Goal: Information Seeking & Learning: Learn about a topic

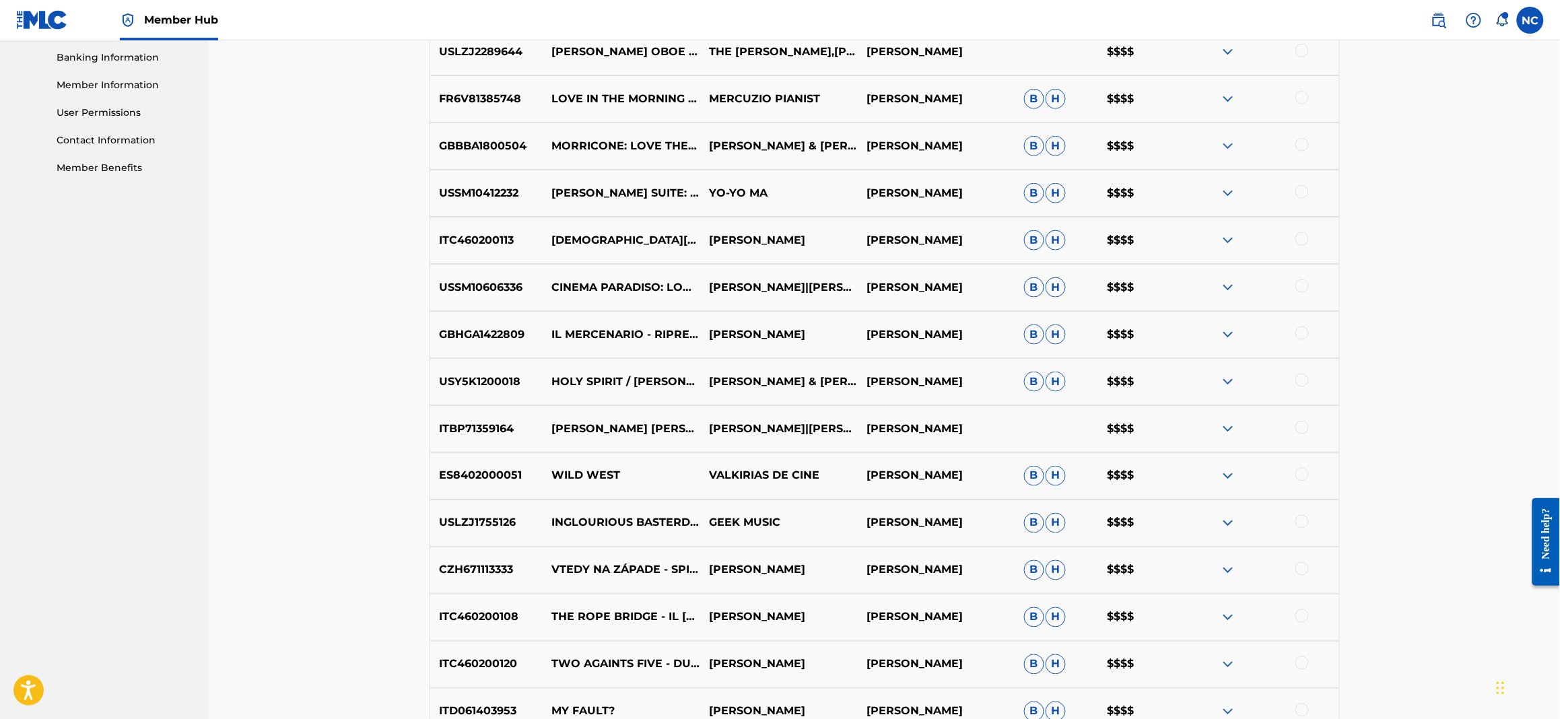
scroll to position [175, 0]
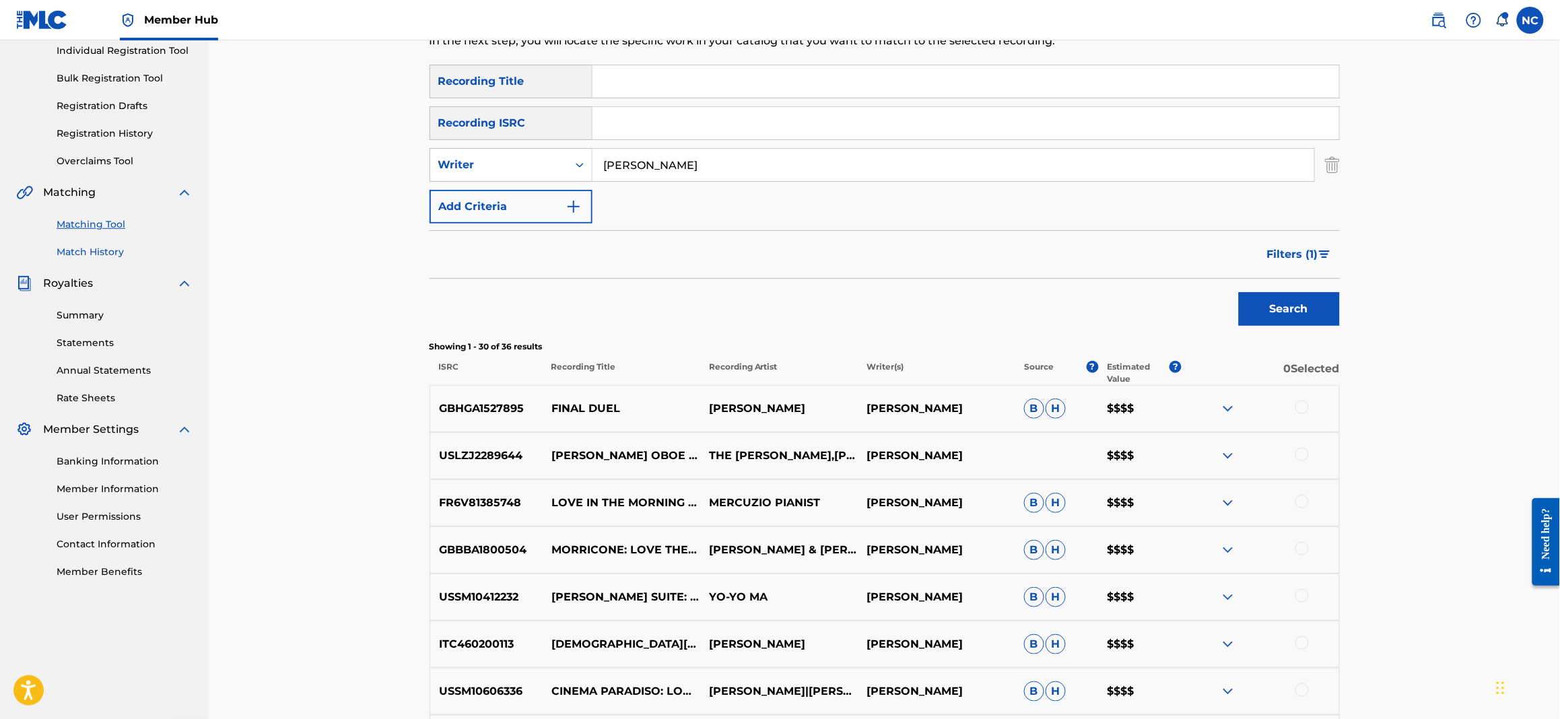
click at [81, 258] on link "Match History" at bounding box center [125, 252] width 136 height 14
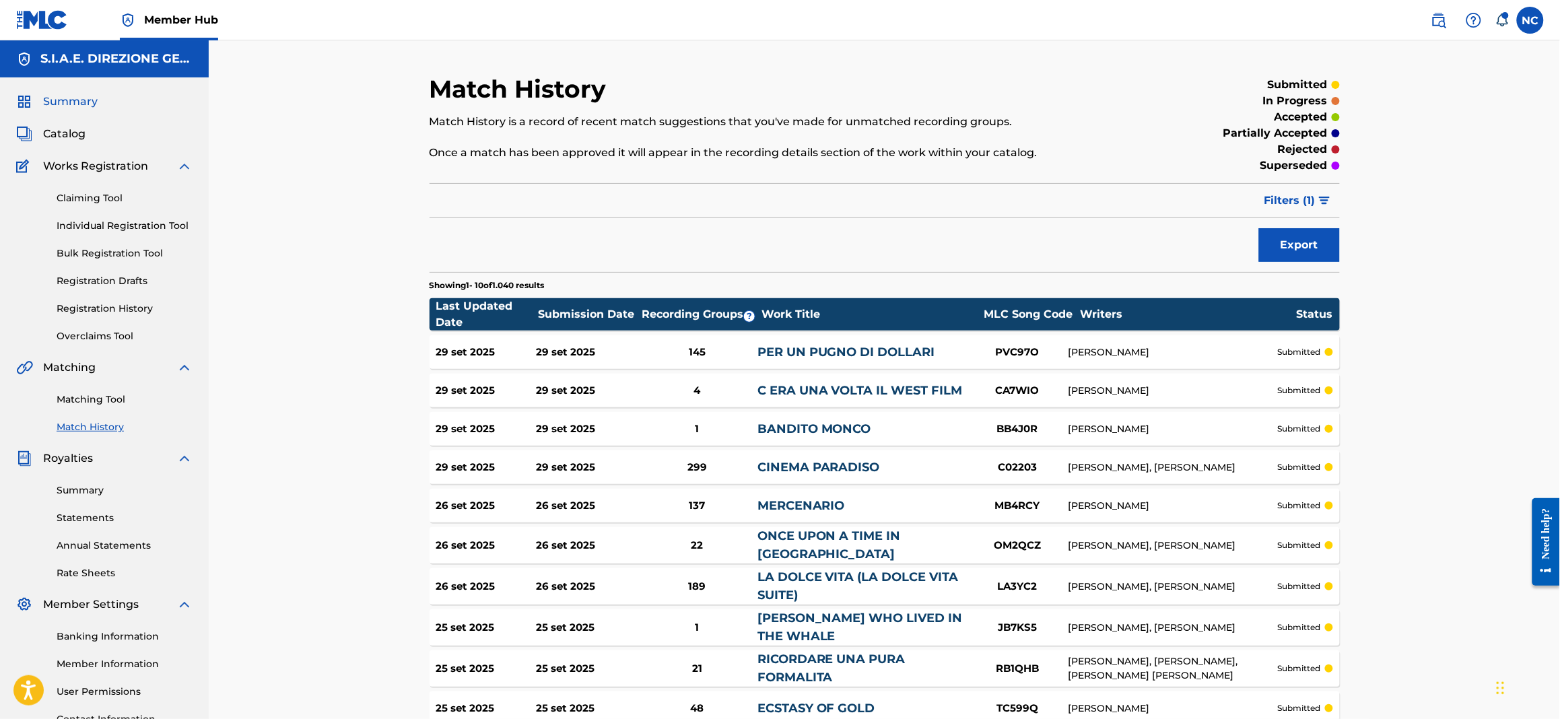
click at [65, 102] on span "Summary" at bounding box center [70, 102] width 55 height 16
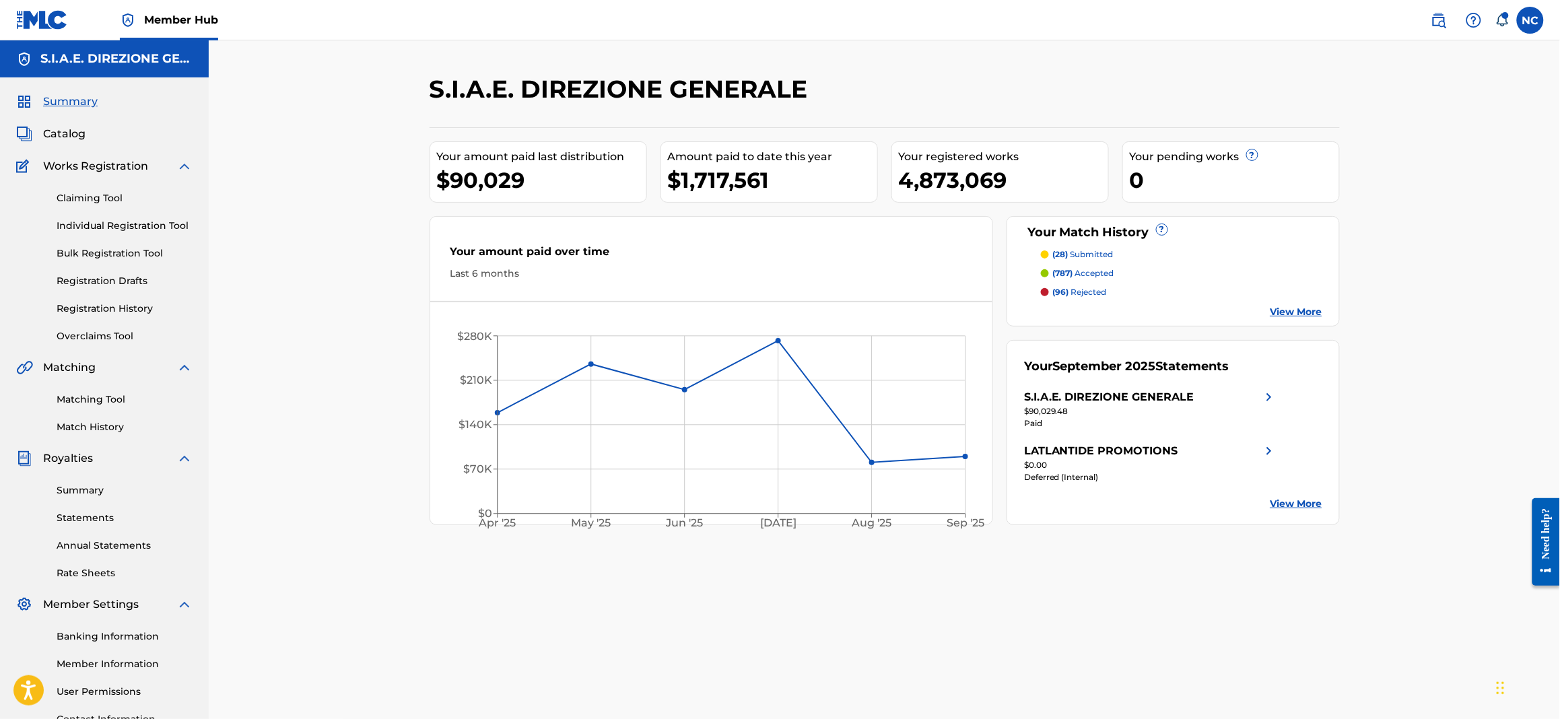
scroll to position [100, 0]
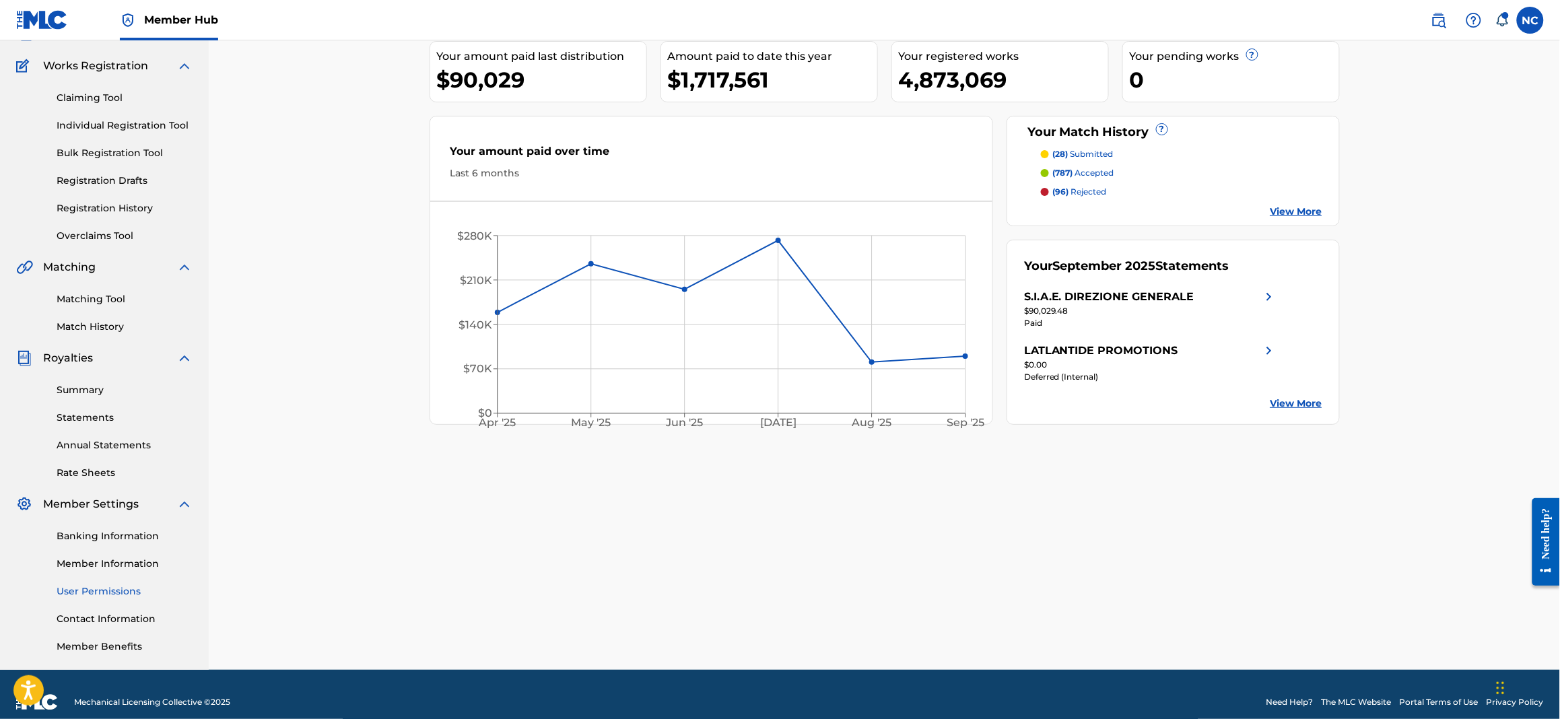
click at [100, 592] on link "User Permissions" at bounding box center [125, 591] width 136 height 14
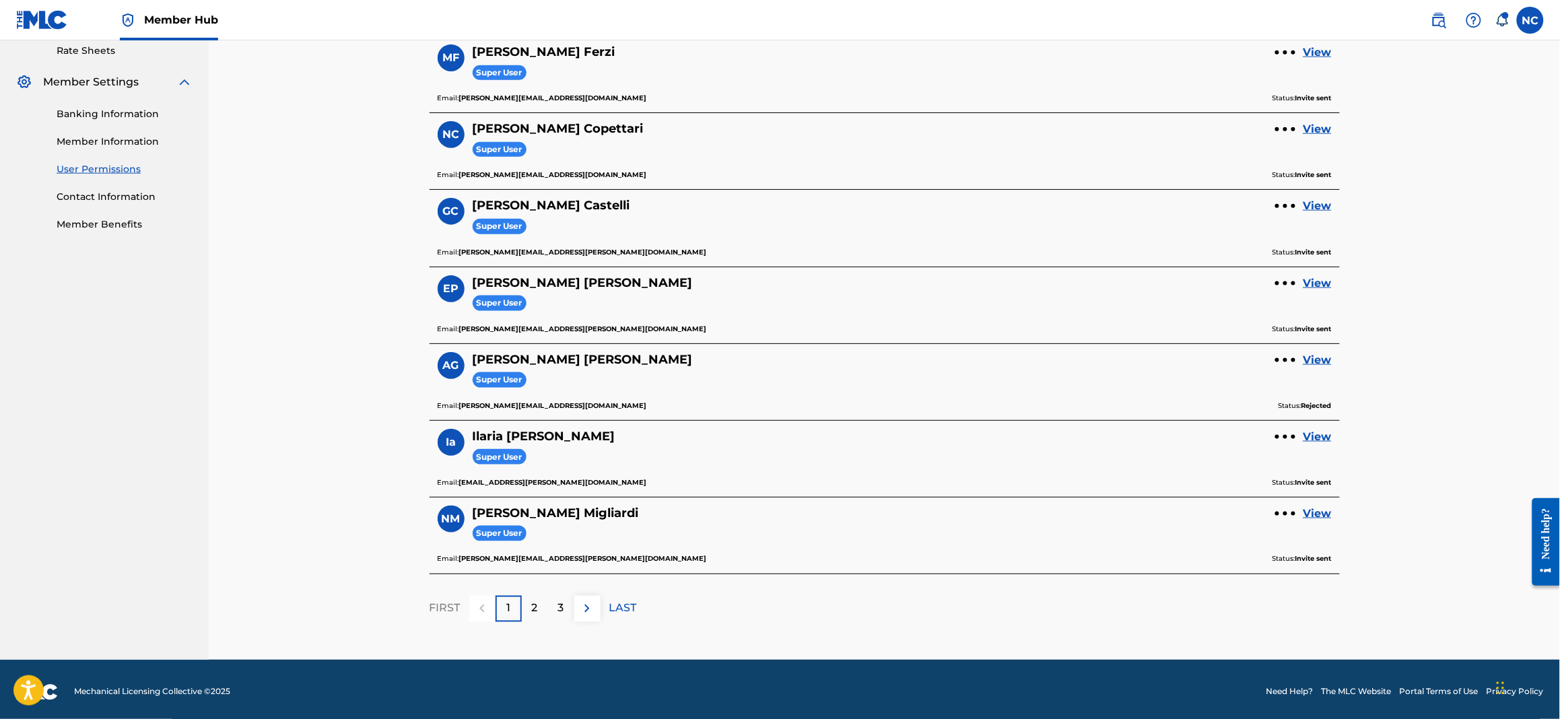
scroll to position [528, 0]
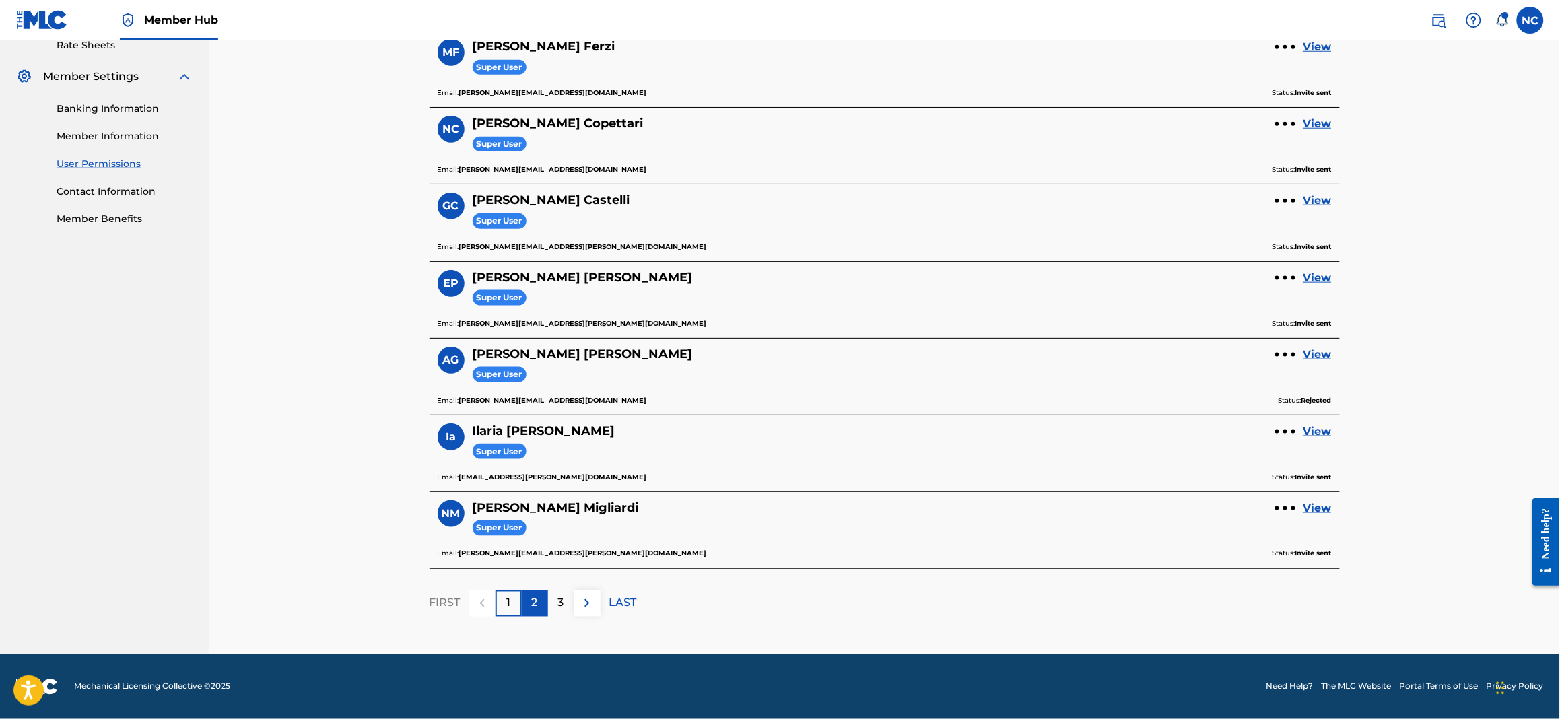
click at [536, 603] on p "2" at bounding box center [535, 603] width 6 height 16
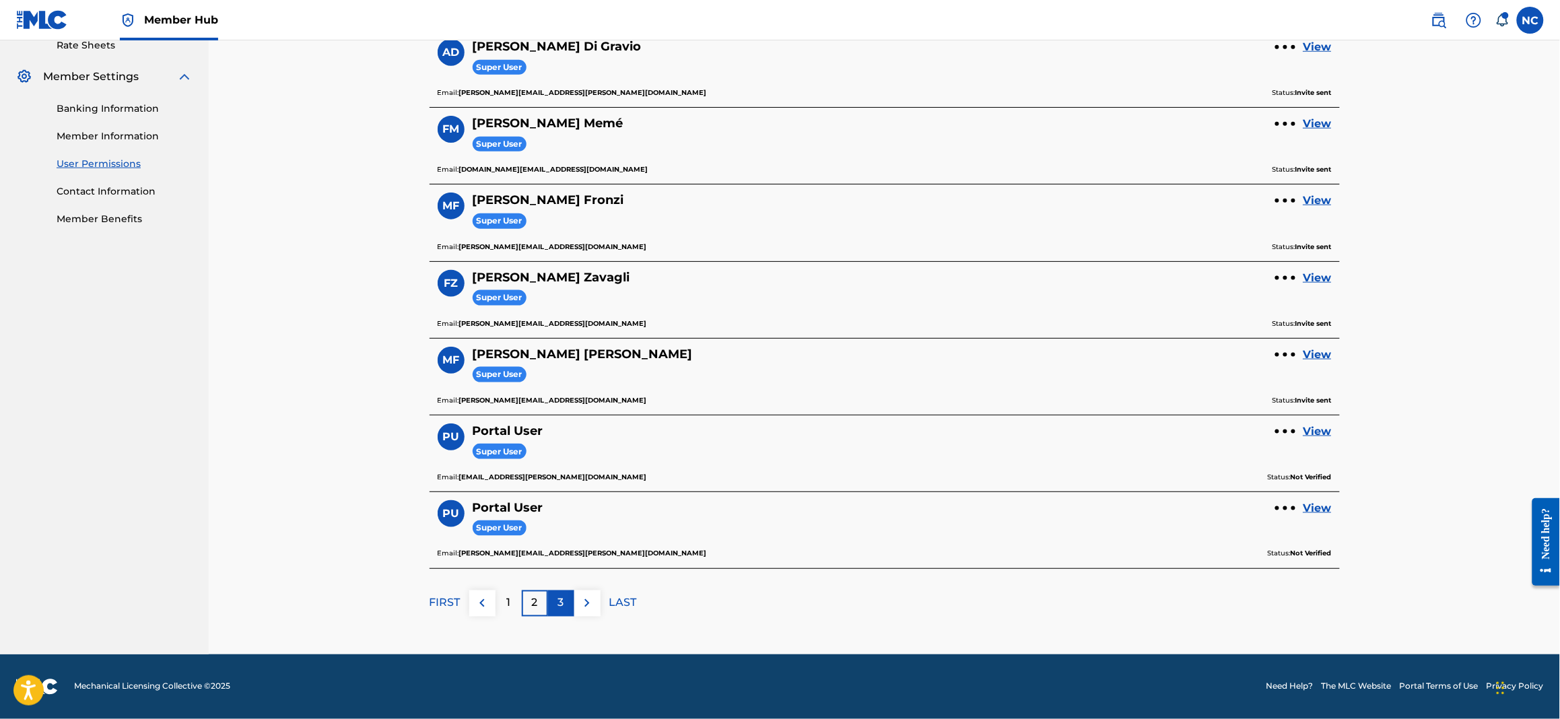
click at [559, 607] on p "3" at bounding box center [561, 603] width 6 height 16
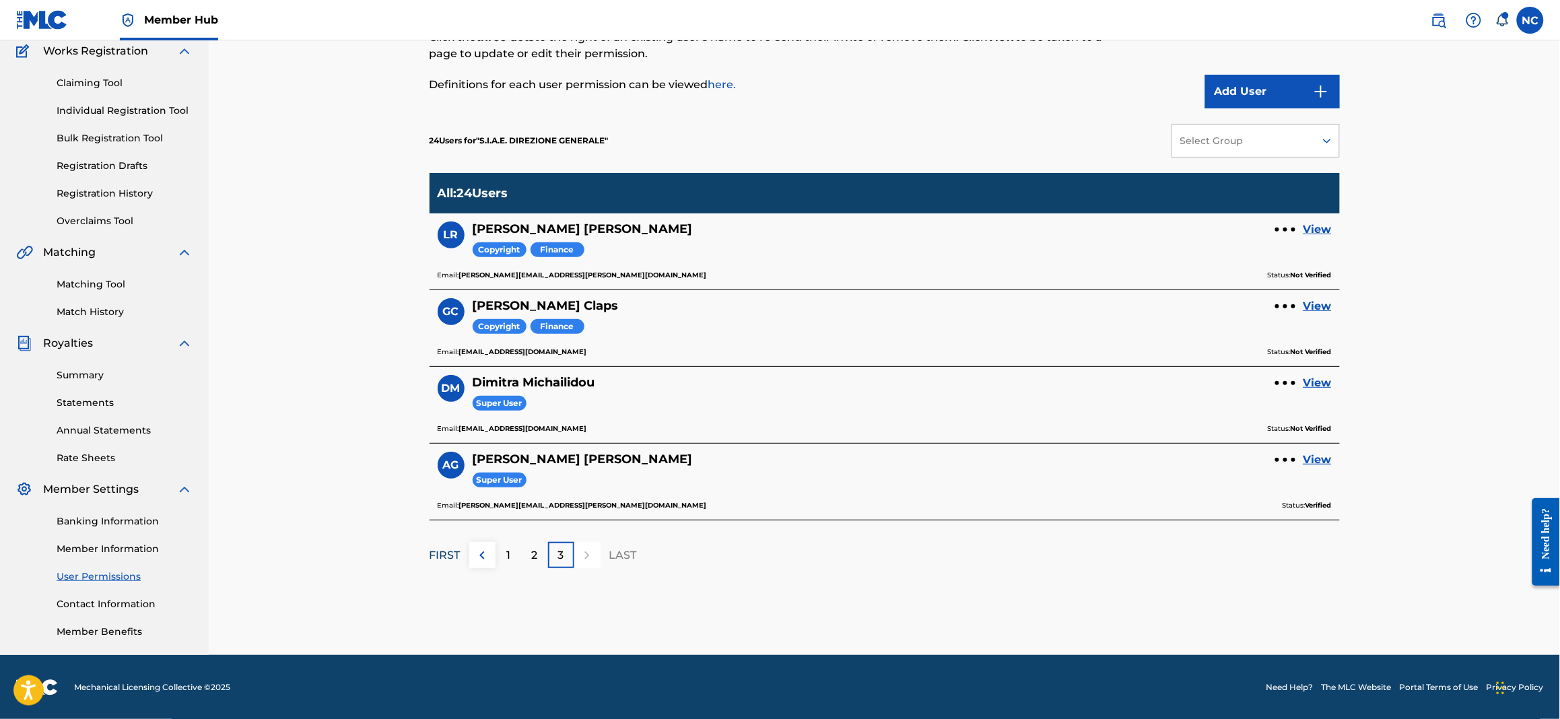
click at [443, 557] on p "FIRST" at bounding box center [444, 555] width 31 height 16
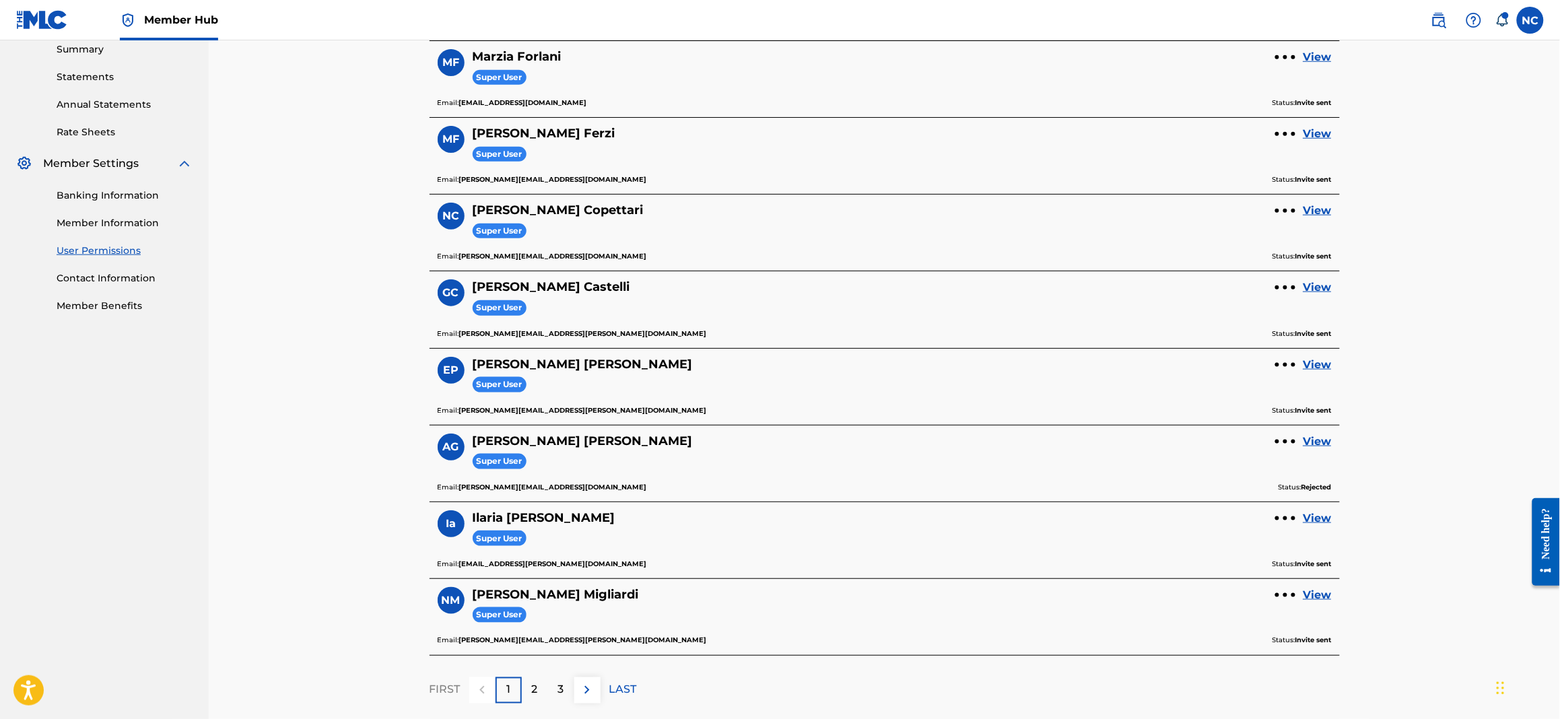
scroll to position [528, 0]
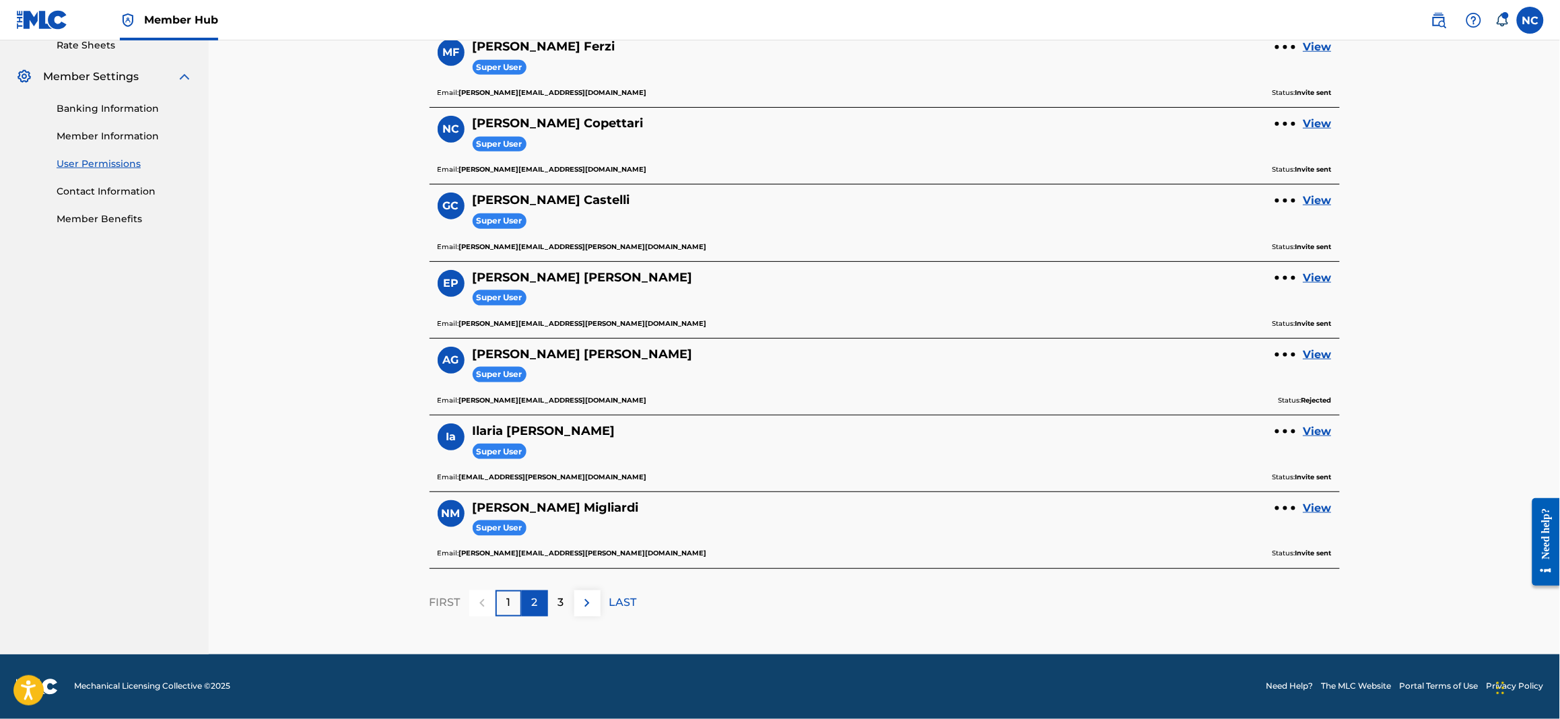
click at [534, 602] on p "2" at bounding box center [535, 603] width 6 height 16
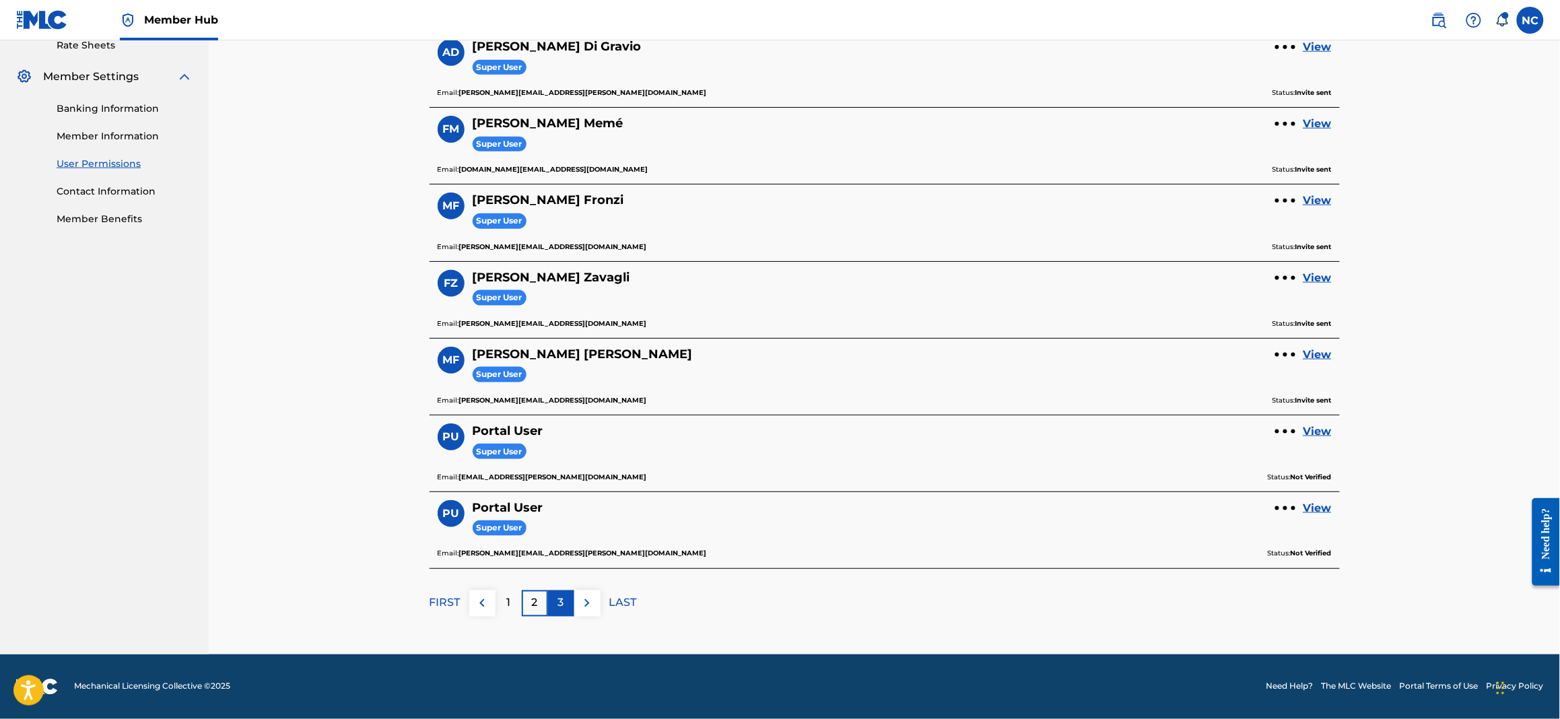
click at [565, 607] on div "3" at bounding box center [561, 603] width 26 height 26
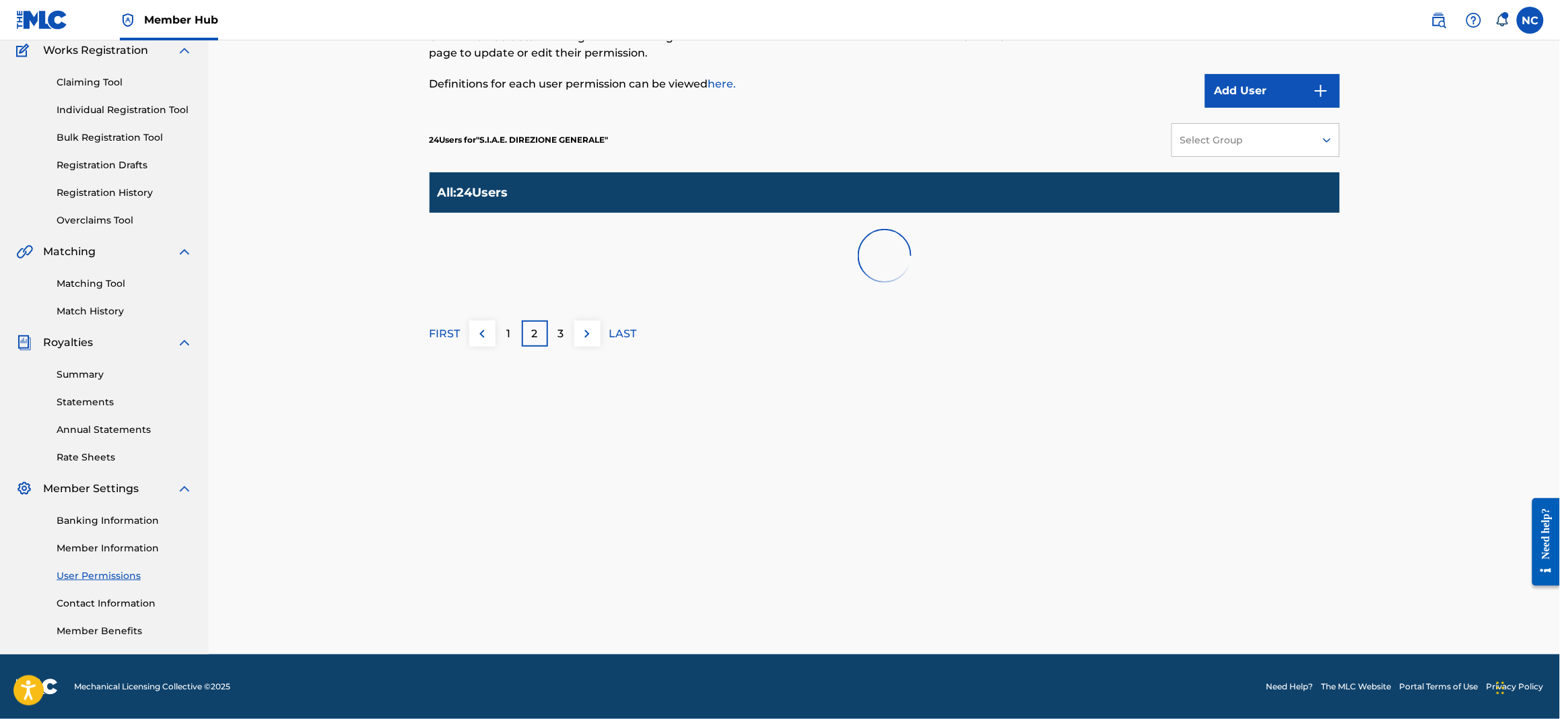
scroll to position [115, 0]
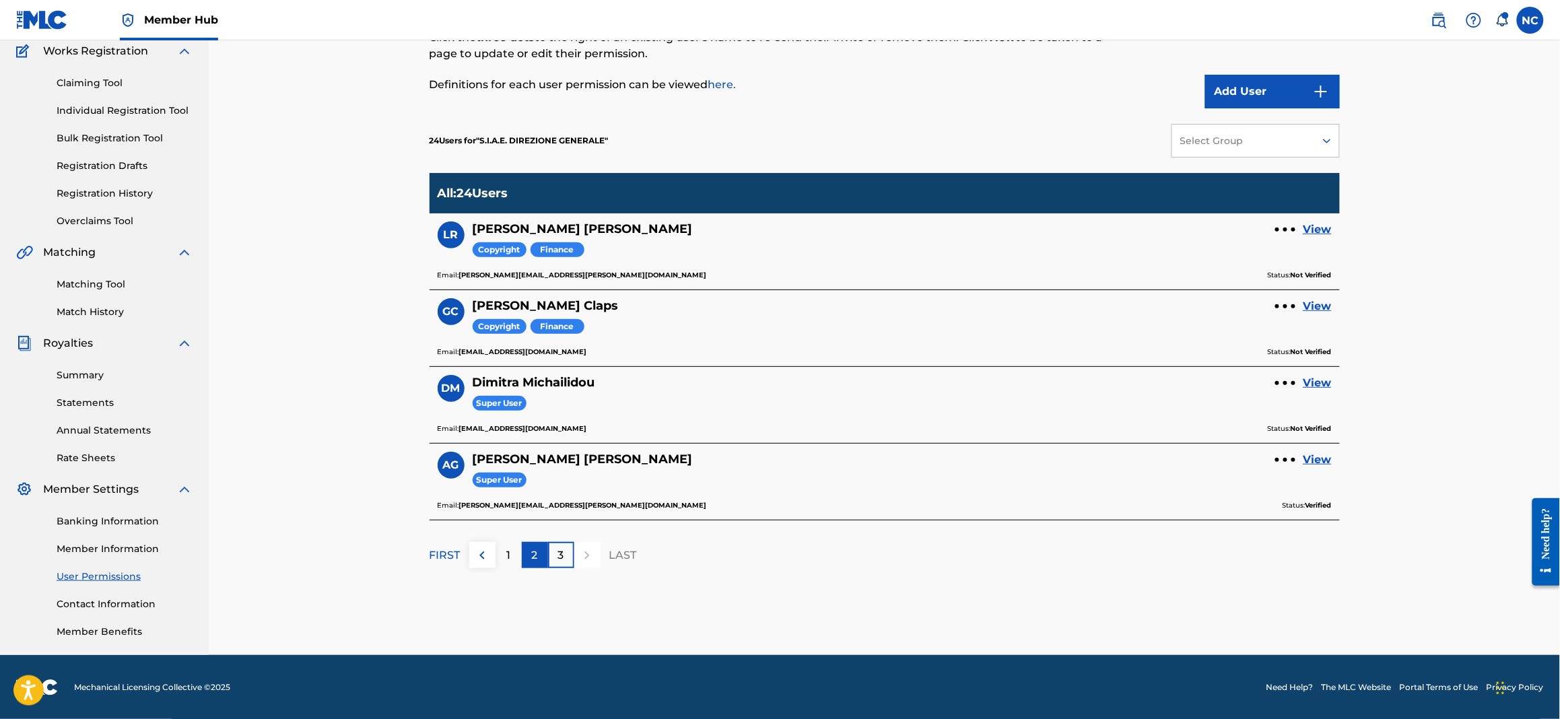
click at [542, 557] on div "2" at bounding box center [535, 555] width 26 height 26
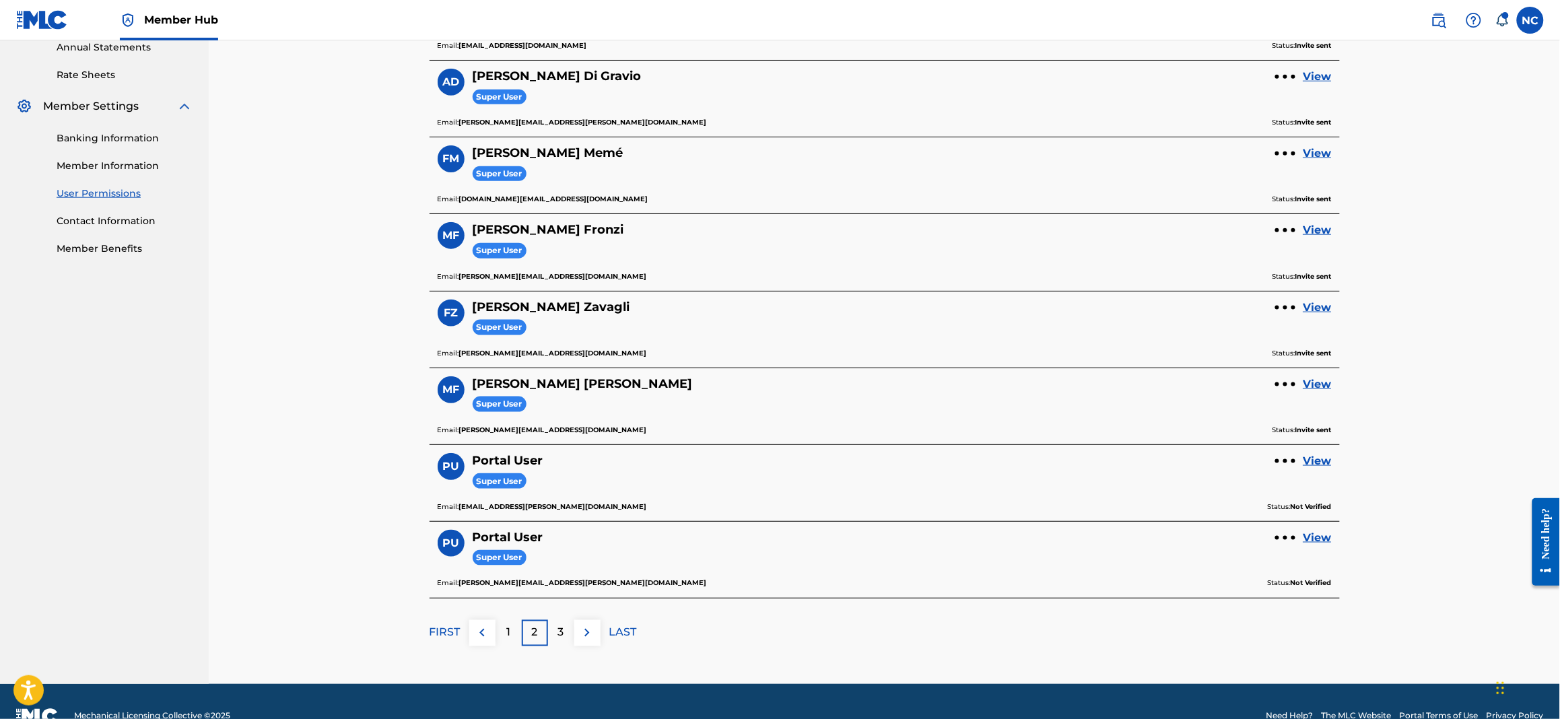
scroll to position [528, 0]
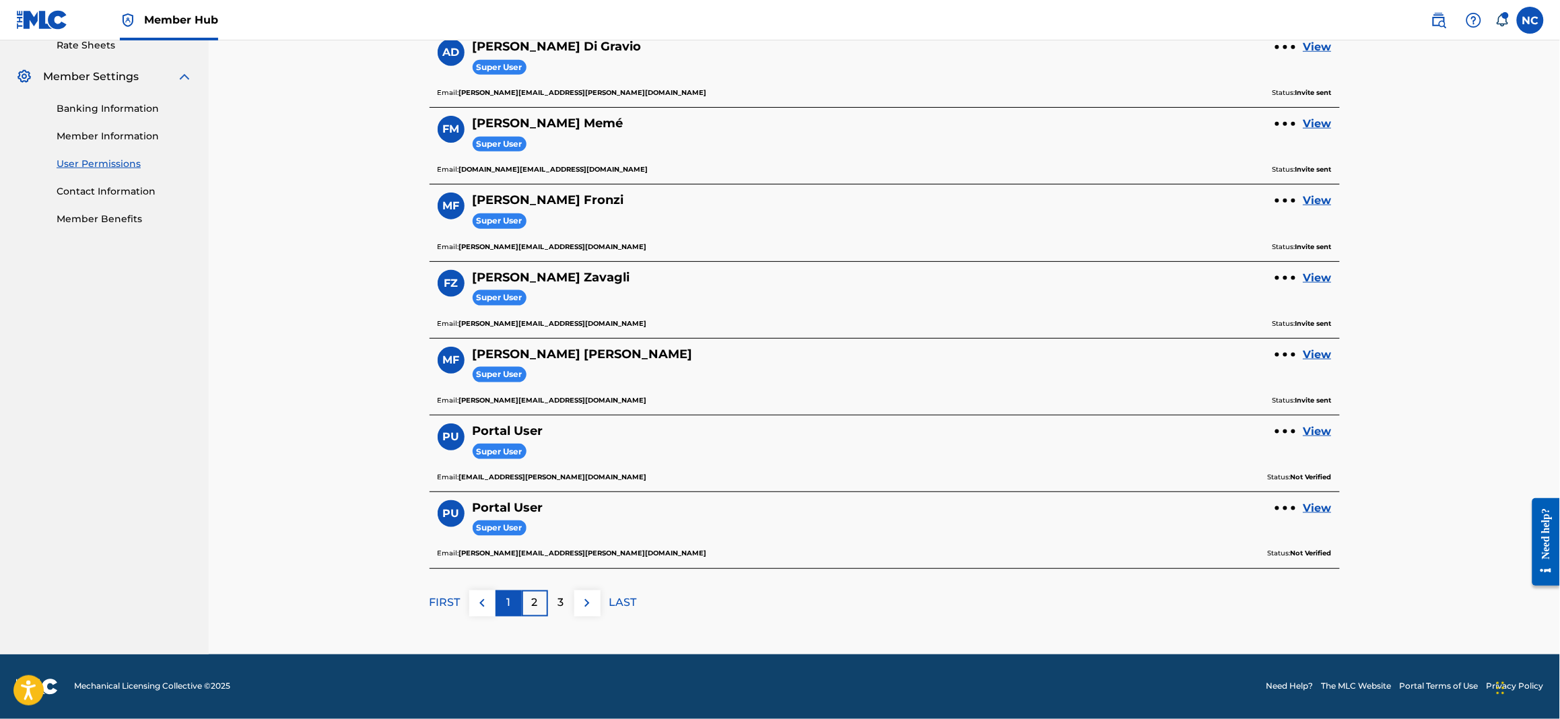
click at [511, 604] on div "1" at bounding box center [508, 603] width 26 height 26
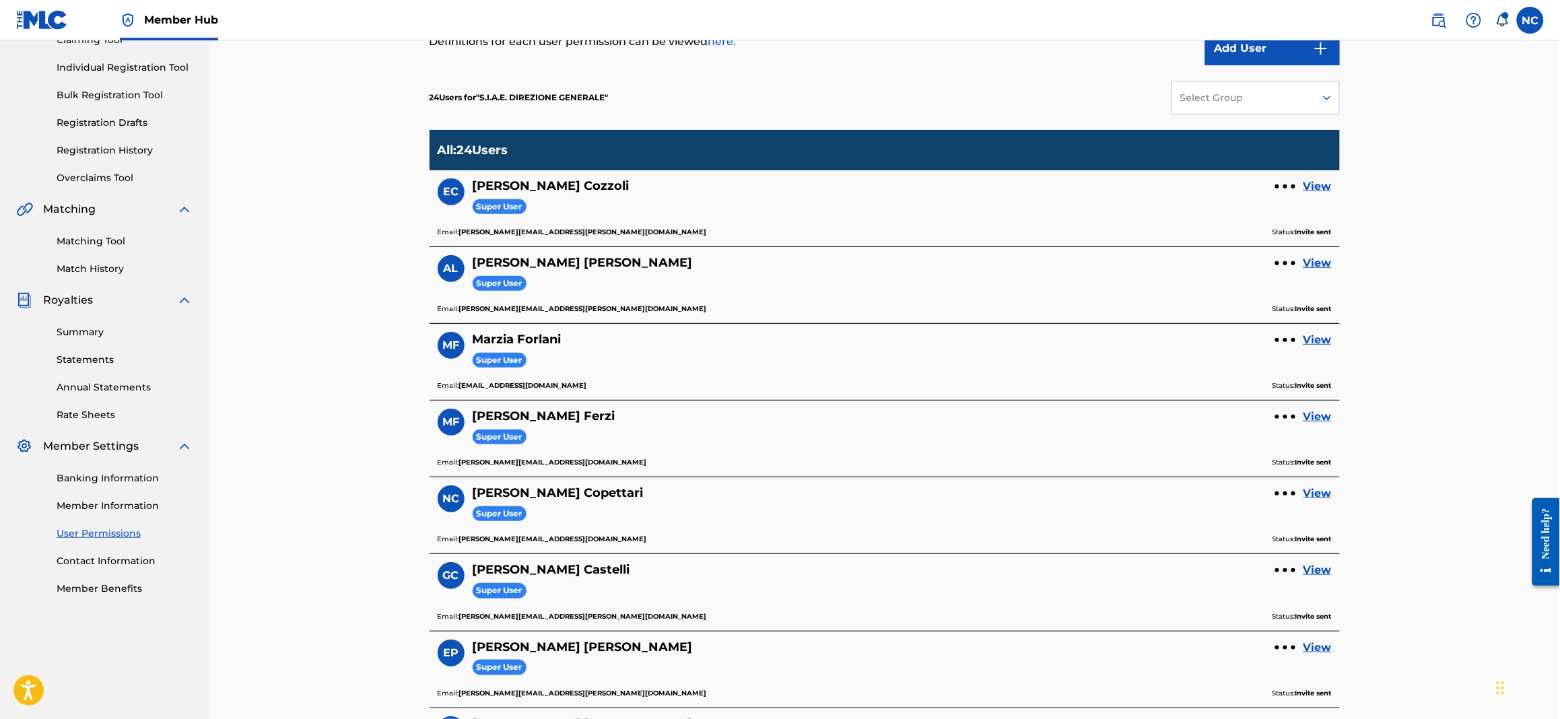
scroll to position [125, 0]
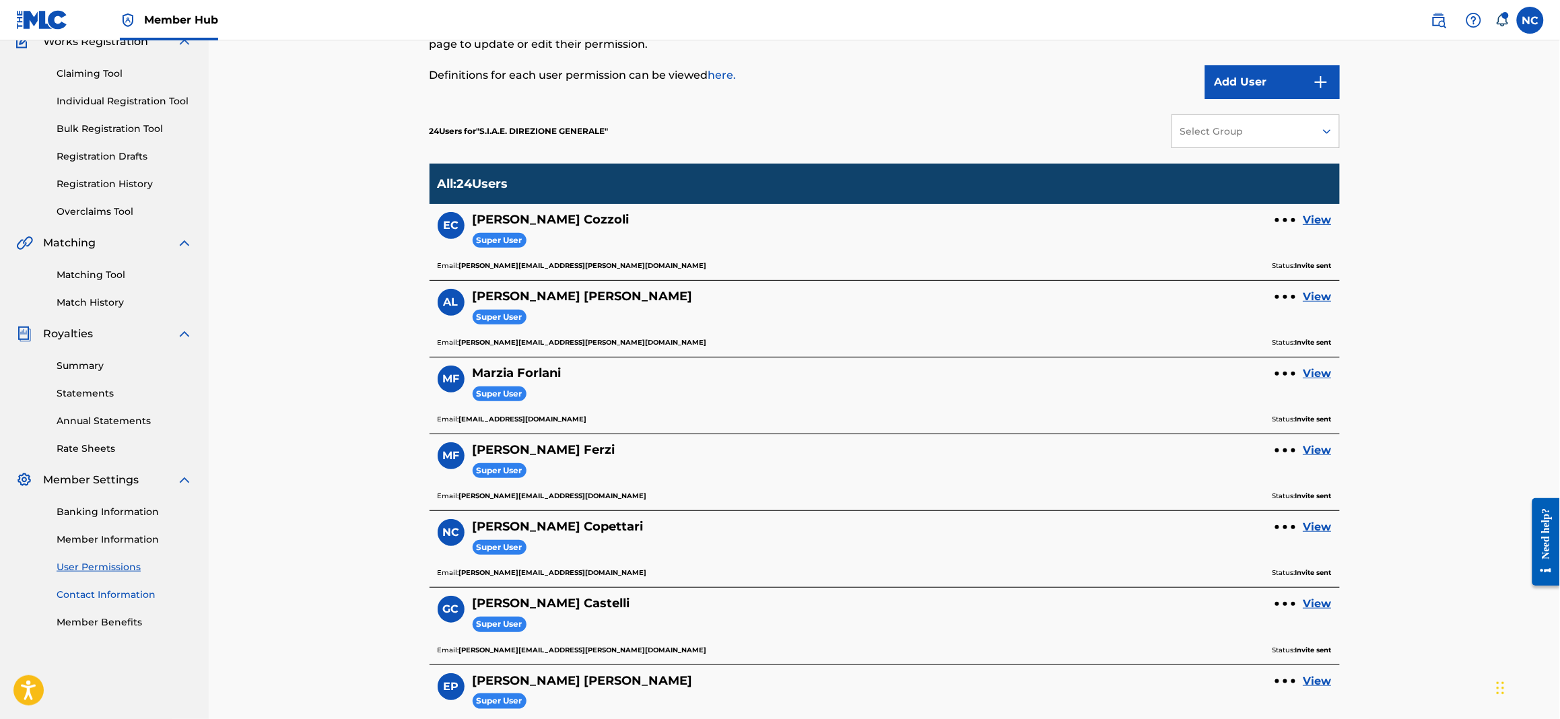
click at [95, 596] on link "Contact Information" at bounding box center [125, 595] width 136 height 14
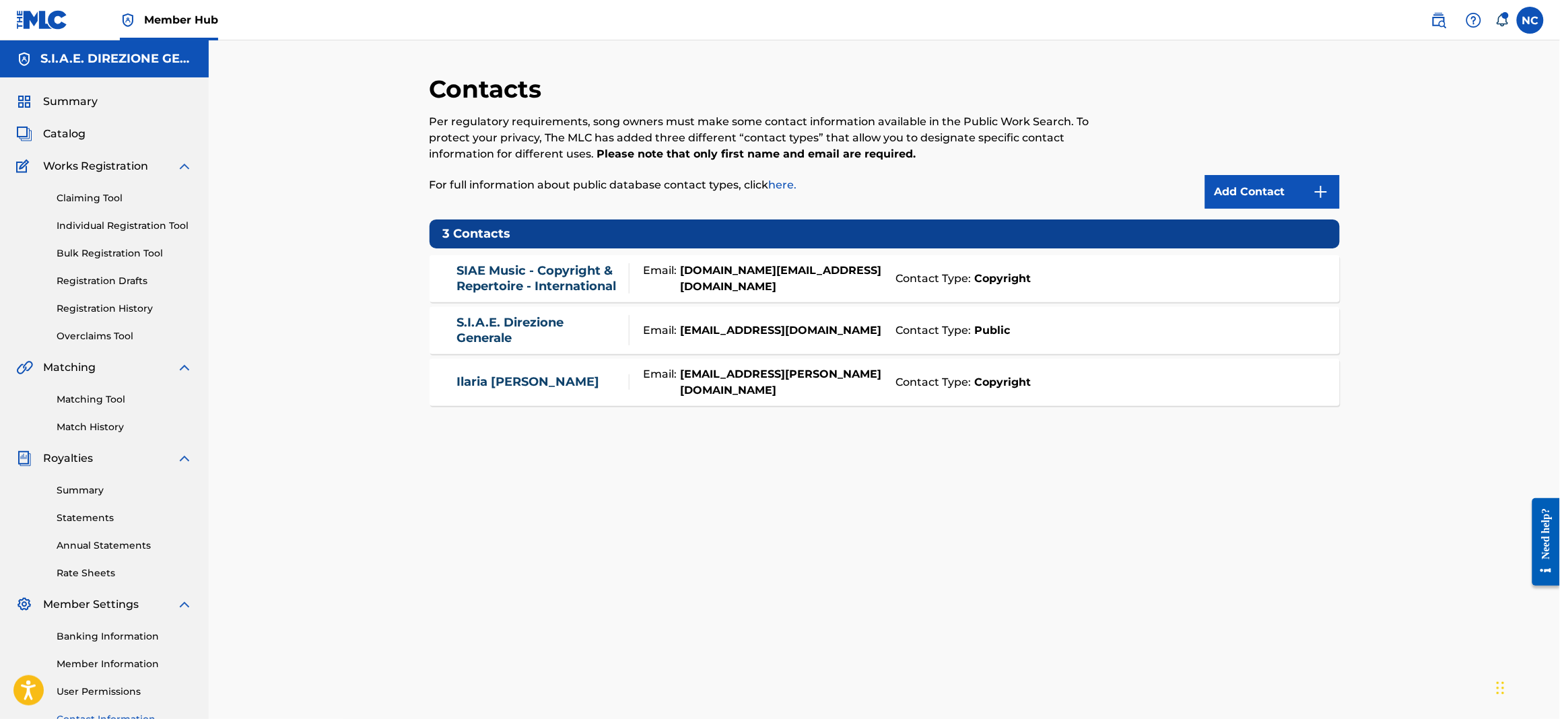
drag, startPoint x: 85, startPoint y: 424, endPoint x: 569, endPoint y: 516, distance: 491.9
click at [85, 424] on link "Match History" at bounding box center [125, 427] width 136 height 14
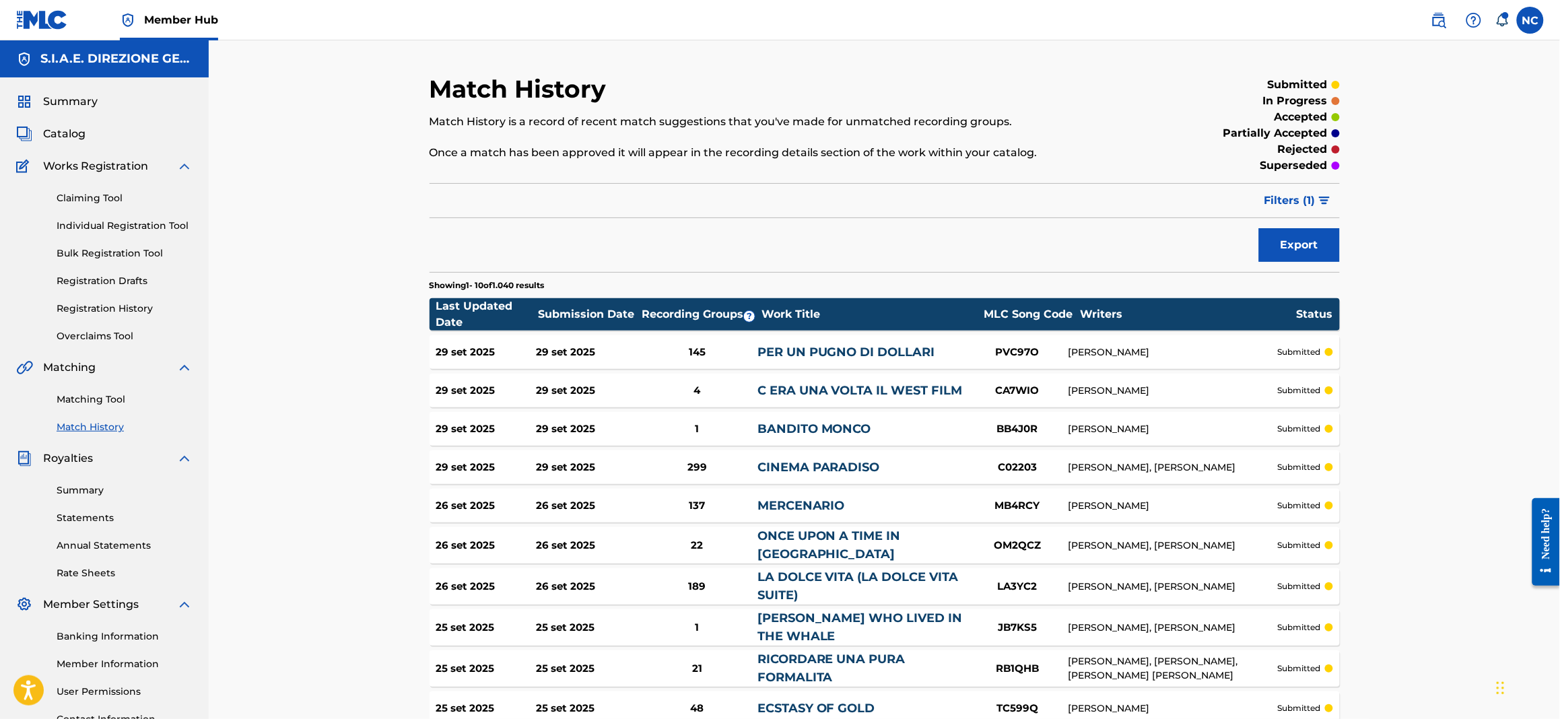
drag, startPoint x: 113, startPoint y: 399, endPoint x: 258, endPoint y: 398, distance: 145.4
click at [113, 399] on link "Matching Tool" at bounding box center [125, 399] width 136 height 14
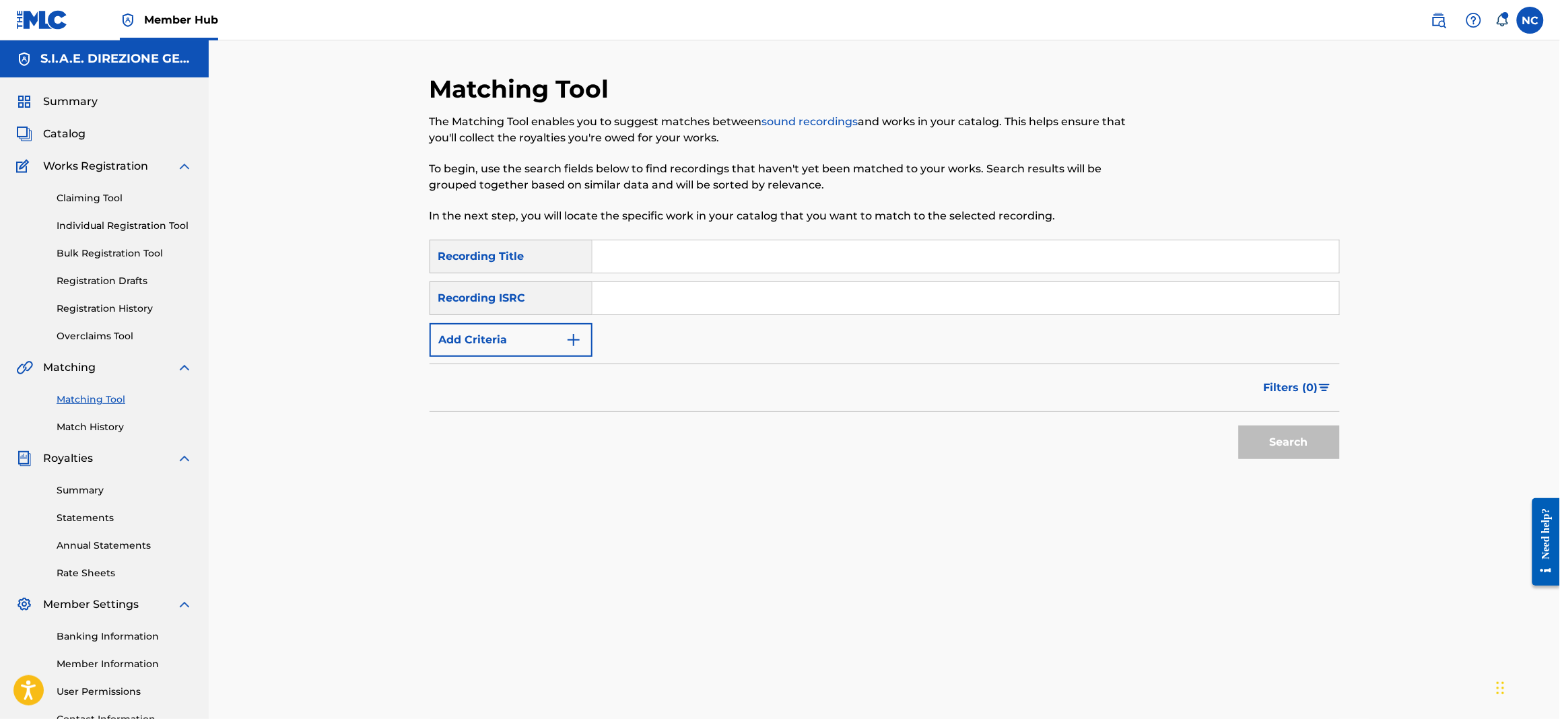
click at [681, 236] on div "Matching Tool The Matching Tool enables you to suggest matches between sound re…" at bounding box center [779, 157] width 701 height 166
click at [691, 261] on input "Search Form" at bounding box center [965, 256] width 746 height 32
click at [1239, 425] on button "Search" at bounding box center [1289, 442] width 101 height 34
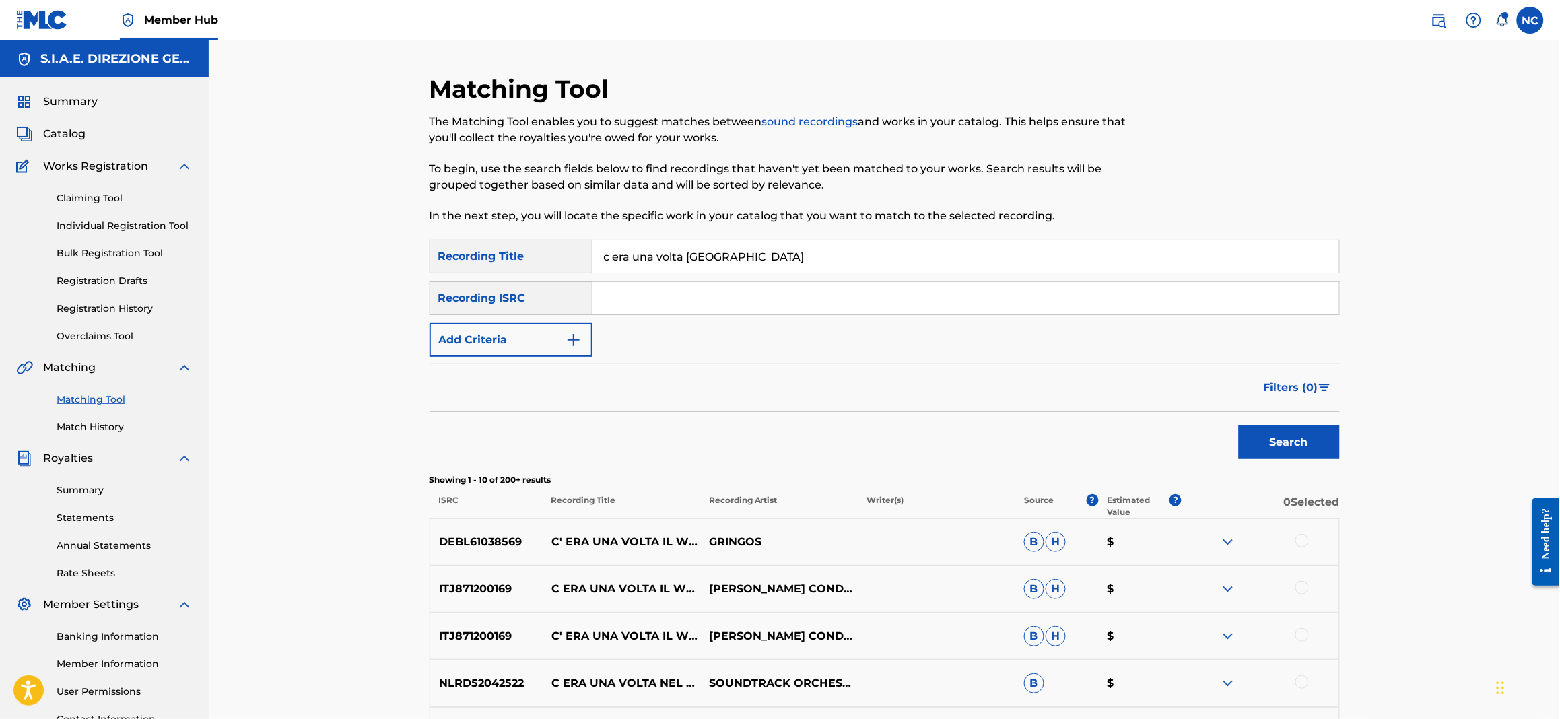
type input "c era una volta west america"
click at [1239, 425] on button "Search" at bounding box center [1289, 442] width 101 height 34
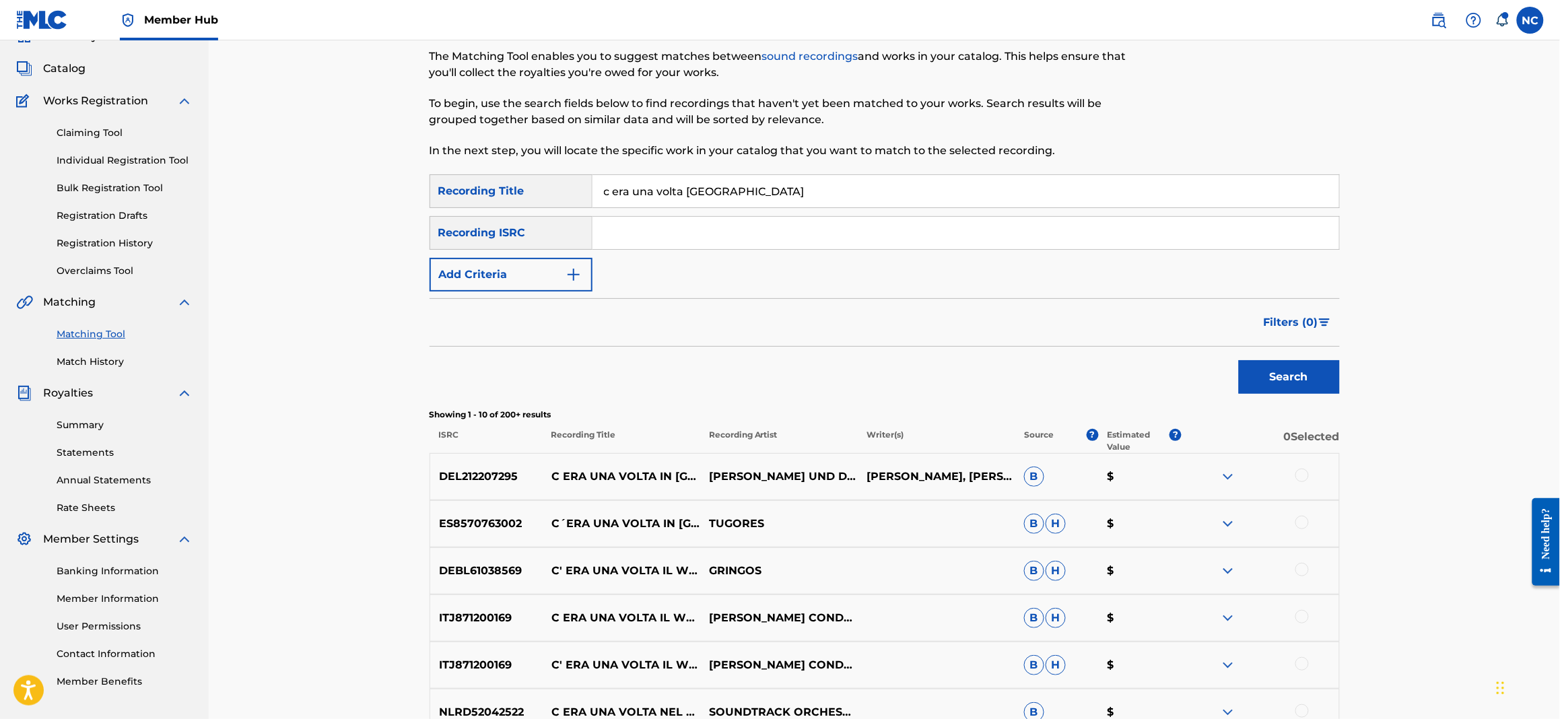
scroll to position [100, 0]
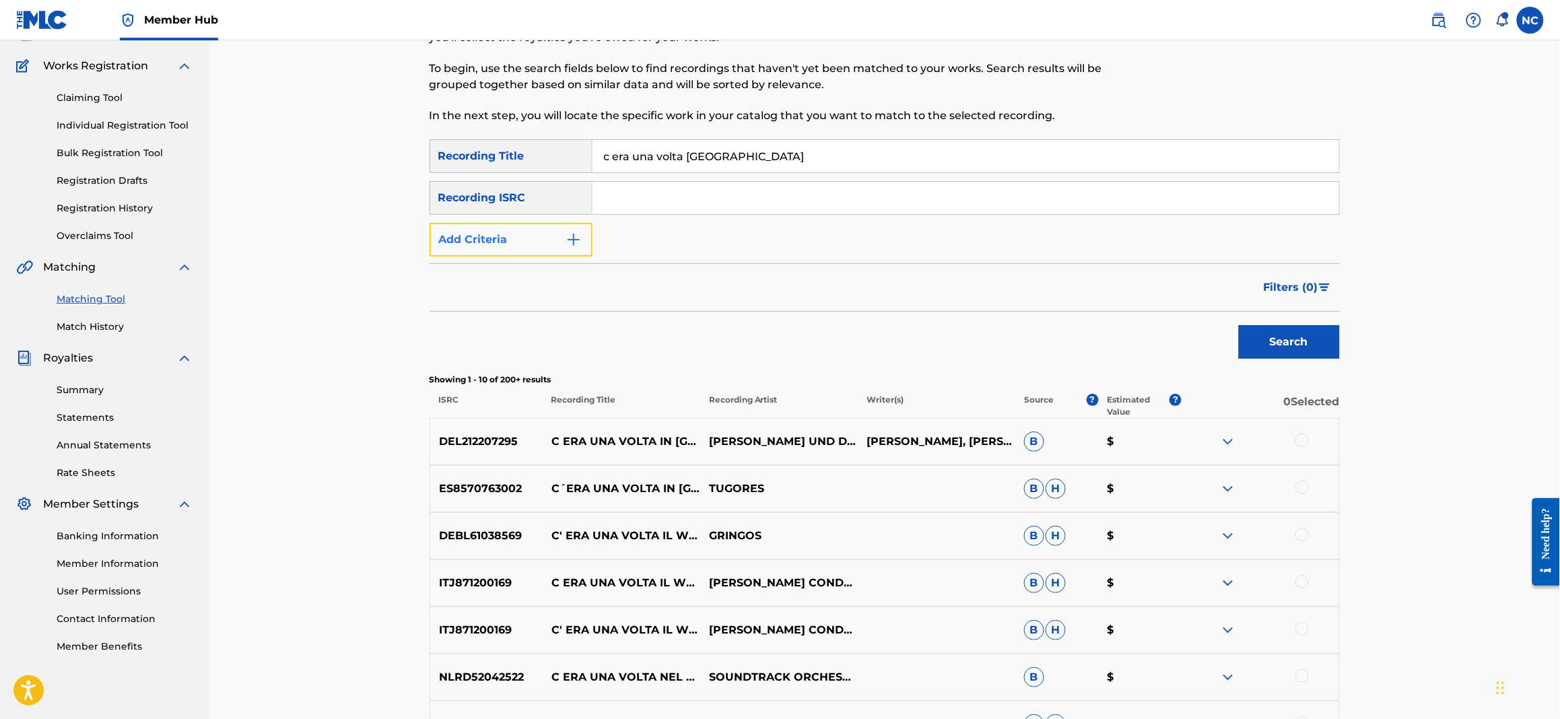
click at [575, 236] on img "Search Form" at bounding box center [573, 240] width 16 height 16
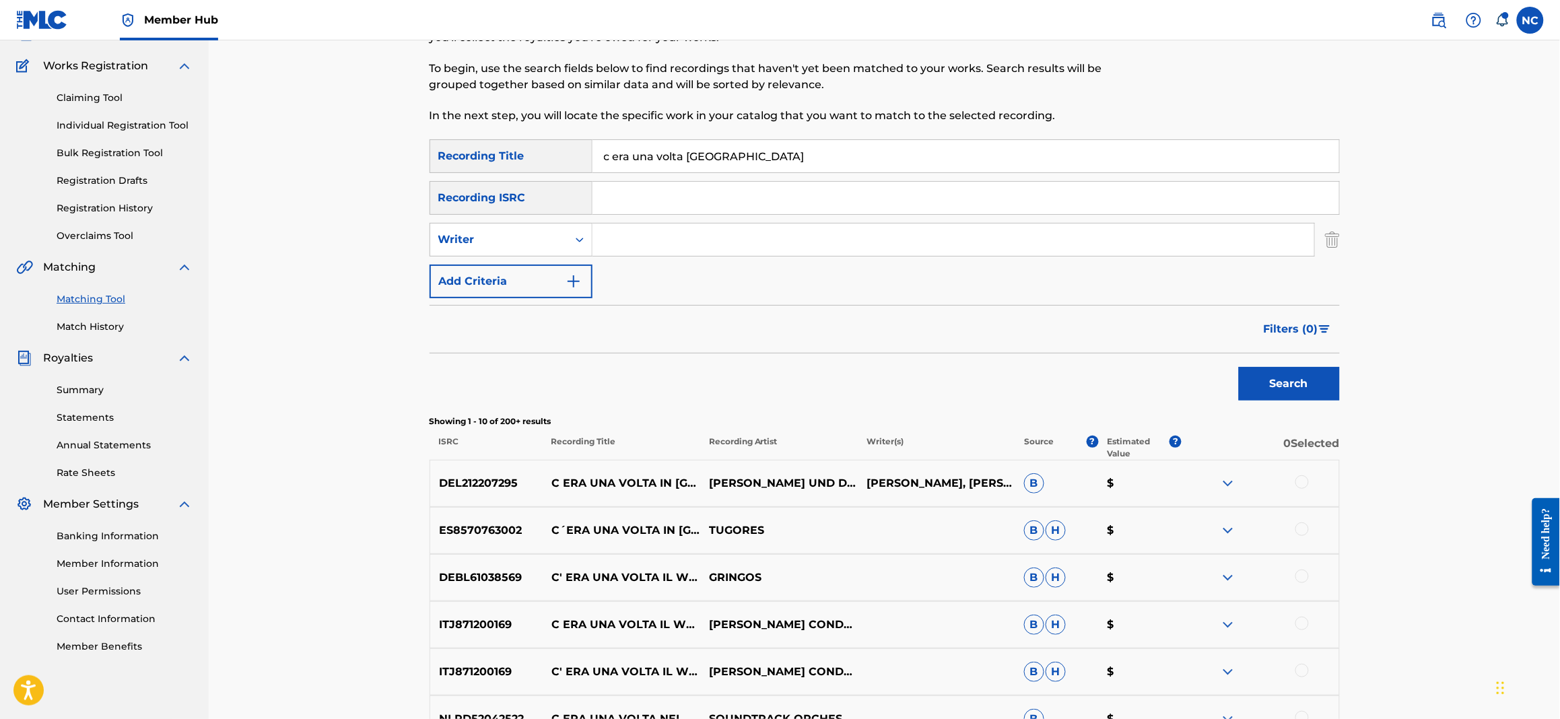
click at [645, 243] on input "Search Form" at bounding box center [953, 239] width 722 height 32
type input "morricone"
click at [1239, 367] on button "Search" at bounding box center [1289, 384] width 101 height 34
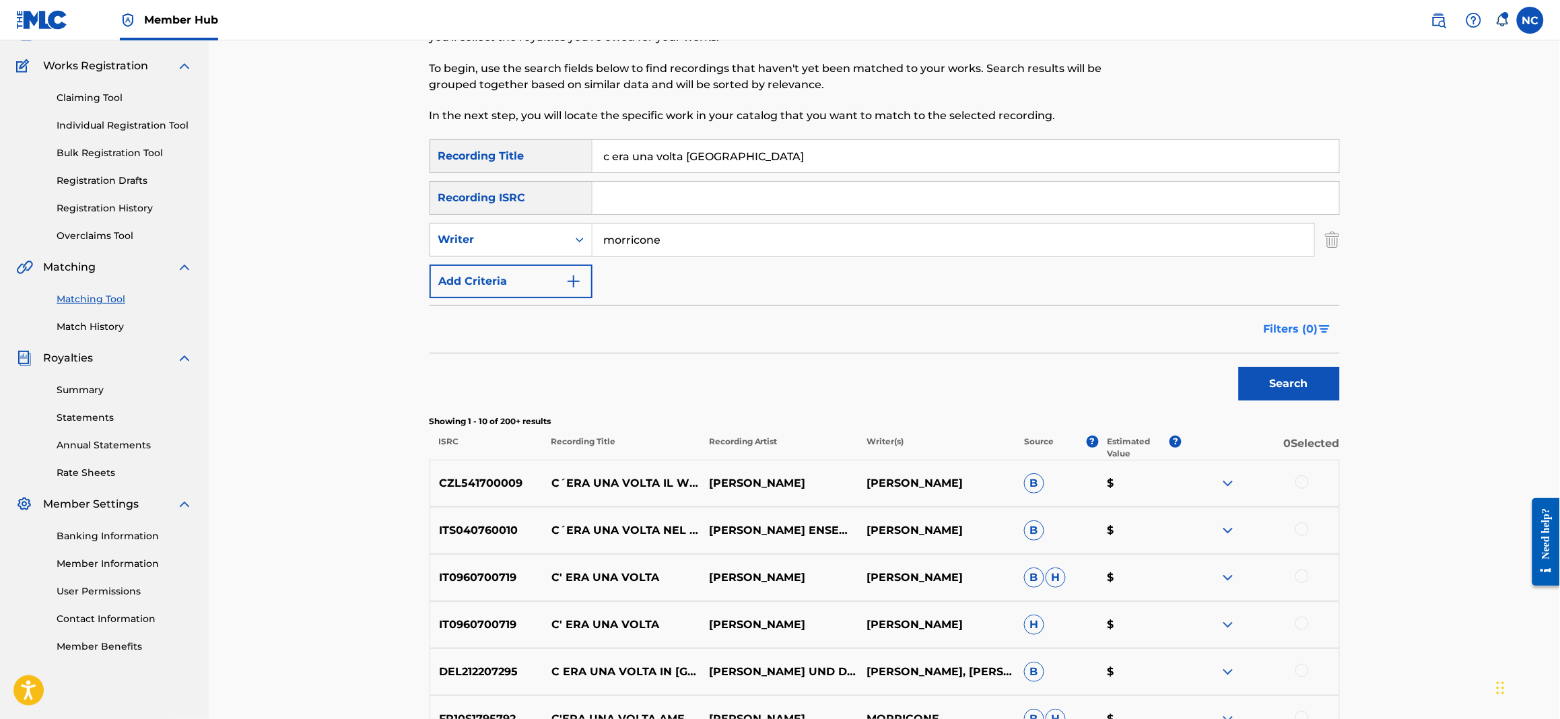
click at [1315, 331] on span "Filters ( 0 )" at bounding box center [1290, 329] width 55 height 16
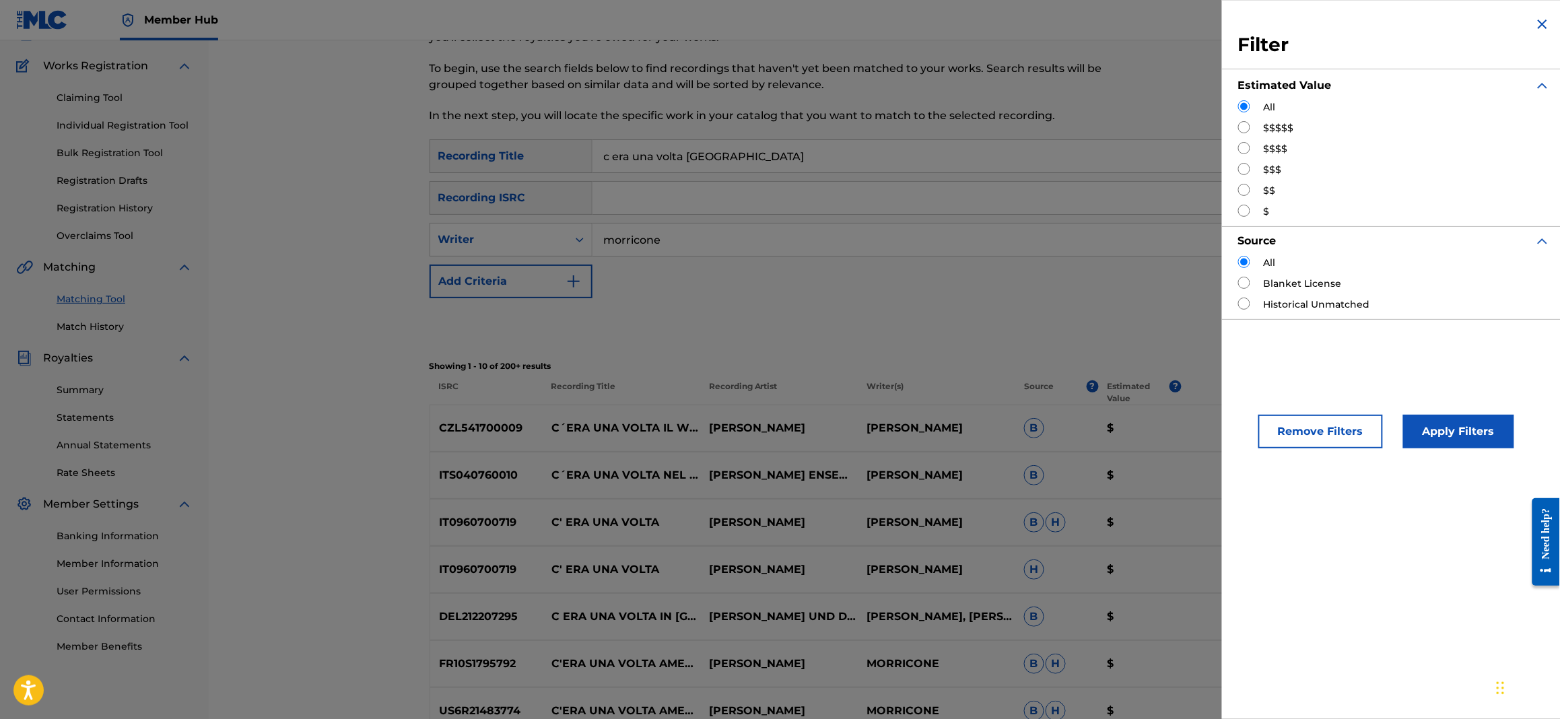
click at [1247, 149] on input "Search Form" at bounding box center [1244, 148] width 12 height 12
radio input "true"
click at [1442, 437] on button "Apply Filters" at bounding box center [1458, 432] width 111 height 34
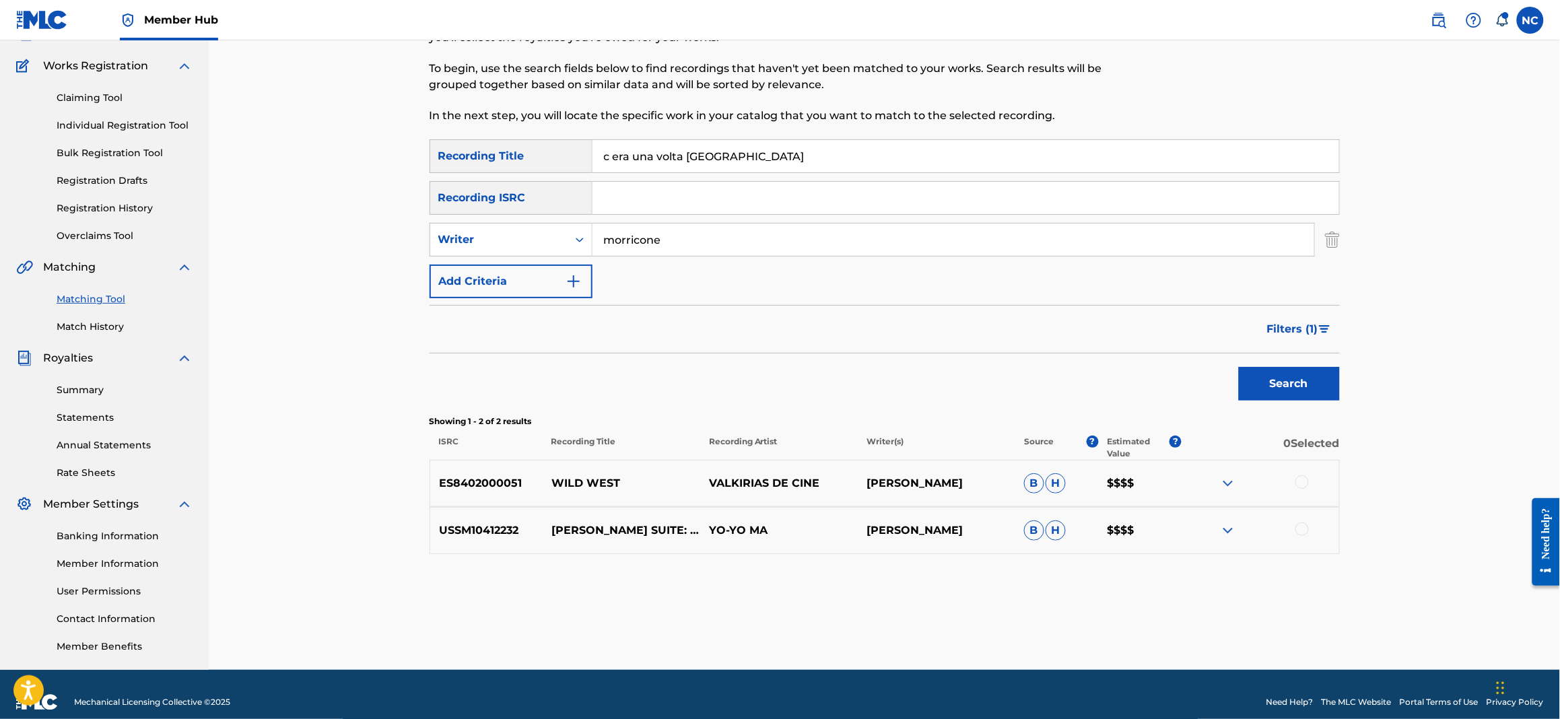
drag, startPoint x: 805, startPoint y: 155, endPoint x: 712, endPoint y: 168, distance: 93.8
click at [712, 168] on input "c era una volta west america" at bounding box center [965, 156] width 746 height 32
type input "c era una volta west"
click at [1239, 367] on button "Search" at bounding box center [1289, 384] width 101 height 34
click at [1222, 488] on img at bounding box center [1228, 483] width 16 height 16
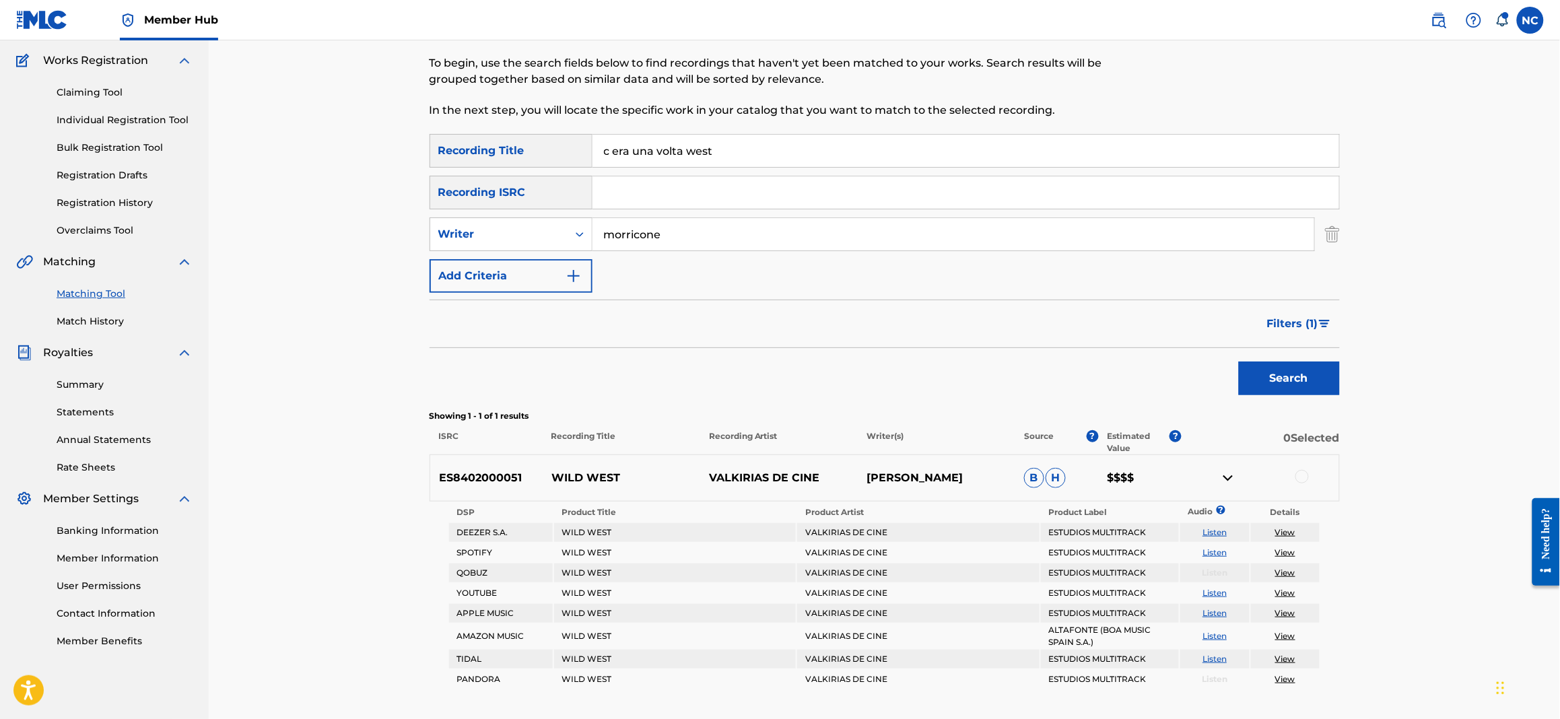
scroll to position [0, 0]
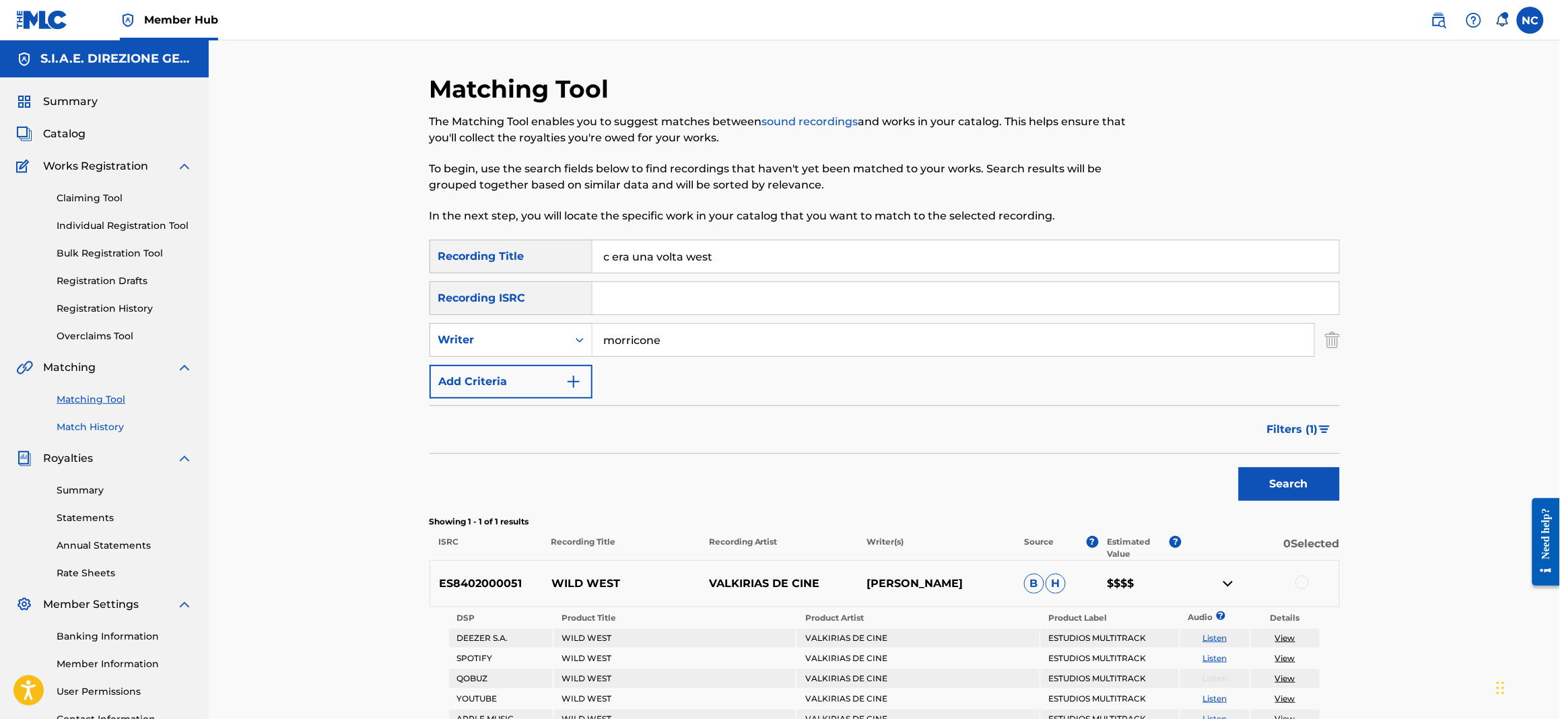
click at [111, 426] on link "Match History" at bounding box center [125, 427] width 136 height 14
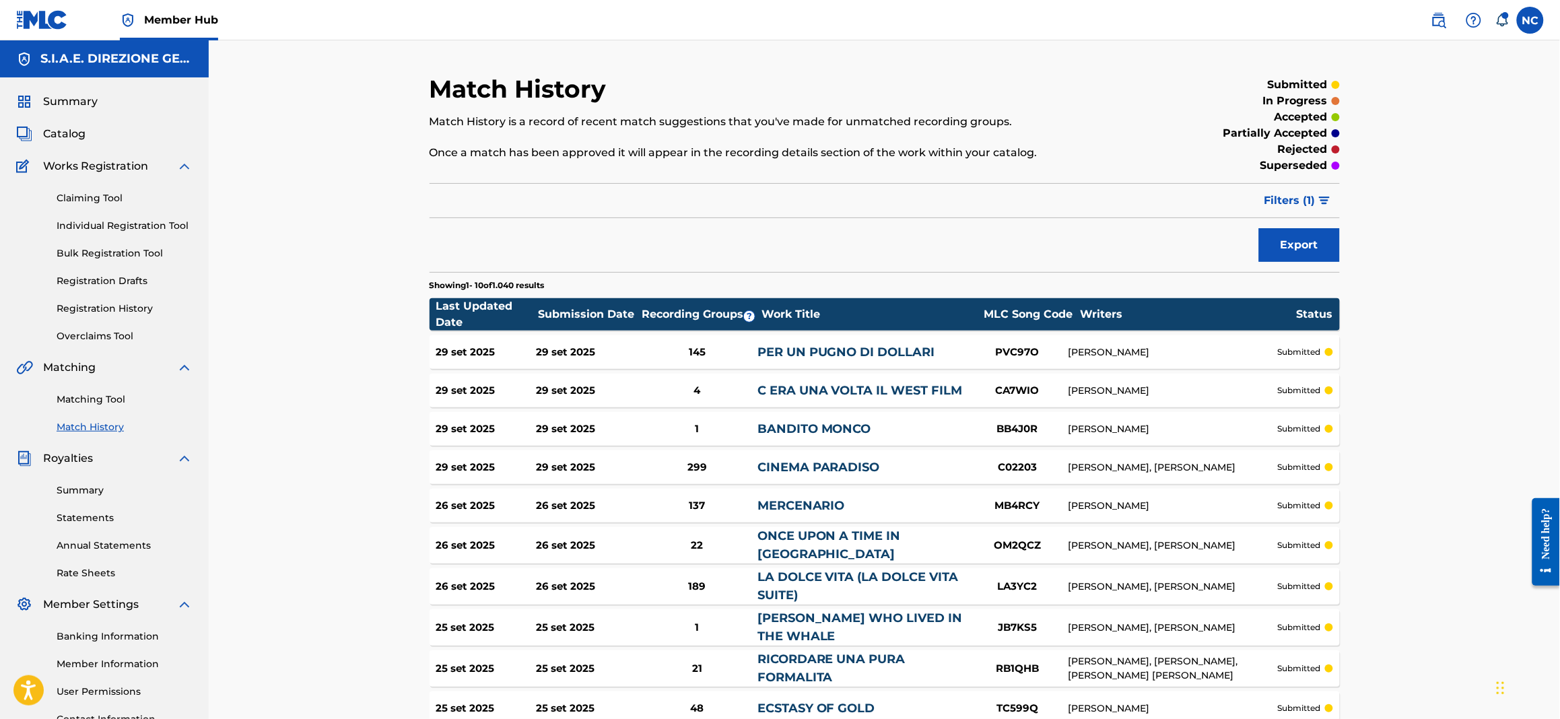
click at [876, 386] on link "C ERA UNA VOLTA IL WEST FILM" at bounding box center [859, 390] width 205 height 15
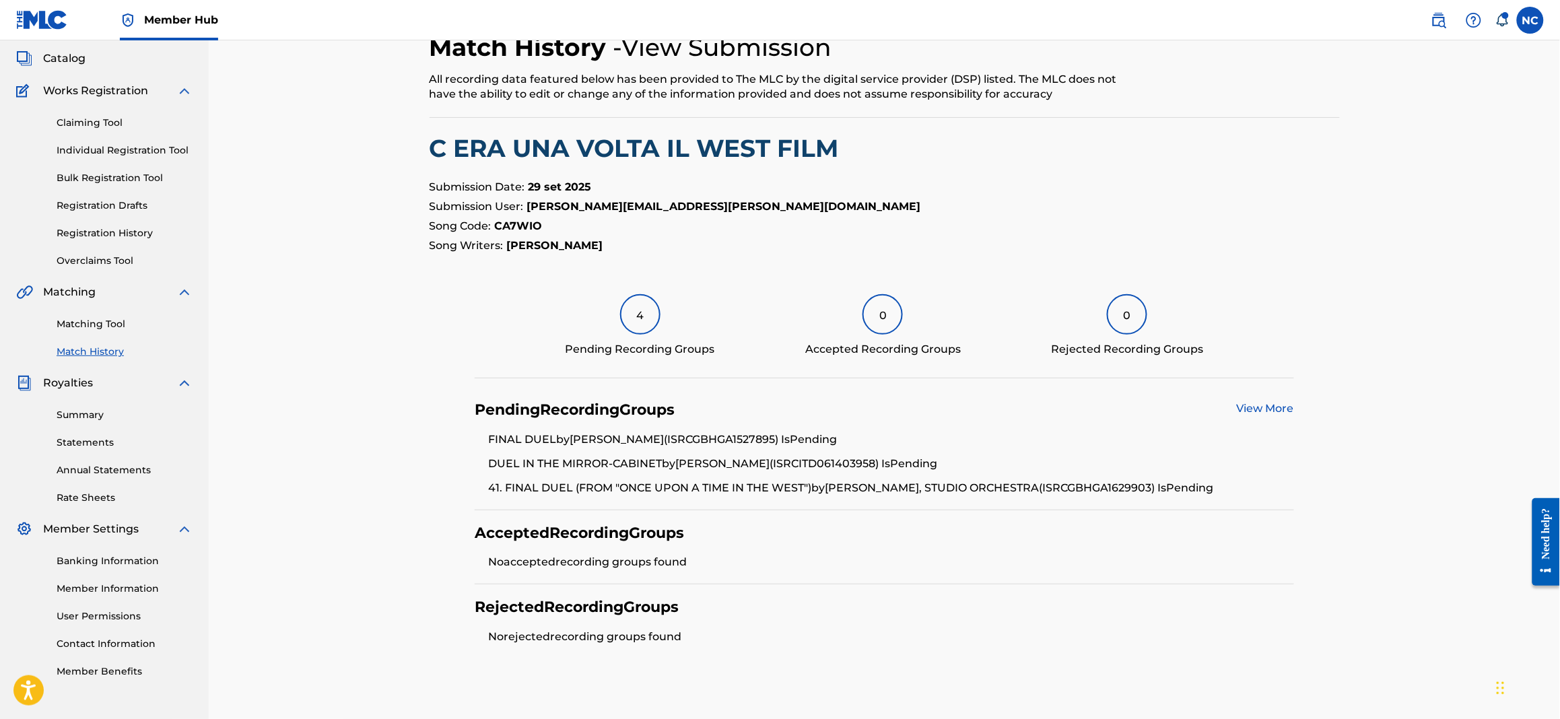
scroll to position [146, 0]
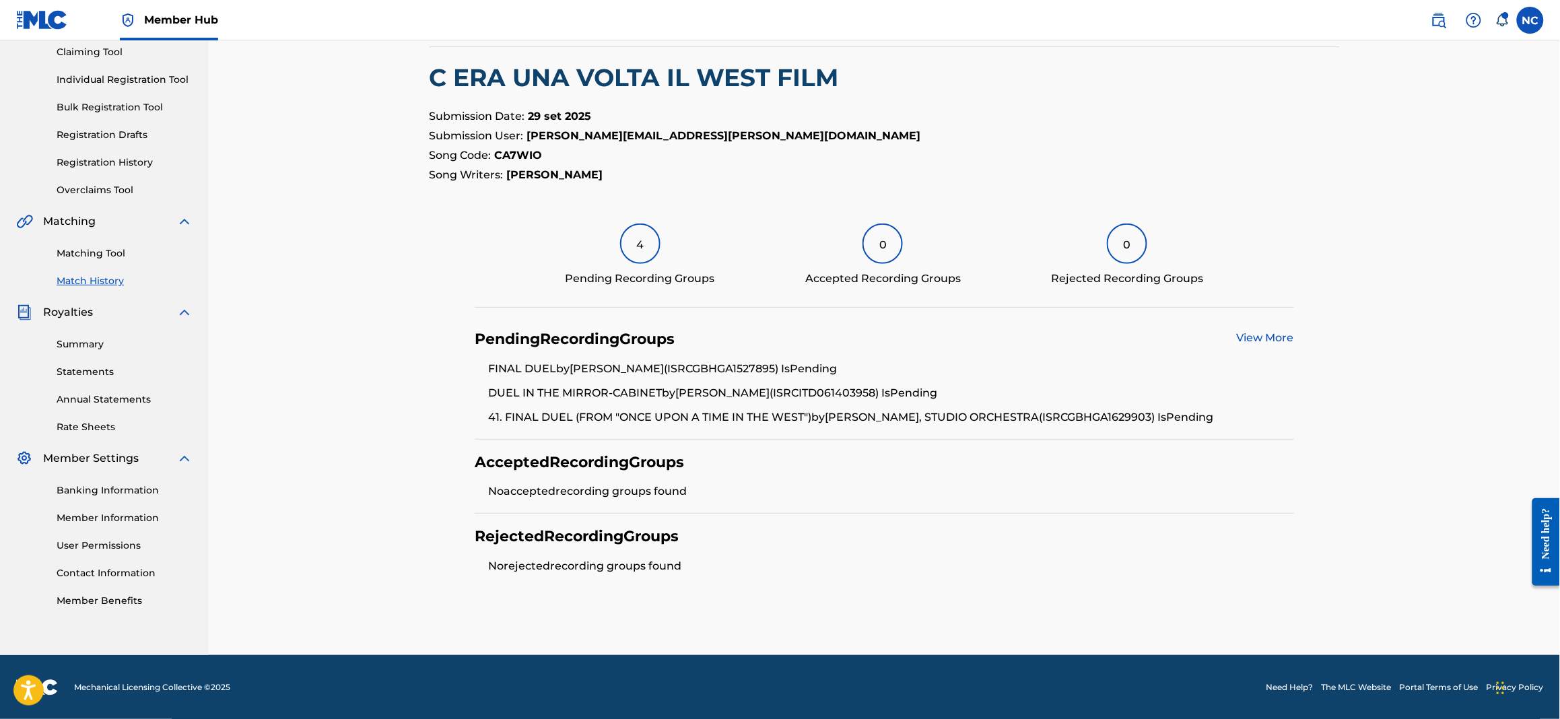
click at [1263, 335] on link "View More" at bounding box center [1265, 337] width 57 height 13
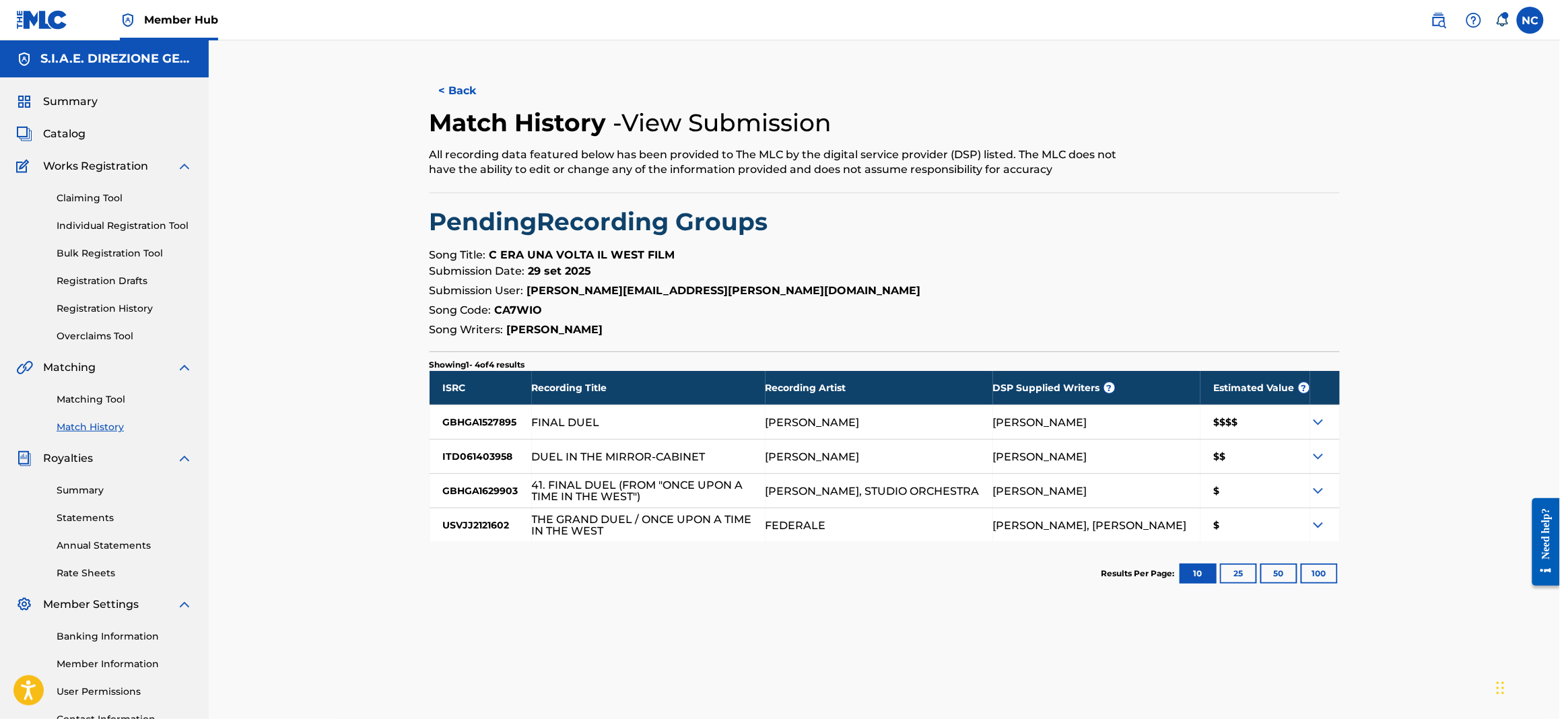
scroll to position [115, 0]
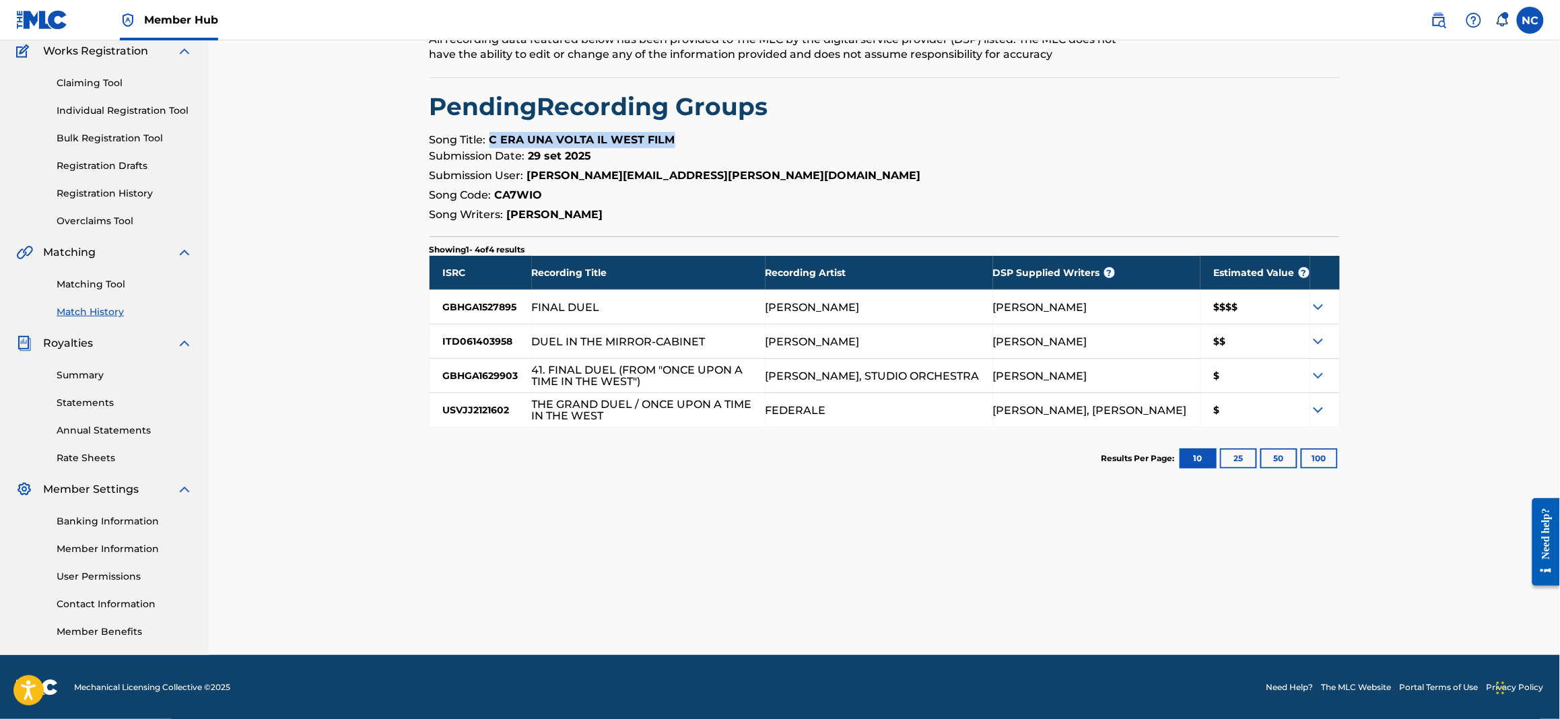
drag, startPoint x: 685, startPoint y: 143, endPoint x: 491, endPoint y: 145, distance: 193.9
click at [491, 145] on p "Song Title: C ERA UNA VOLTA IL WEST FILM" at bounding box center [884, 140] width 910 height 16
copy strong "C ERA UNA VOLTA IL WEST FILM"
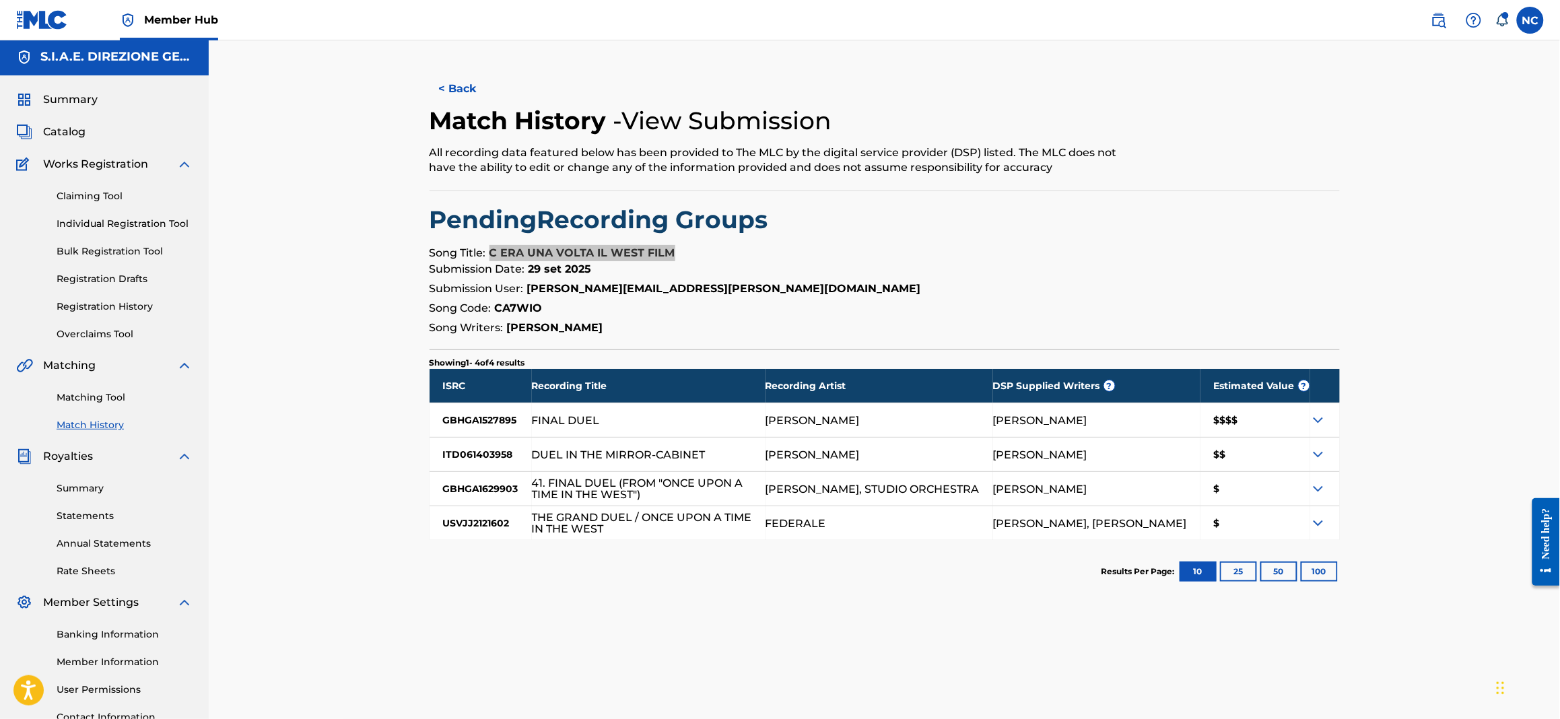
scroll to position [0, 0]
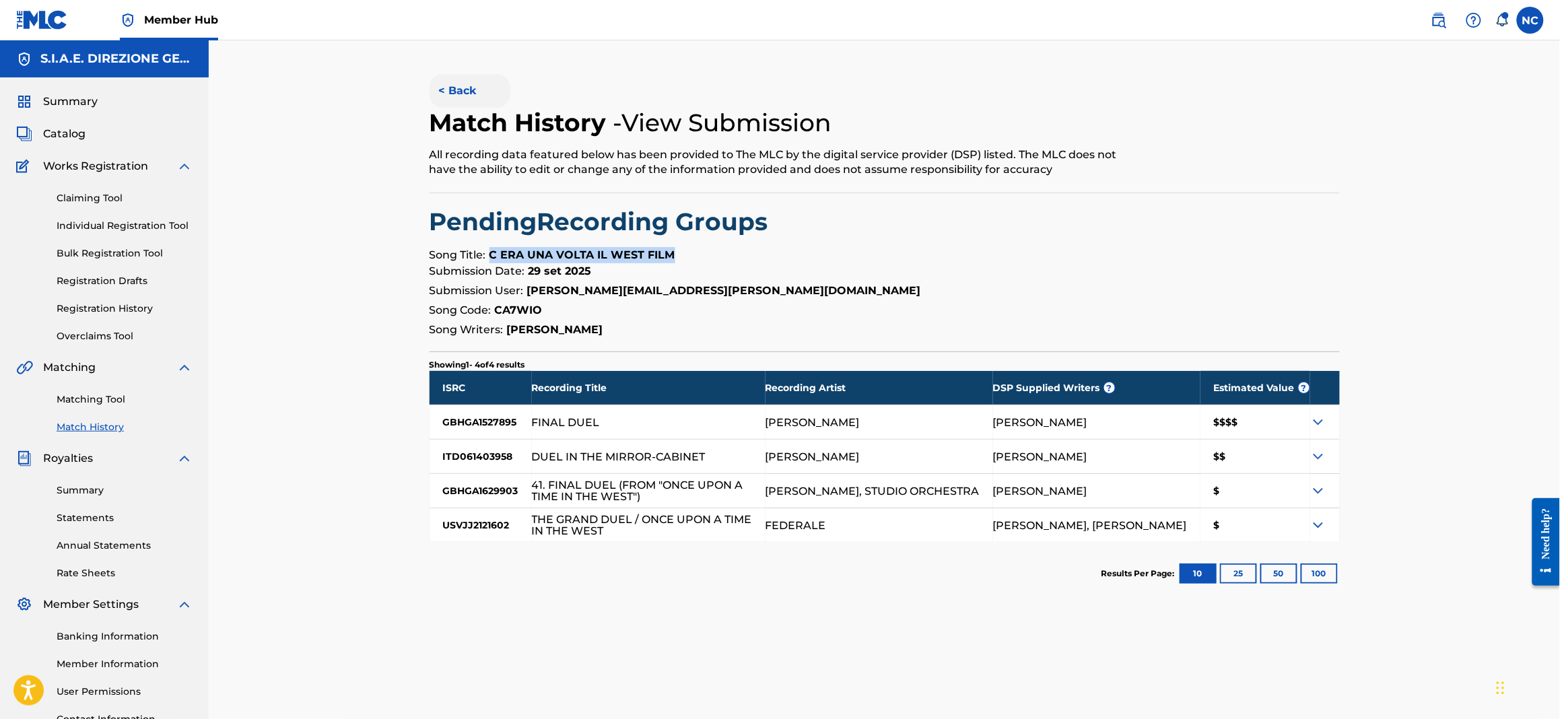
click at [444, 98] on button "< Back" at bounding box center [469, 91] width 81 height 34
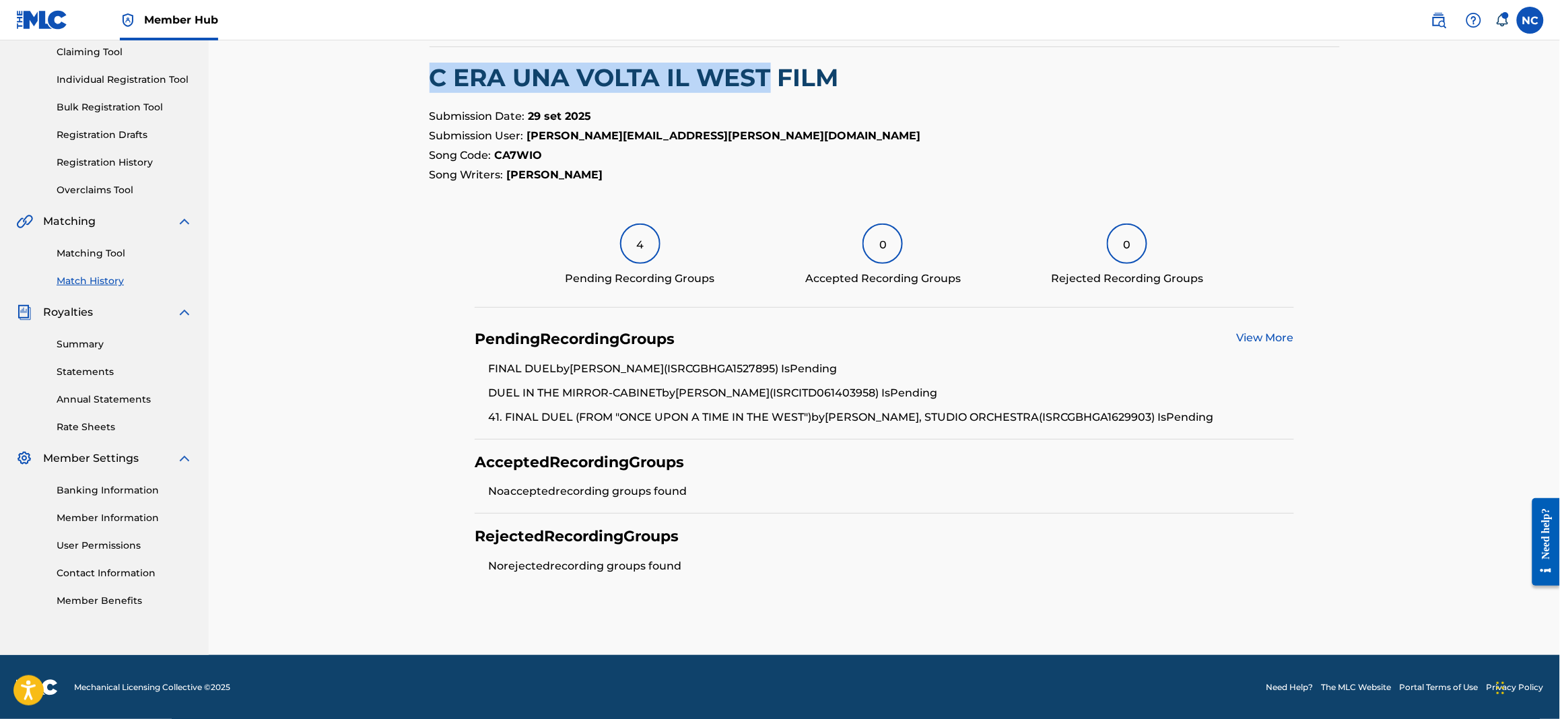
drag, startPoint x: 773, startPoint y: 75, endPoint x: 403, endPoint y: 75, distance: 370.2
click at [403, 75] on div "< Back Match History - View Submission All recording data featured below has be…" at bounding box center [884, 274] width 1351 height 761
copy h2 "C ERA UNA VOLTA IL WEST"
click at [123, 251] on link "Matching Tool" at bounding box center [125, 253] width 136 height 14
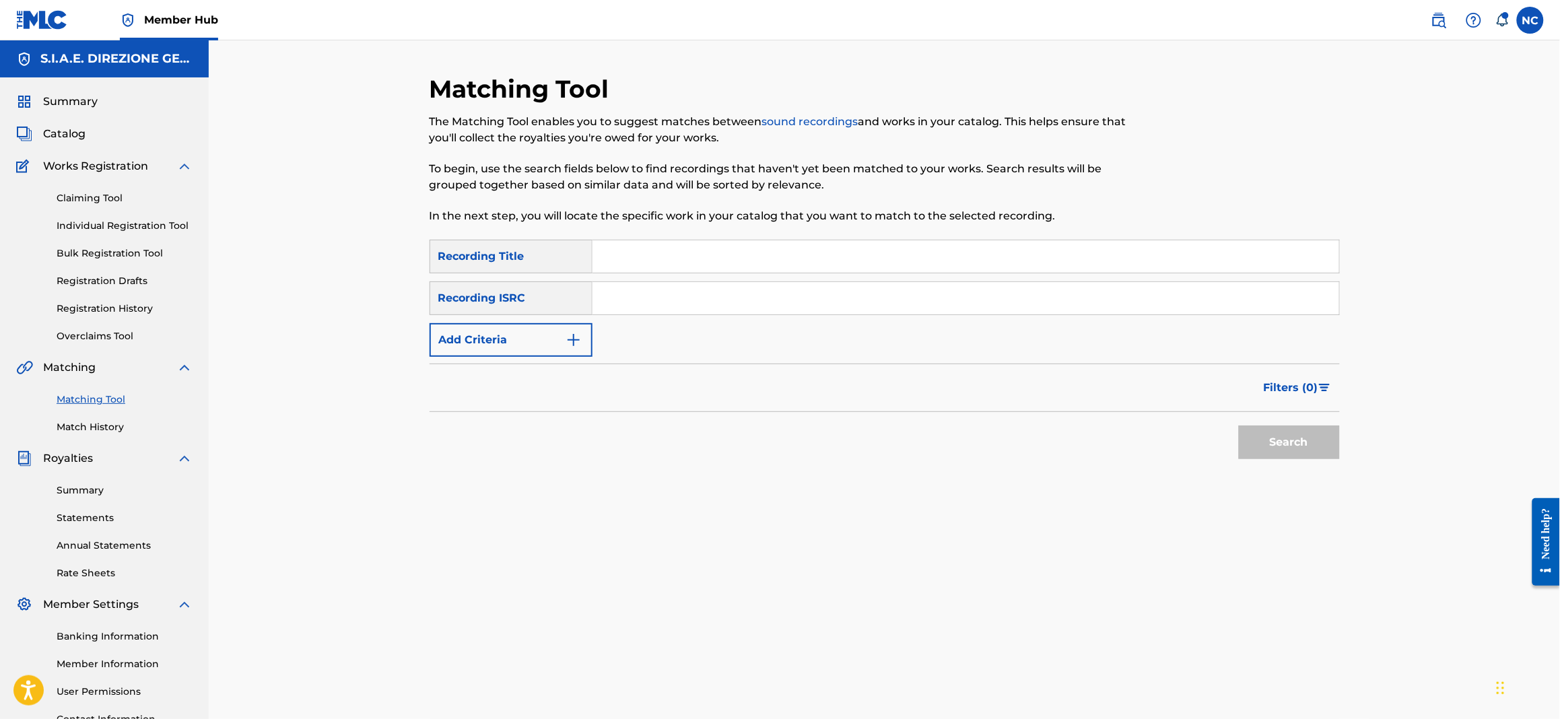
click at [791, 255] on input "Search Form" at bounding box center [965, 256] width 746 height 32
paste input "C ERA UNA VOLTA IL WEST"
type input "C ERA UNA VOLTA IL WEST"
click at [1307, 444] on button "Search" at bounding box center [1289, 442] width 101 height 34
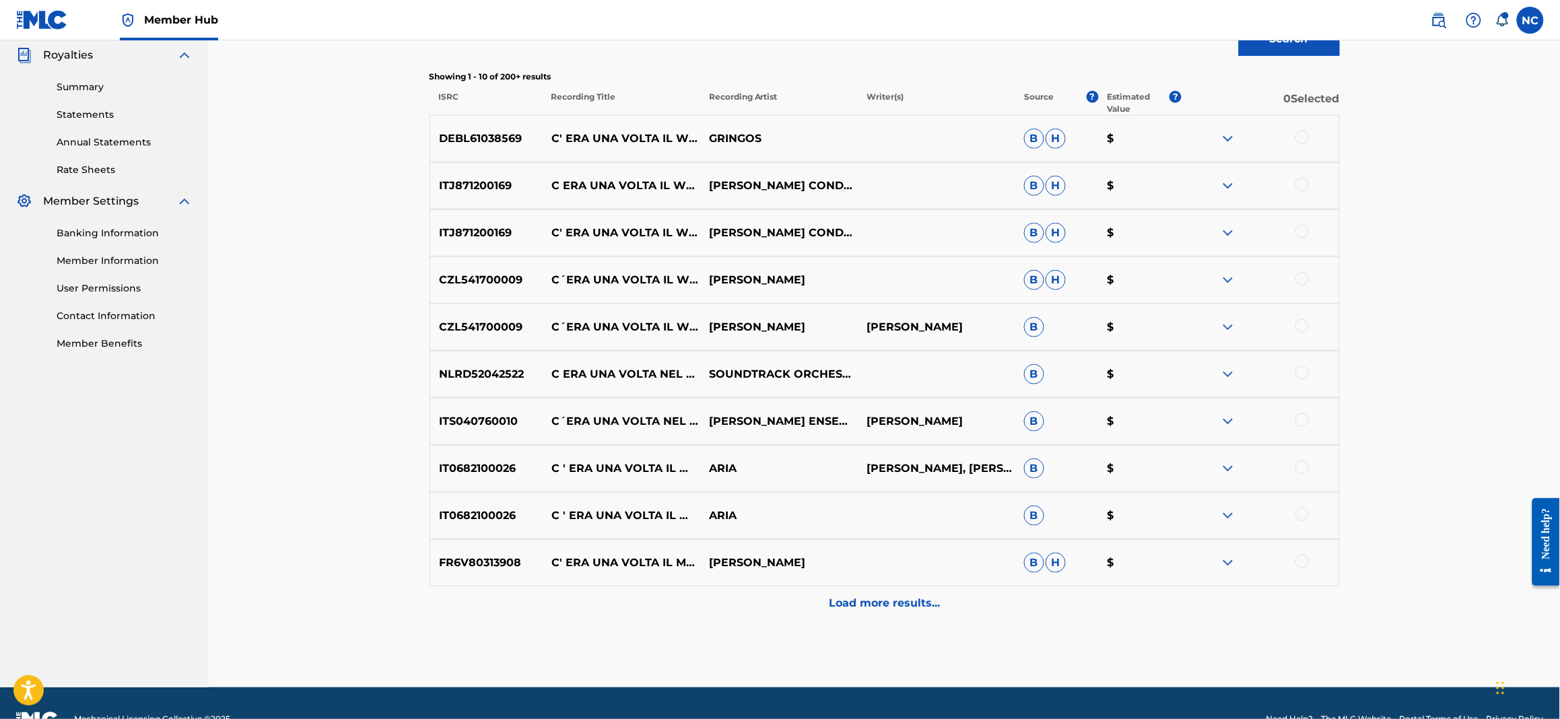
scroll to position [100, 0]
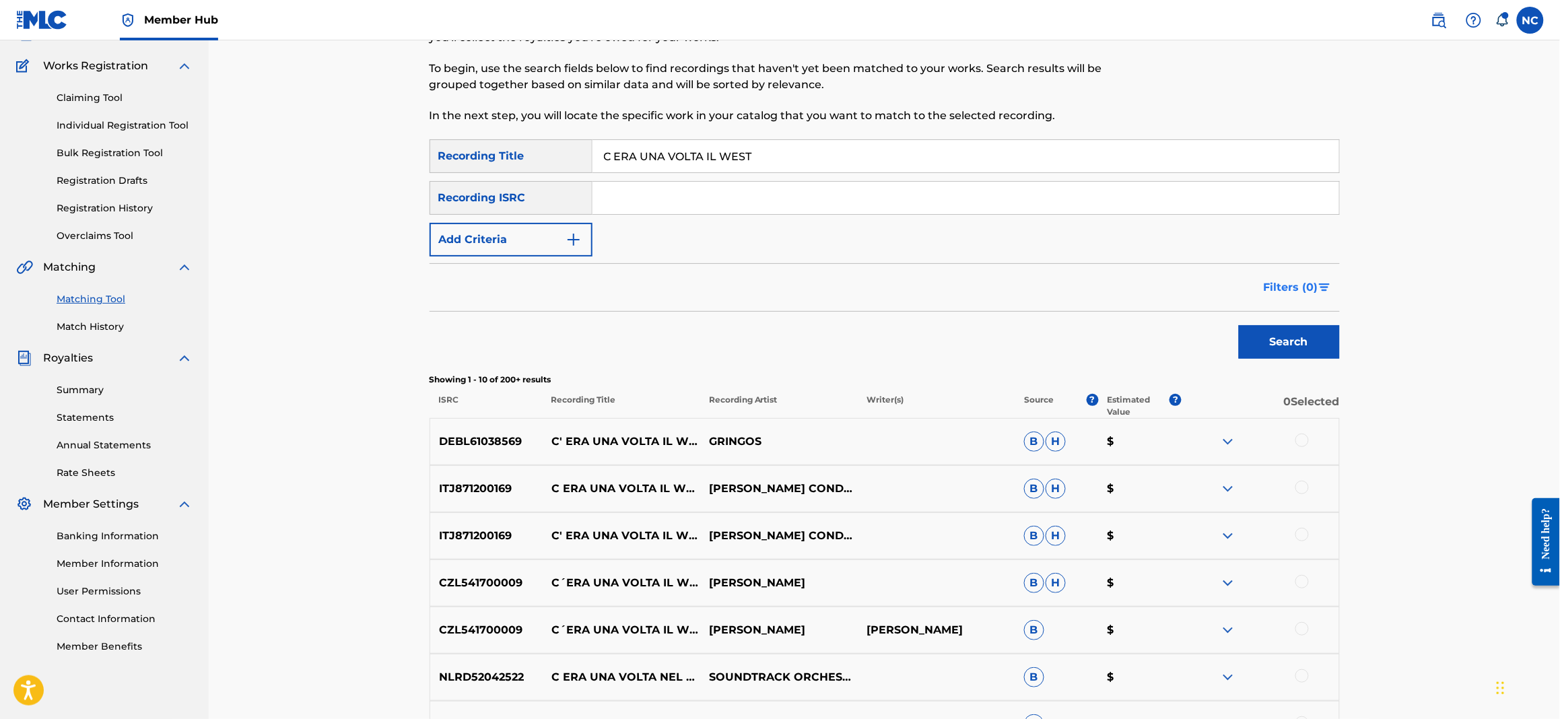
click at [1306, 285] on span "Filters ( 0 )" at bounding box center [1290, 287] width 55 height 16
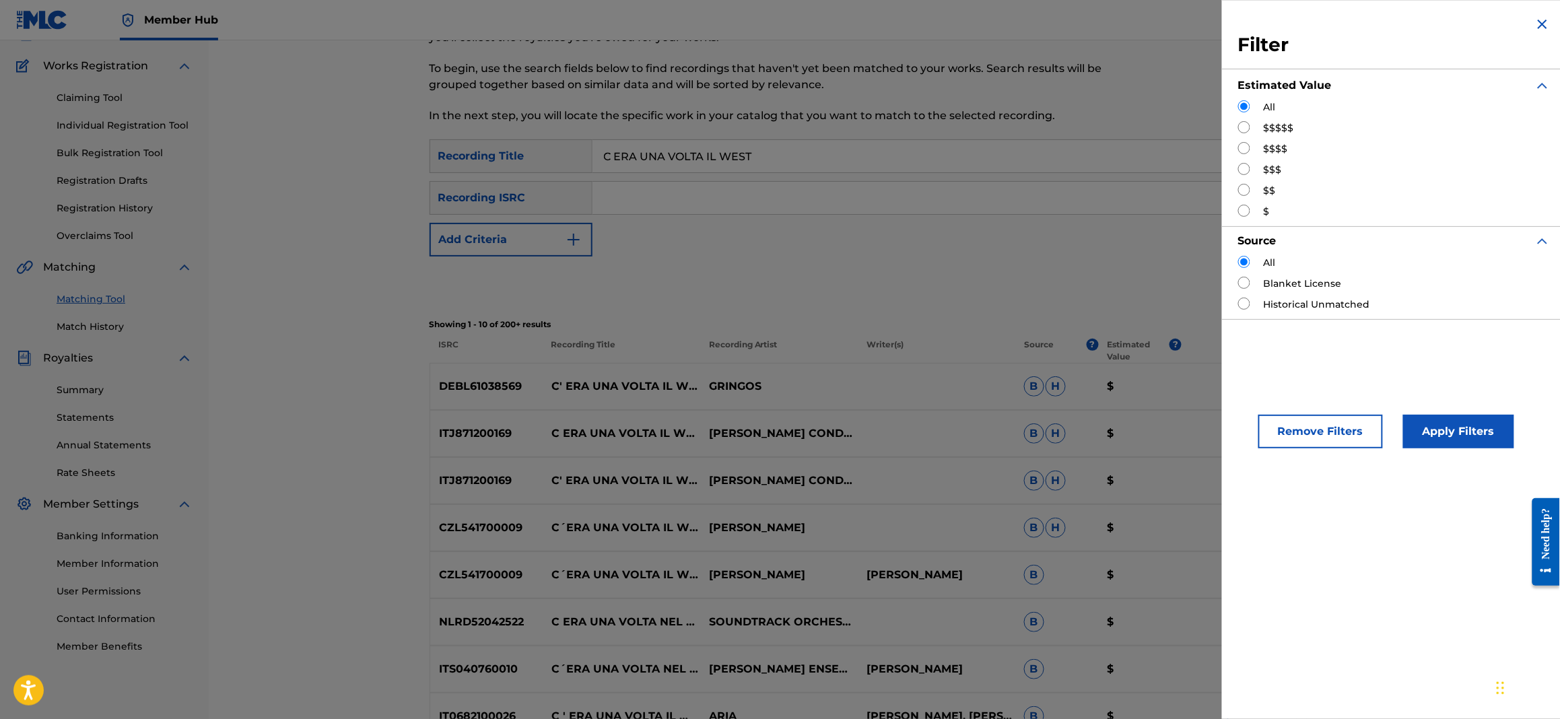
click at [1242, 129] on input "Search Form" at bounding box center [1244, 127] width 12 height 12
radio input "true"
click at [1447, 426] on button "Apply Filters" at bounding box center [1458, 432] width 111 height 34
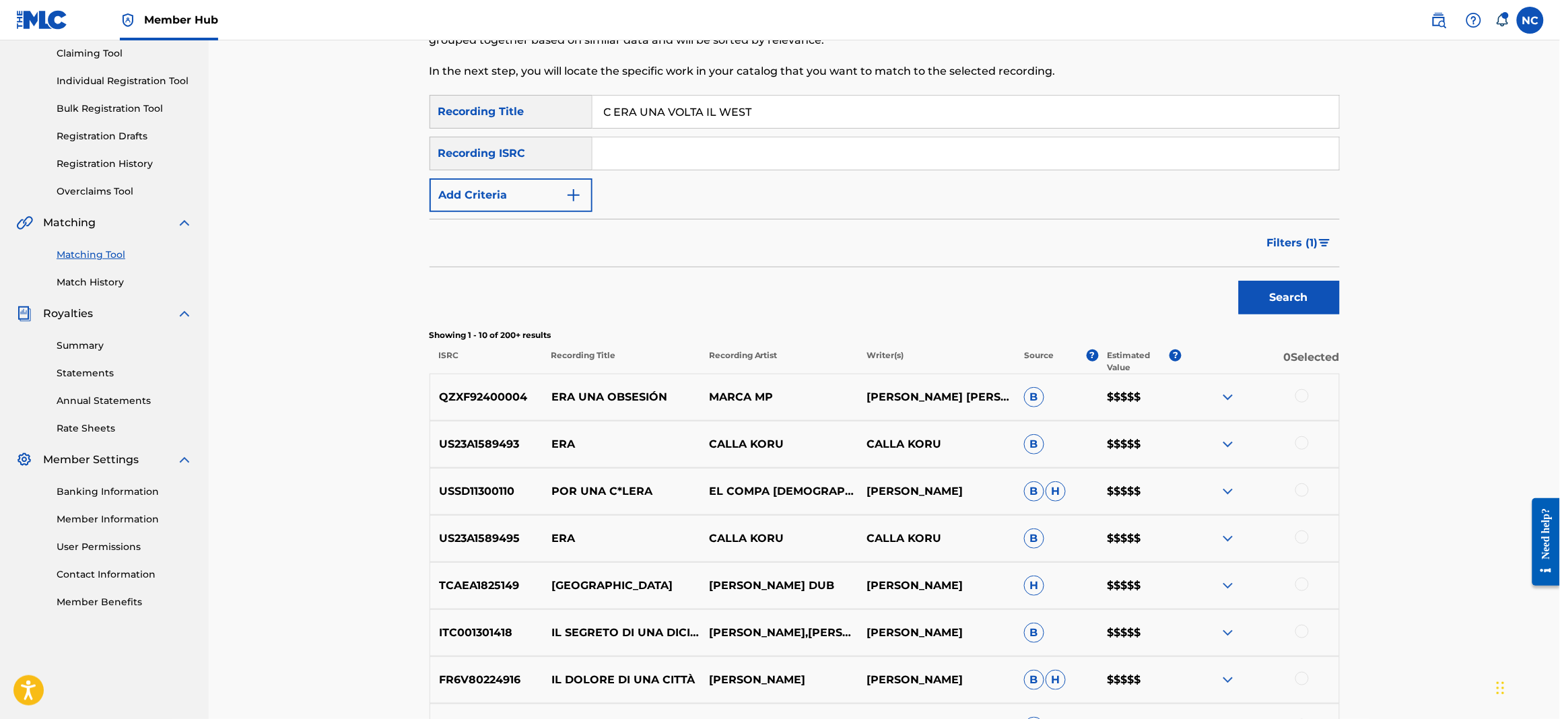
scroll to position [0, 0]
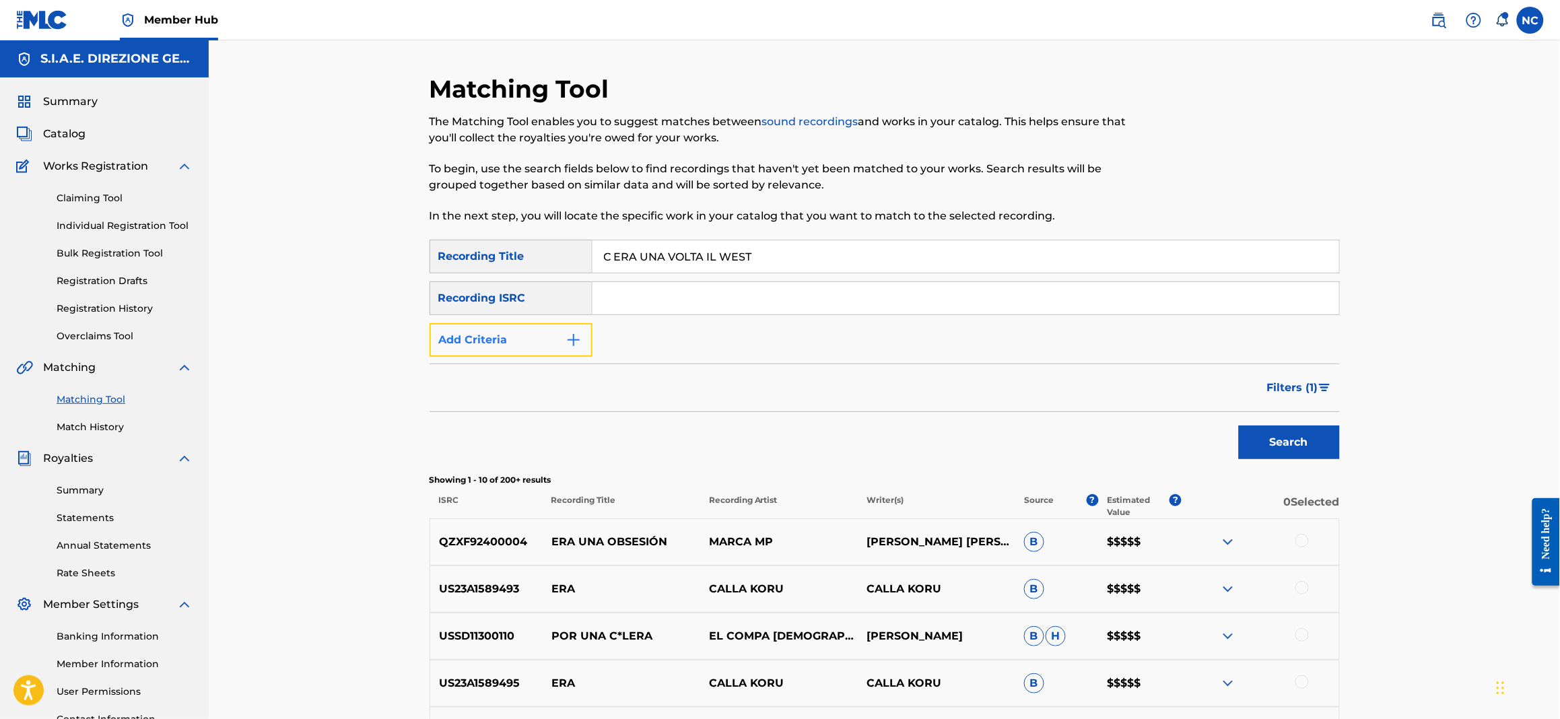
click at [568, 346] on img "Search Form" at bounding box center [573, 340] width 16 height 16
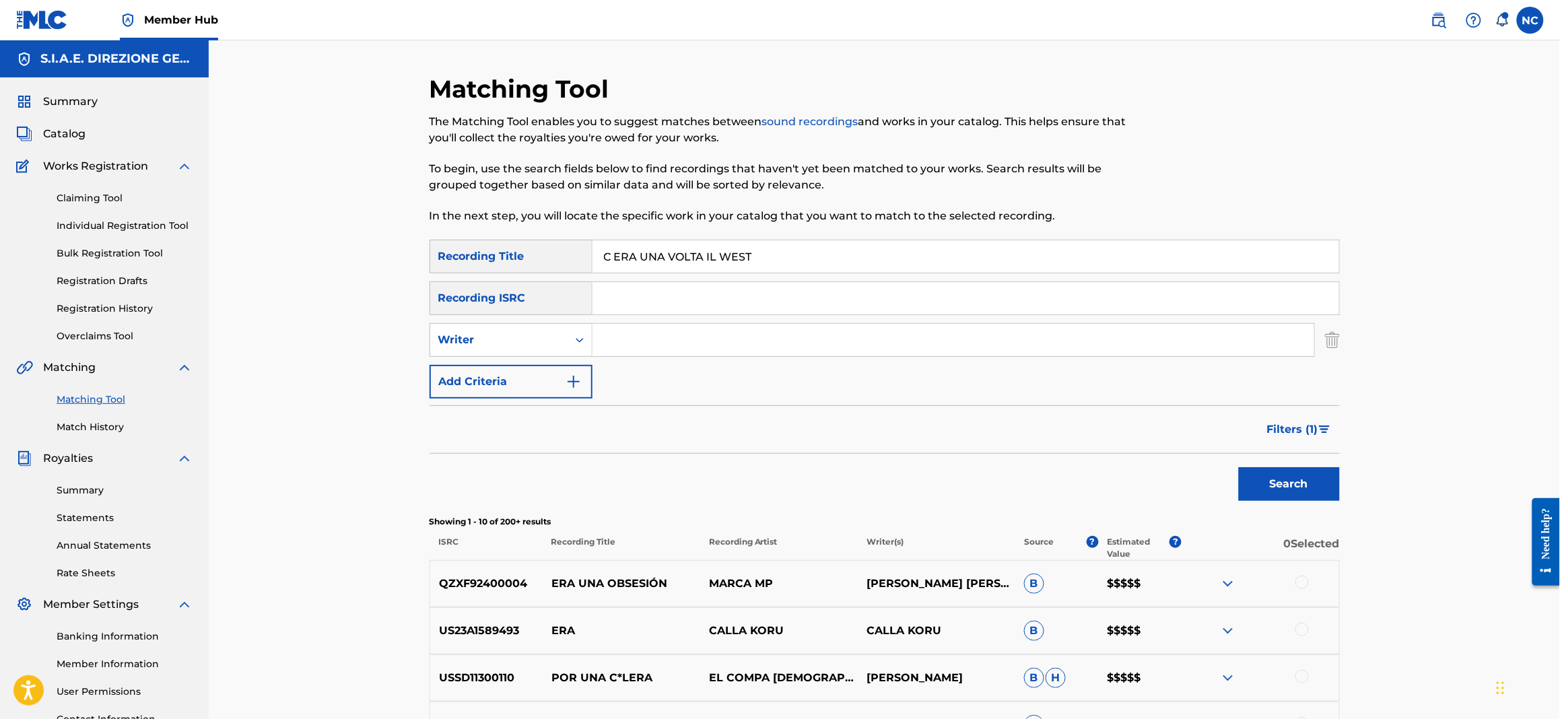
click at [666, 343] on input "Search Form" at bounding box center [953, 340] width 722 height 32
click at [1239, 467] on button "Search" at bounding box center [1289, 484] width 101 height 34
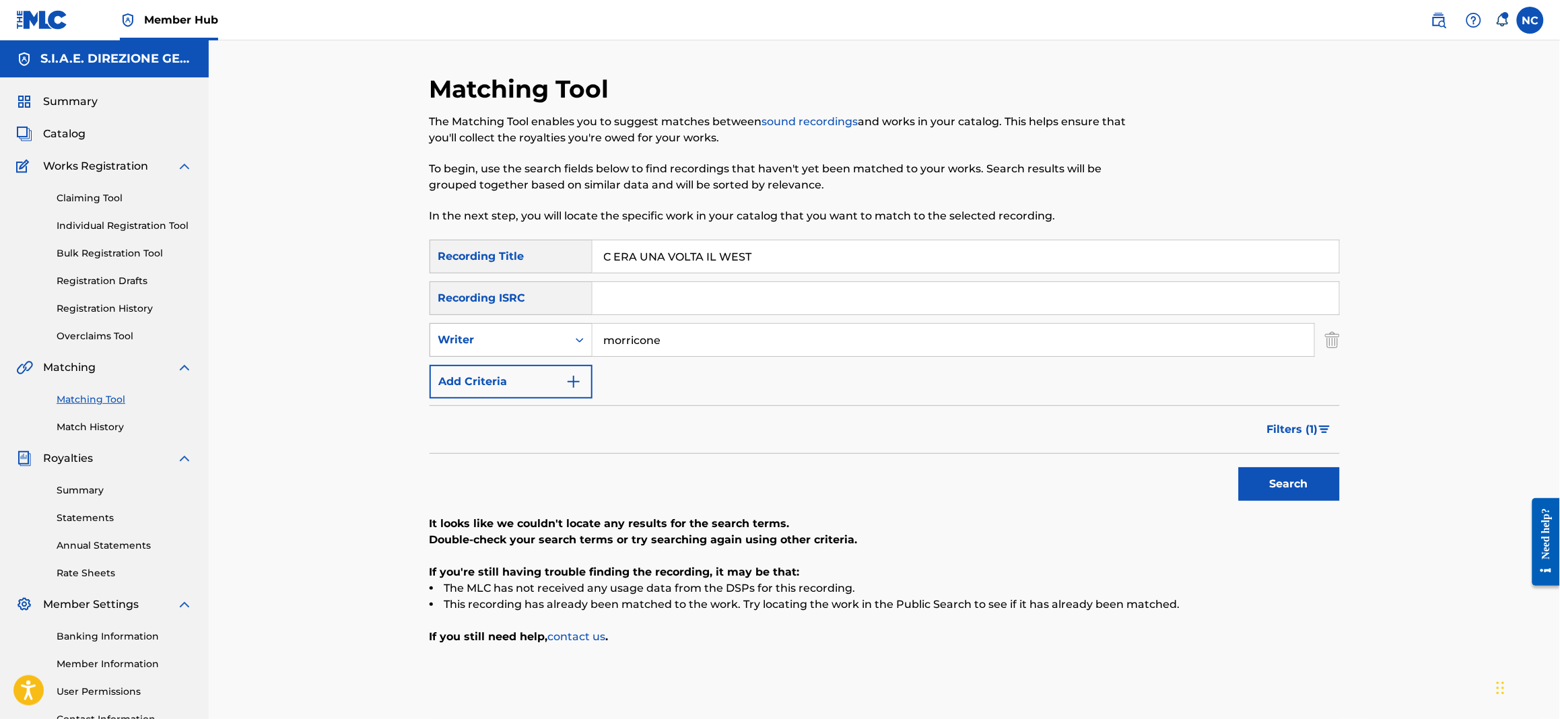
drag, startPoint x: 789, startPoint y: 340, endPoint x: 448, endPoint y: 345, distance: 341.3
click at [448, 345] on div "SearchWithCriteria092b87fc-46ac-466b-94c6-a481a2c18117 Writer morricone" at bounding box center [884, 340] width 910 height 34
type input "[PERSON_NAME]"
click at [1294, 443] on button "Filters ( 1 )" at bounding box center [1299, 430] width 81 height 34
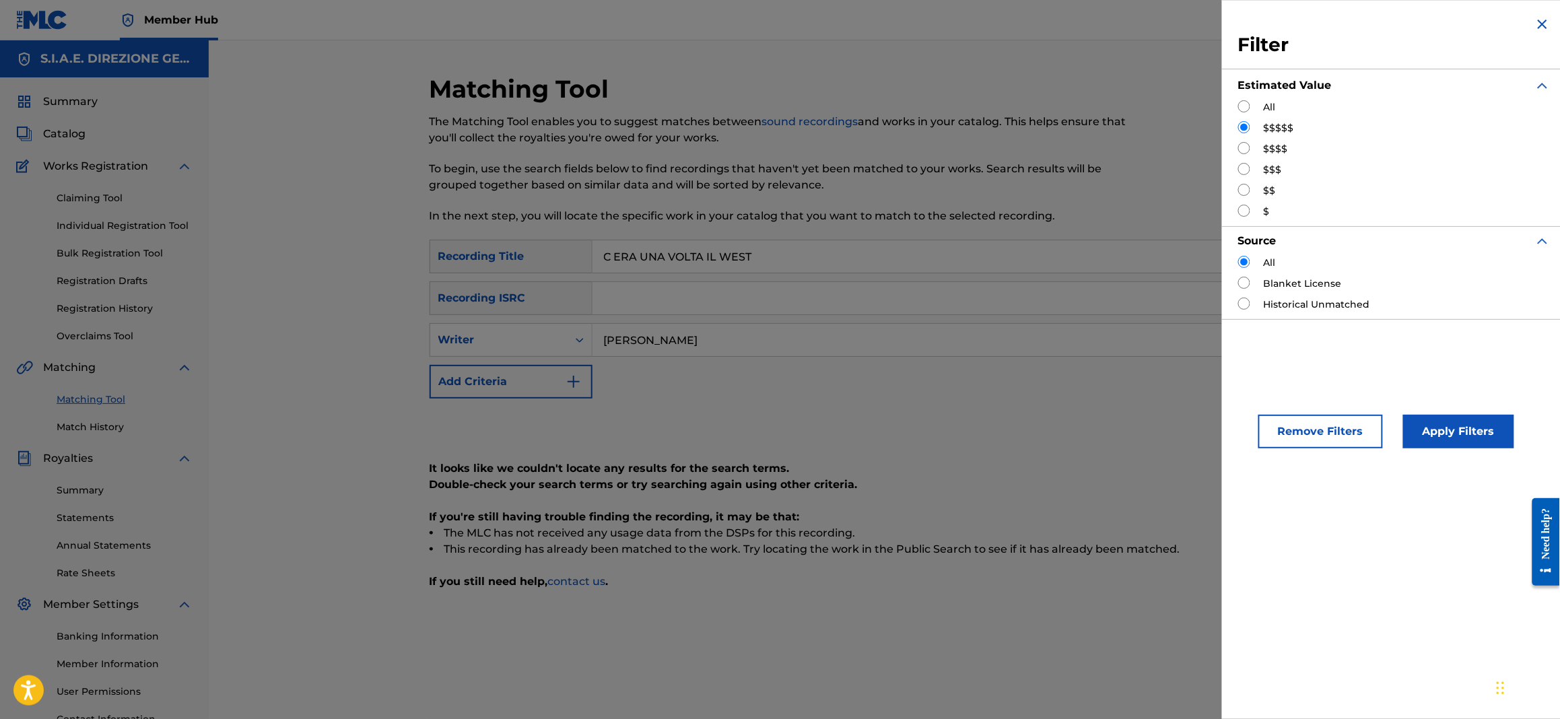
click at [1245, 144] on input "Search Form" at bounding box center [1244, 148] width 12 height 12
radio input "true"
click at [1461, 431] on button "Apply Filters" at bounding box center [1458, 432] width 111 height 34
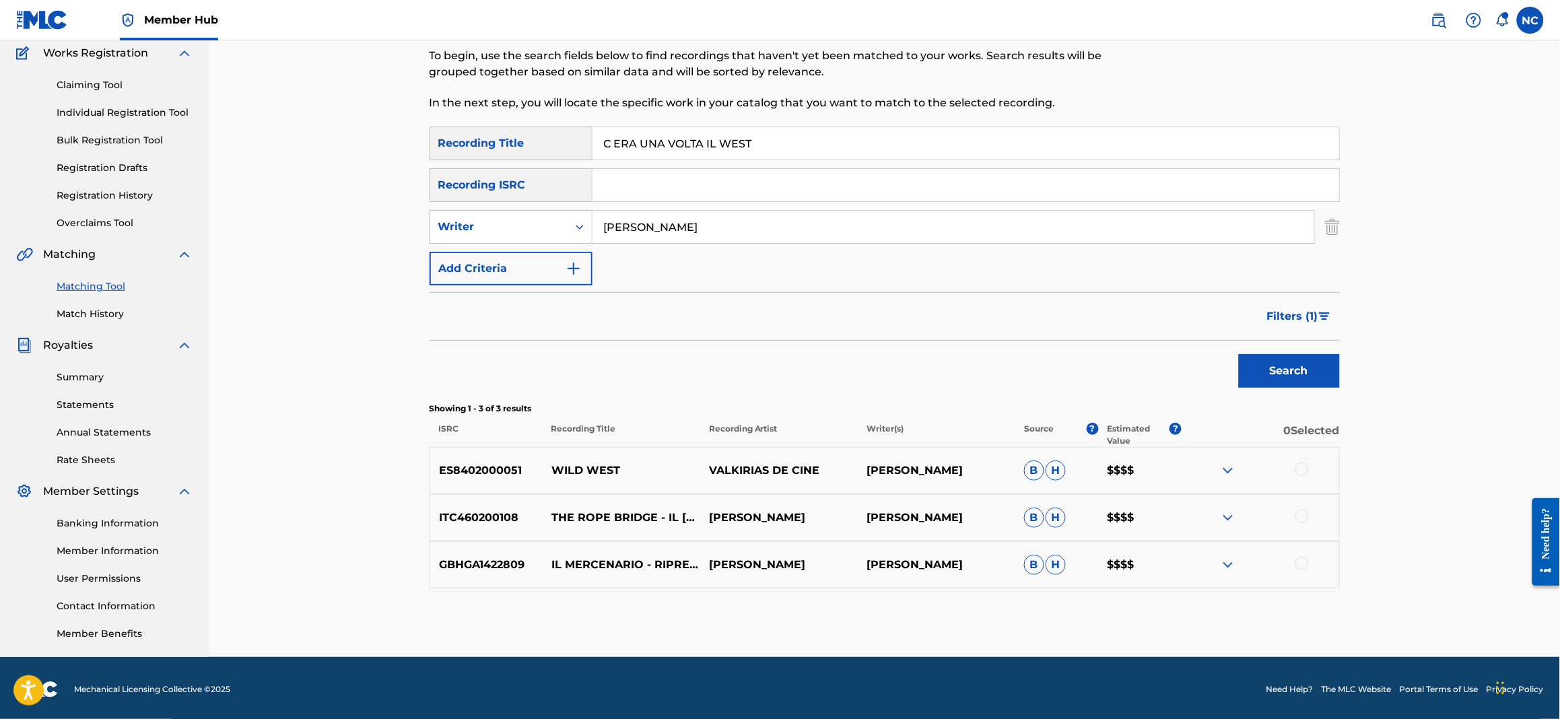
scroll to position [115, 0]
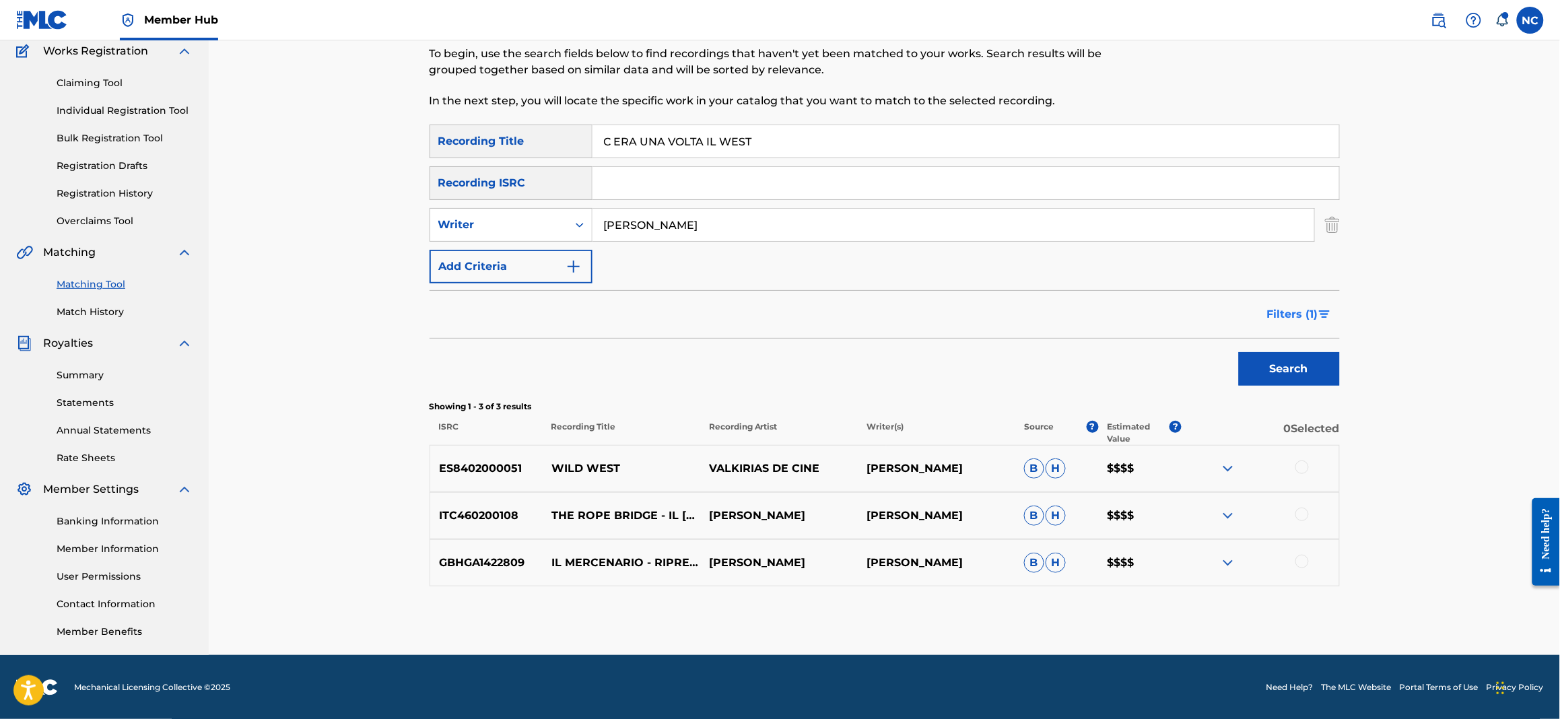
click at [1317, 313] on span "Filters ( 1 )" at bounding box center [1292, 314] width 51 height 16
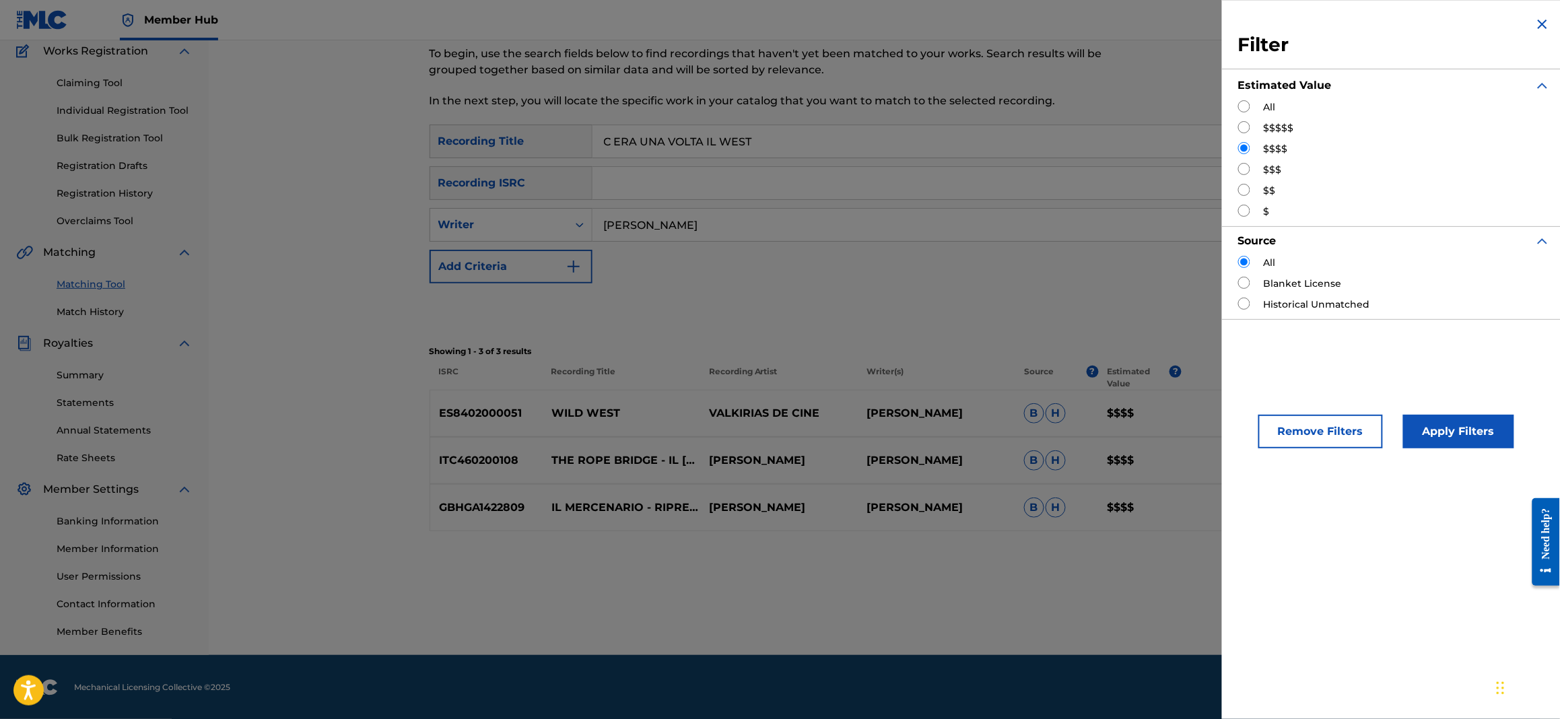
click at [1248, 177] on div "All $$$$$ $$$$ $$$ $$ $" at bounding box center [1394, 159] width 312 height 118
click at [1243, 172] on input "Search Form" at bounding box center [1244, 169] width 12 height 12
radio input "true"
click at [1463, 424] on button "Apply Filters" at bounding box center [1458, 432] width 111 height 34
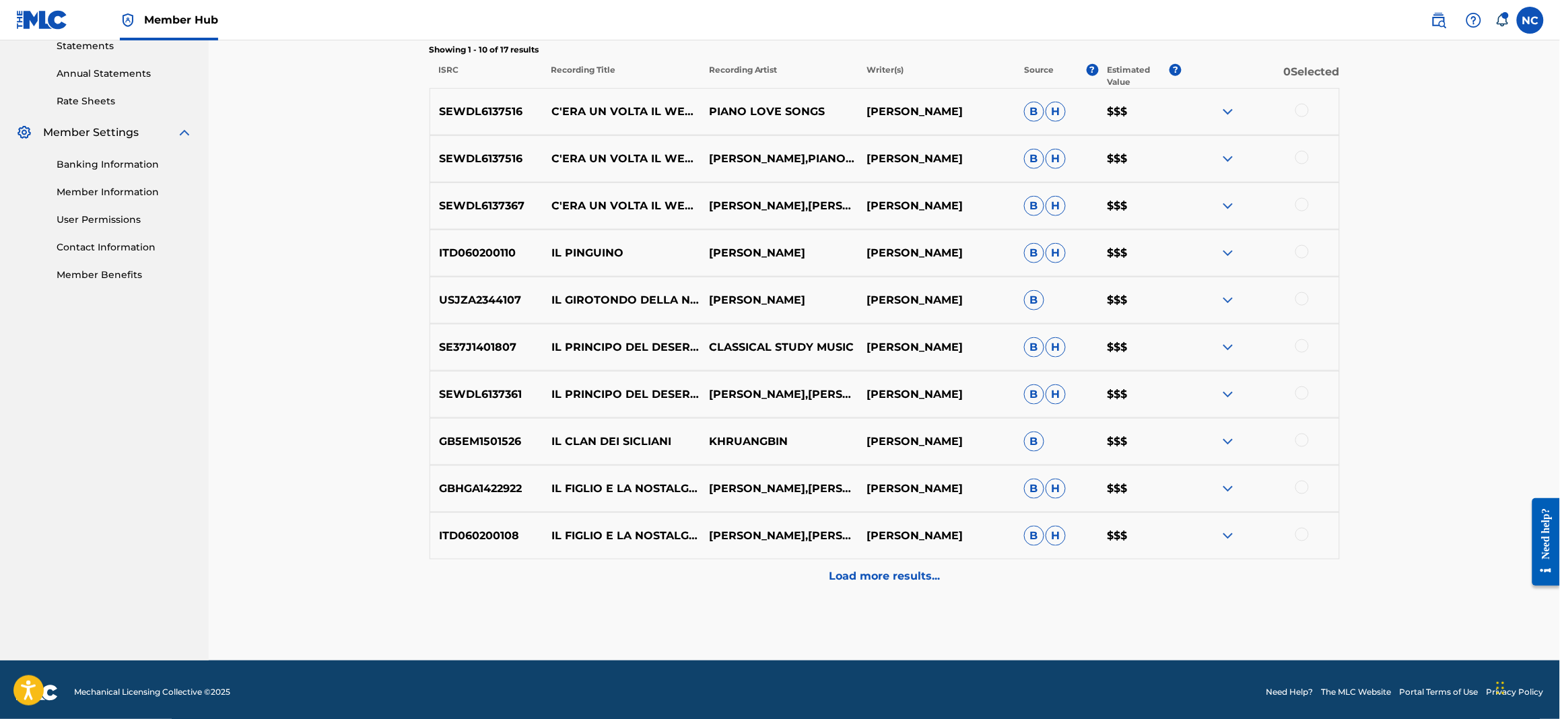
scroll to position [478, 0]
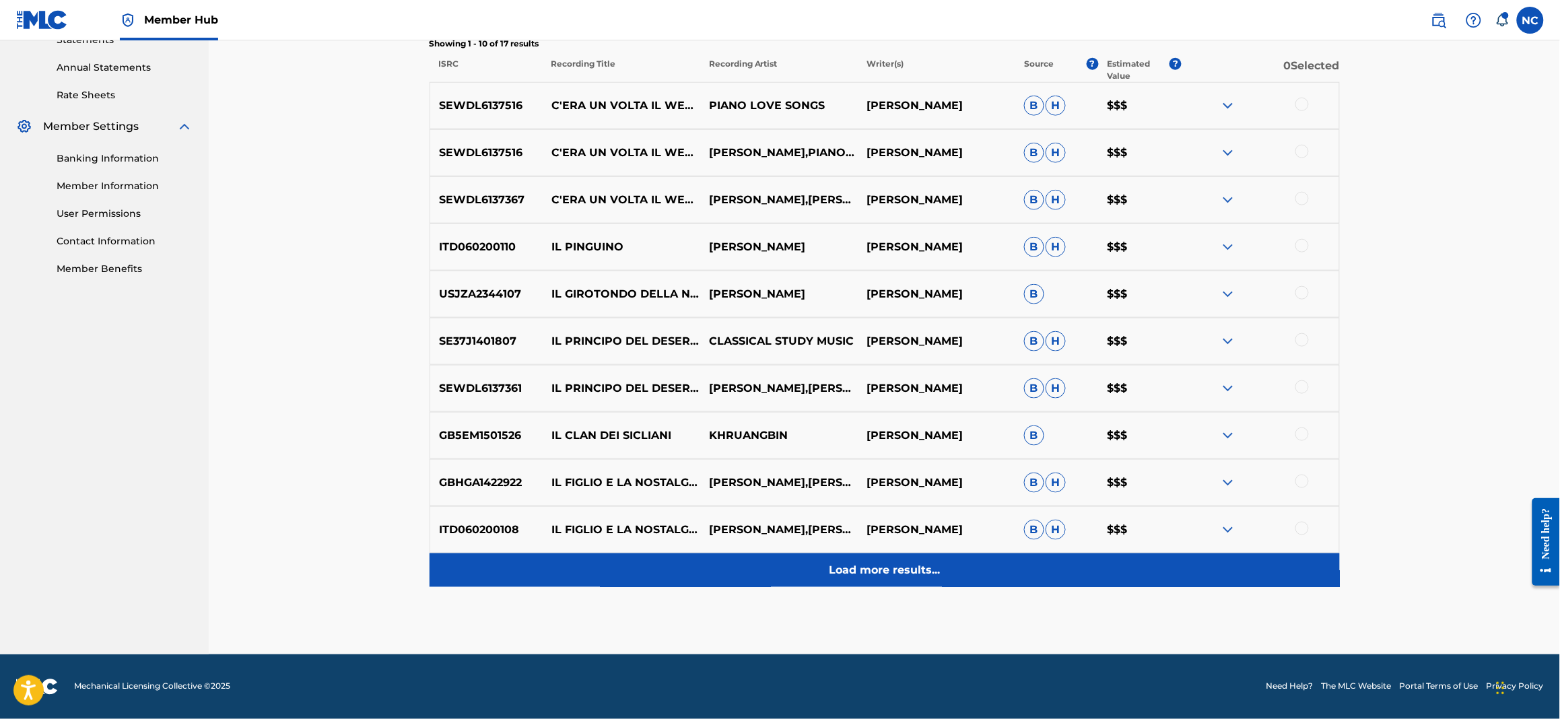
click at [858, 573] on p "Load more results..." at bounding box center [884, 570] width 111 height 16
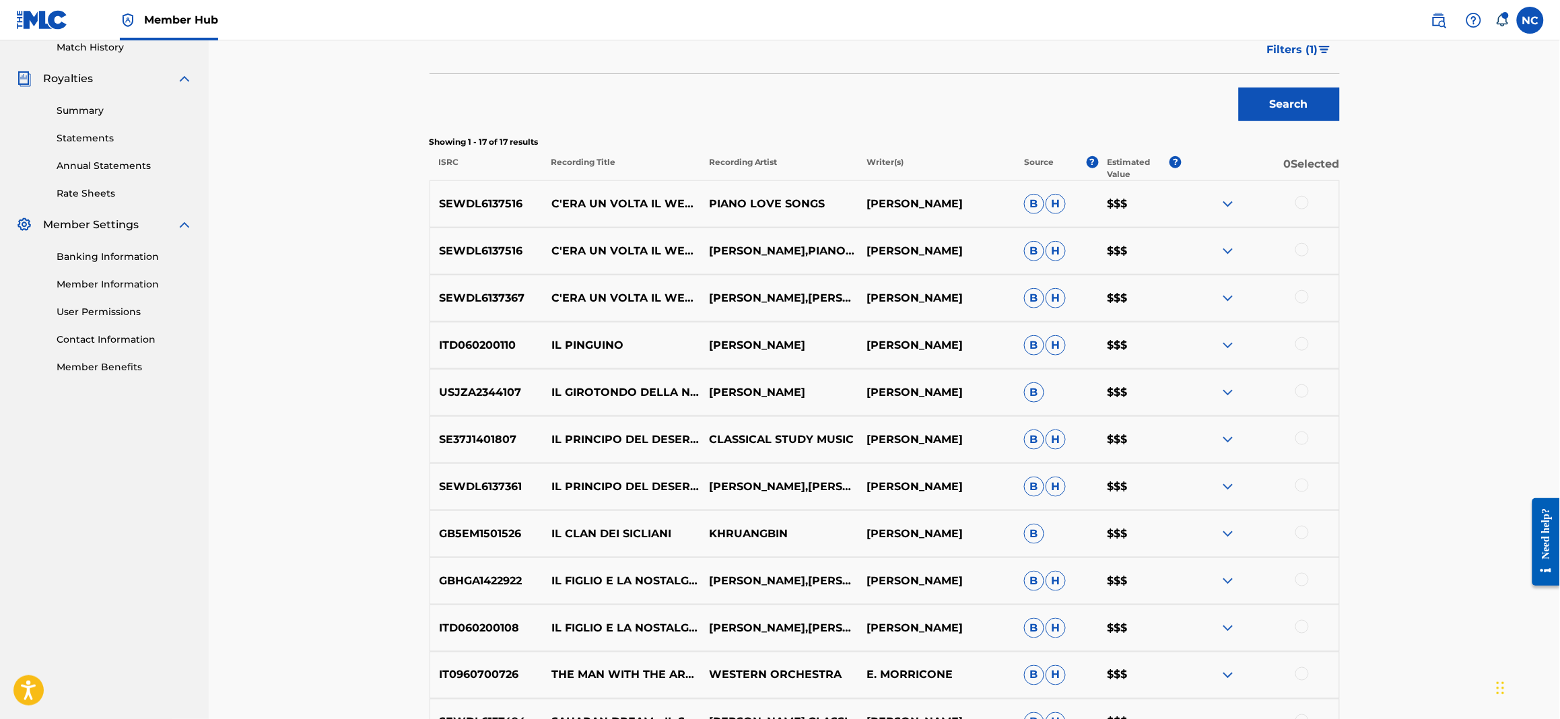
scroll to position [168, 0]
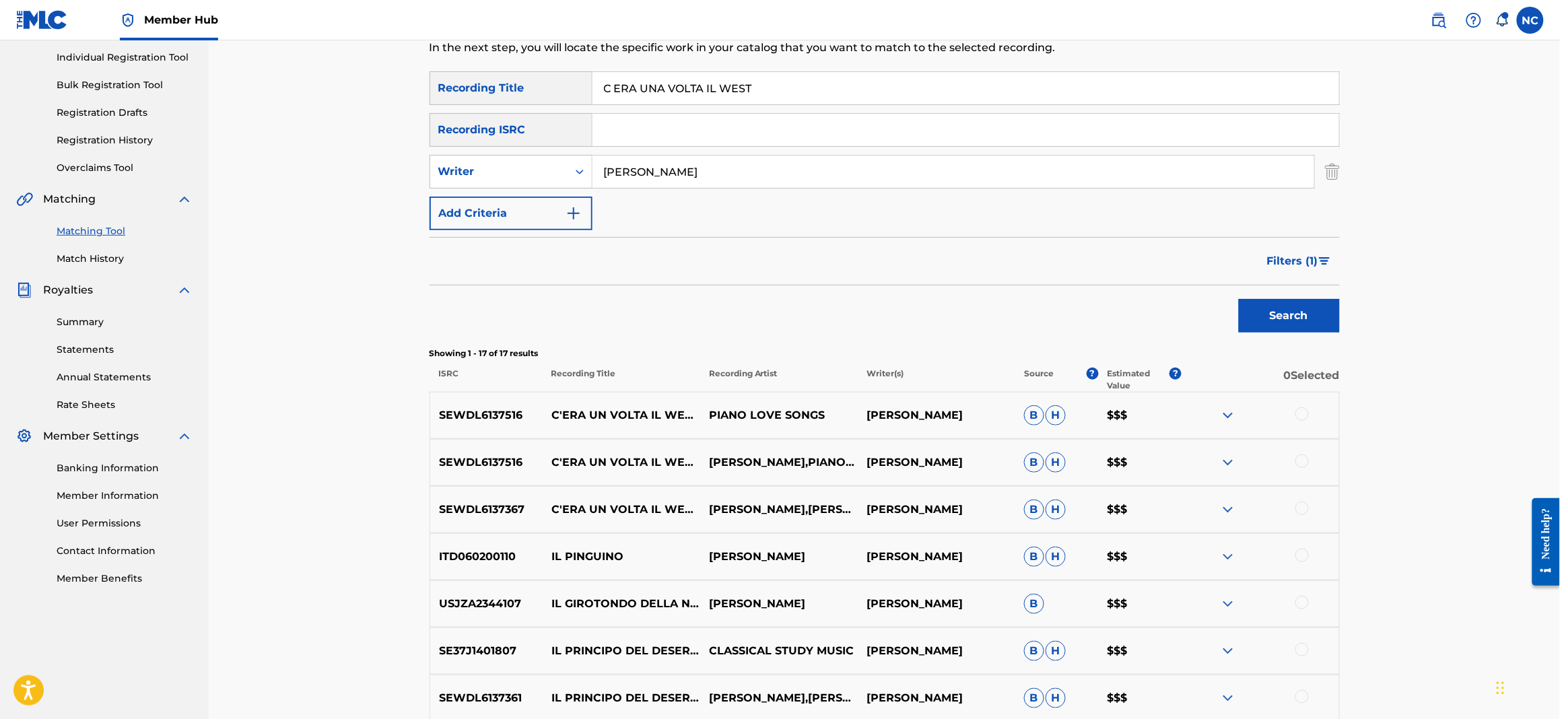
click at [1228, 419] on img at bounding box center [1228, 415] width 16 height 16
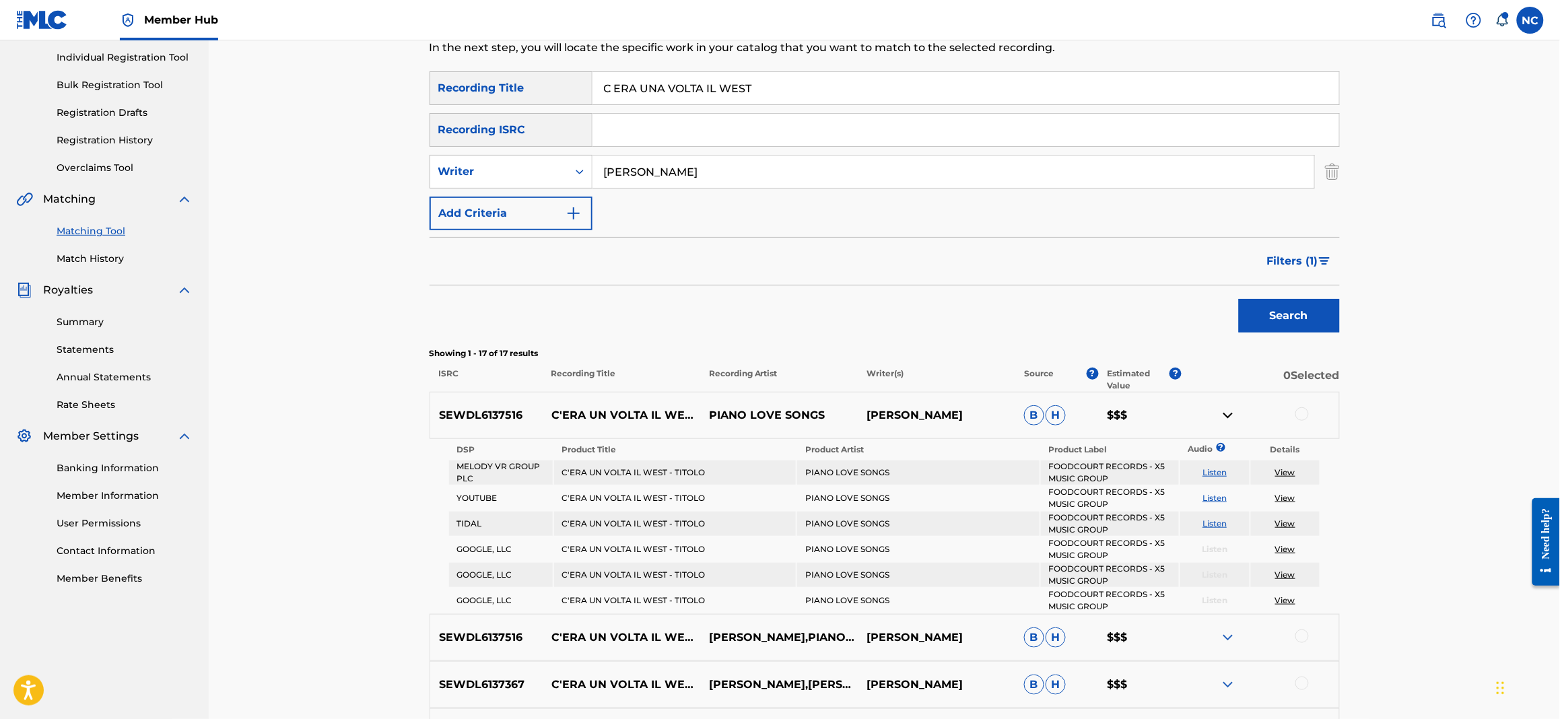
scroll to position [370, 0]
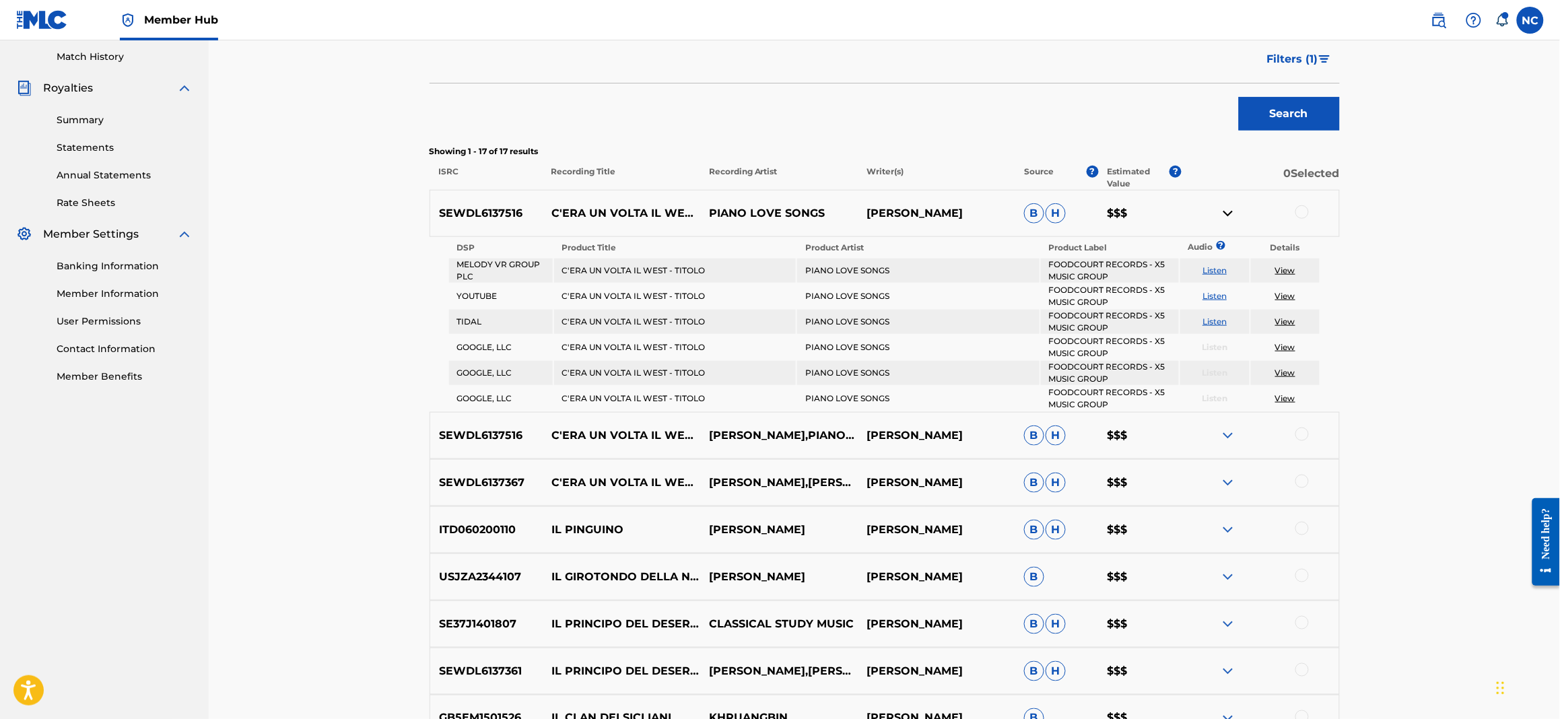
click at [1226, 427] on img at bounding box center [1228, 435] width 16 height 16
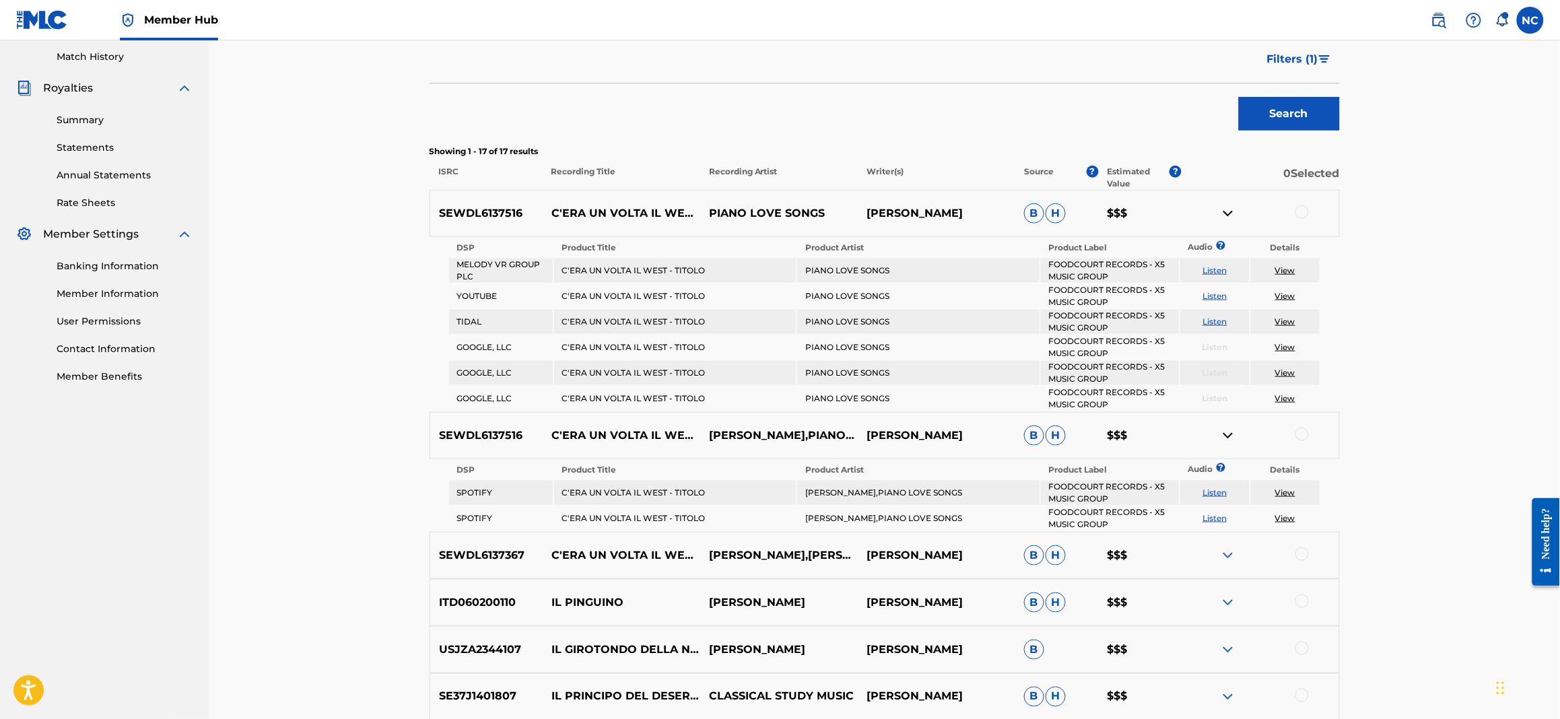
click at [1229, 547] on img at bounding box center [1228, 555] width 16 height 16
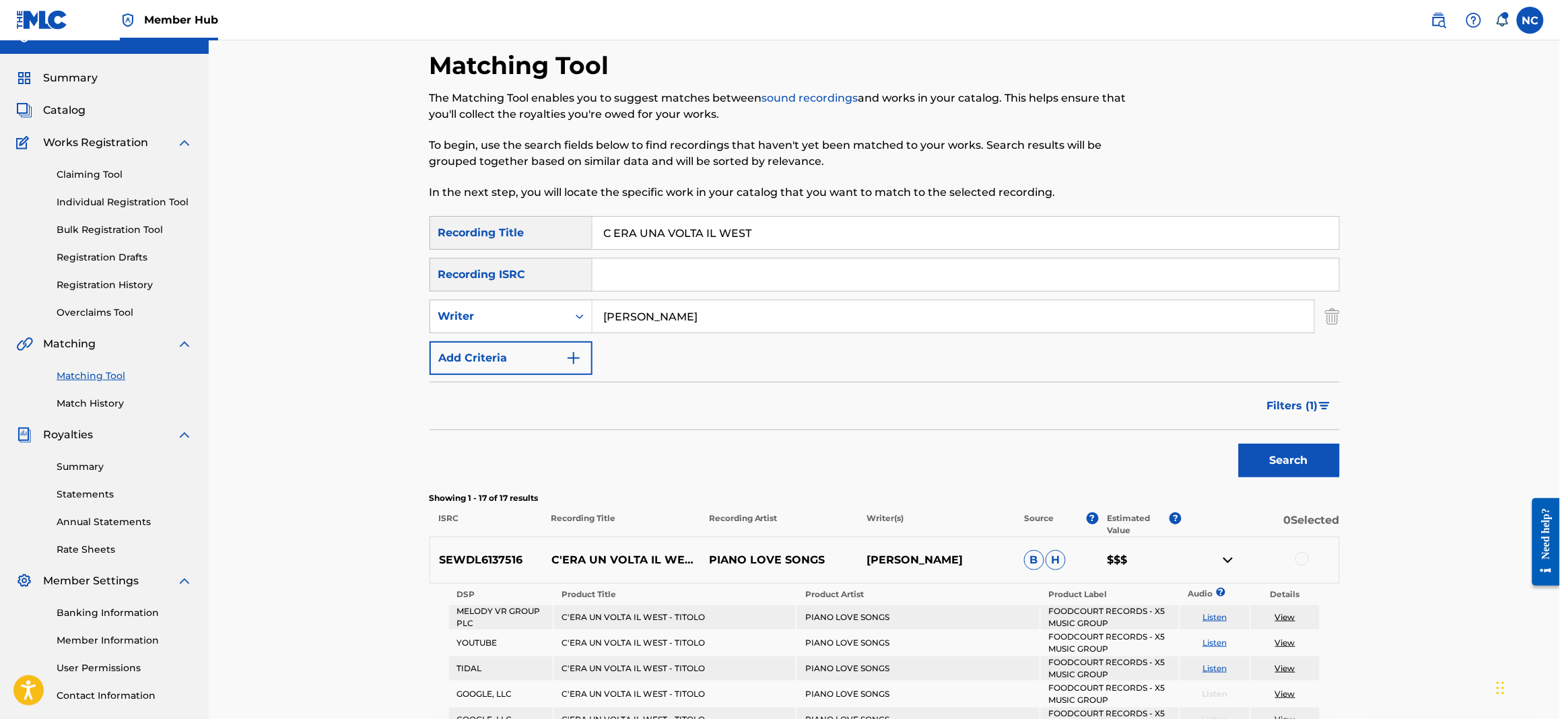
scroll to position [0, 0]
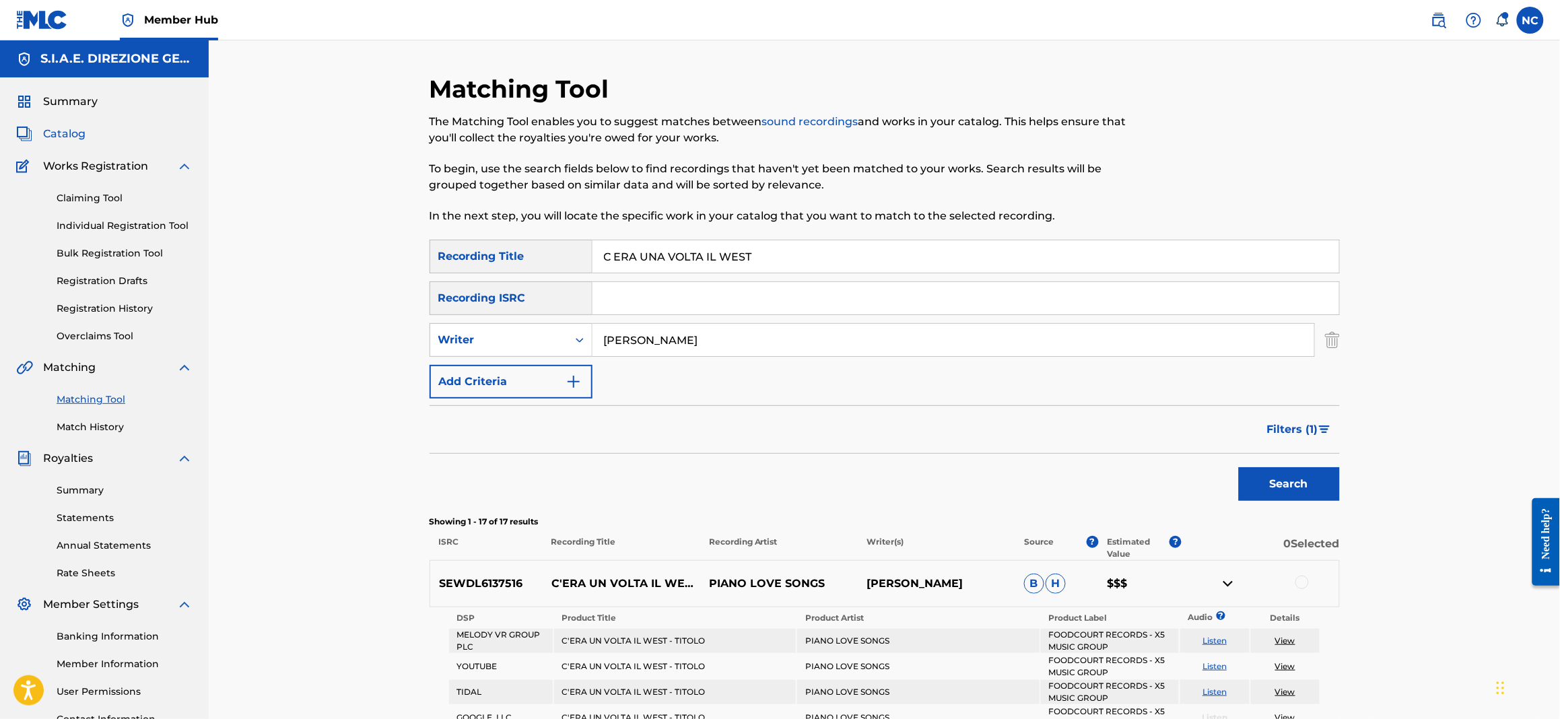
click at [67, 137] on span "Catalog" at bounding box center [64, 134] width 42 height 16
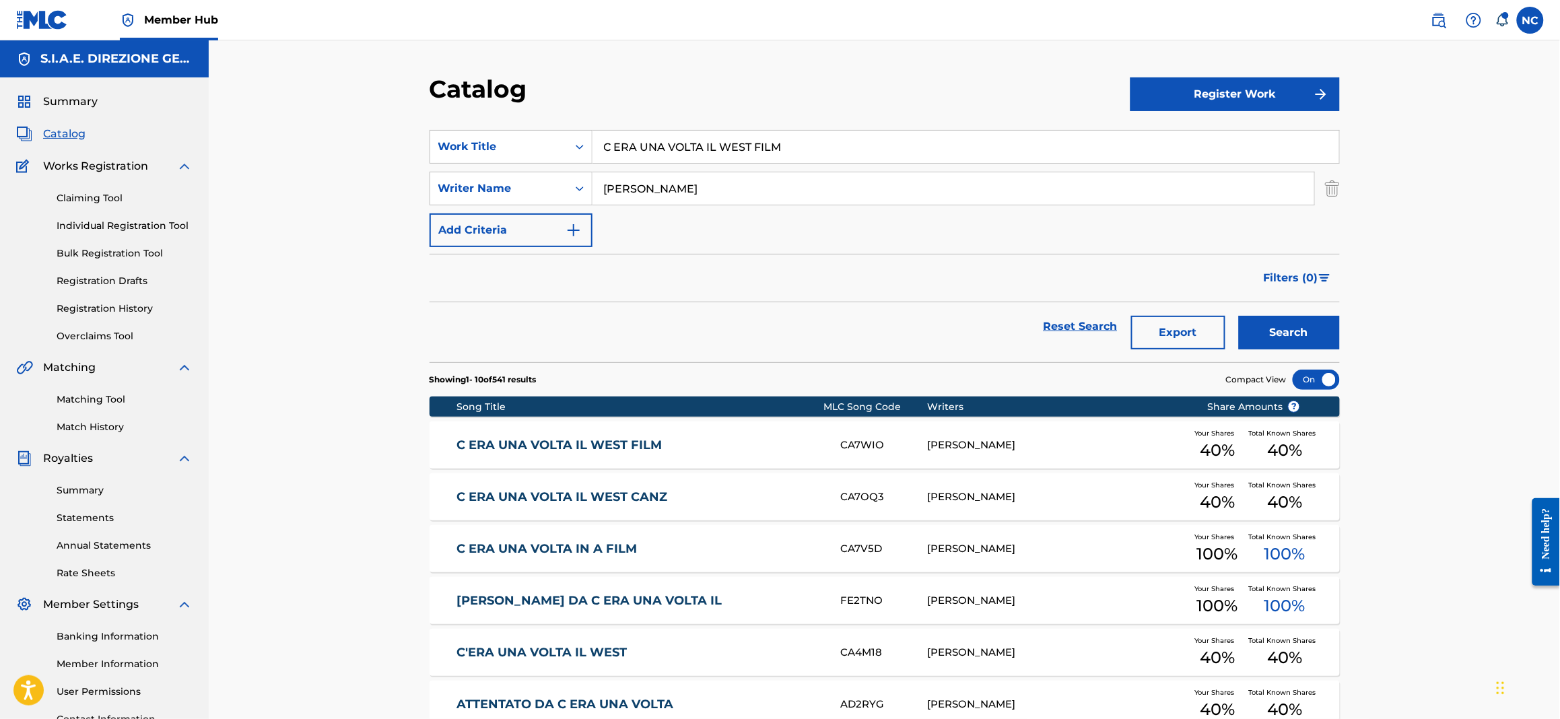
click at [494, 452] on link "C ERA UNA VOLTA IL WEST FILM" at bounding box center [639, 445] width 366 height 15
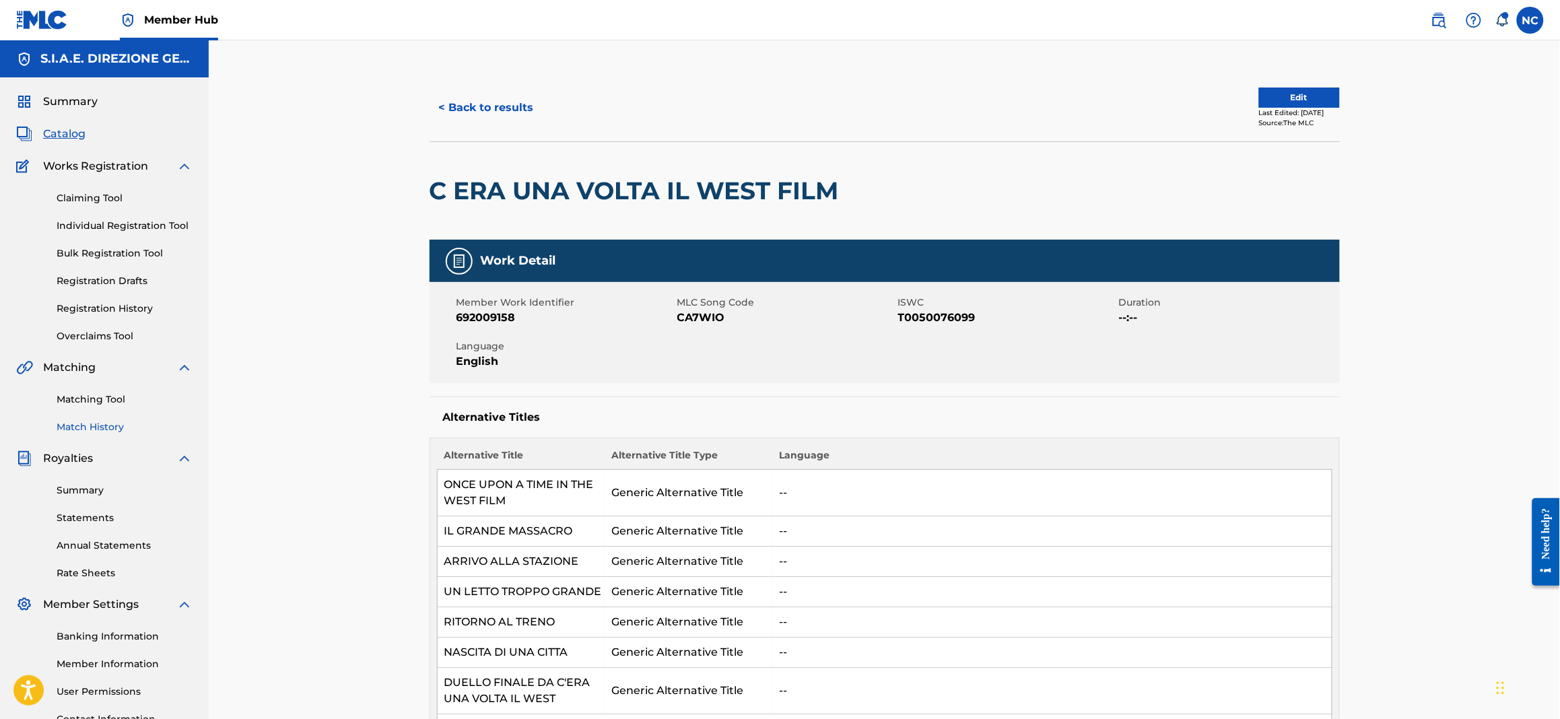
click at [106, 429] on link "Match History" at bounding box center [125, 427] width 136 height 14
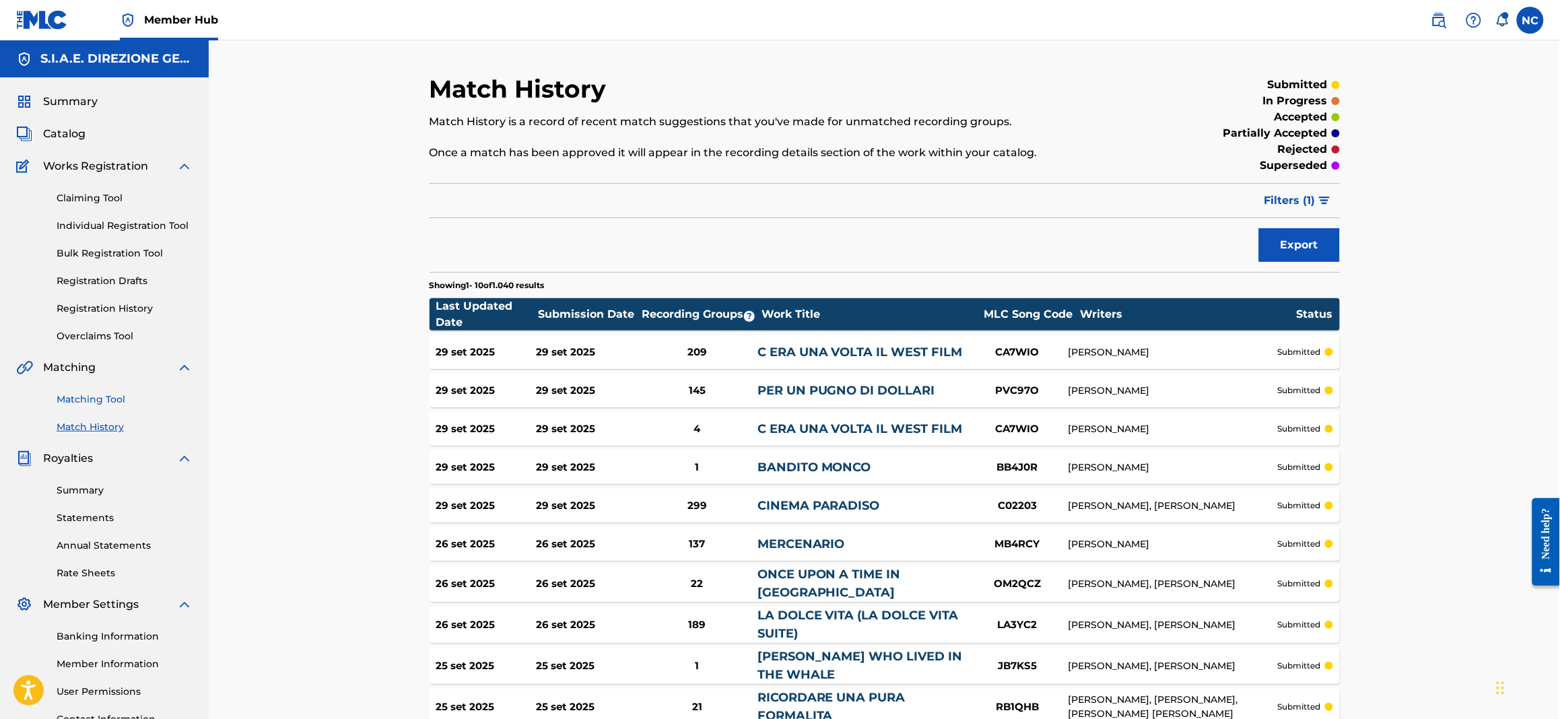
click at [88, 405] on link "Matching Tool" at bounding box center [125, 399] width 136 height 14
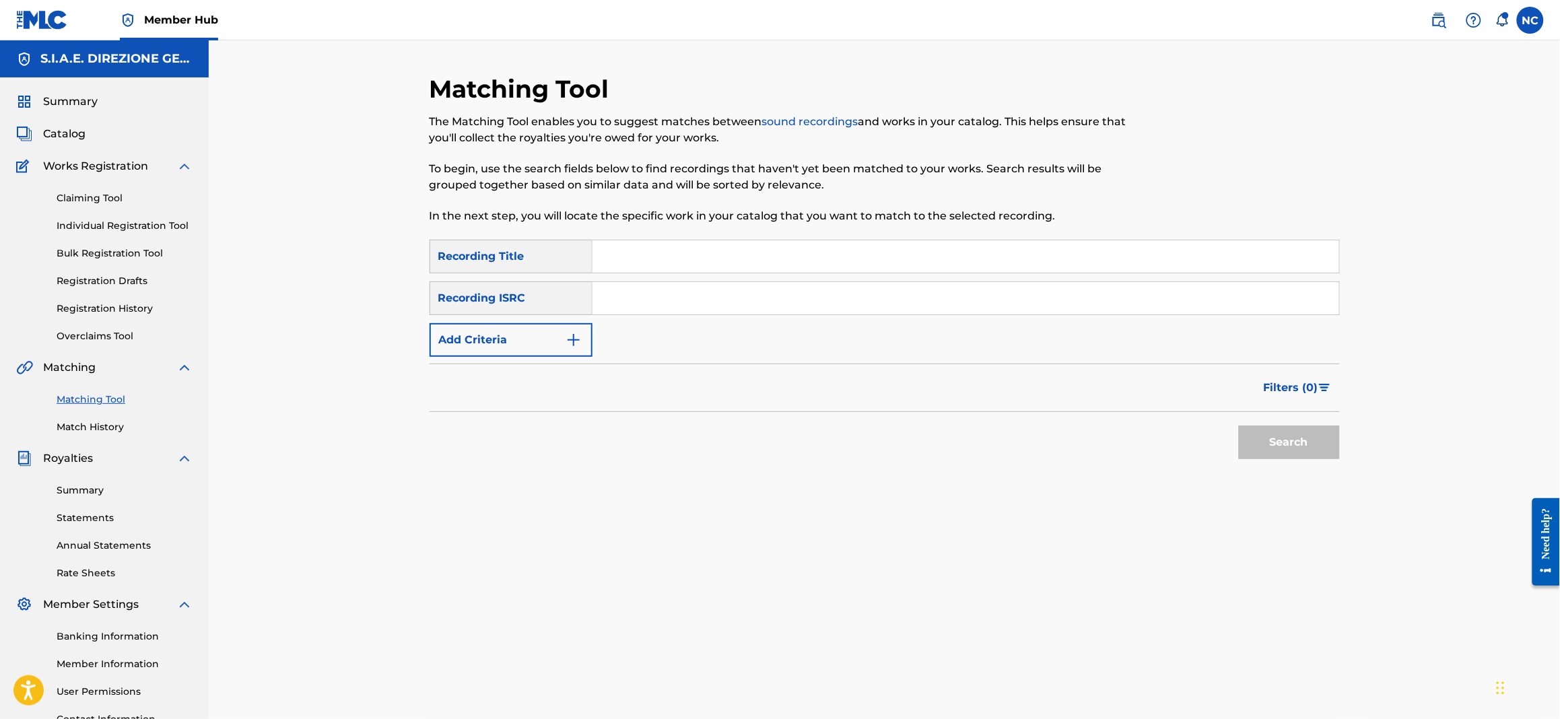
click at [638, 265] on input "Search Form" at bounding box center [965, 256] width 746 height 32
click at [565, 344] on img "Search Form" at bounding box center [573, 340] width 16 height 16
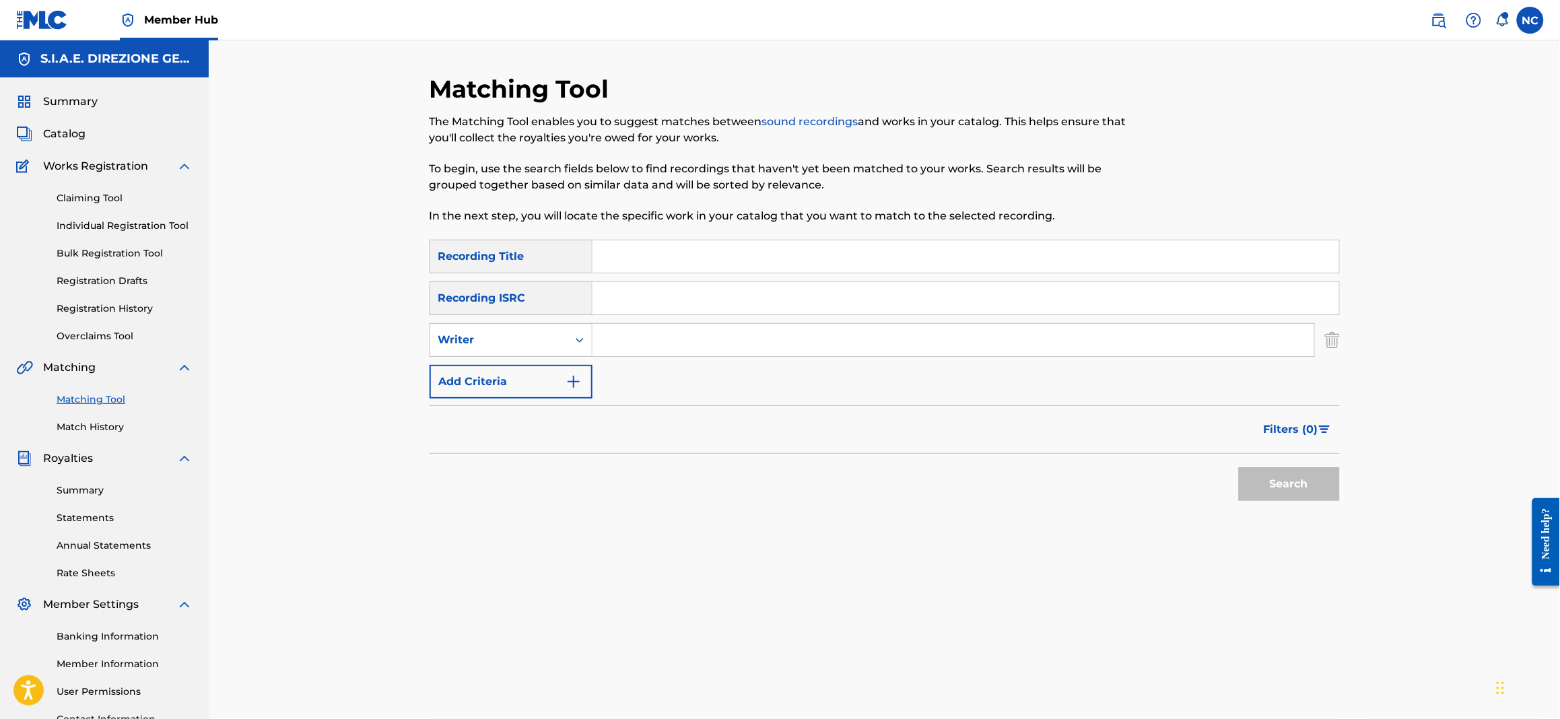
click at [694, 335] on input "Search Form" at bounding box center [953, 340] width 722 height 32
type input "[PERSON_NAME]"
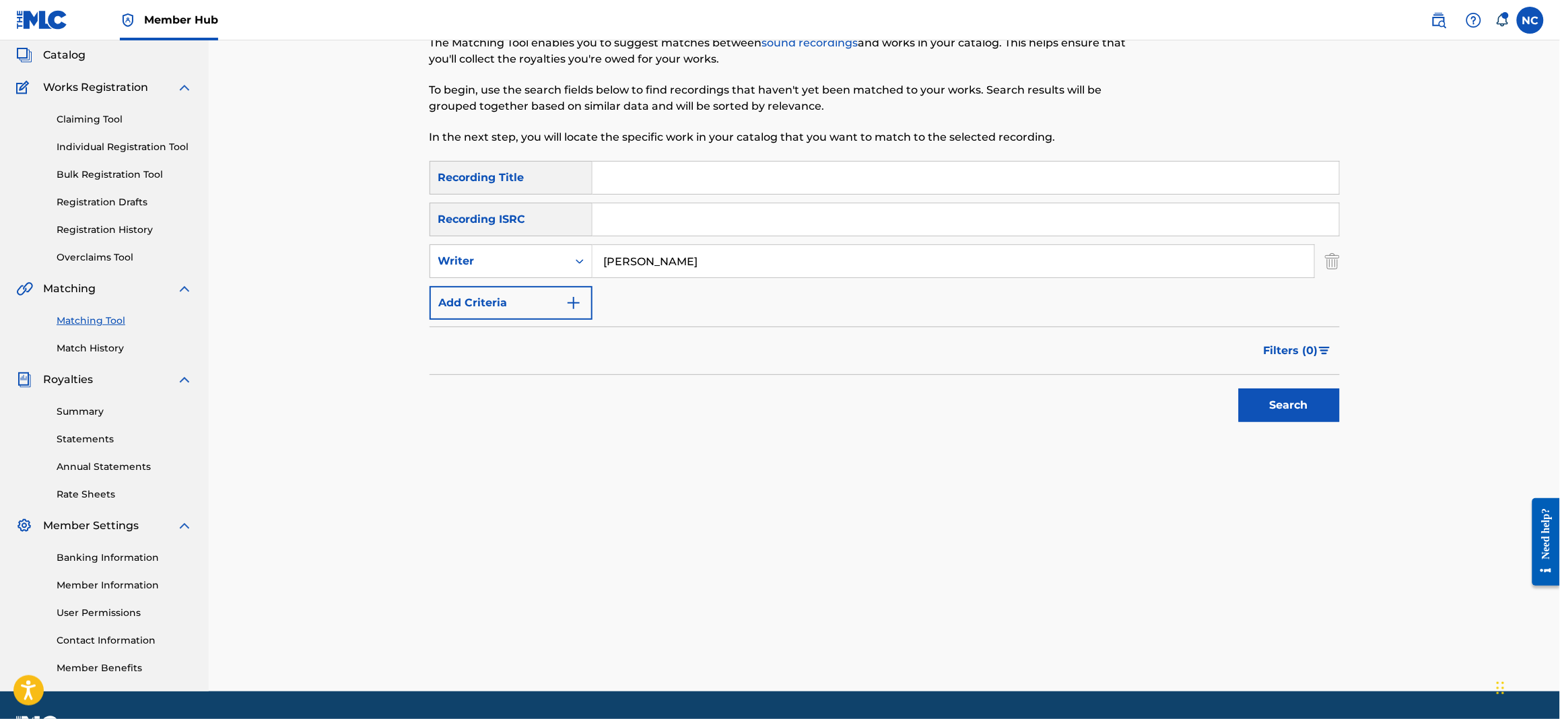
scroll to position [115, 0]
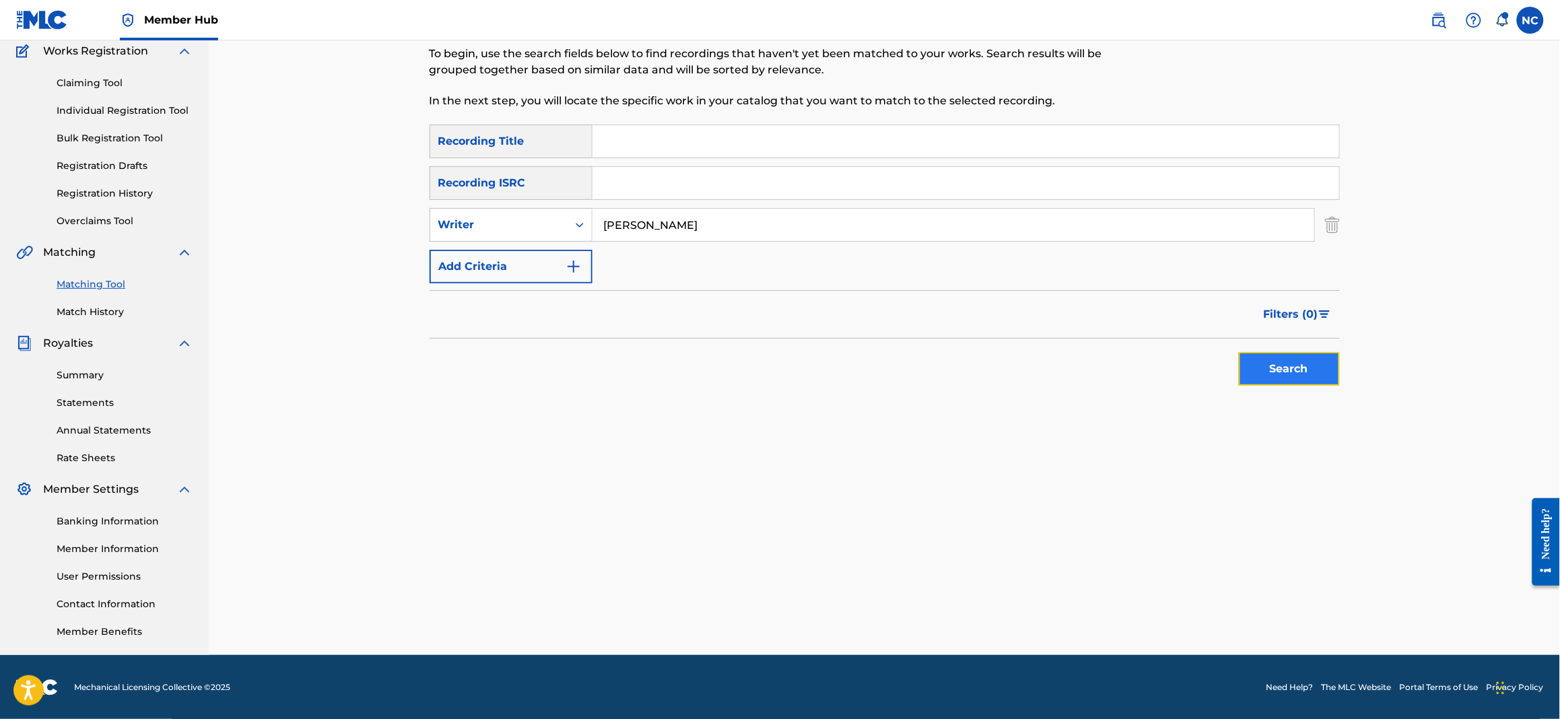
click at [1284, 362] on button "Search" at bounding box center [1289, 369] width 101 height 34
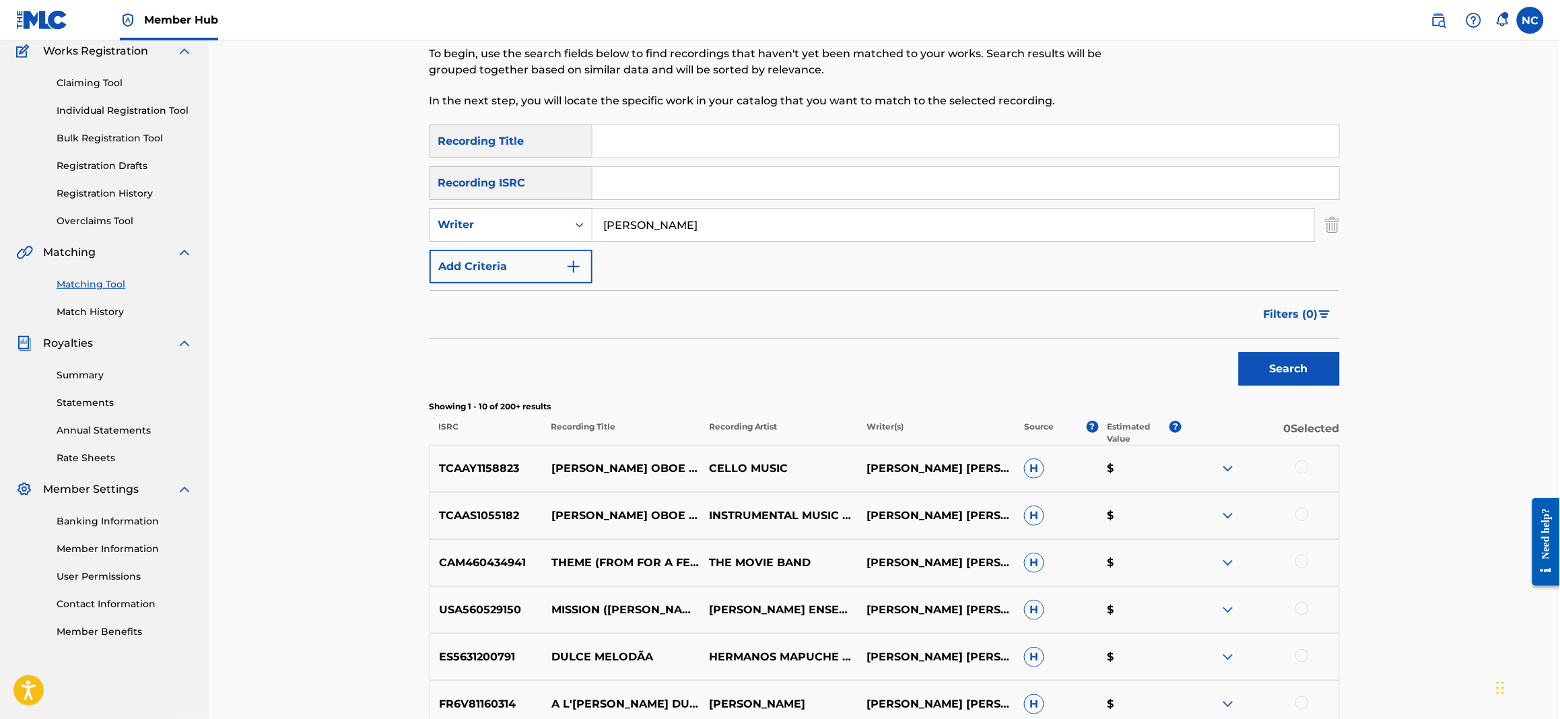
scroll to position [418, 0]
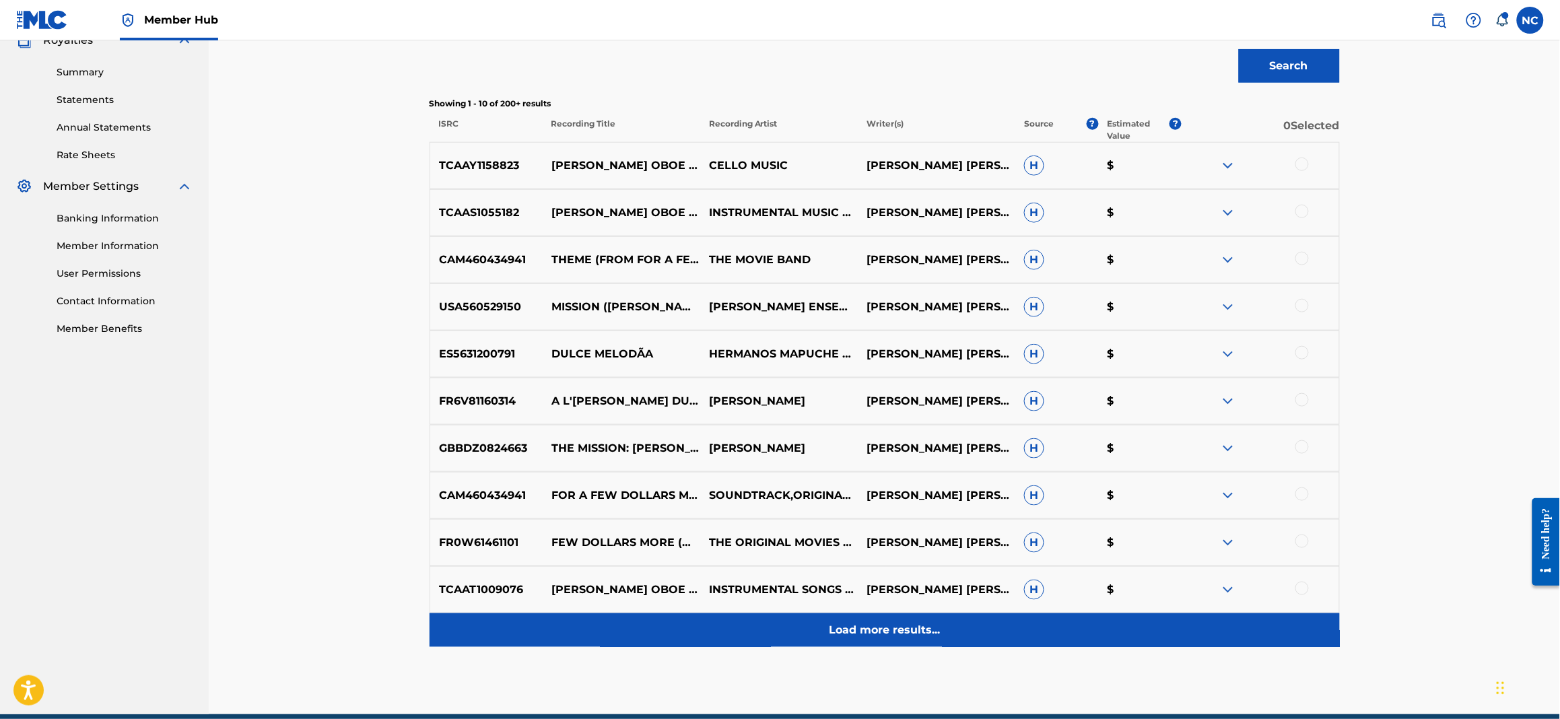
click at [893, 637] on p "Load more results..." at bounding box center [884, 630] width 111 height 16
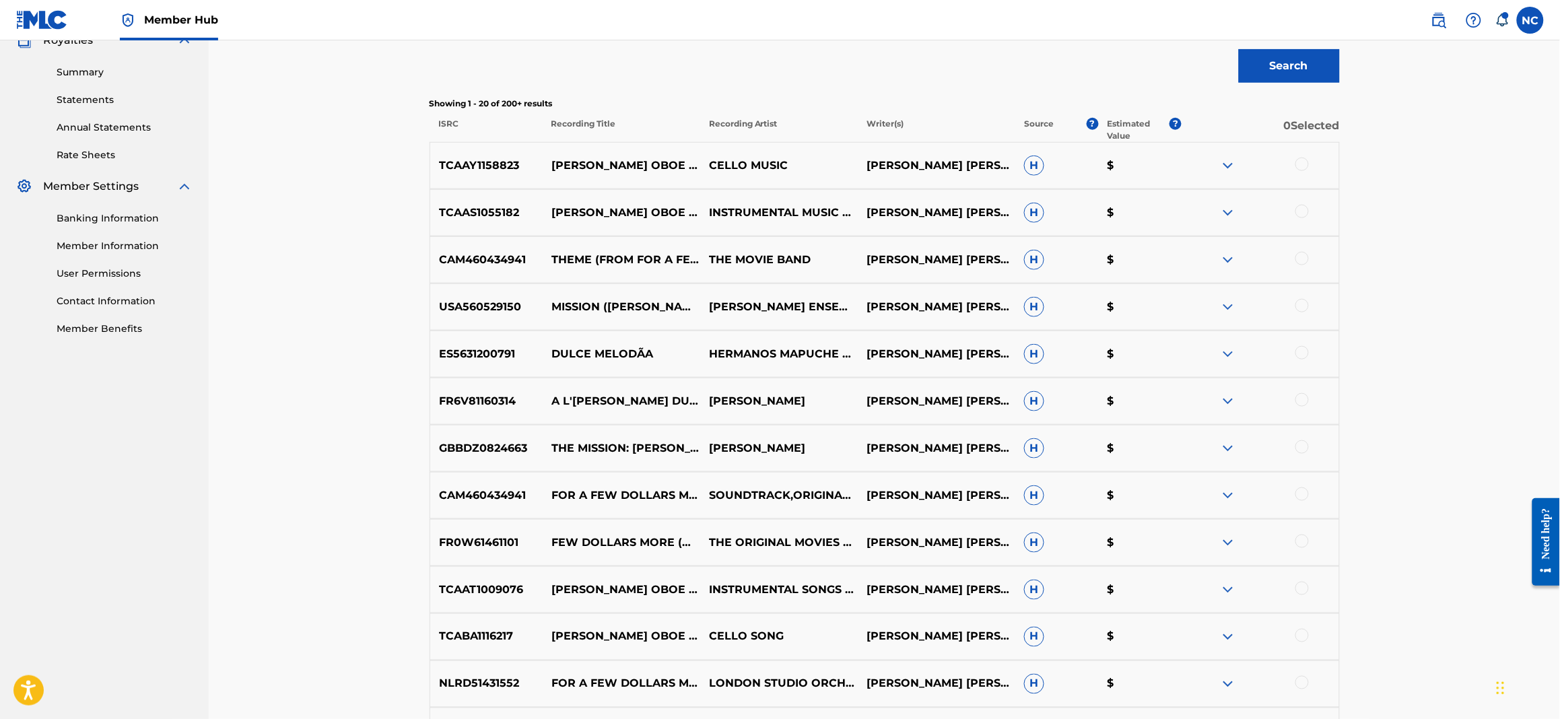
scroll to position [115, 0]
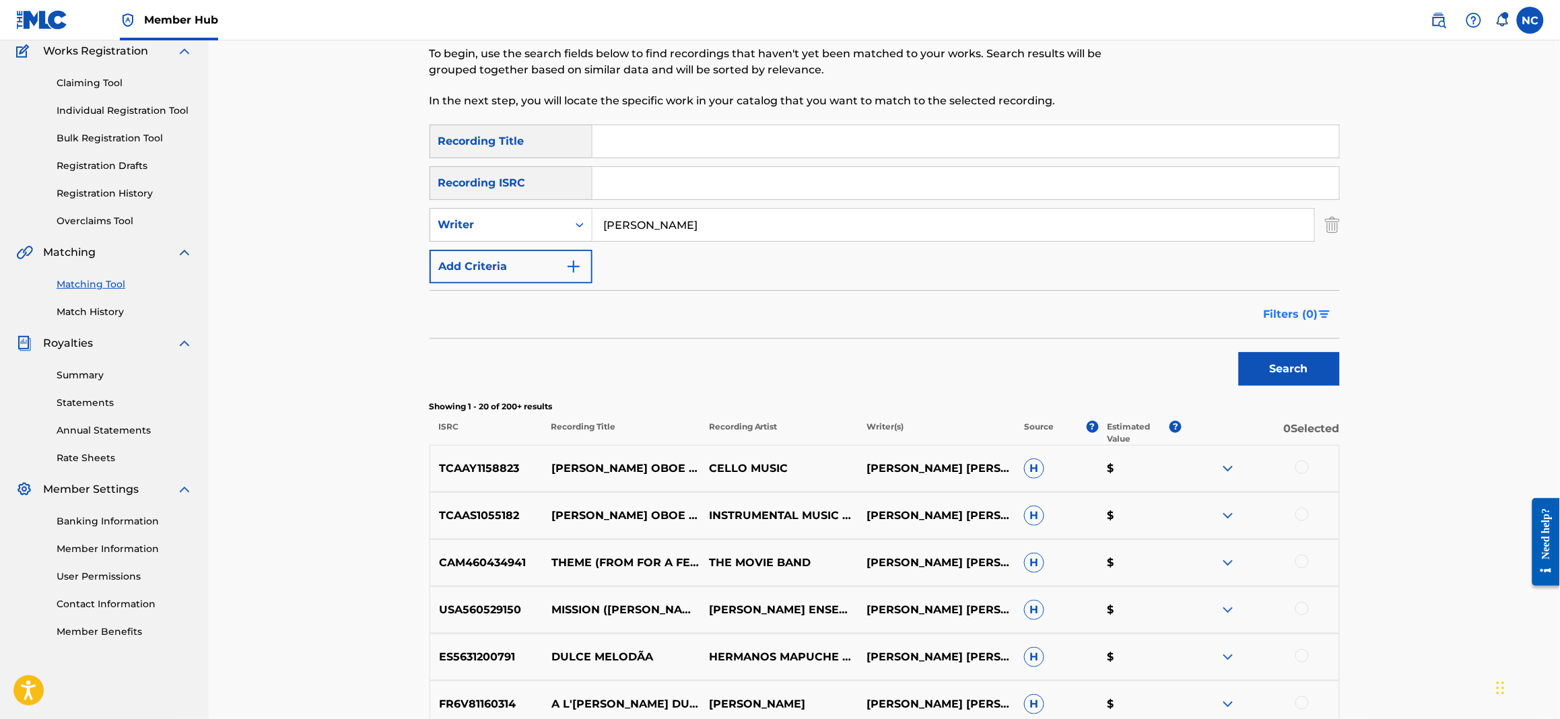
click at [1283, 316] on span "Filters ( 0 )" at bounding box center [1290, 314] width 55 height 16
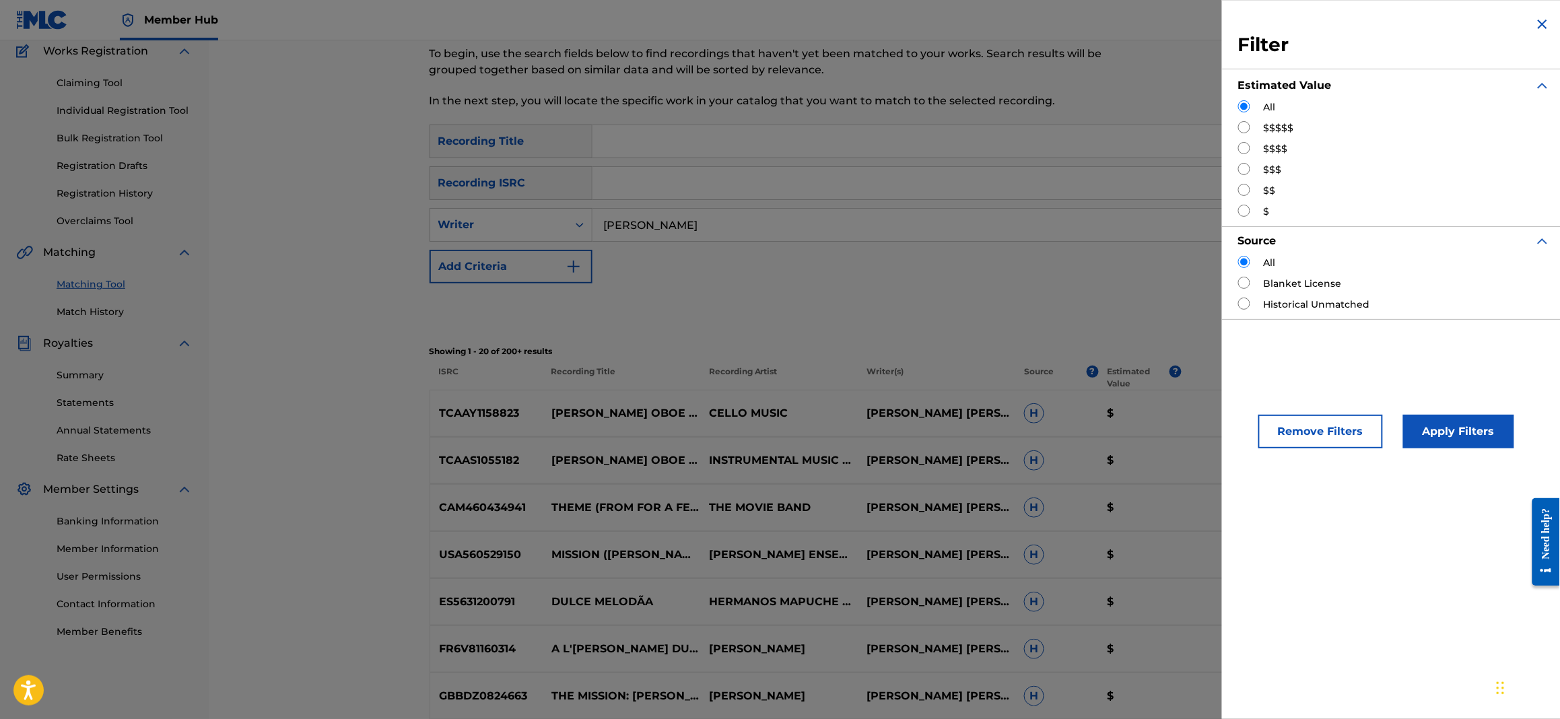
click at [1244, 129] on input "Search Form" at bounding box center [1244, 127] width 12 height 12
radio input "true"
click at [1449, 436] on button "Apply Filters" at bounding box center [1458, 432] width 111 height 34
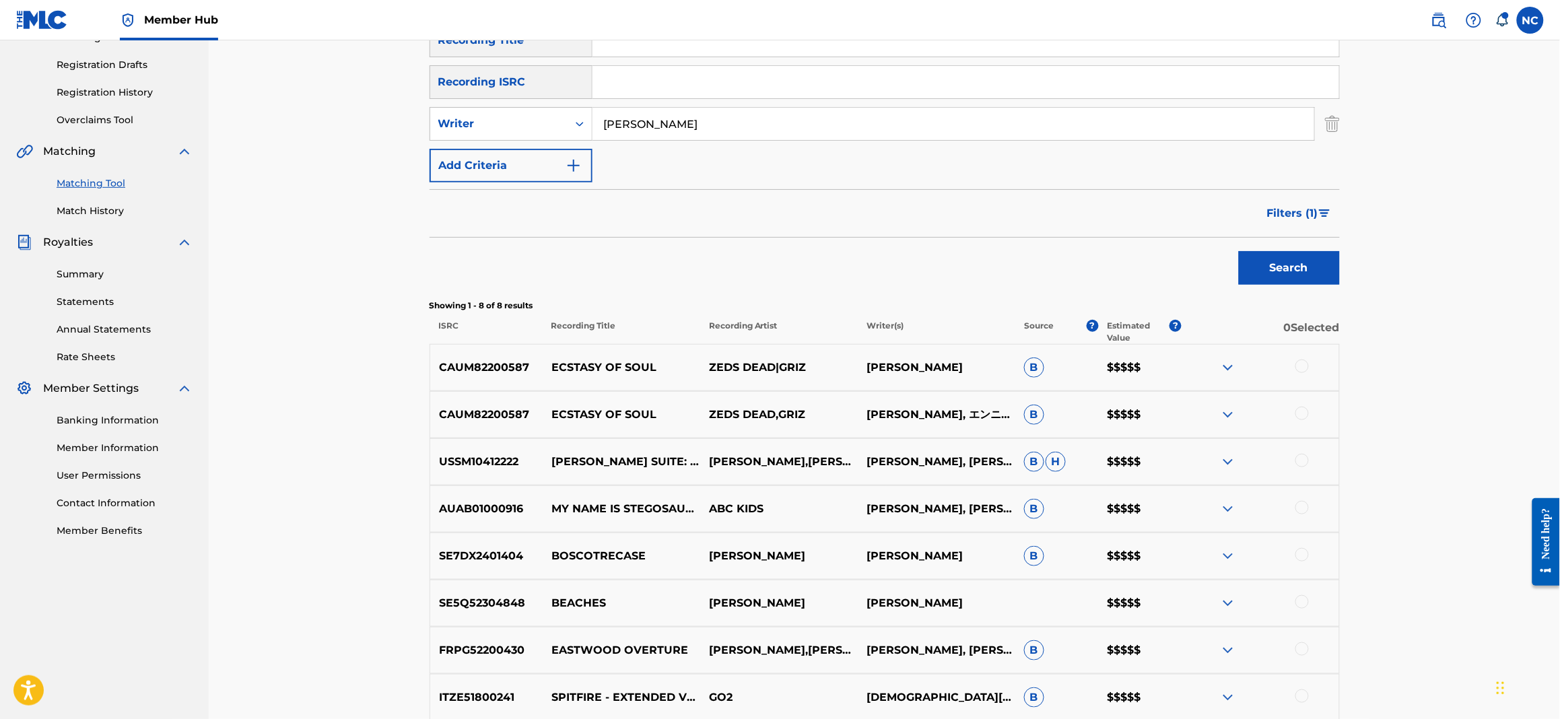
scroll to position [350, 0]
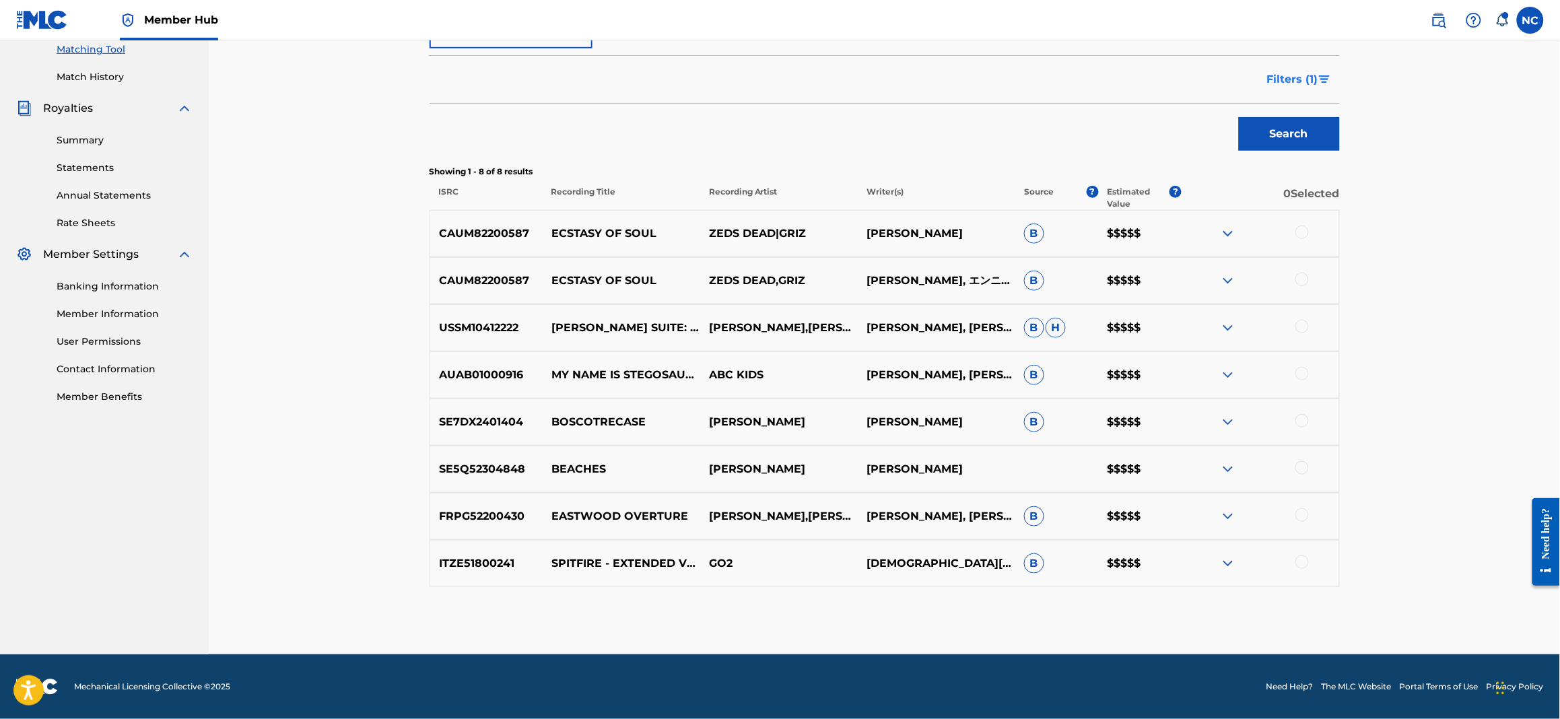
click at [1323, 79] on img "Search Form" at bounding box center [1324, 79] width 11 height 8
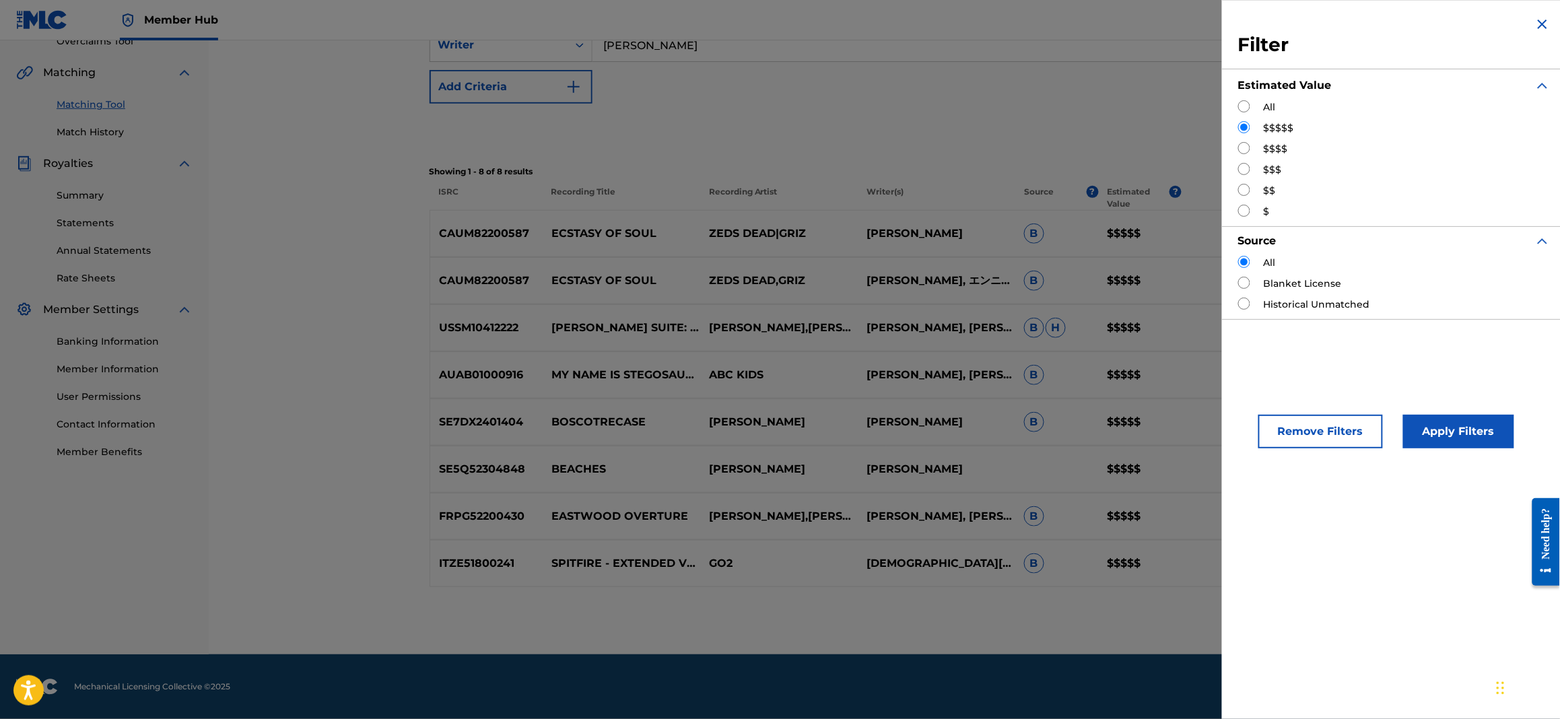
scroll to position [294, 0]
click at [1244, 151] on input "Search Form" at bounding box center [1244, 148] width 12 height 12
radio input "true"
click at [1438, 444] on button "Apply Filters" at bounding box center [1458, 432] width 111 height 34
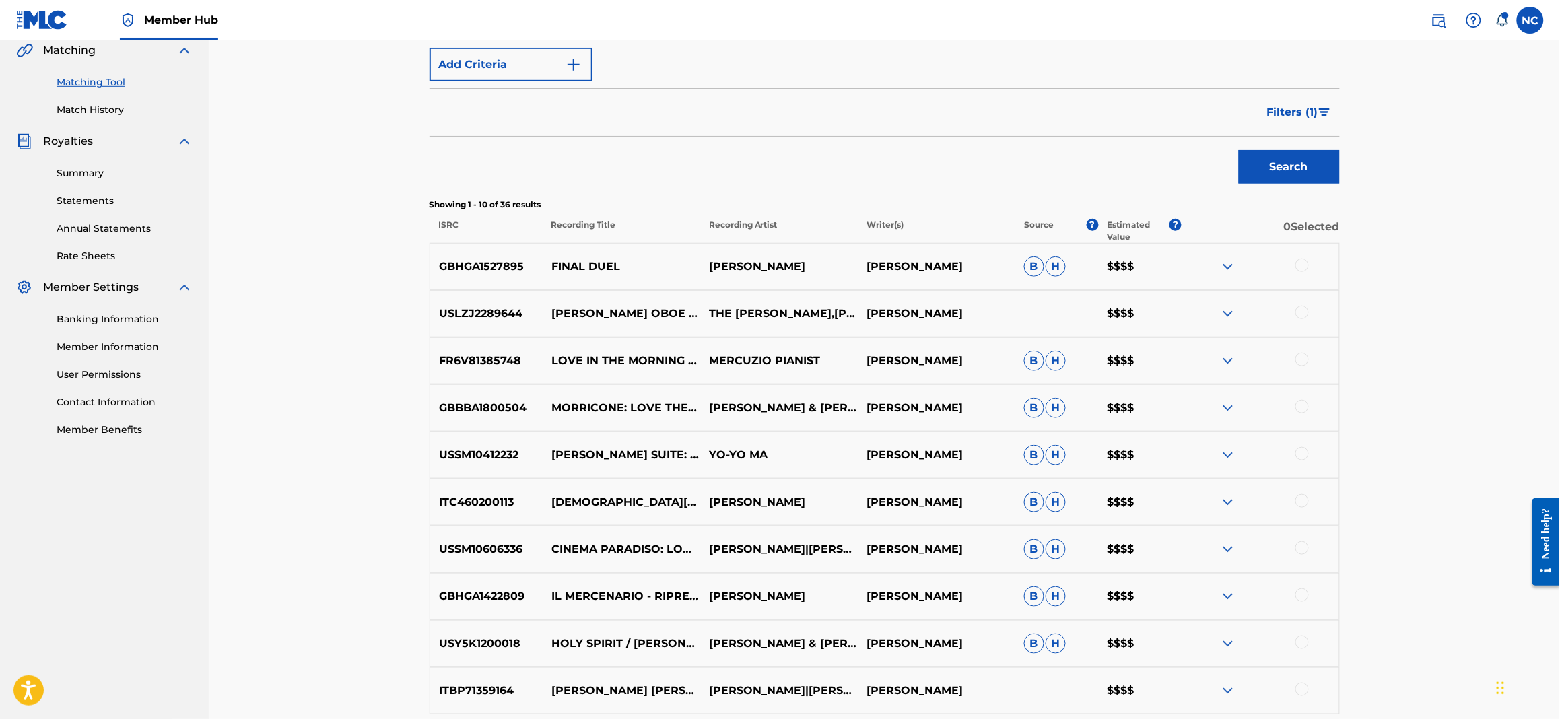
scroll to position [418, 0]
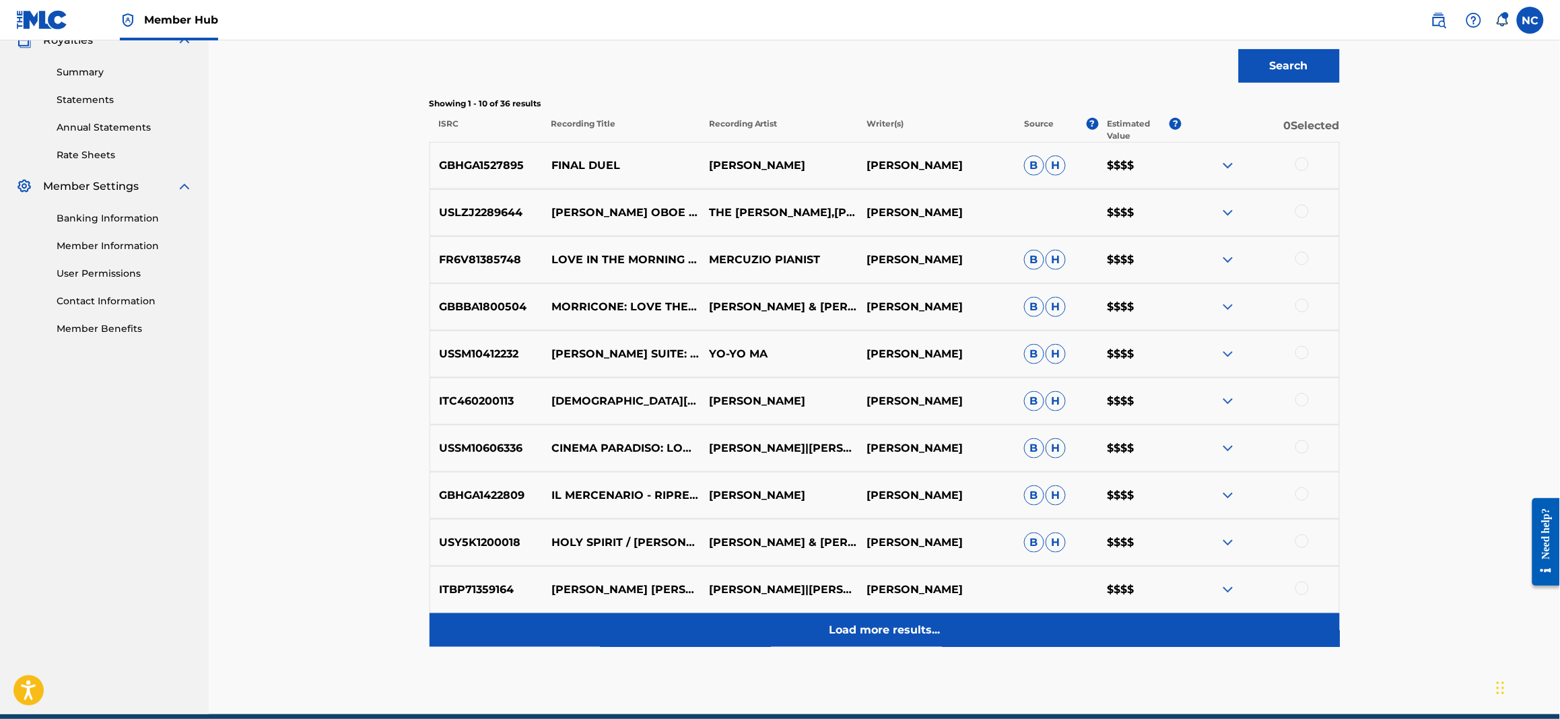
click at [906, 636] on p "Load more results..." at bounding box center [884, 630] width 111 height 16
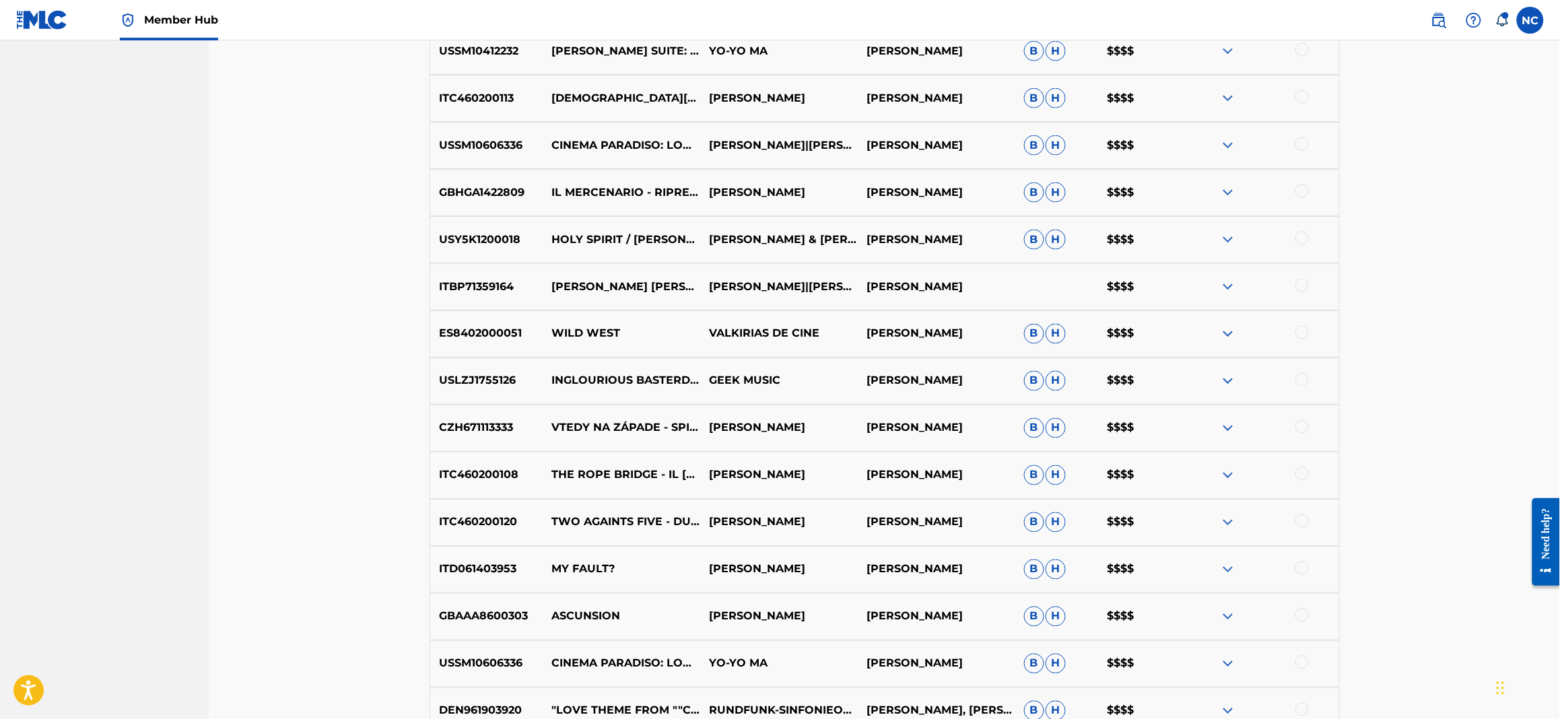
scroll to position [923, 0]
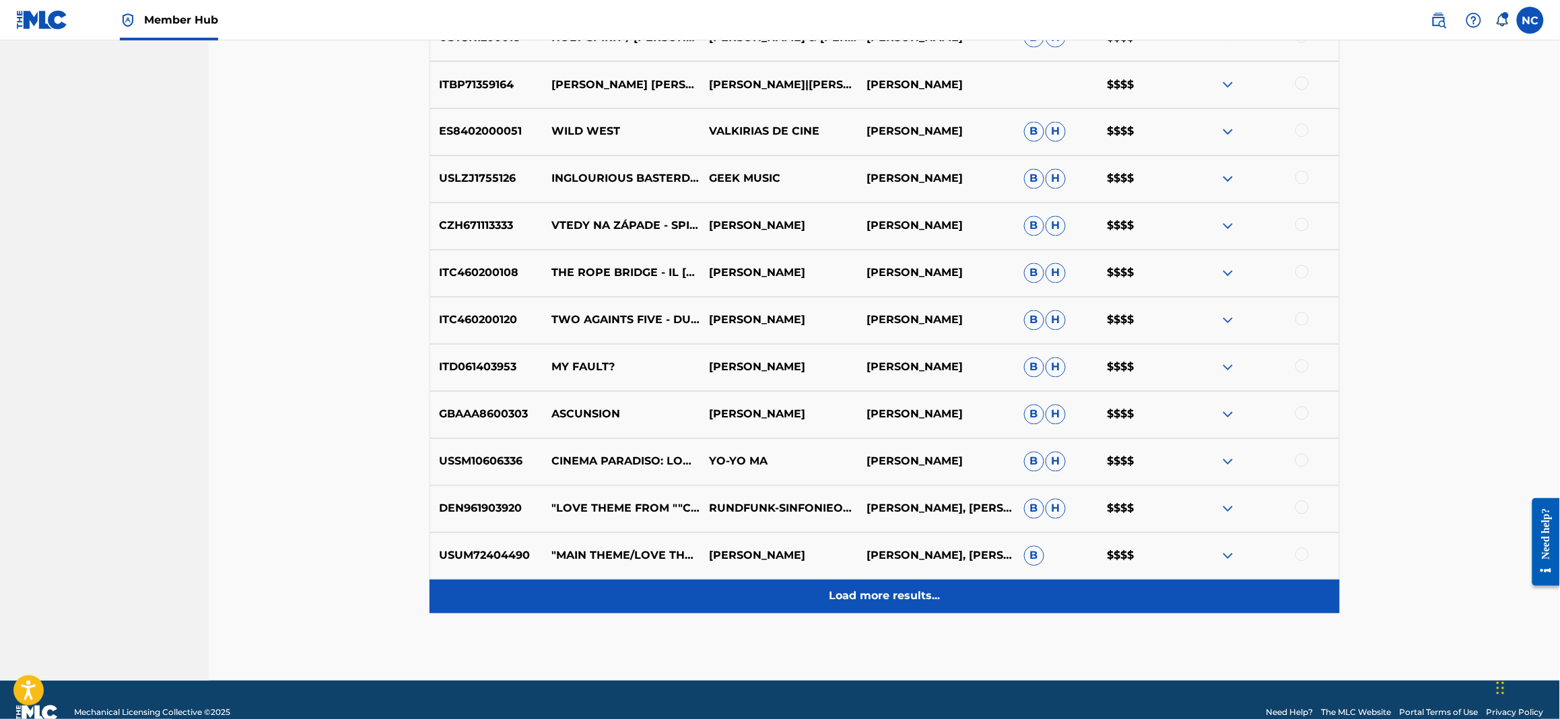
click at [907, 600] on p "Load more results..." at bounding box center [884, 596] width 111 height 16
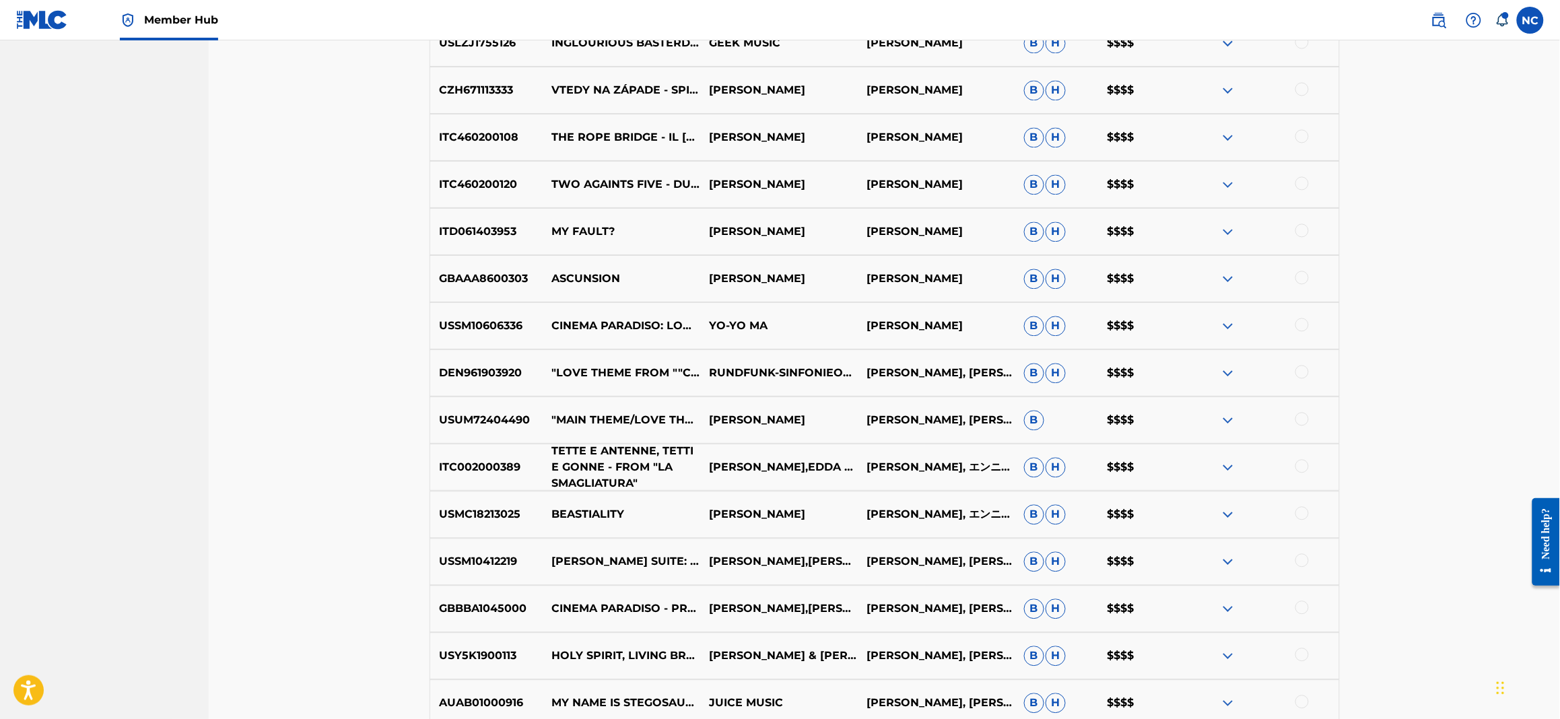
scroll to position [1024, 0]
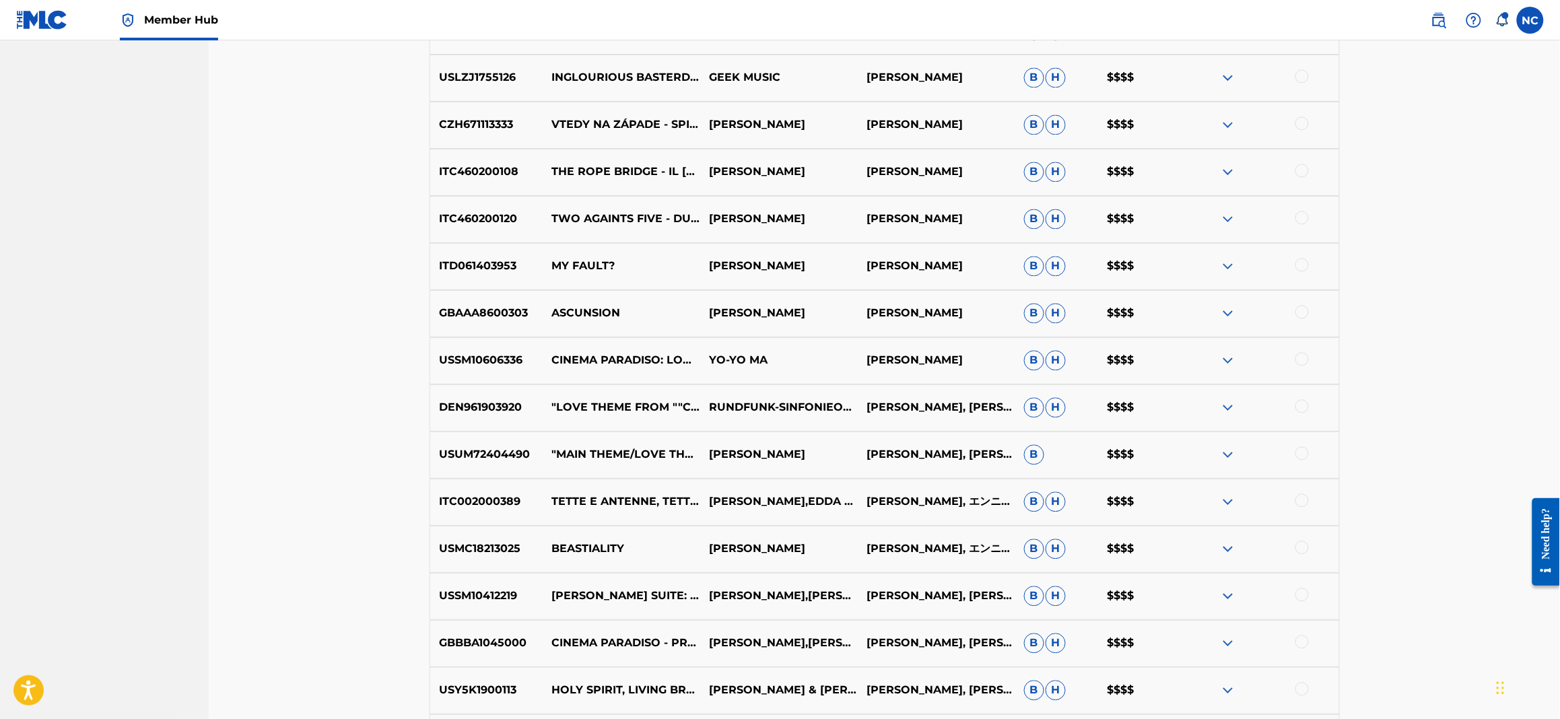
click at [1222, 265] on img at bounding box center [1228, 266] width 16 height 16
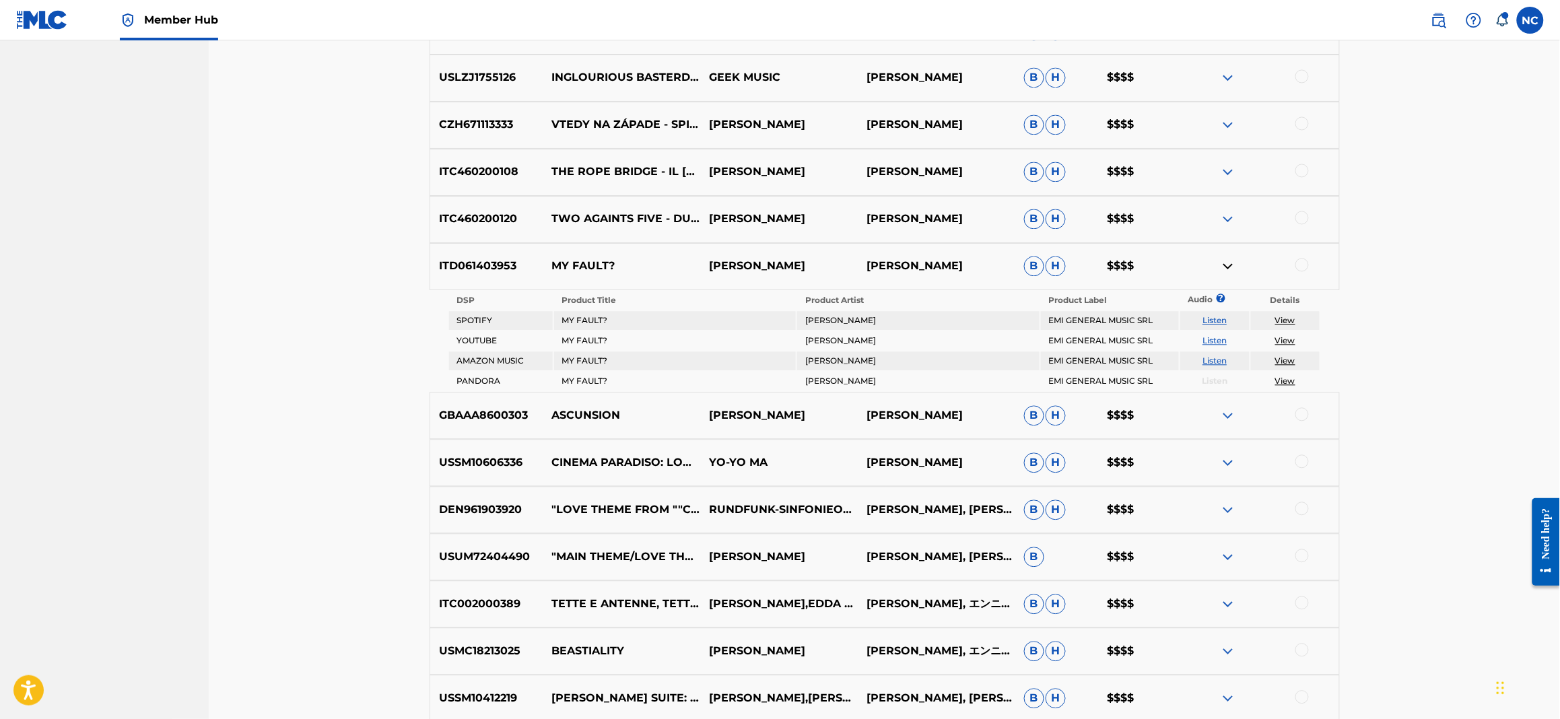
click at [1220, 413] on img at bounding box center [1228, 416] width 16 height 16
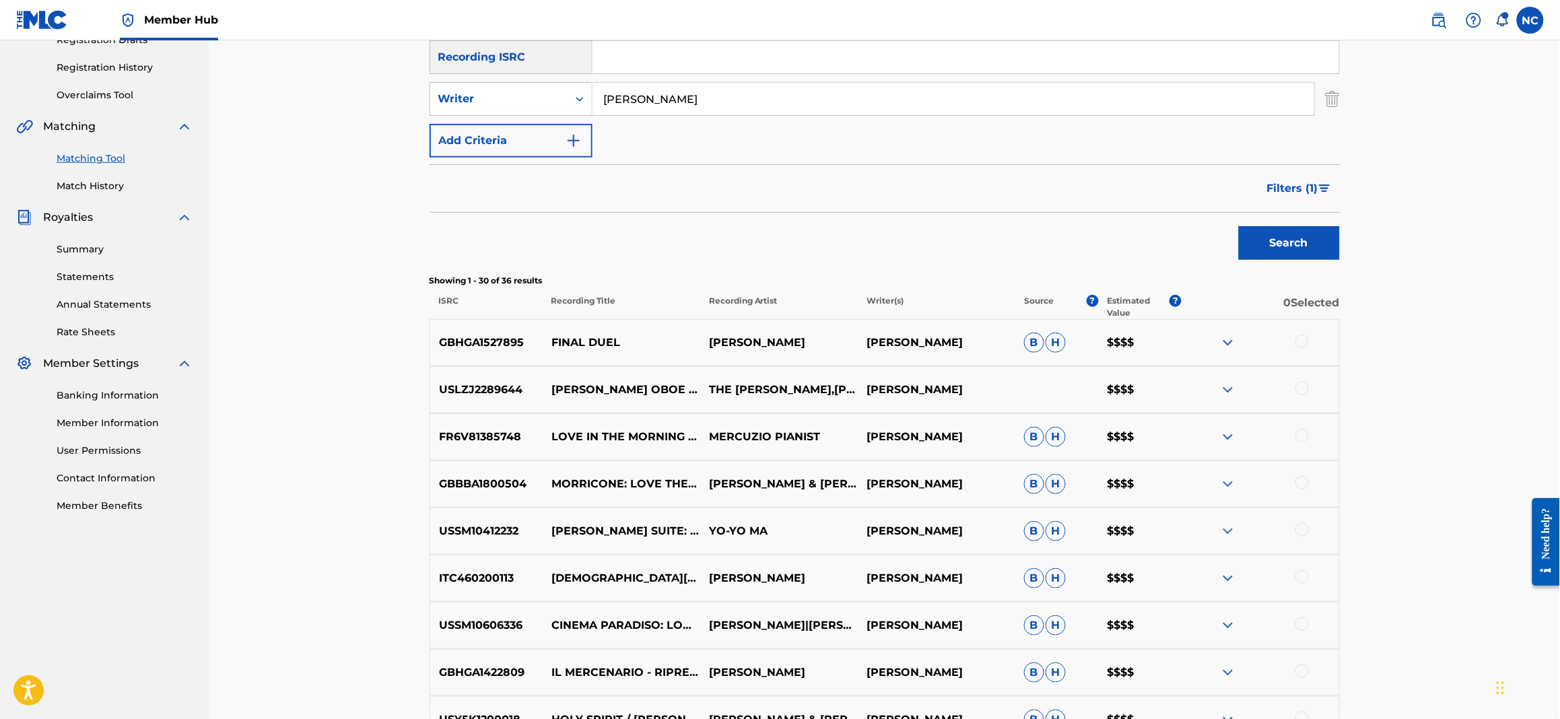
scroll to position [0, 0]
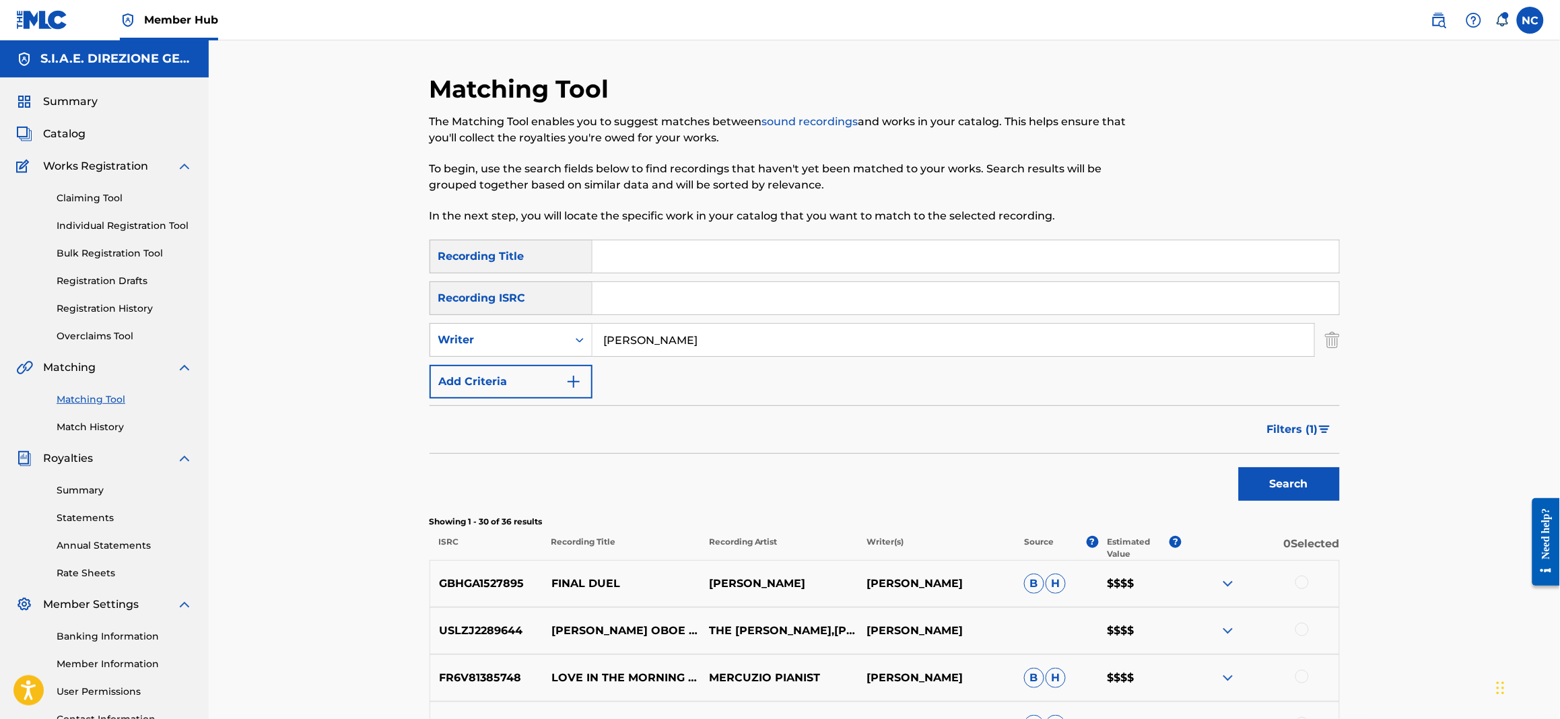
click at [708, 242] on input "Search Form" at bounding box center [965, 256] width 746 height 32
click at [1239, 467] on button "Search" at bounding box center [1289, 484] width 101 height 34
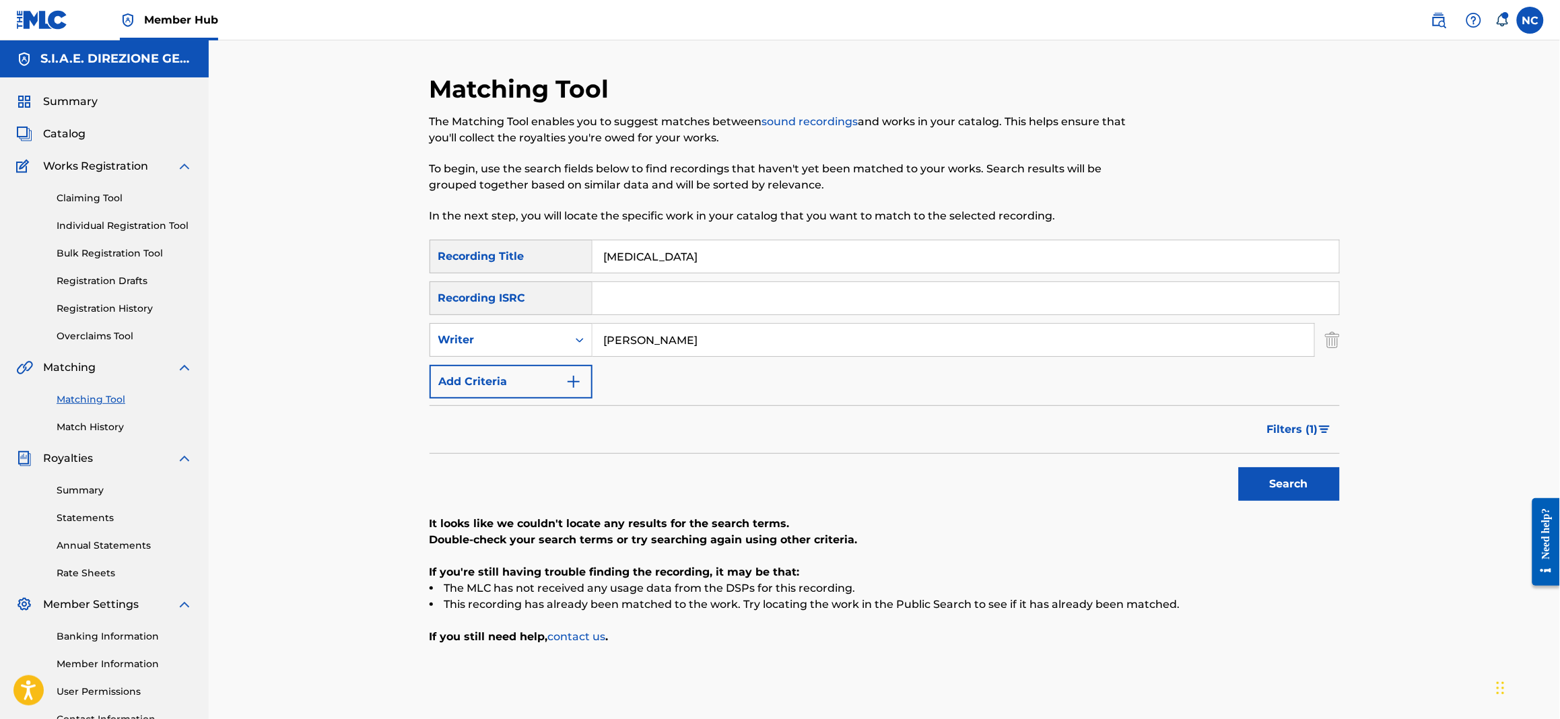
type input "BESTIALITY THE"
click at [1269, 484] on button "Search" at bounding box center [1289, 484] width 101 height 34
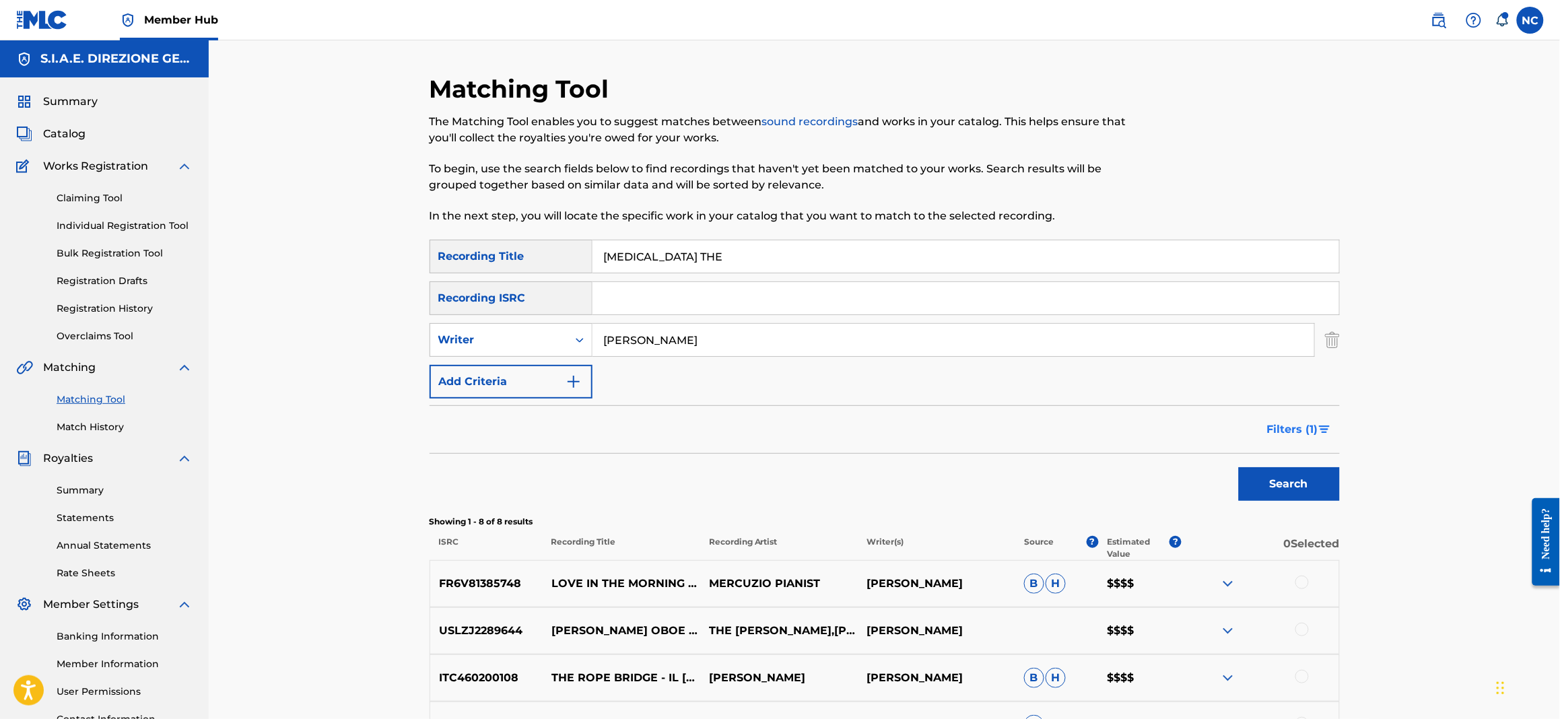
click at [1298, 433] on span "Filters ( 1 )" at bounding box center [1292, 429] width 51 height 16
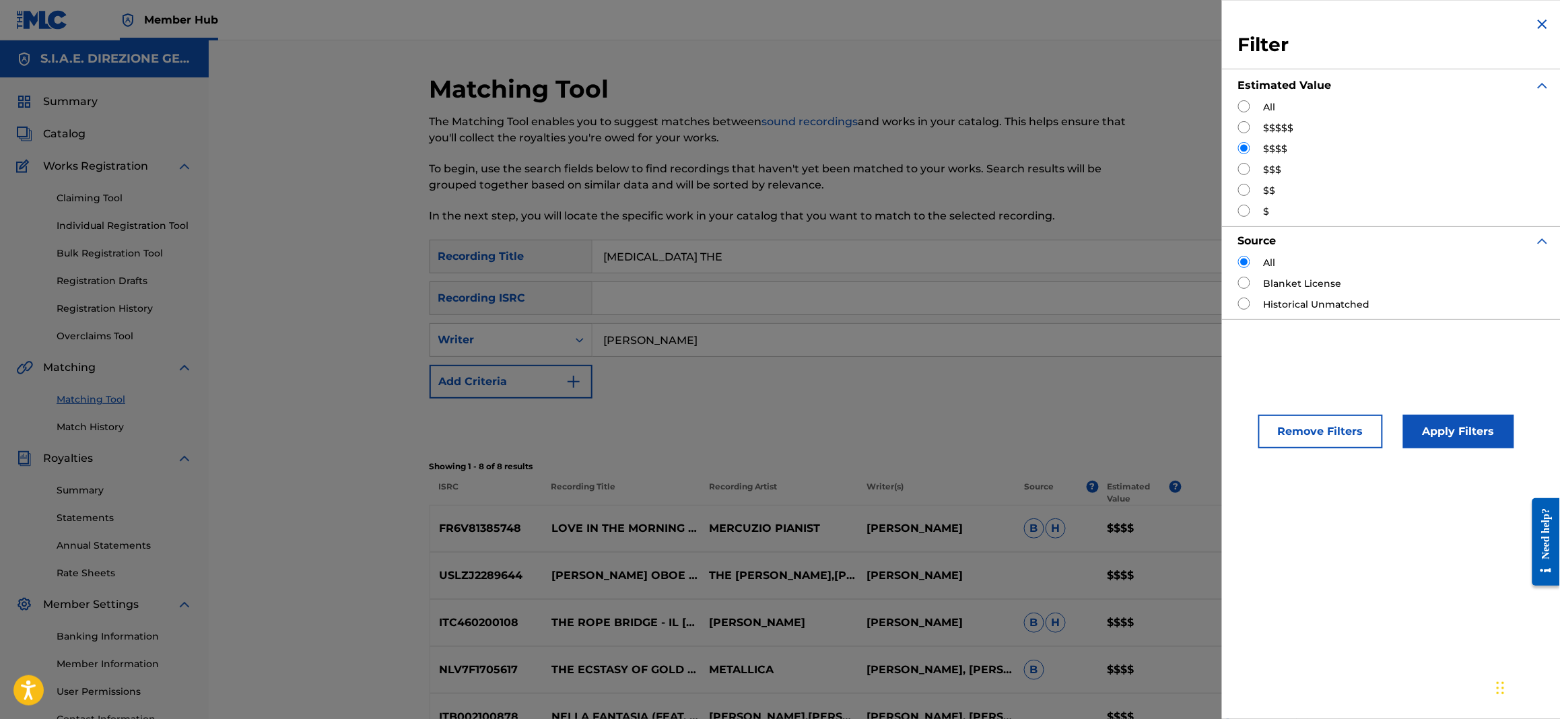
click at [1241, 172] on input "Search Form" at bounding box center [1244, 169] width 12 height 12
radio input "true"
click at [1420, 438] on button "Apply Filters" at bounding box center [1458, 432] width 111 height 34
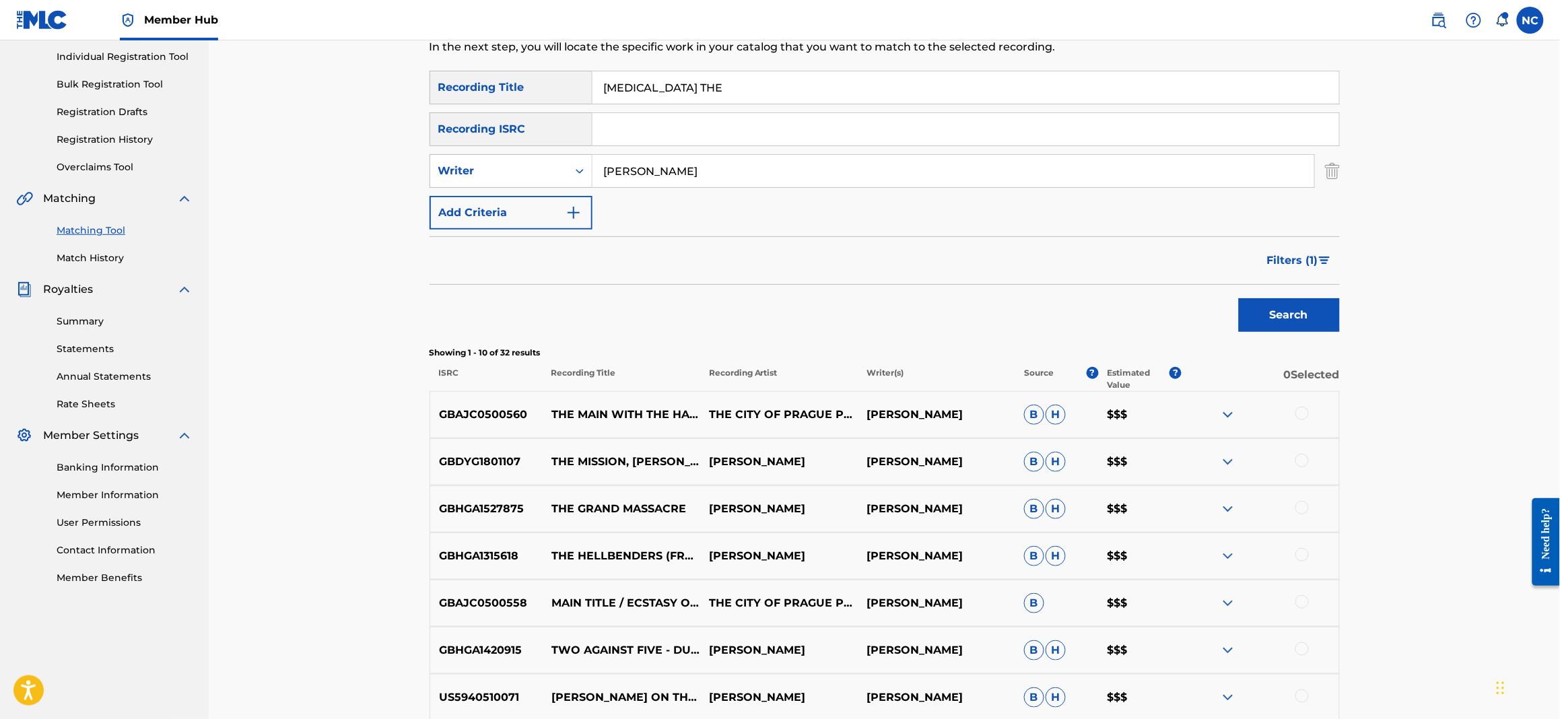
scroll to position [201, 0]
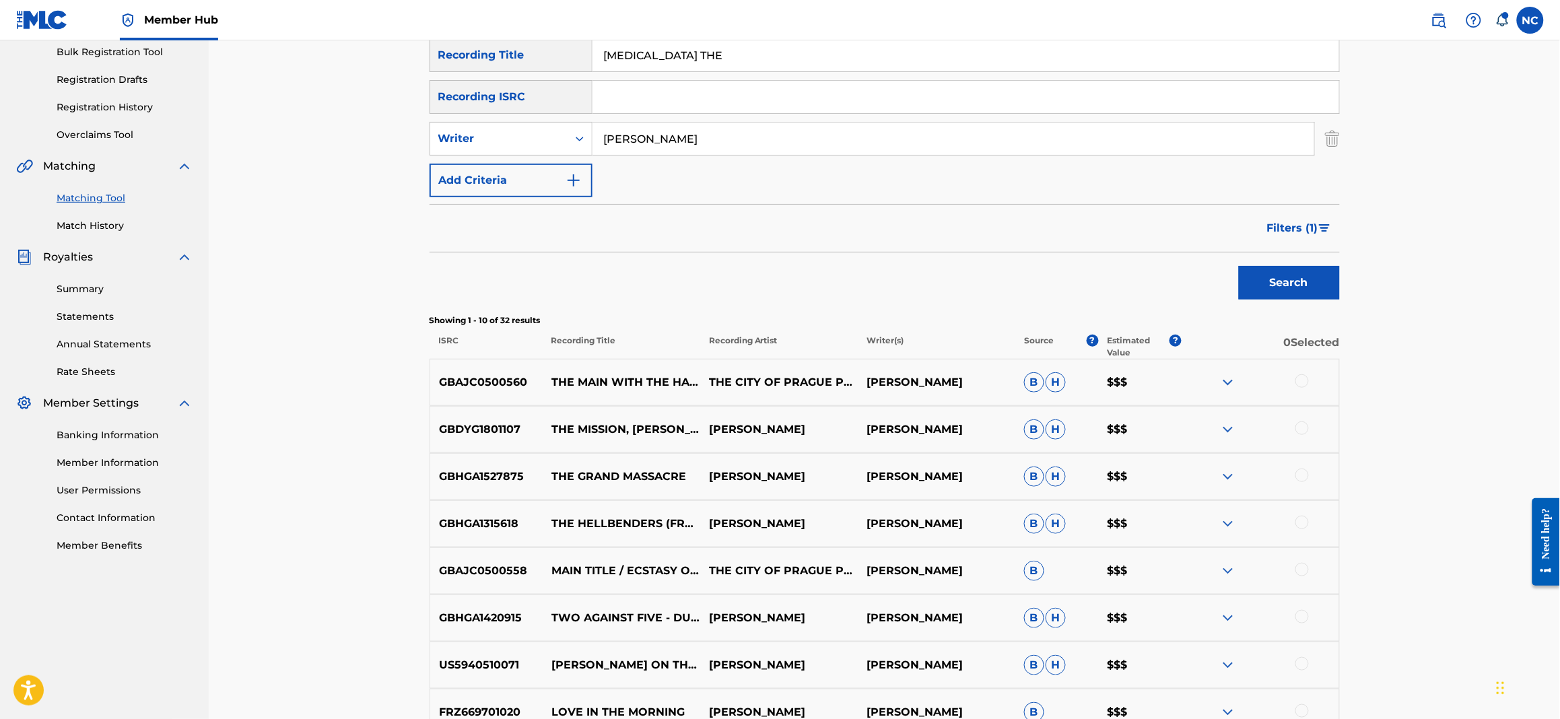
click at [740, 49] on input "BESTIALITY THE" at bounding box center [965, 55] width 746 height 32
type input "BESTIALITY"
click at [1284, 277] on button "Search" at bounding box center [1289, 283] width 101 height 34
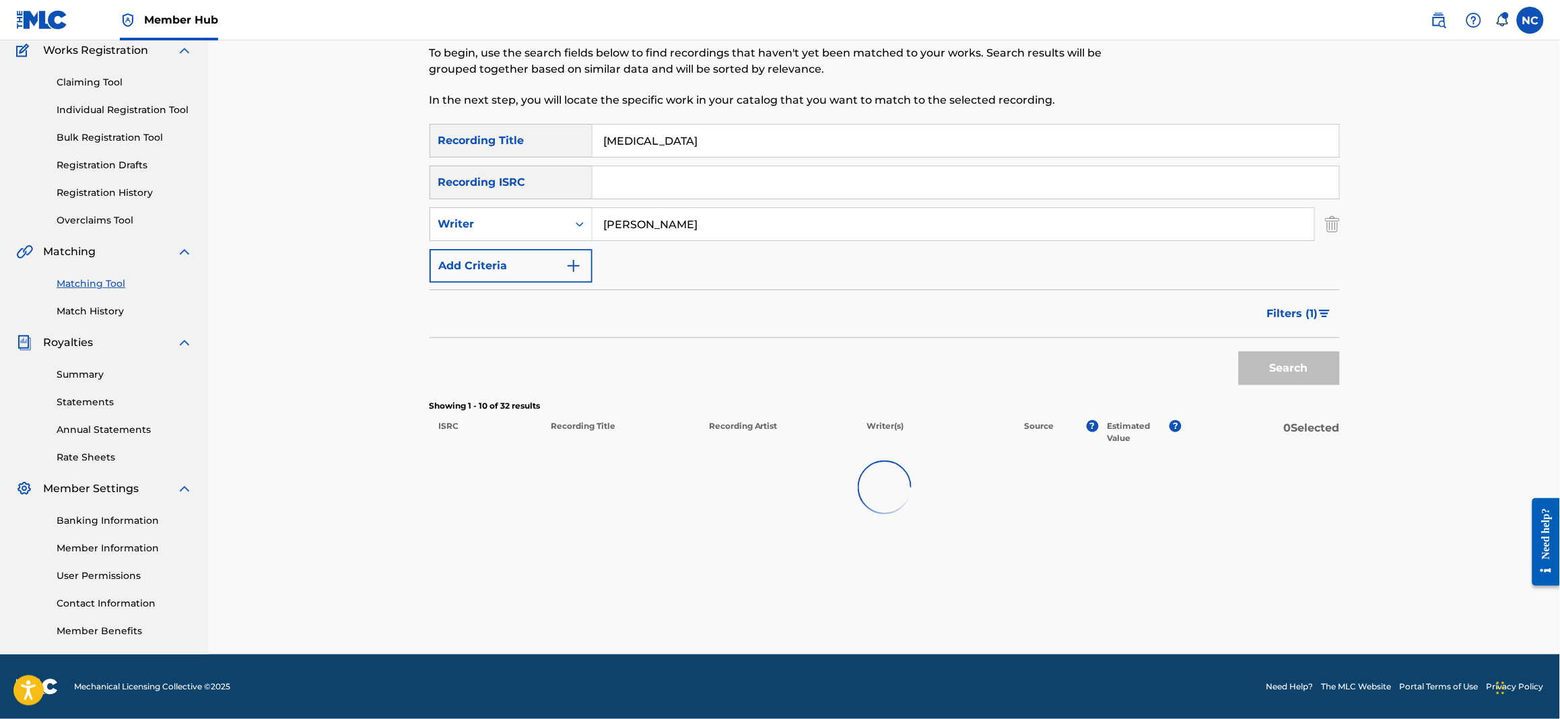
scroll to position [115, 0]
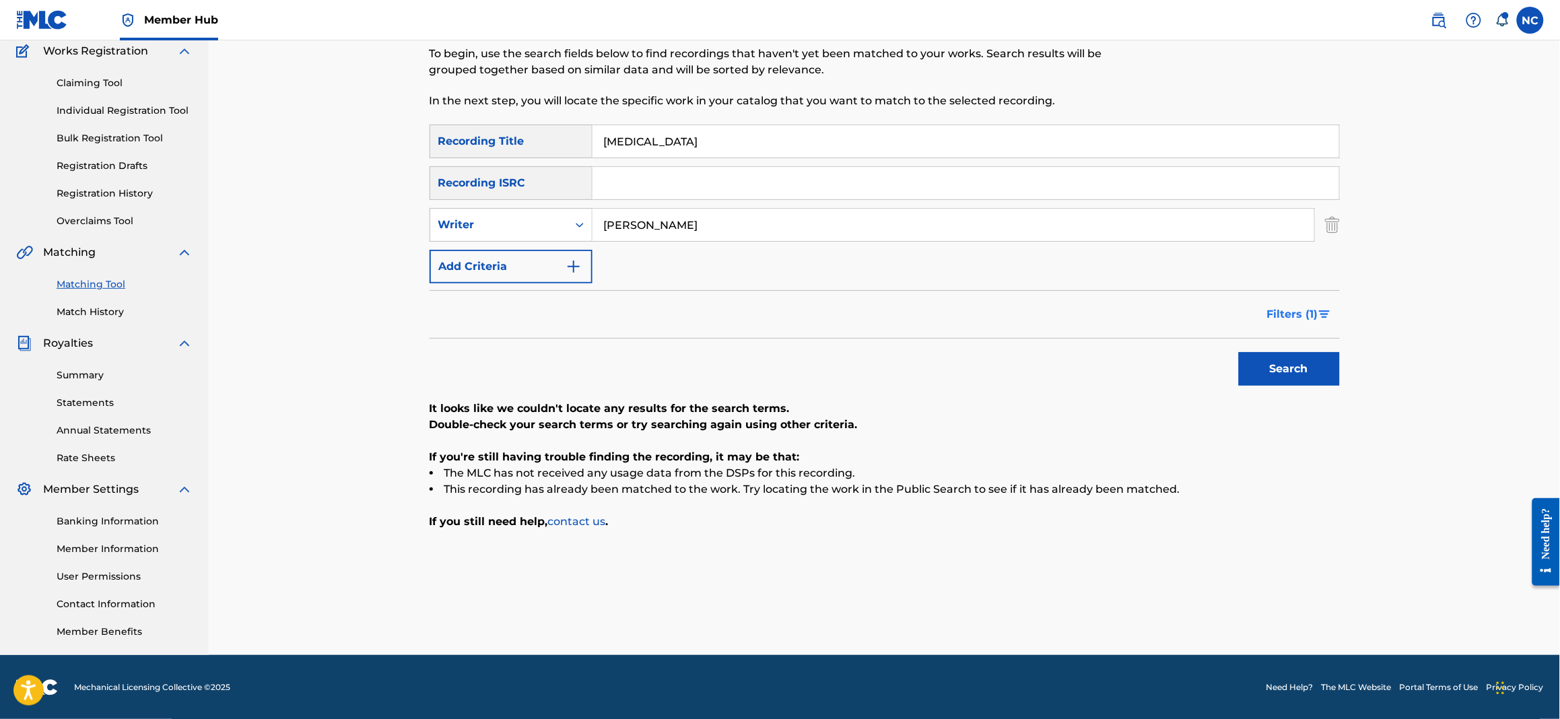
click at [1278, 318] on span "Filters ( 1 )" at bounding box center [1292, 314] width 51 height 16
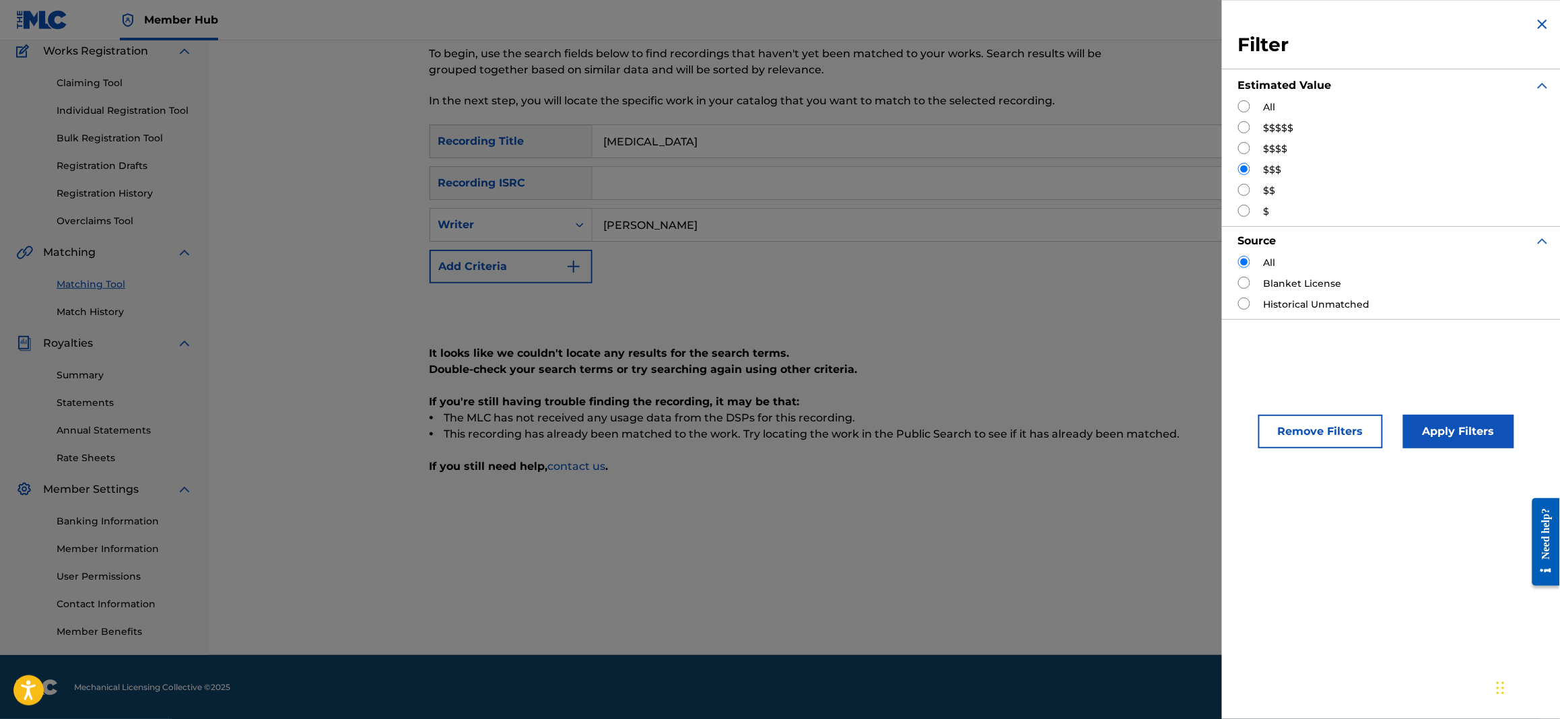
drag, startPoint x: 1247, startPoint y: 184, endPoint x: 1244, endPoint y: 199, distance: 15.2
click at [1245, 189] on input "Search Form" at bounding box center [1244, 190] width 12 height 12
radio input "true"
click at [1459, 433] on button "Apply Filters" at bounding box center [1458, 432] width 111 height 34
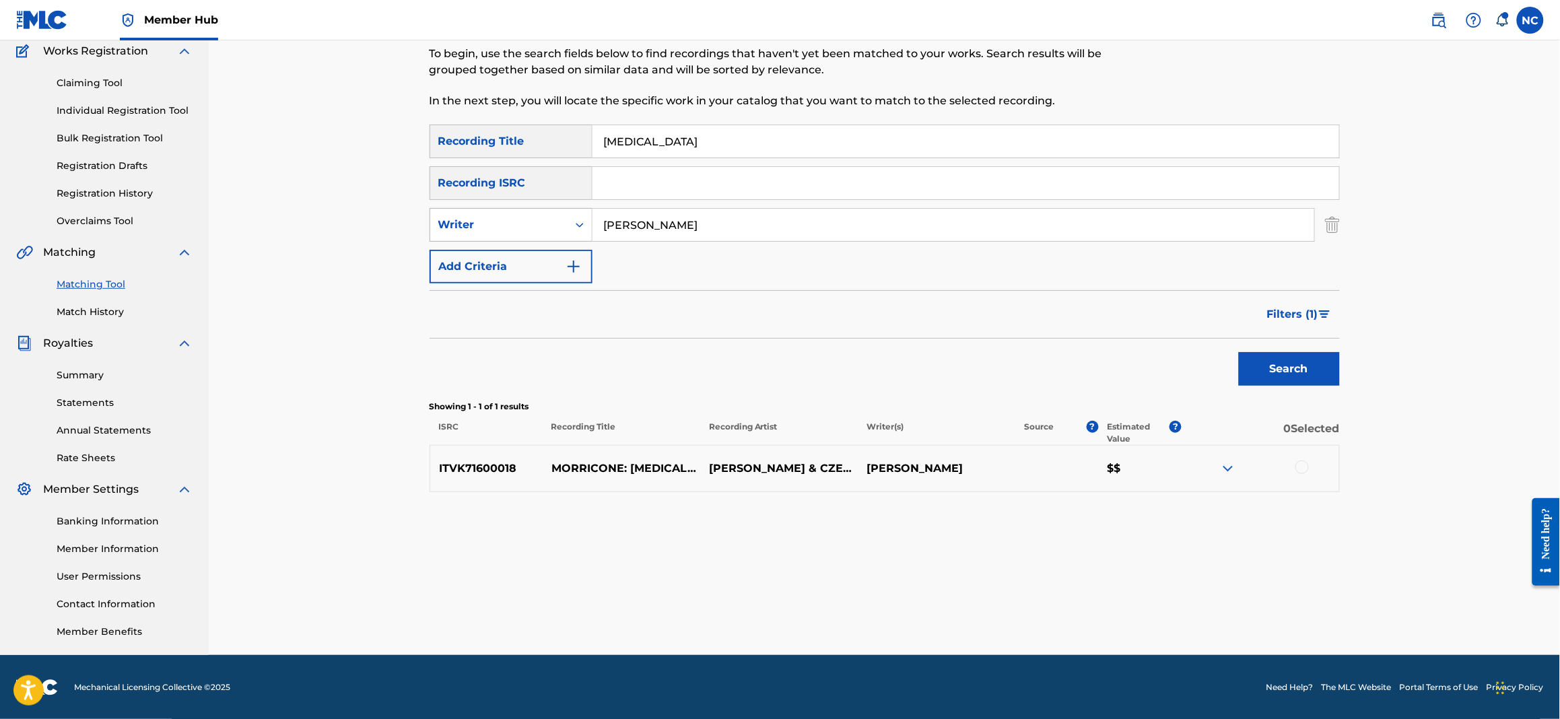
drag, startPoint x: 644, startPoint y: 221, endPoint x: 569, endPoint y: 221, distance: 74.0
click at [569, 221] on div "SearchWithCriteria092b87fc-46ac-466b-94c6-a481a2c18117 Writer ENNIO MORRICONE" at bounding box center [884, 225] width 910 height 34
type input "MORRICONE"
click at [1323, 374] on button "Search" at bounding box center [1289, 369] width 101 height 34
click at [1327, 311] on img "Search Form" at bounding box center [1324, 314] width 11 height 8
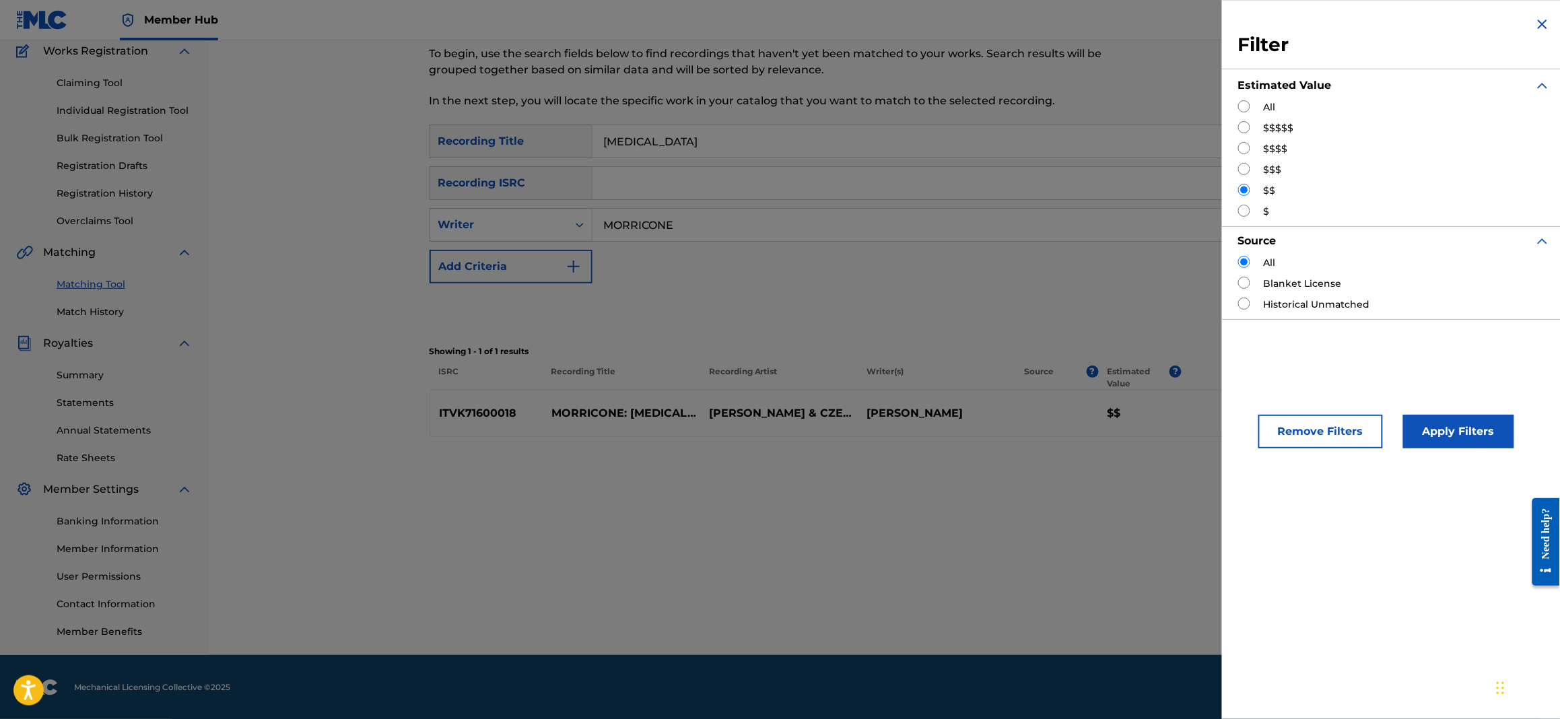
click at [1247, 212] on input "Search Form" at bounding box center [1244, 211] width 12 height 12
radio input "true"
click at [1478, 421] on button "Apply Filters" at bounding box center [1458, 432] width 111 height 34
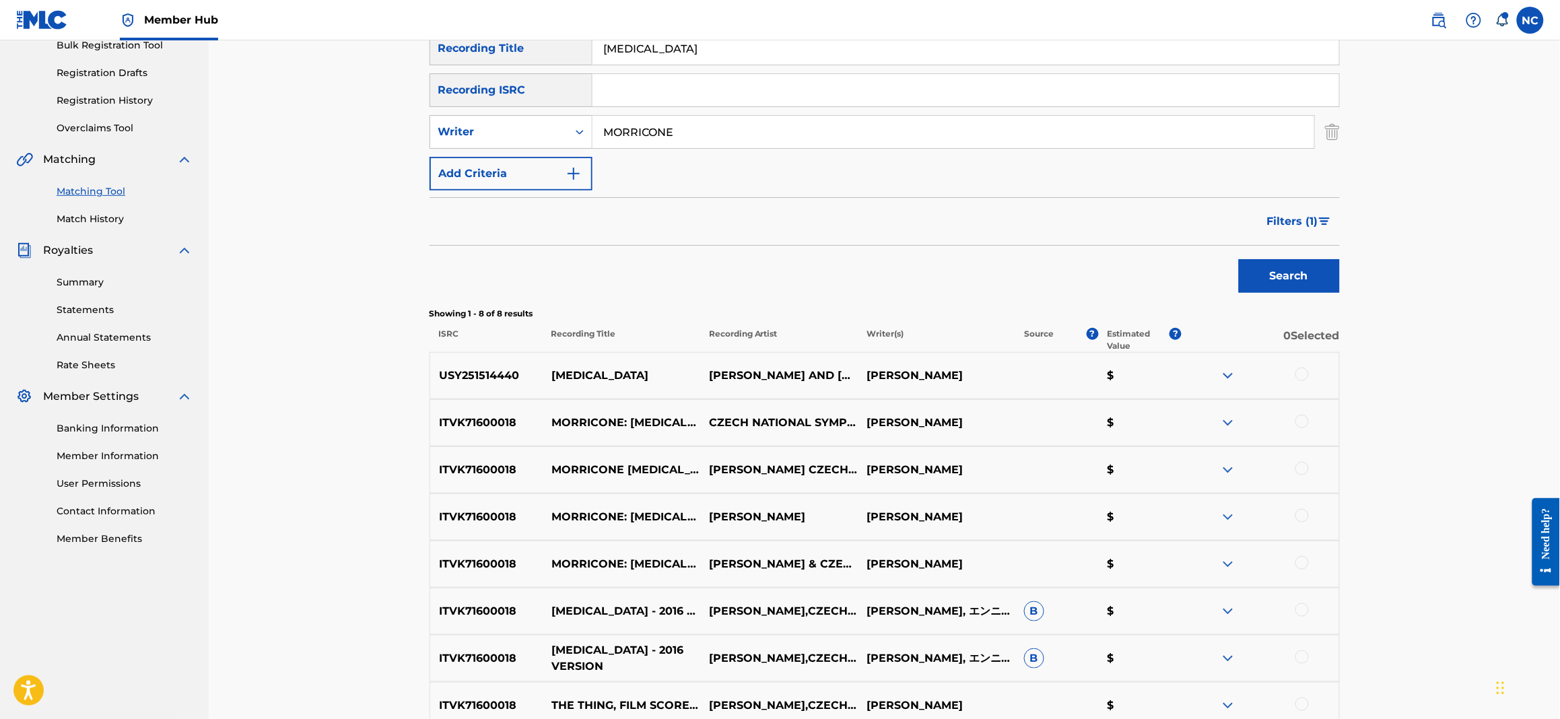
scroll to position [0, 0]
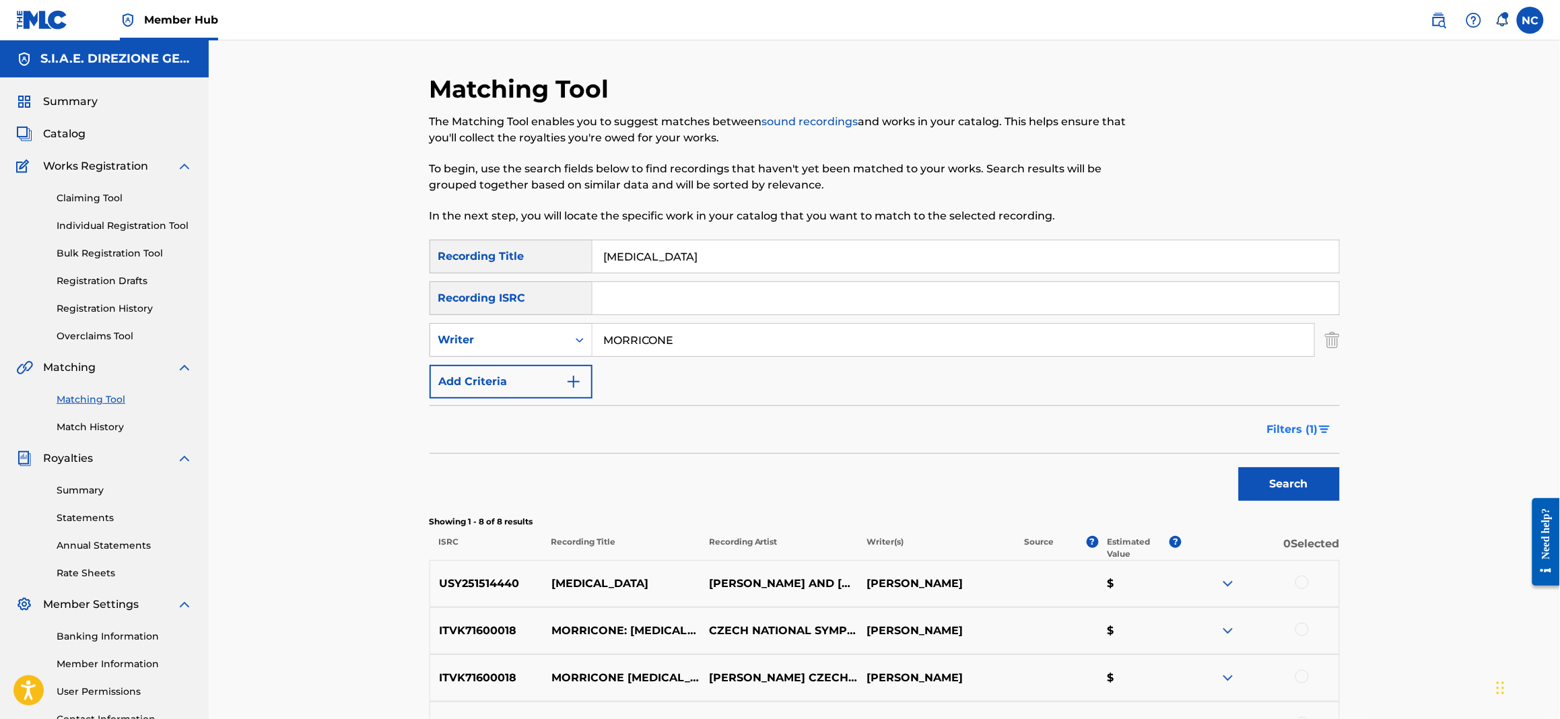
click at [1292, 430] on span "Filters ( 1 )" at bounding box center [1292, 429] width 51 height 16
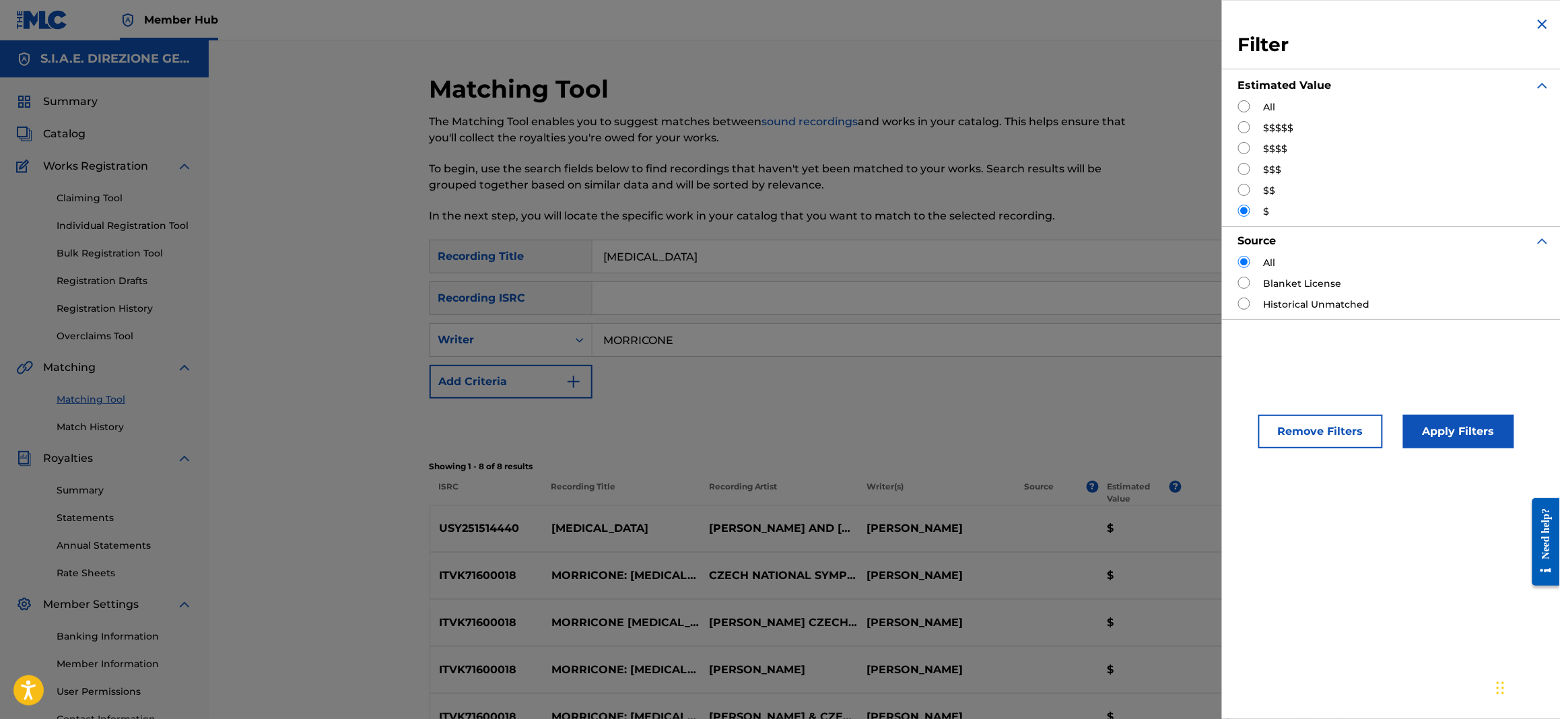
click at [1242, 143] on input "Search Form" at bounding box center [1244, 148] width 12 height 12
radio input "true"
click at [1461, 444] on button "Apply Filters" at bounding box center [1458, 432] width 111 height 34
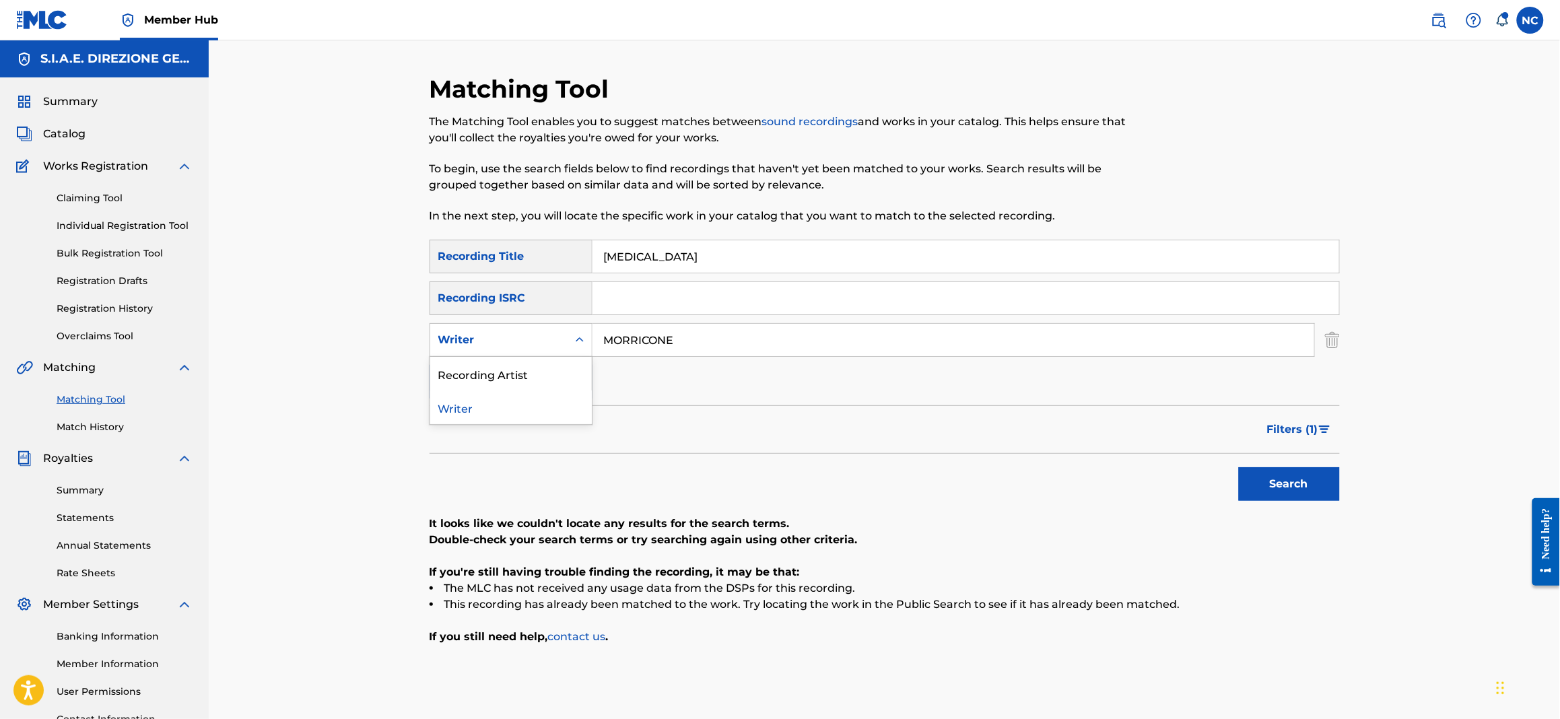
click at [580, 343] on icon "Search Form" at bounding box center [579, 339] width 13 height 13
click at [506, 399] on div "Writer" at bounding box center [511, 407] width 162 height 34
click at [1312, 489] on button "Search" at bounding box center [1289, 484] width 101 height 34
click at [1280, 424] on span "Filters ( 1 )" at bounding box center [1292, 429] width 51 height 16
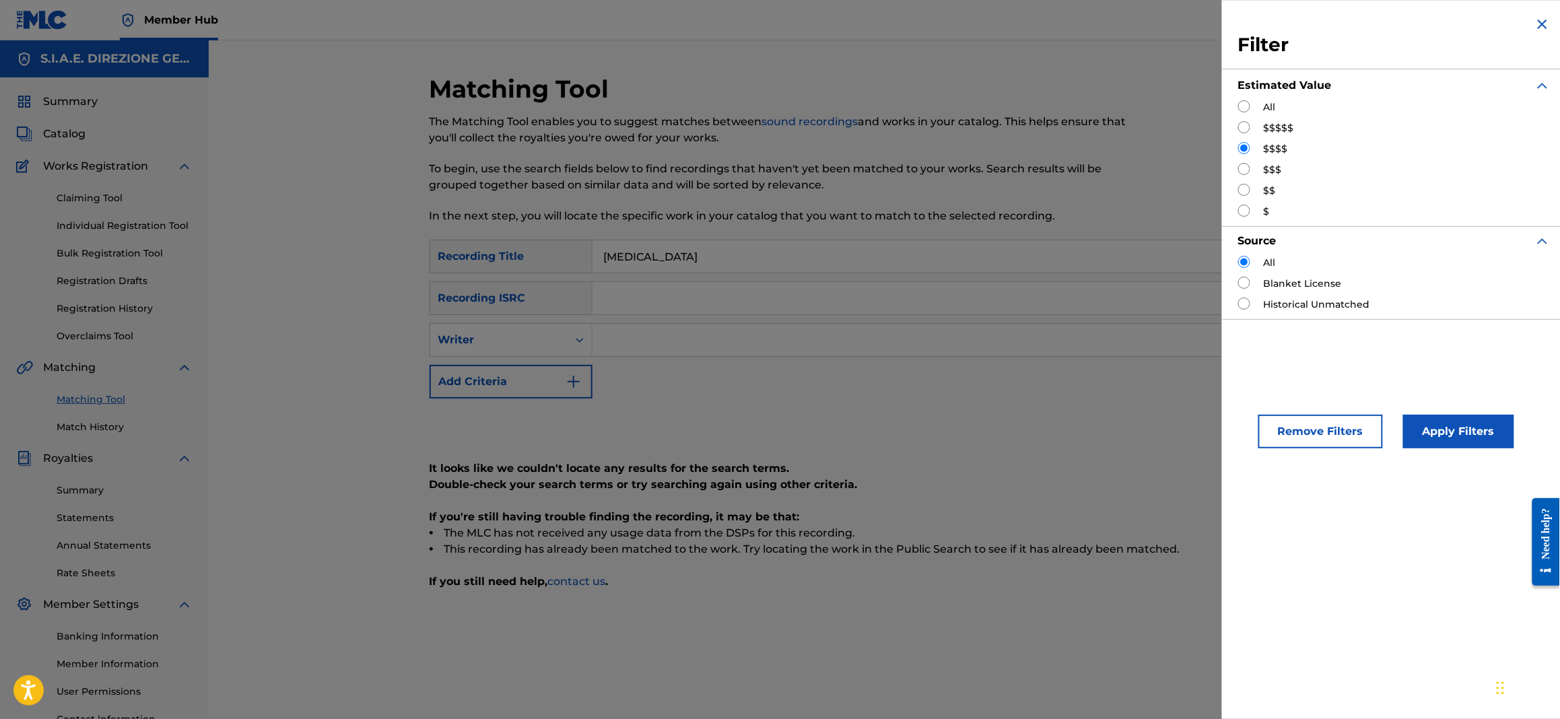
click at [1241, 172] on input "Search Form" at bounding box center [1244, 169] width 12 height 12
radio input "true"
click at [1468, 430] on button "Apply Filters" at bounding box center [1458, 432] width 111 height 34
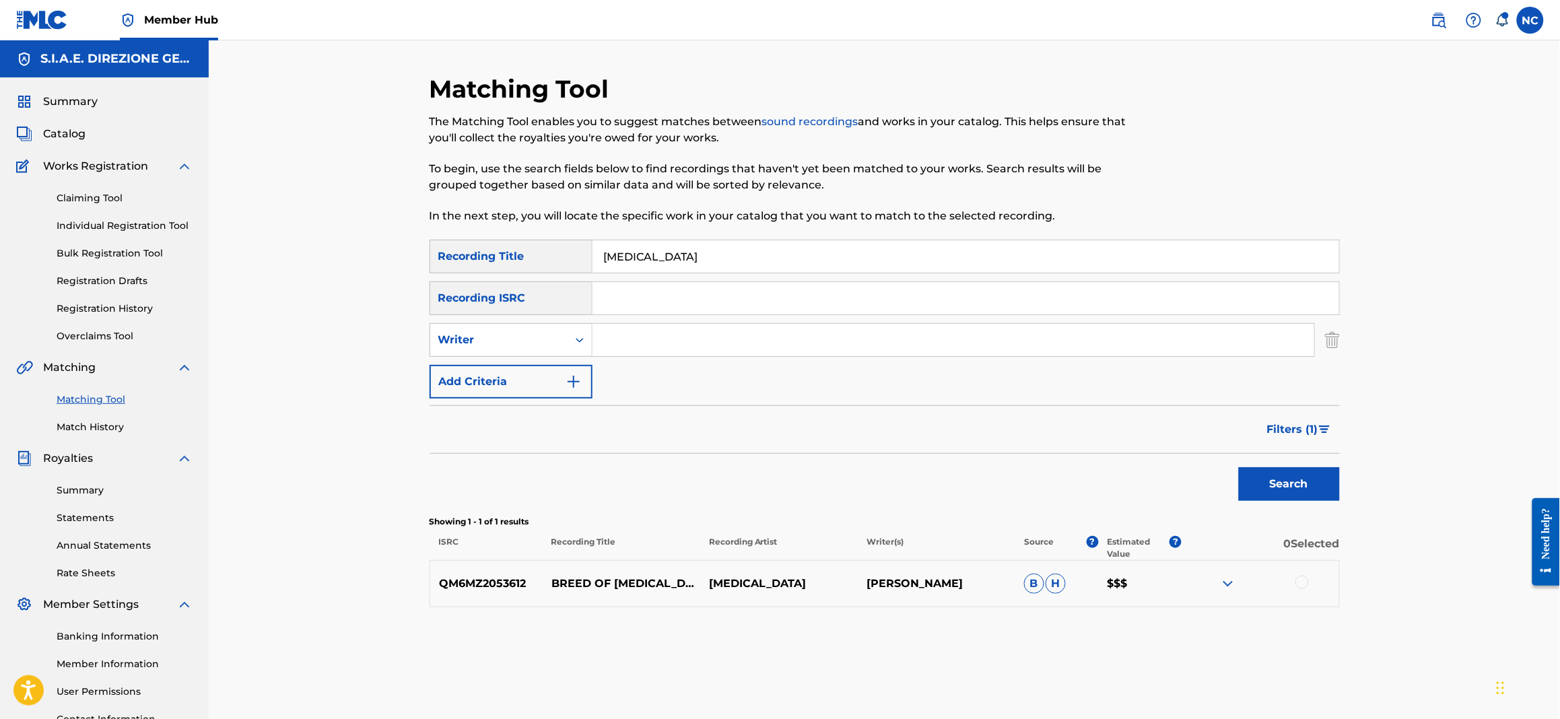
click at [729, 337] on input "Search Form" at bounding box center [953, 340] width 722 height 32
type input "morricone"
click at [1239, 467] on button "Search" at bounding box center [1289, 484] width 101 height 34
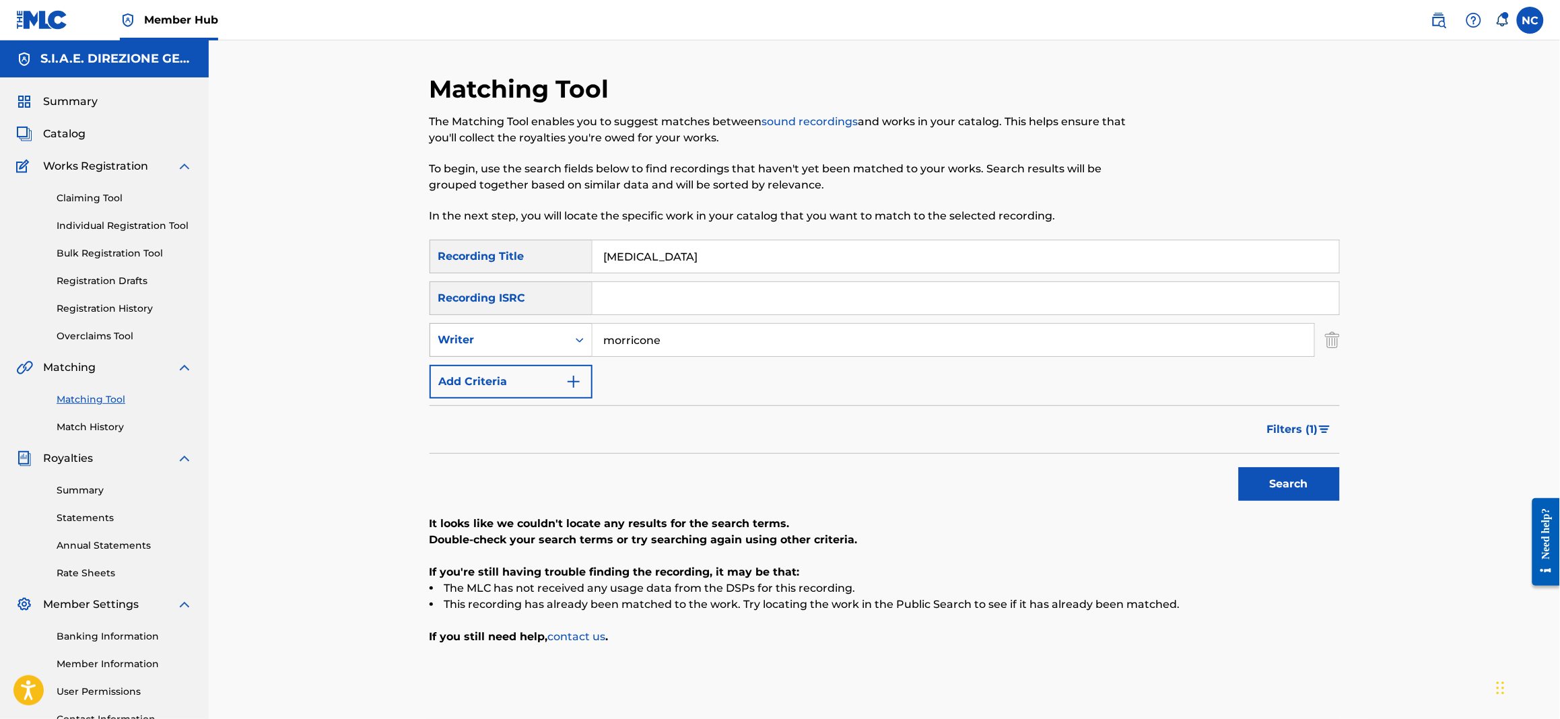
drag, startPoint x: 729, startPoint y: 337, endPoint x: 545, endPoint y: 336, distance: 184.4
click at [545, 336] on div "SearchWithCriteria65637b1c-8c24-4c67-91e0-c4624f77e41d Writer morricone" at bounding box center [884, 340] width 910 height 34
drag, startPoint x: 701, startPoint y: 261, endPoint x: 487, endPoint y: 259, distance: 214.1
click at [487, 259] on div "SearchWithCriteria4e813d52-5b47-4c3f-948a-3175507e7205 Recording Title BESTIALI…" at bounding box center [884, 257] width 910 height 34
click at [1326, 477] on button "Search" at bounding box center [1289, 484] width 101 height 34
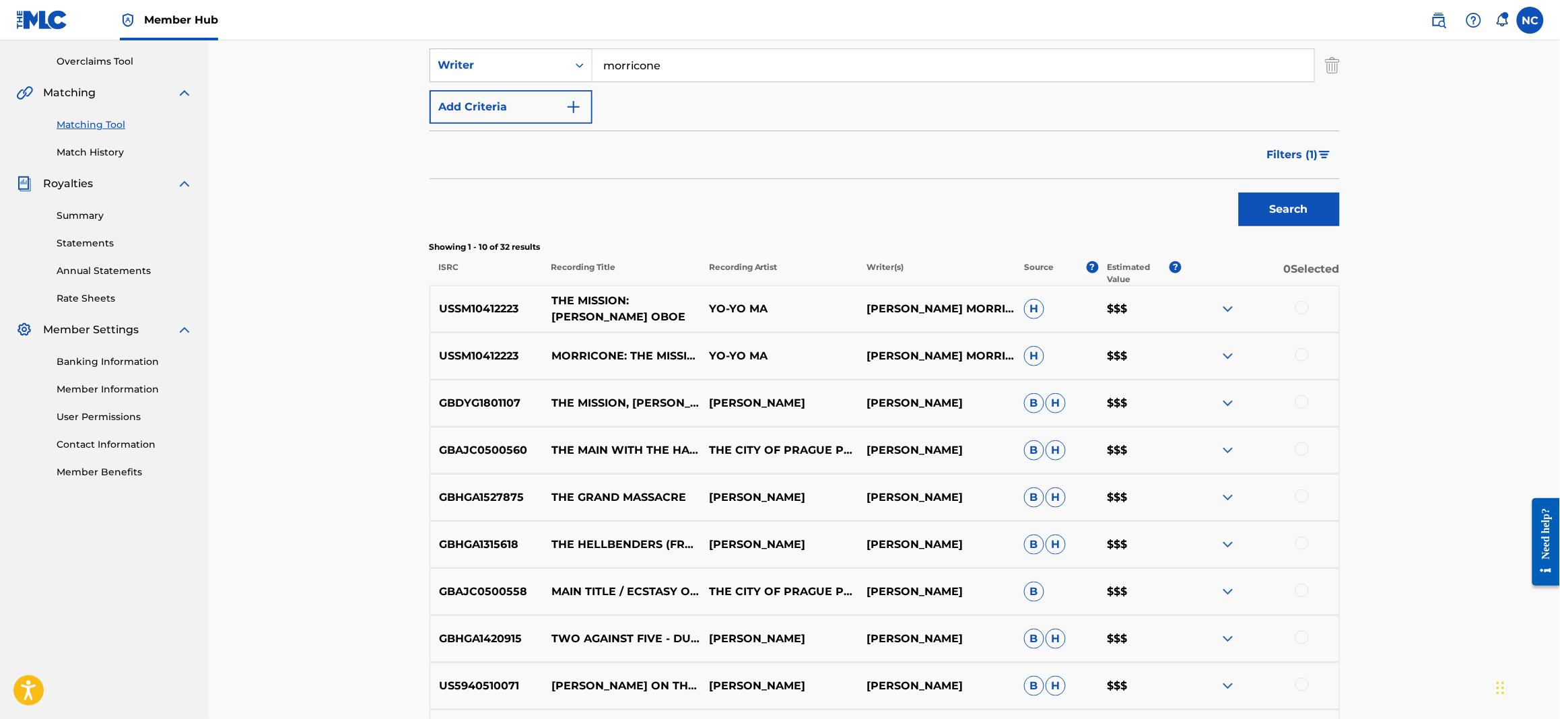
scroll to position [403, 0]
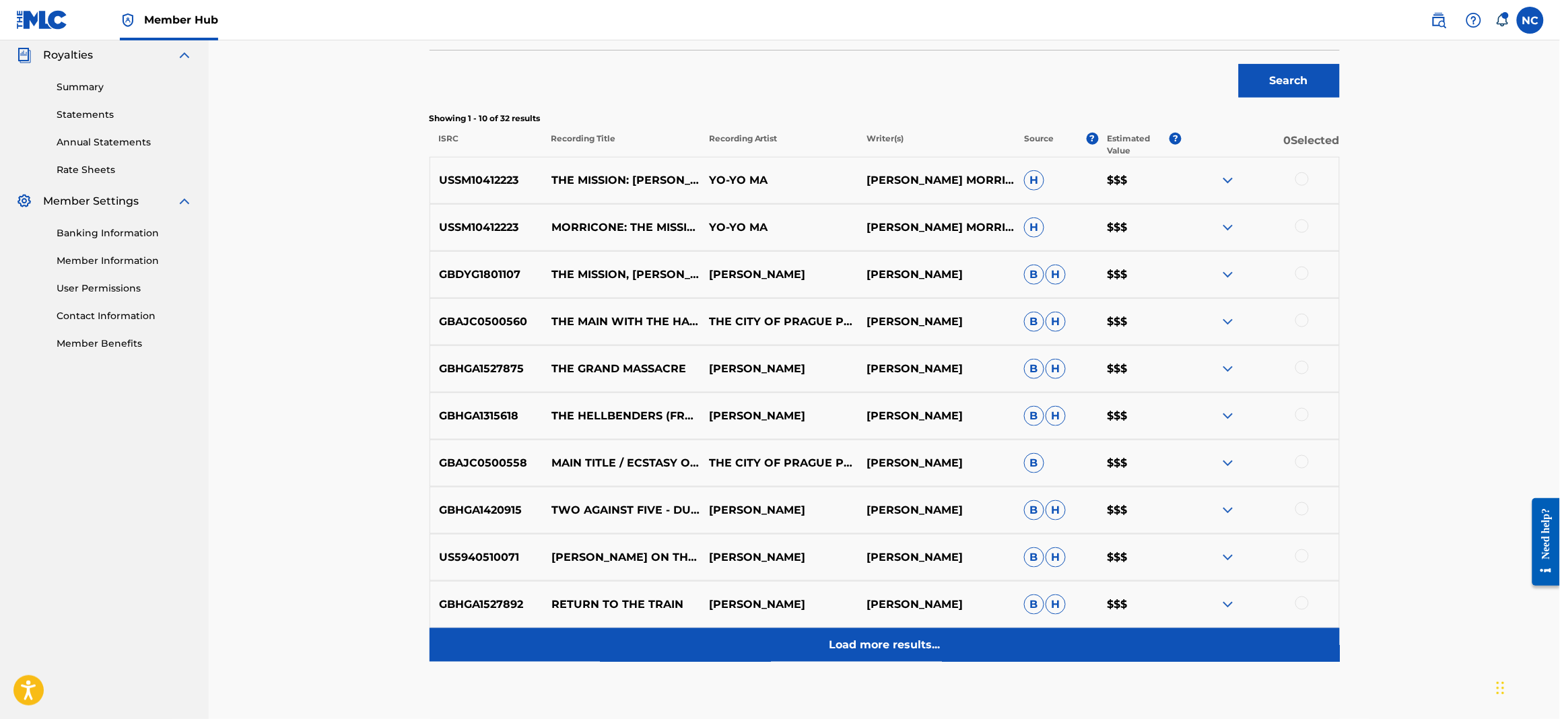
click at [890, 637] on p "Load more results..." at bounding box center [884, 645] width 111 height 16
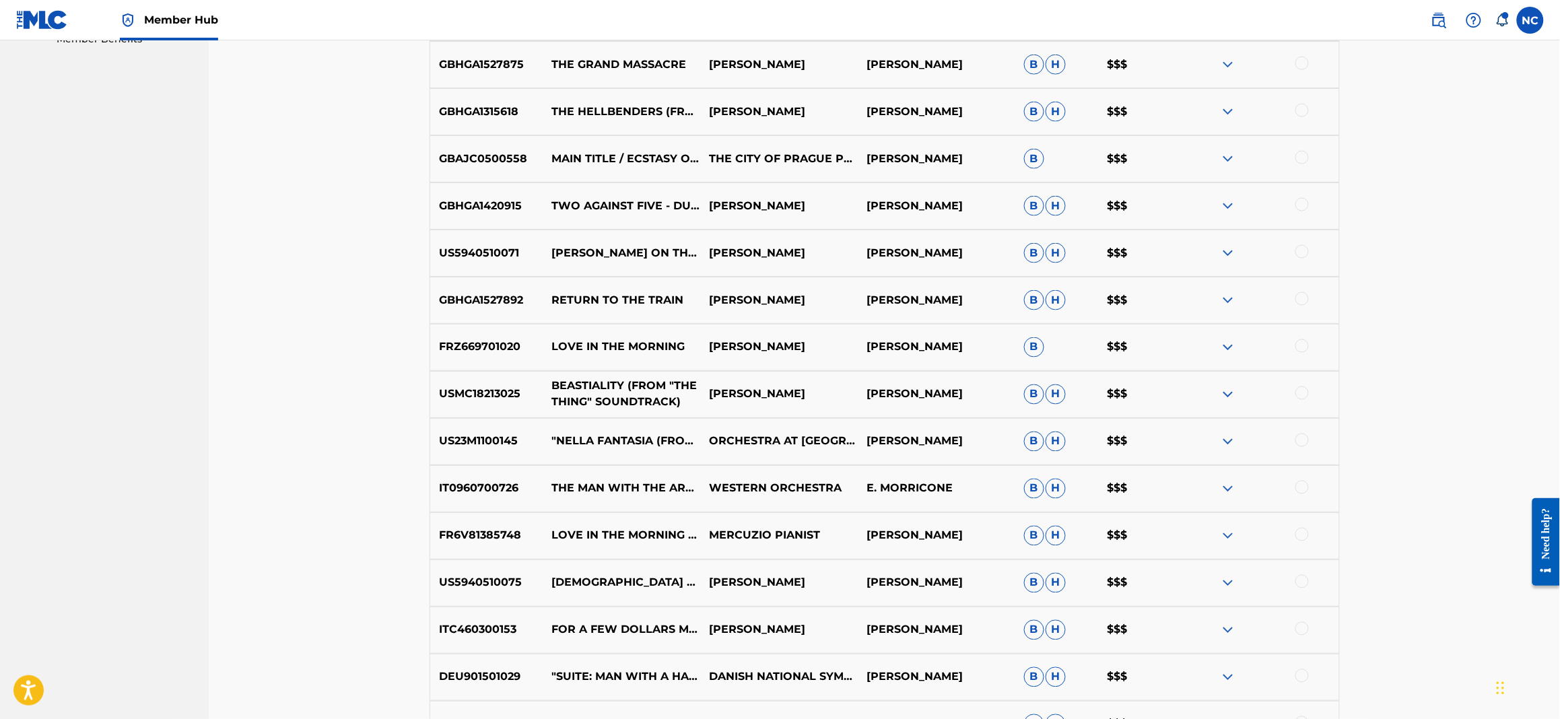
scroll to position [707, 0]
click at [1232, 393] on img at bounding box center [1228, 395] width 16 height 16
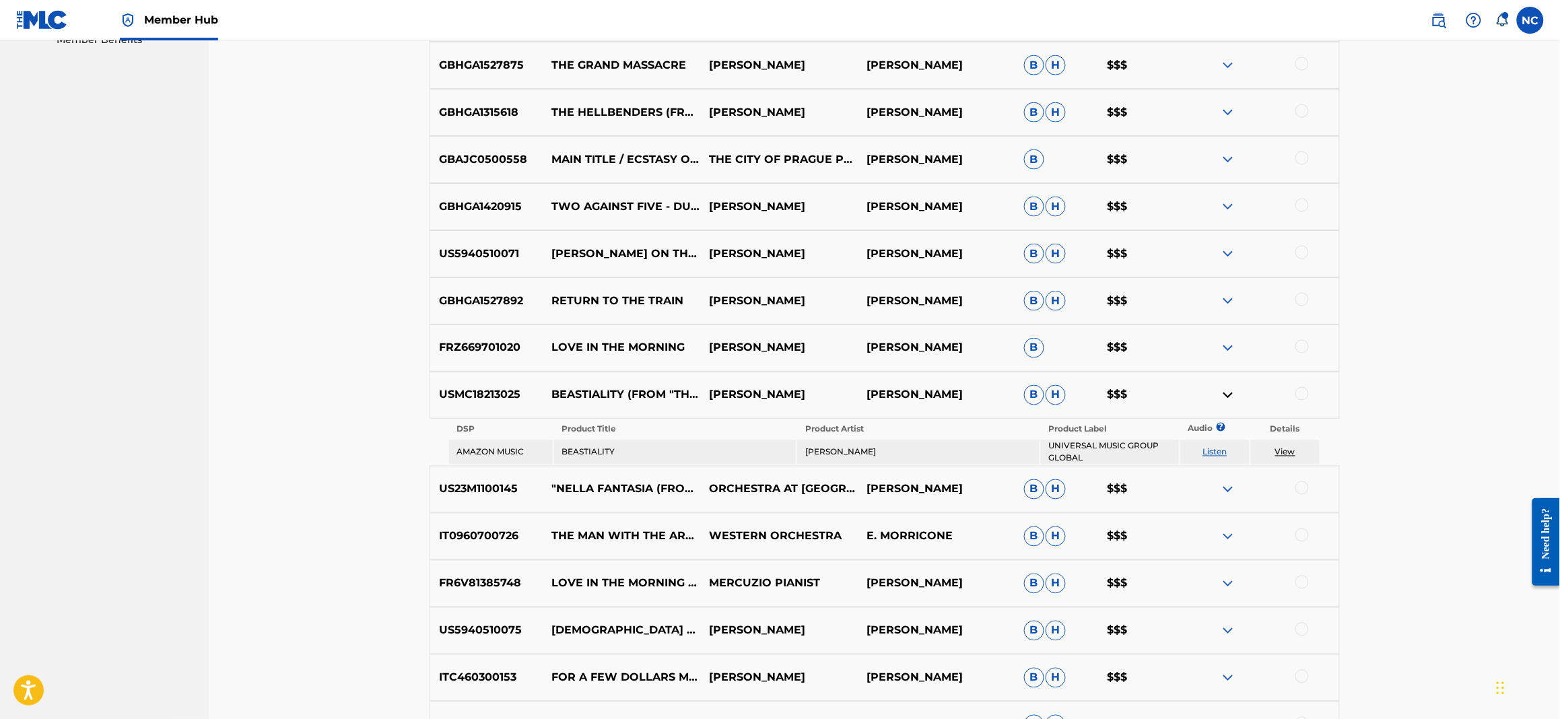
click at [1229, 398] on img at bounding box center [1228, 395] width 16 height 16
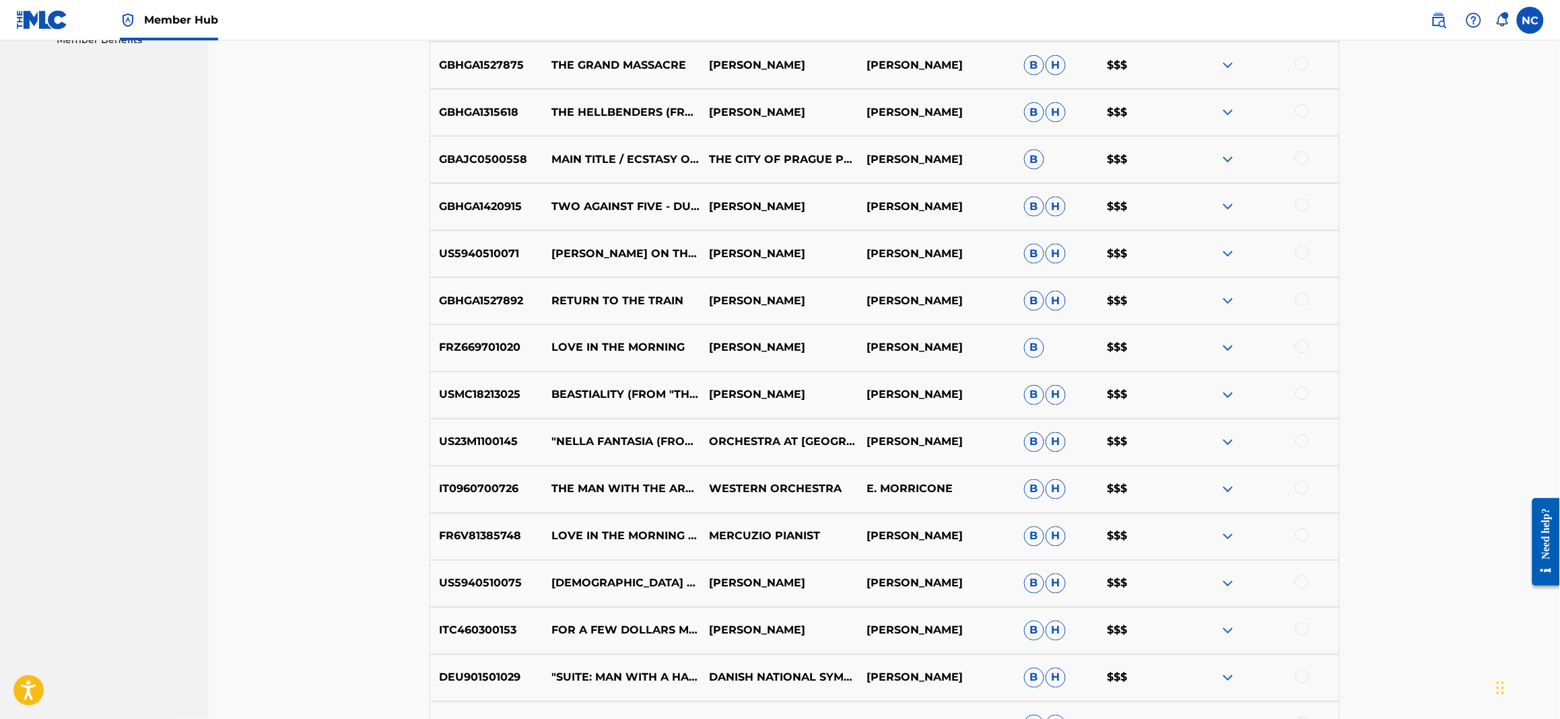
click at [1229, 398] on img at bounding box center [1228, 395] width 16 height 16
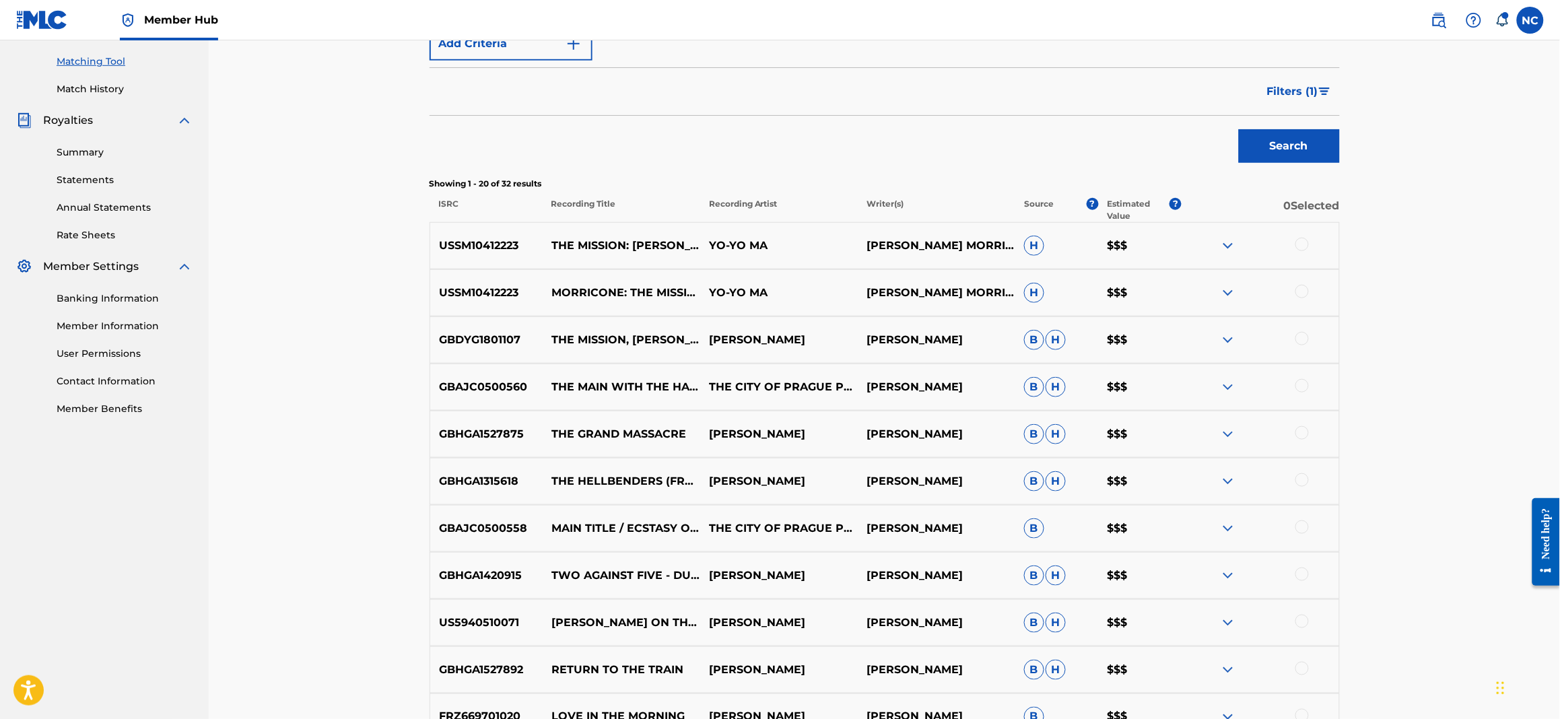
scroll to position [0, 0]
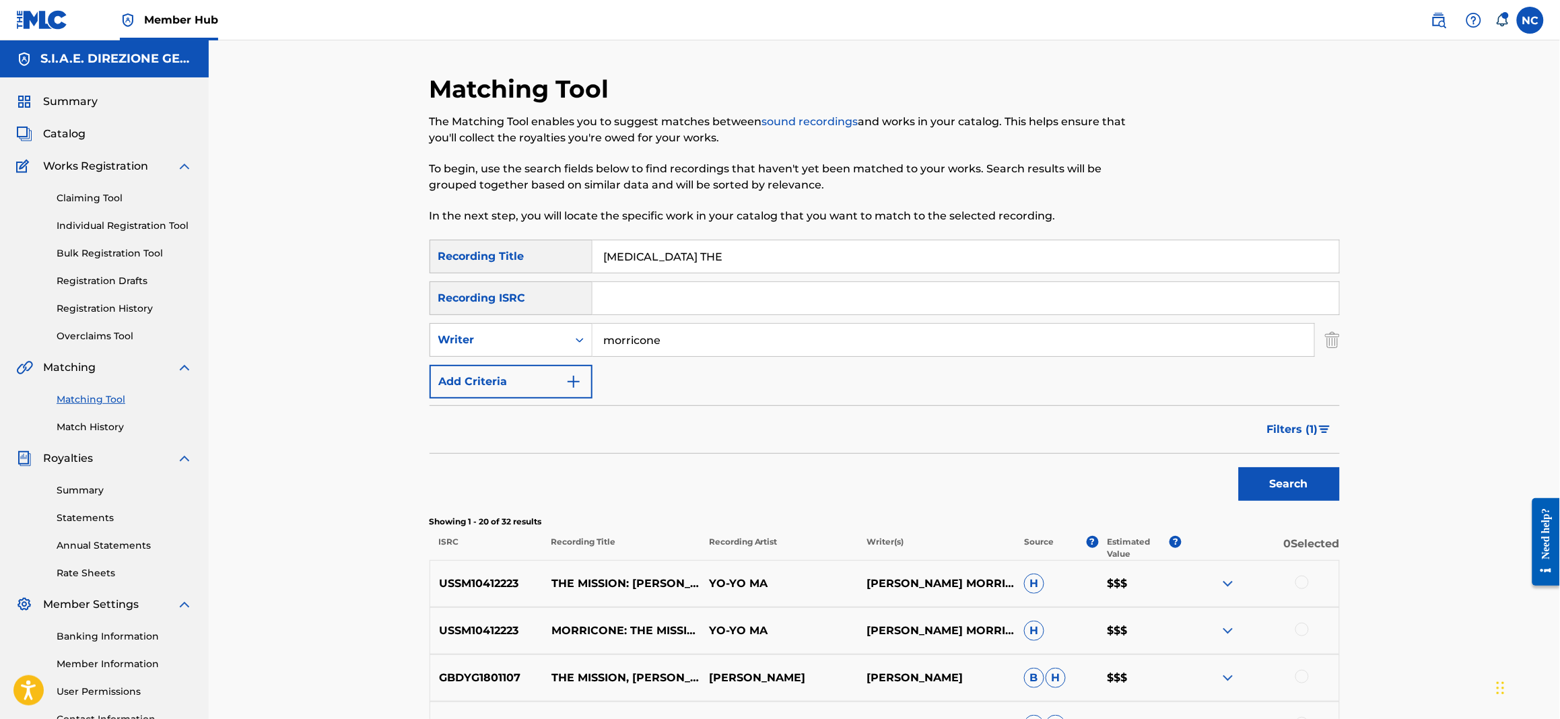
drag, startPoint x: 746, startPoint y: 258, endPoint x: 549, endPoint y: 262, distance: 197.3
click at [549, 262] on div "SearchWithCriteria4e813d52-5b47-4c3f-948a-3175507e7205 Recording Title BESTIALI…" at bounding box center [884, 257] width 910 height 34
click at [694, 256] on input "BESTIALITY THE" at bounding box center [965, 256] width 746 height 32
click at [1272, 483] on button "Search" at bounding box center [1289, 484] width 101 height 34
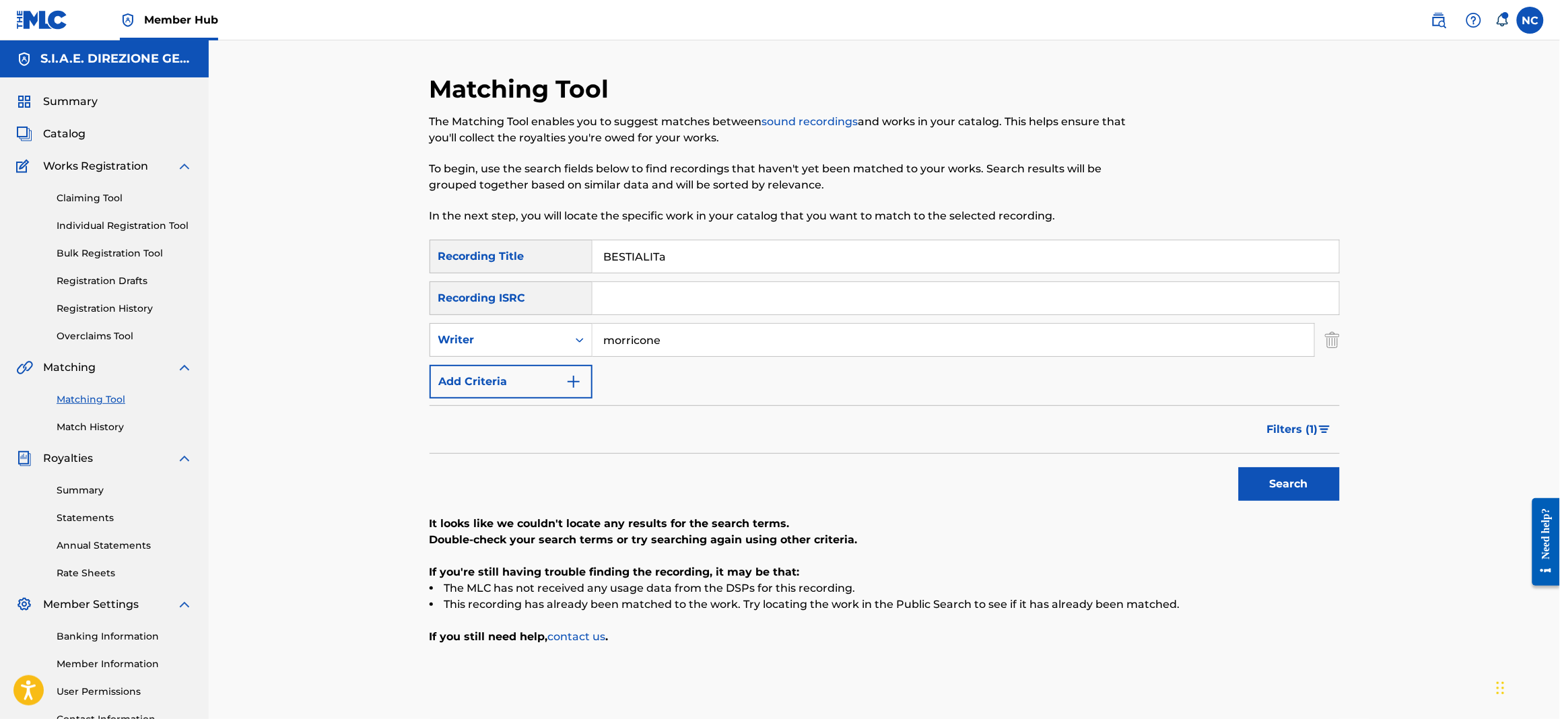
click at [777, 254] on input "BESTIALITa" at bounding box center [965, 256] width 746 height 32
type input "BESTIALITA'"
click at [1297, 488] on button "Search" at bounding box center [1289, 484] width 101 height 34
click at [1298, 431] on span "Filters ( 1 )" at bounding box center [1292, 429] width 51 height 16
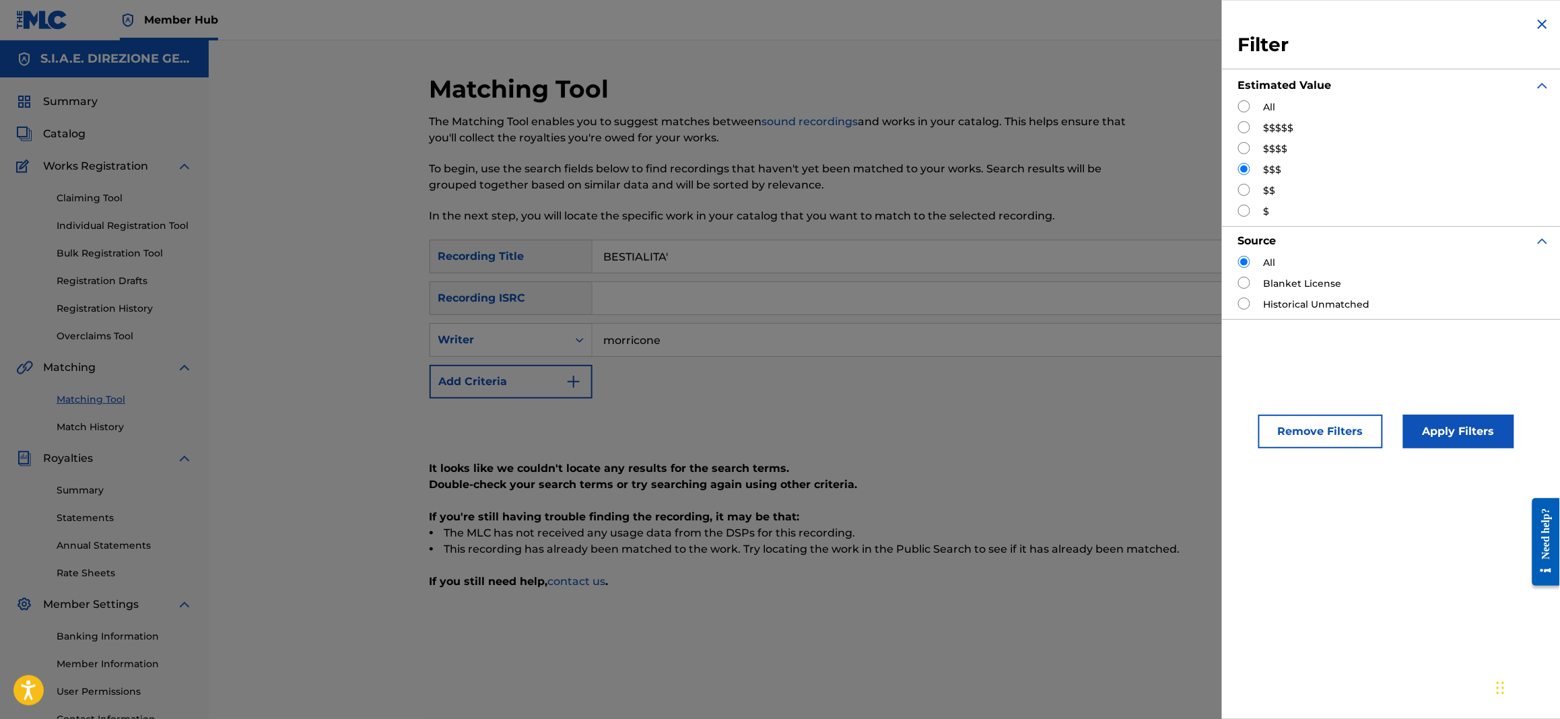
click at [1242, 193] on input "Search Form" at bounding box center [1244, 190] width 12 height 12
radio input "true"
click at [1467, 429] on button "Apply Filters" at bounding box center [1458, 432] width 111 height 34
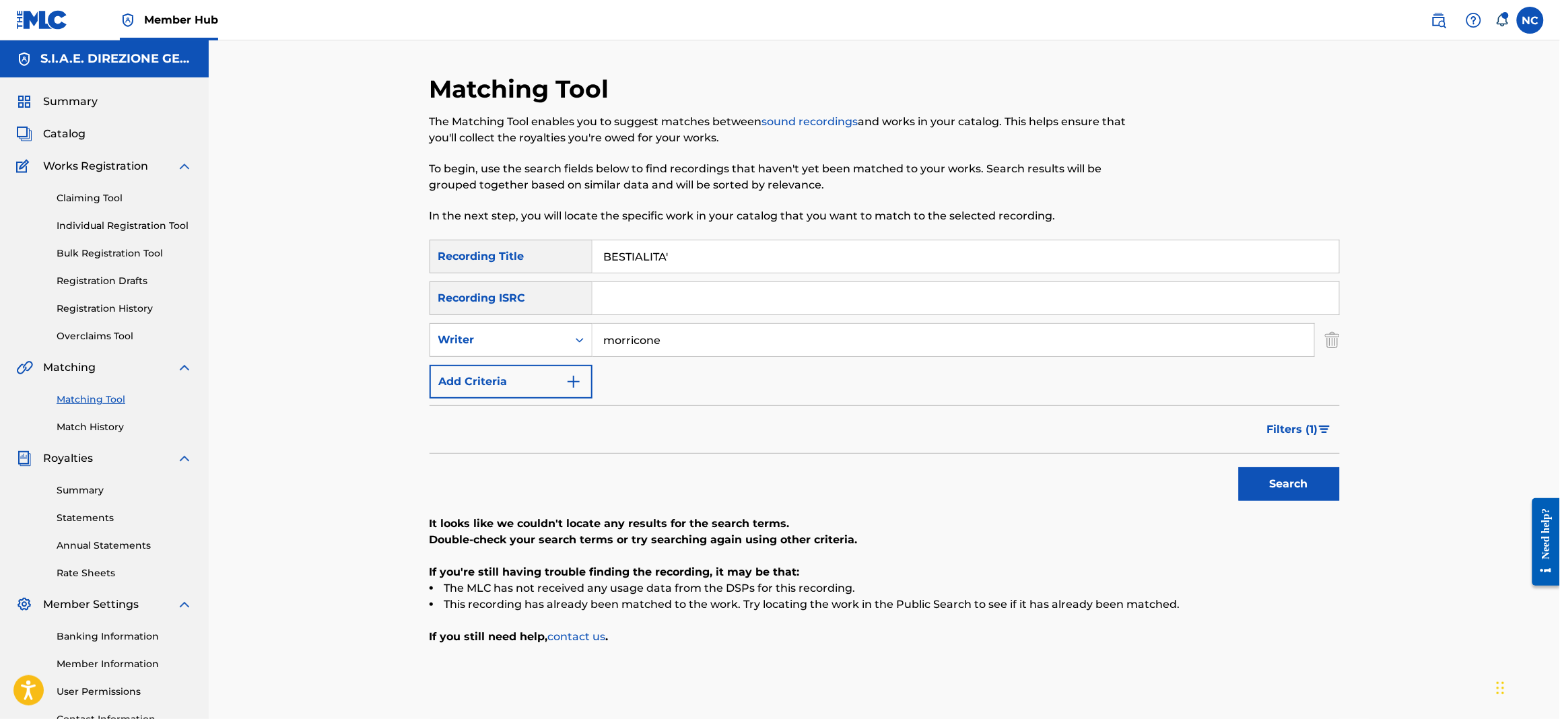
click at [731, 258] on input "BESTIALITA'" at bounding box center [965, 256] width 746 height 32
type input "BESTIALITy"
click at [1239, 467] on button "Search" at bounding box center [1289, 484] width 101 height 34
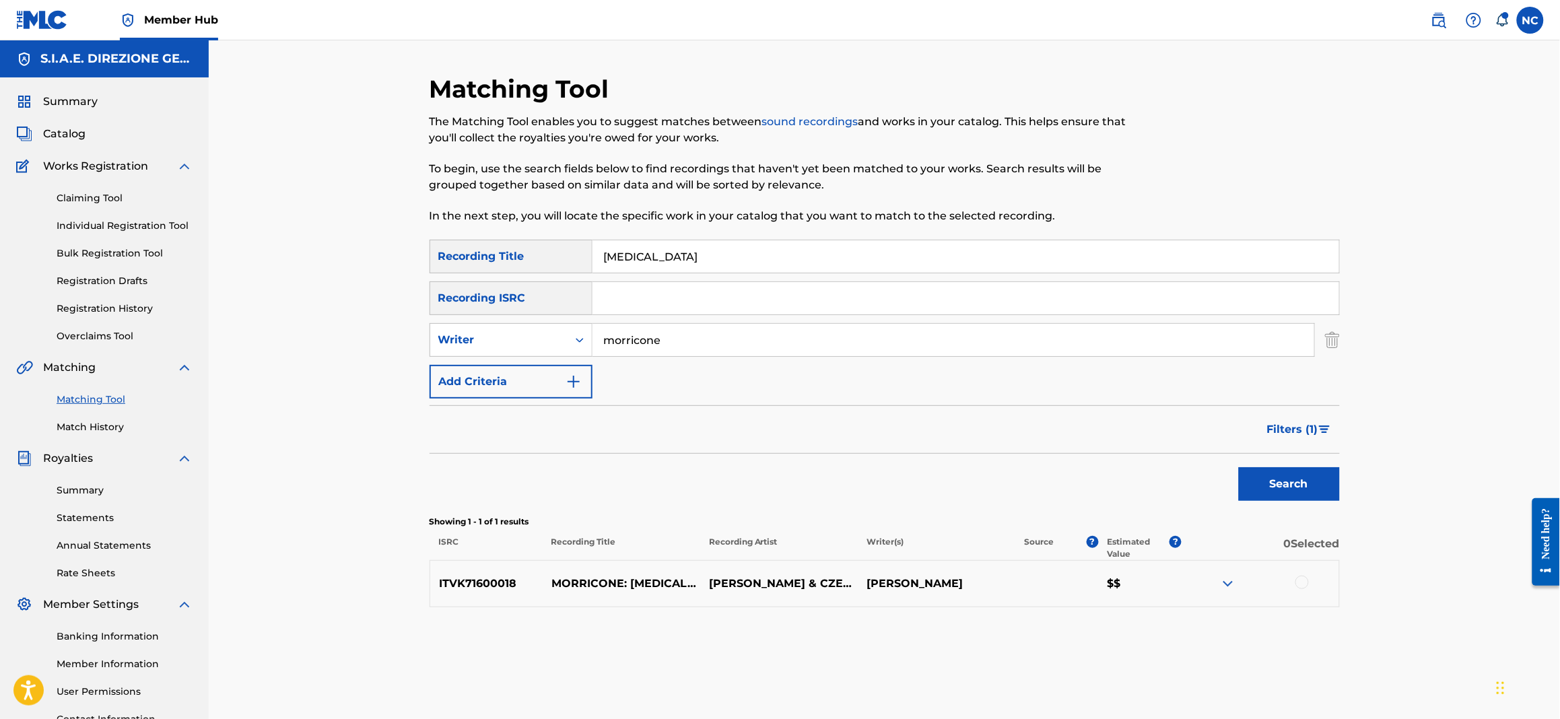
scroll to position [100, 0]
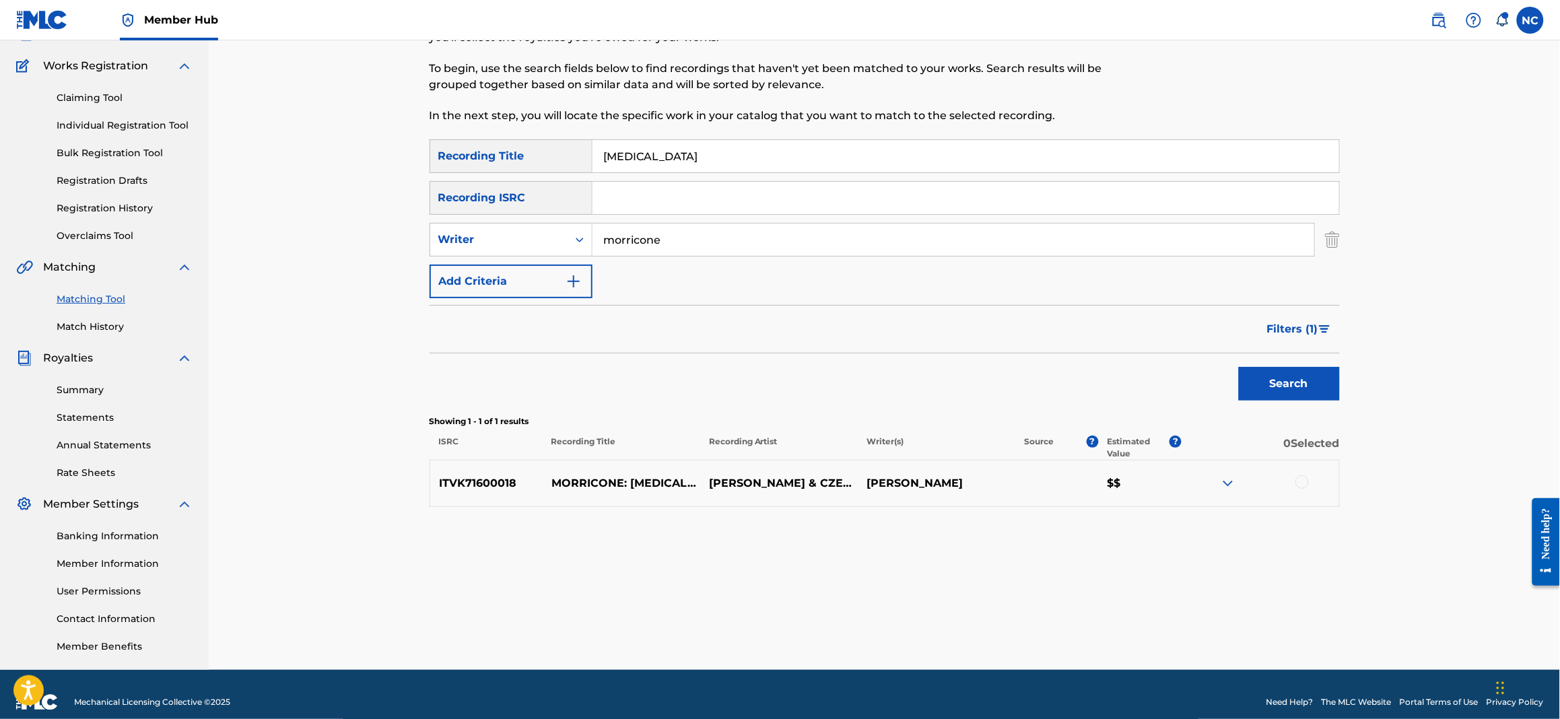
click at [1232, 486] on img at bounding box center [1228, 483] width 16 height 16
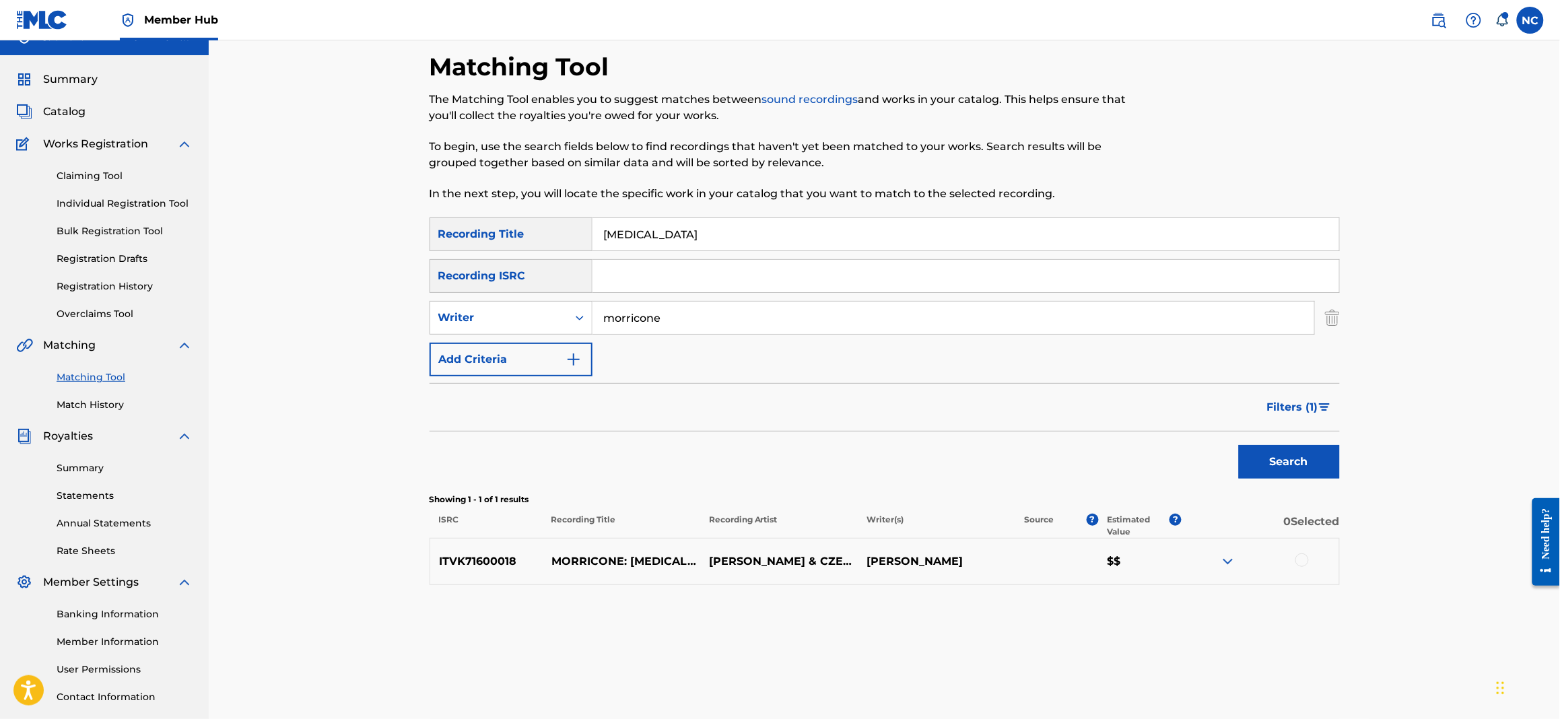
scroll to position [0, 0]
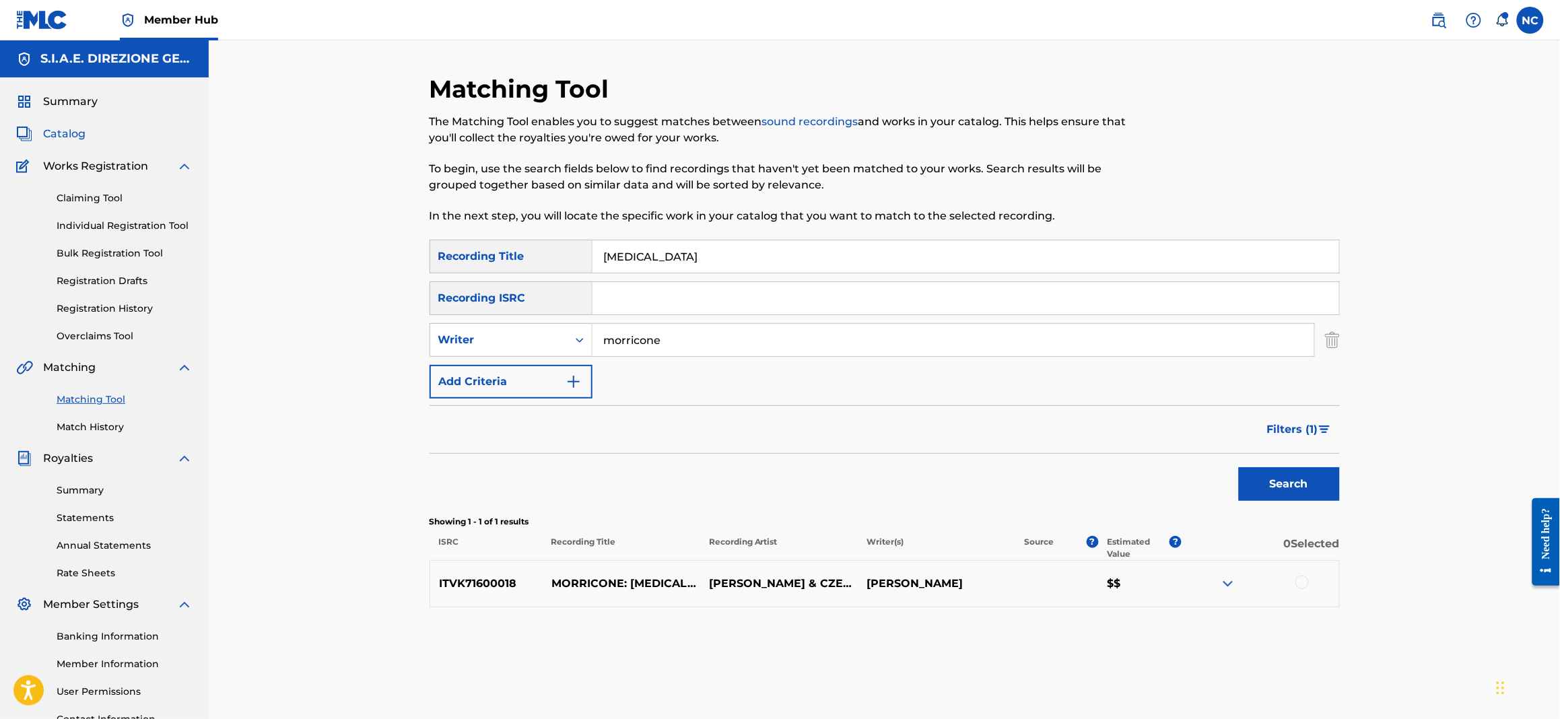
click at [68, 129] on span "Catalog" at bounding box center [64, 134] width 42 height 16
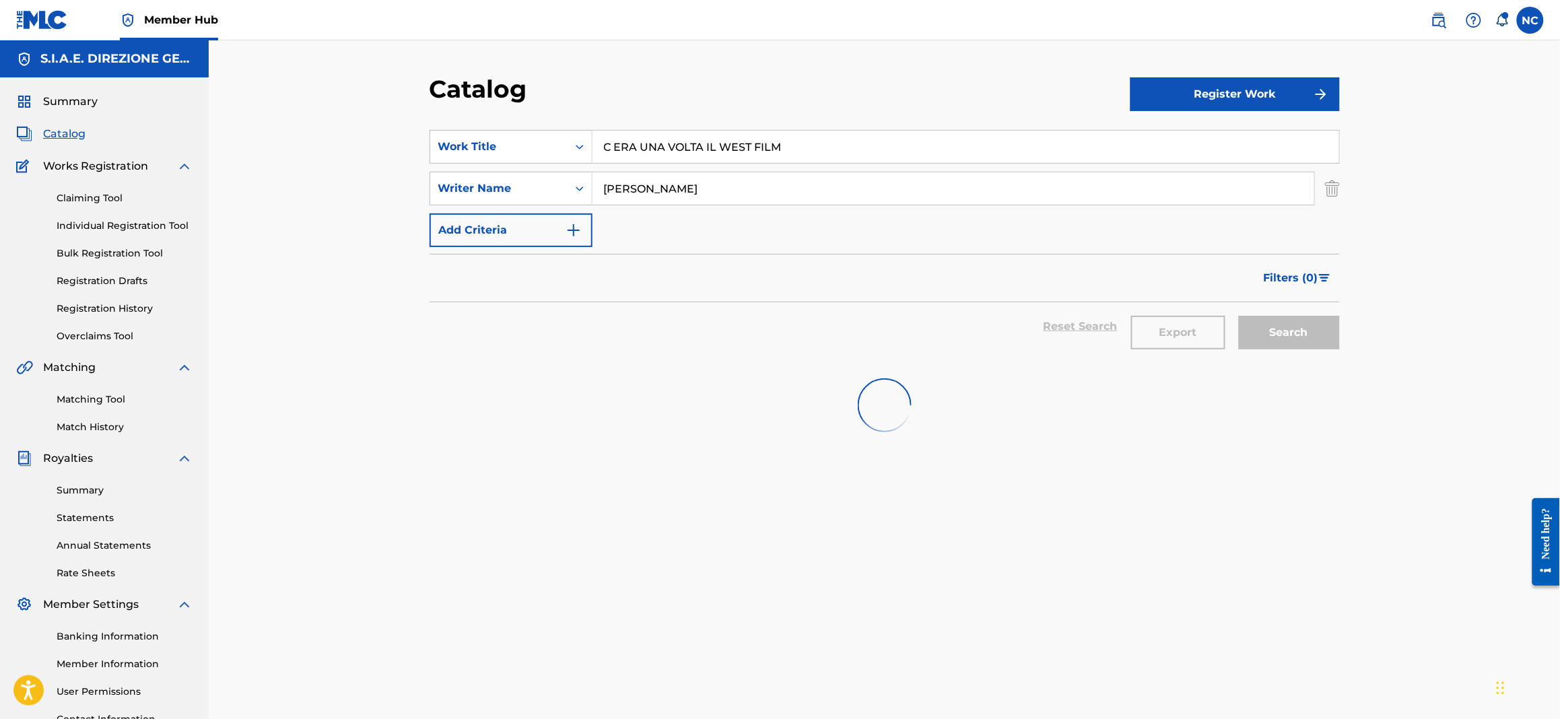
drag, startPoint x: 841, startPoint y: 147, endPoint x: 411, endPoint y: 158, distance: 431.0
click at [411, 158] on div "Catalog Register Work SearchWithCriteriab3d26811-2d88-416a-85e5-a661a5bc7f26 Wo…" at bounding box center [884, 405] width 1351 height 730
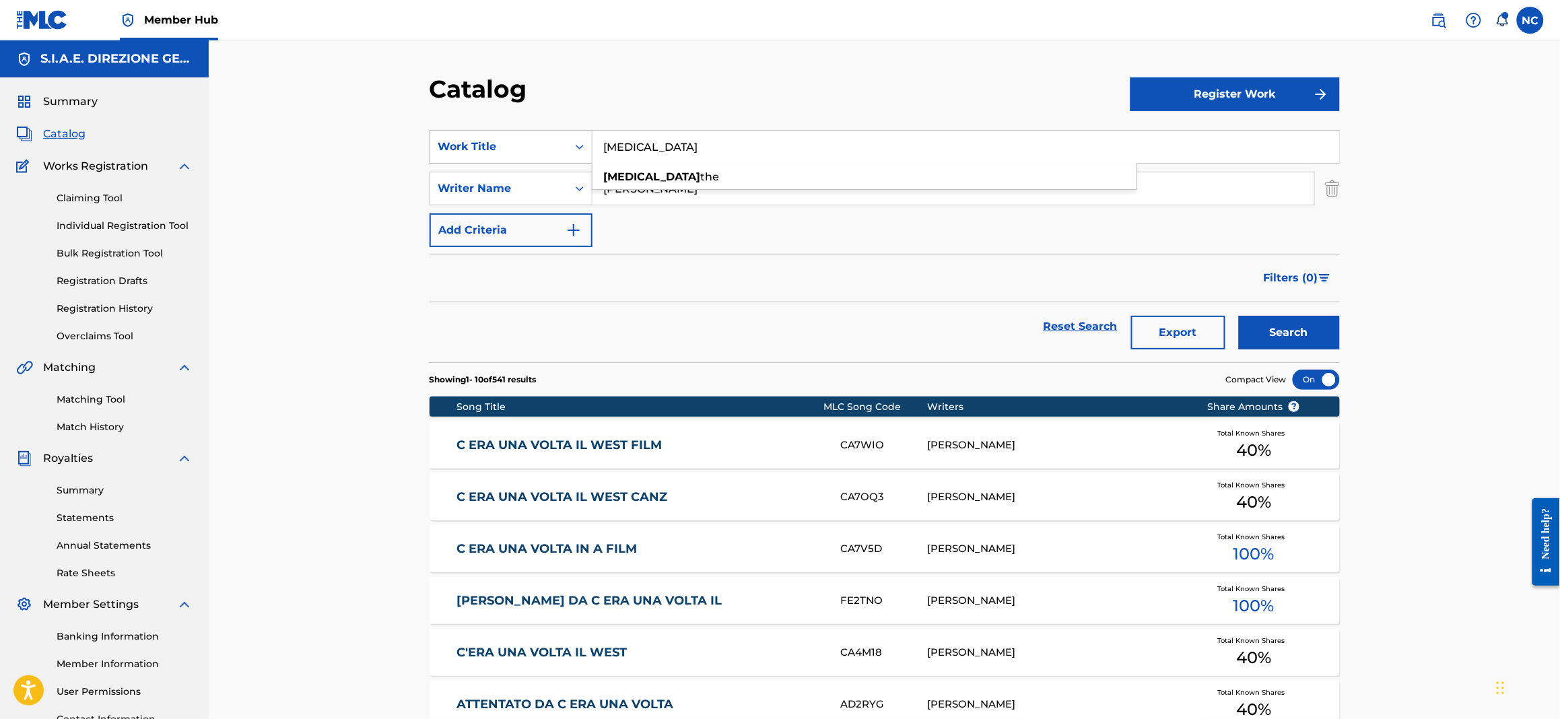
type input "bestiality"
click at [1239, 316] on button "Search" at bounding box center [1289, 333] width 101 height 34
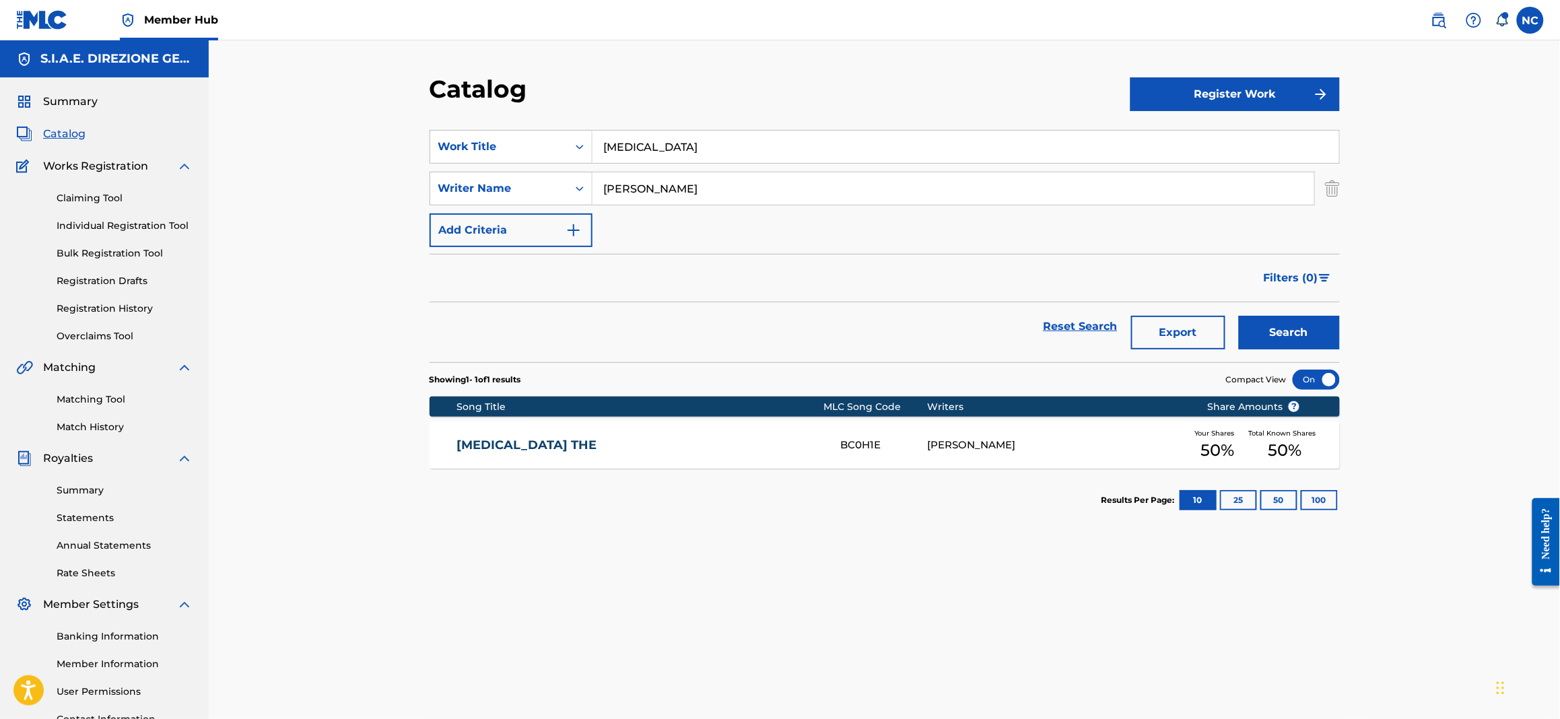
click at [543, 429] on div "BESTIALITY THE BC0H1E ENNIO MORRICONE Your Shares 50 % Total Known Shares 50 %" at bounding box center [884, 444] width 910 height 47
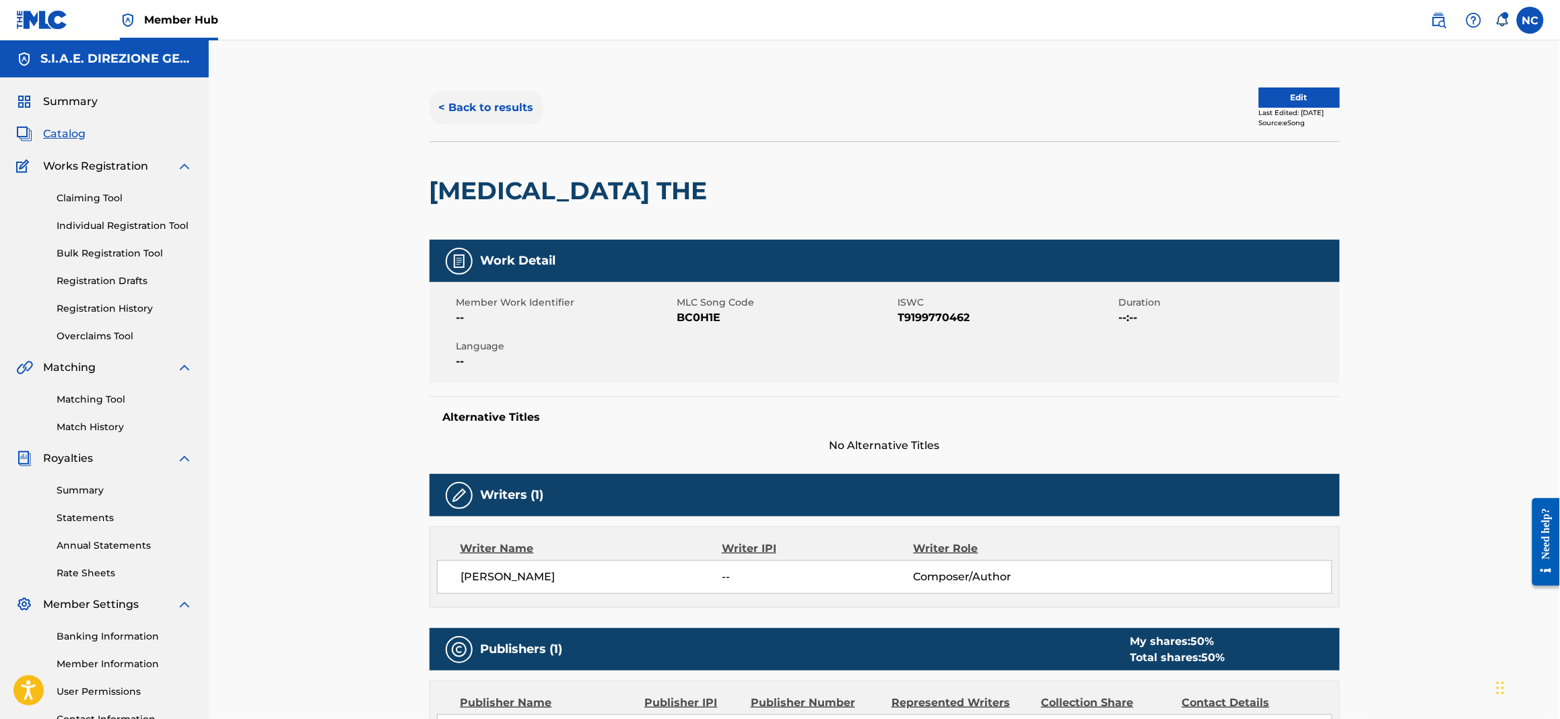
click at [434, 106] on button "< Back to results" at bounding box center [486, 108] width 114 height 34
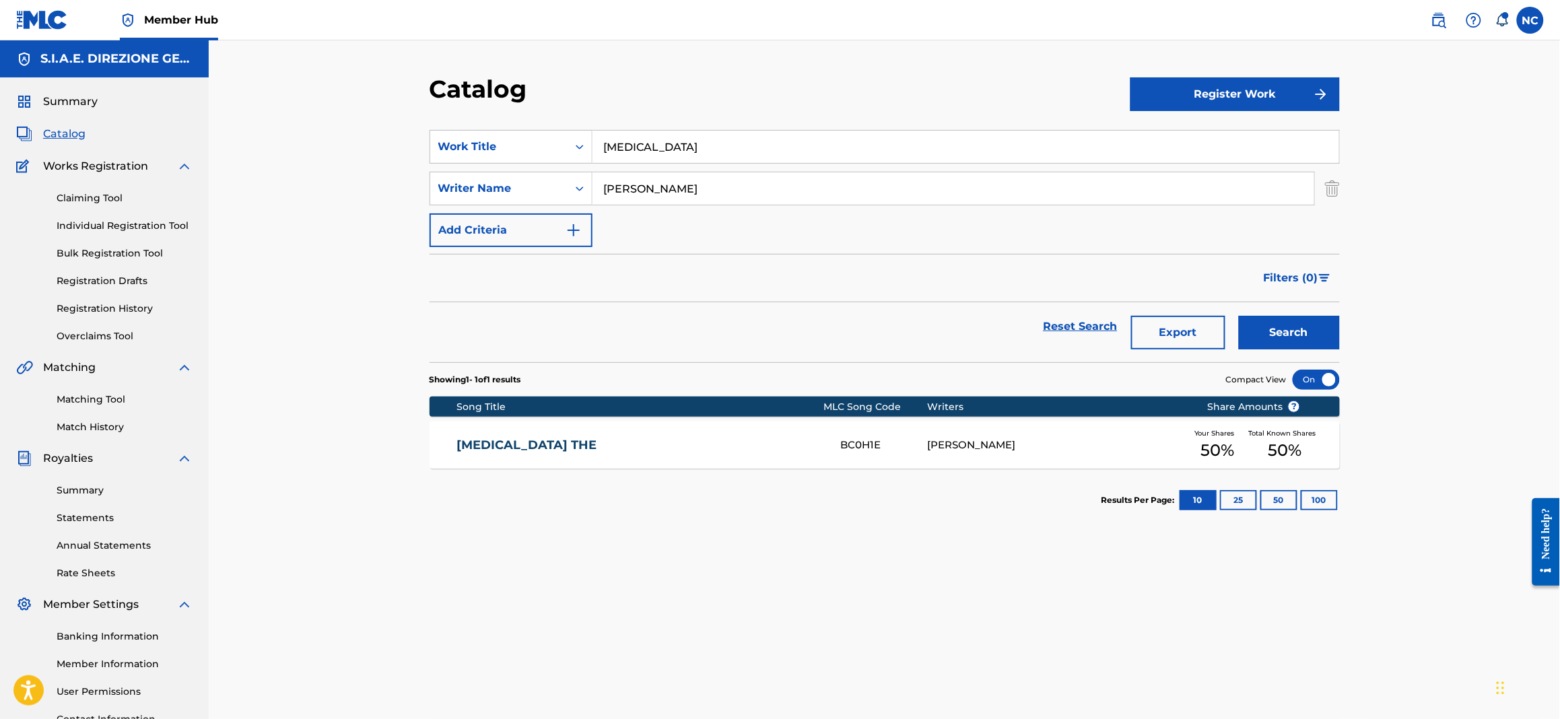
drag, startPoint x: 696, startPoint y: 146, endPoint x: 534, endPoint y: 18, distance: 206.0
click at [579, 139] on div "SearchWithCriteriab3d26811-2d88-416a-85e5-a661a5bc7f26 Work Title bestiality" at bounding box center [884, 147] width 910 height 34
click at [919, 127] on section "SearchWithCriteriab3d26811-2d88-416a-85e5-a661a5bc7f26 Work Title bestiality Se…" at bounding box center [884, 238] width 910 height 248
drag, startPoint x: 919, startPoint y: 127, endPoint x: 571, endPoint y: 129, distance: 348.0
click at [571, 129] on section "SearchWithCriteriab3d26811-2d88-416a-85e5-a661a5bc7f26 Work Title bestiality Se…" at bounding box center [884, 238] width 910 height 248
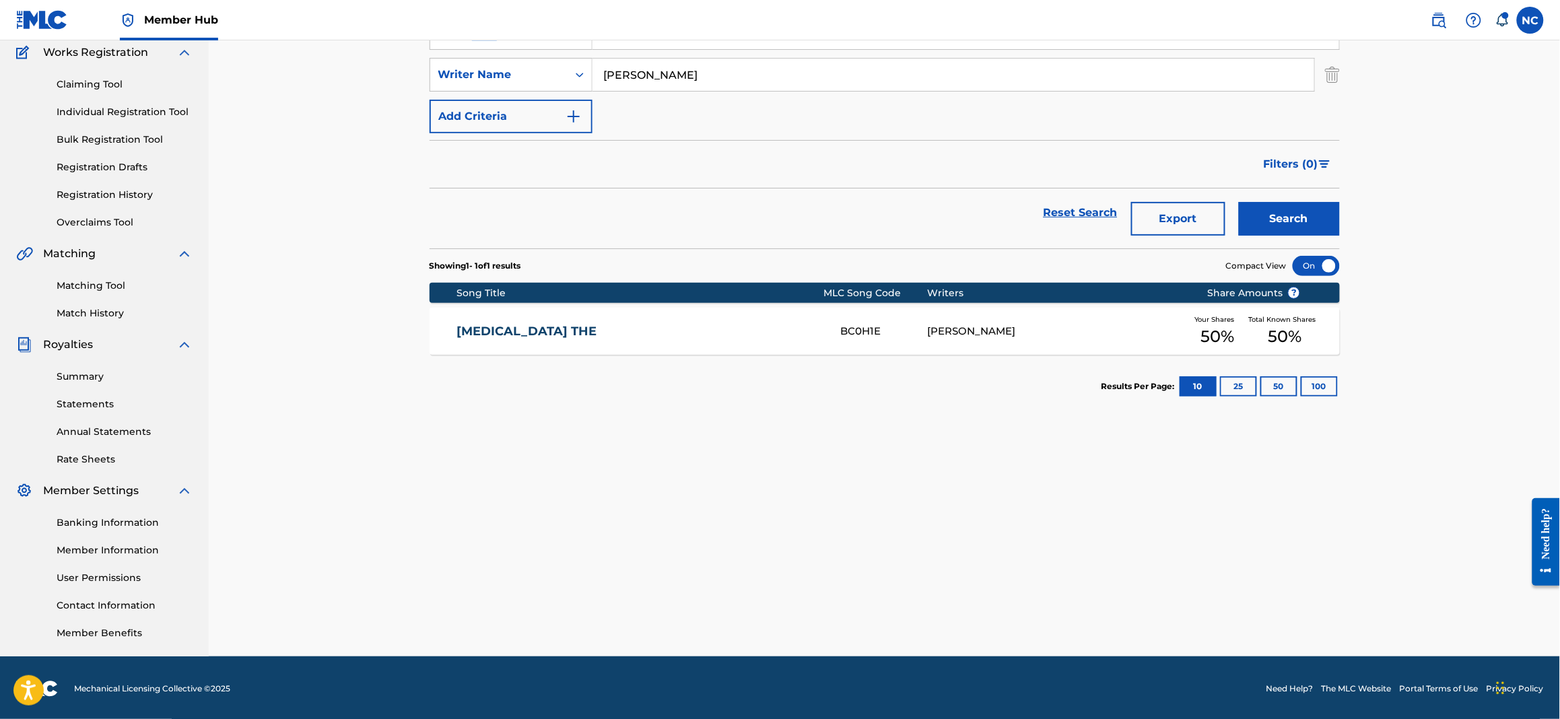
scroll to position [115, 0]
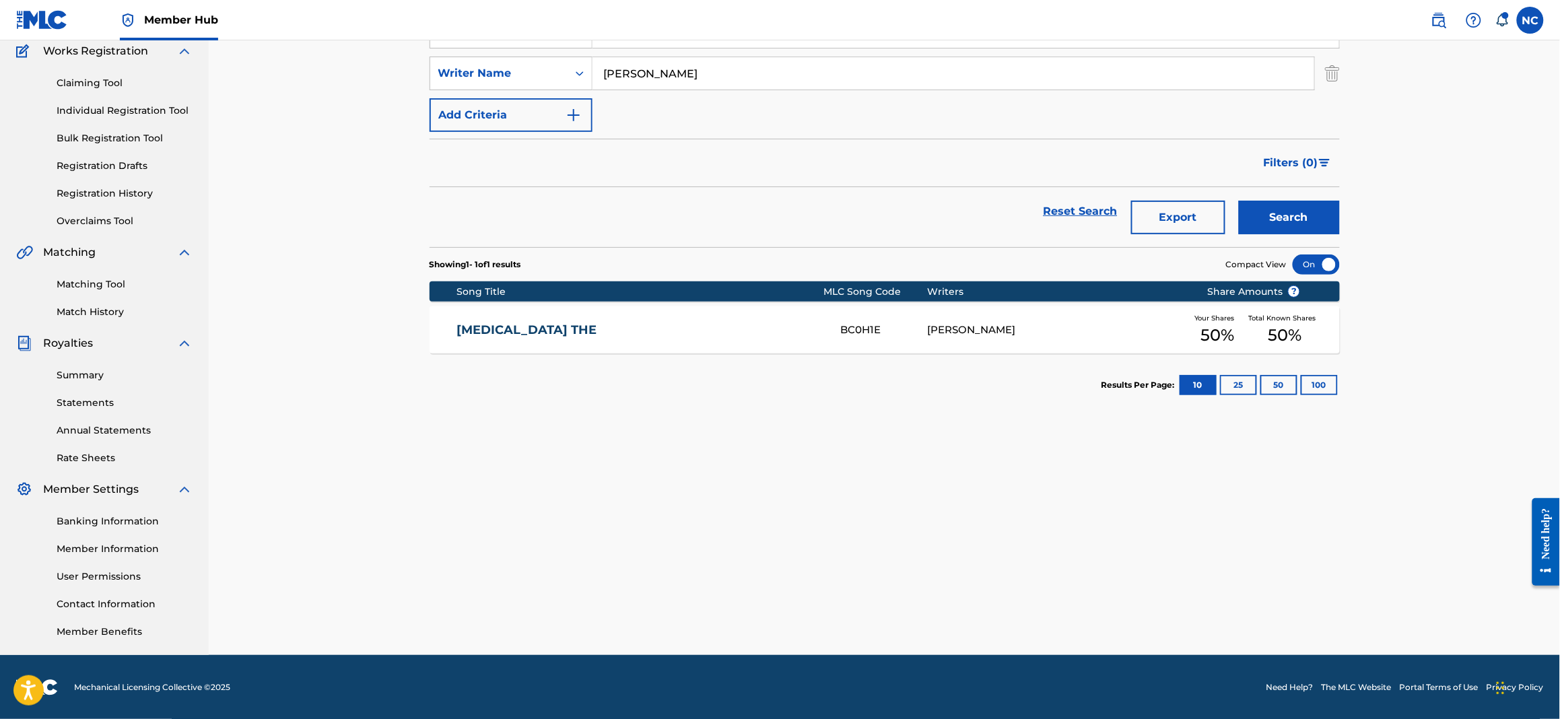
click at [726, 208] on div "Reset Search Export Search" at bounding box center [884, 211] width 910 height 48
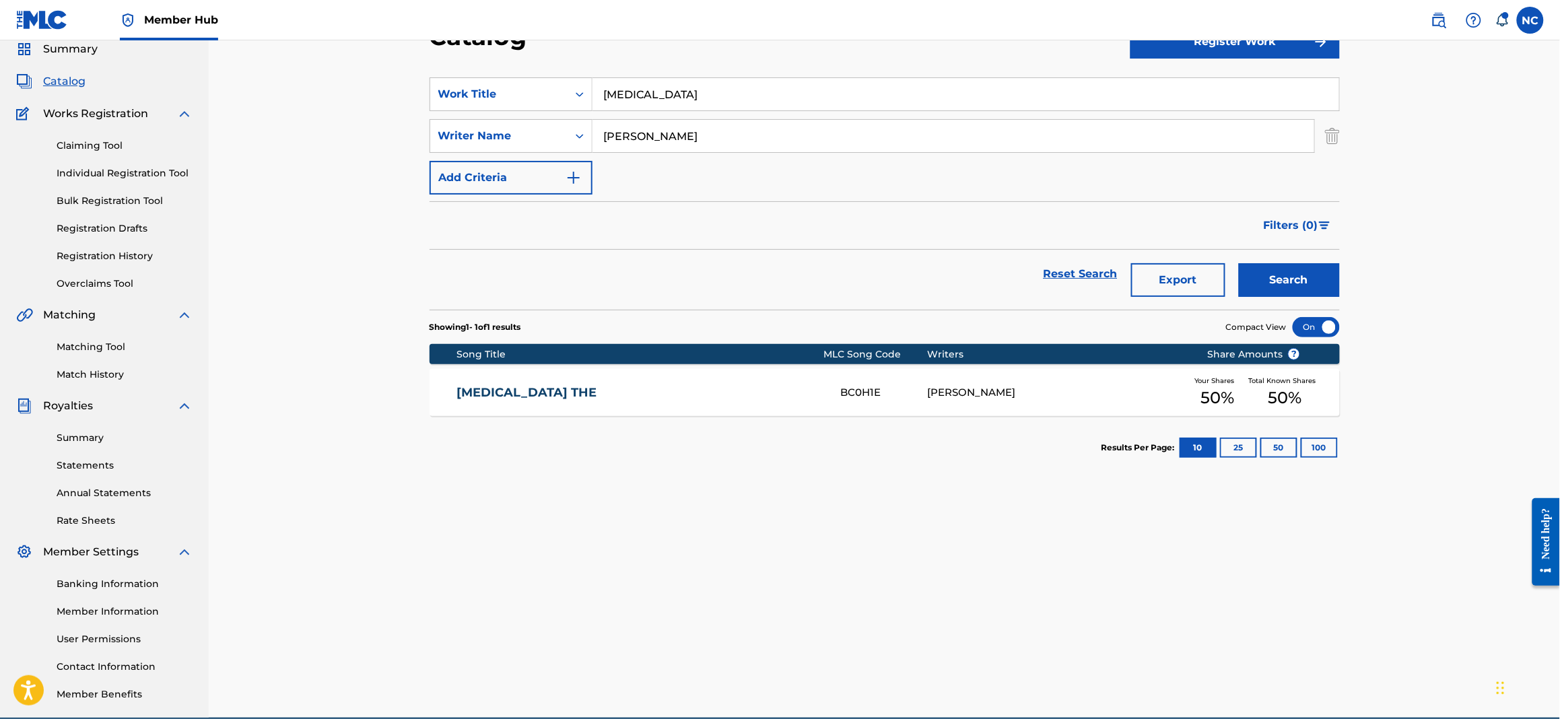
scroll to position [0, 0]
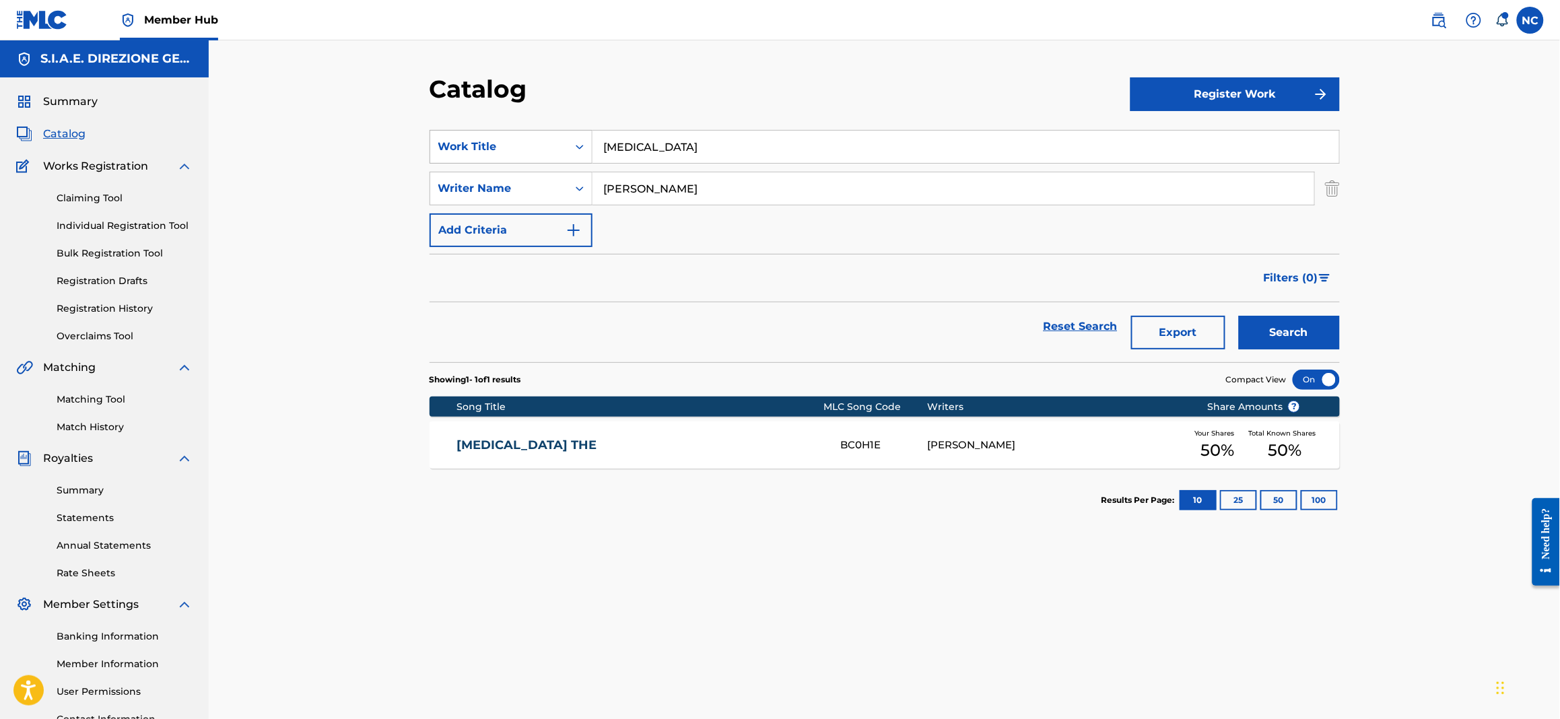
drag, startPoint x: 707, startPoint y: 154, endPoint x: 567, endPoint y: 149, distance: 140.1
click at [567, 149] on div "SearchWithCriteriab3d26811-2d88-416a-85e5-a661a5bc7f26 Work Title bestiality" at bounding box center [884, 147] width 910 height 34
type input "ponte di corde"
click at [1239, 316] on button "Search" at bounding box center [1289, 333] width 101 height 34
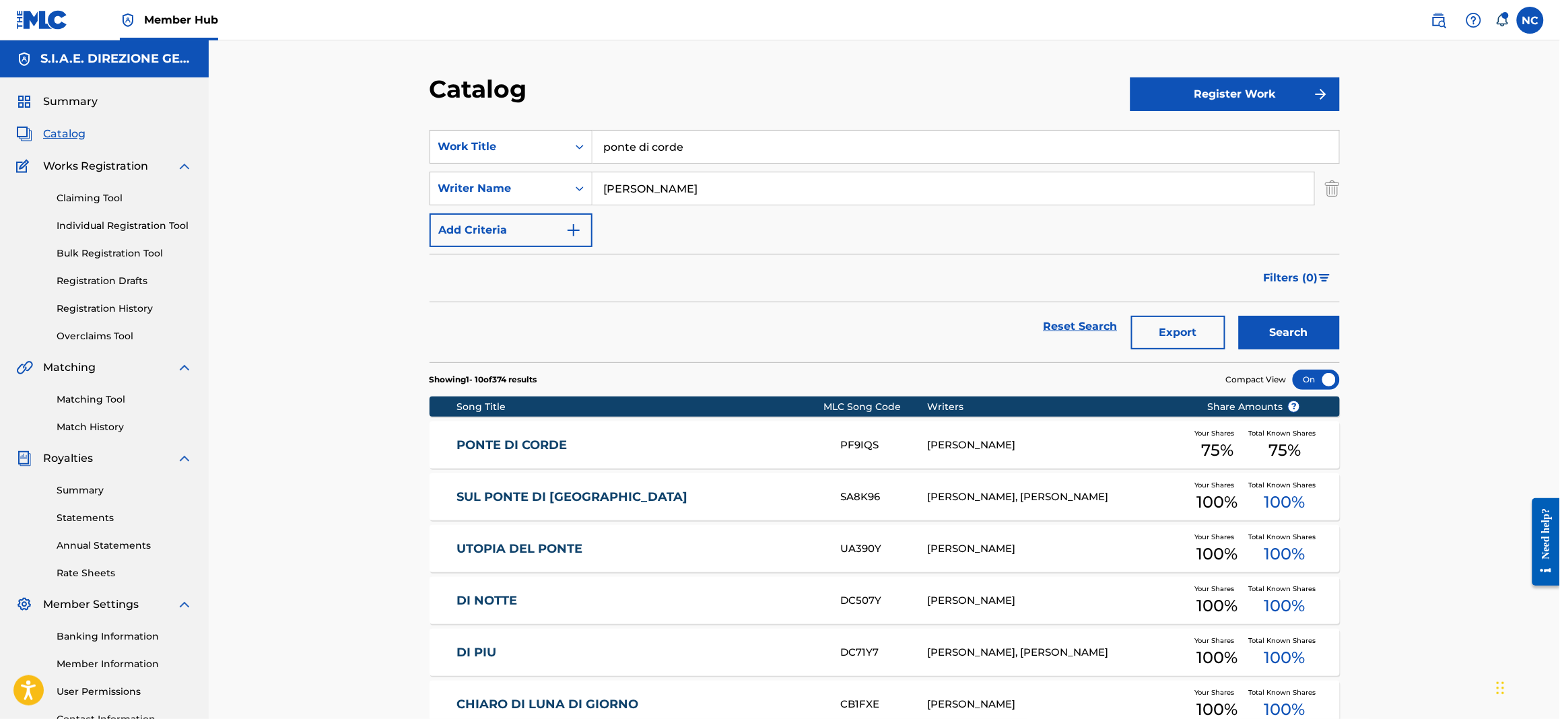
click at [521, 426] on div "PONTE DI CORDE PF9IQS ENNIO MORRICONE Your Shares 75 % Total Known Shares 75 %" at bounding box center [884, 444] width 910 height 47
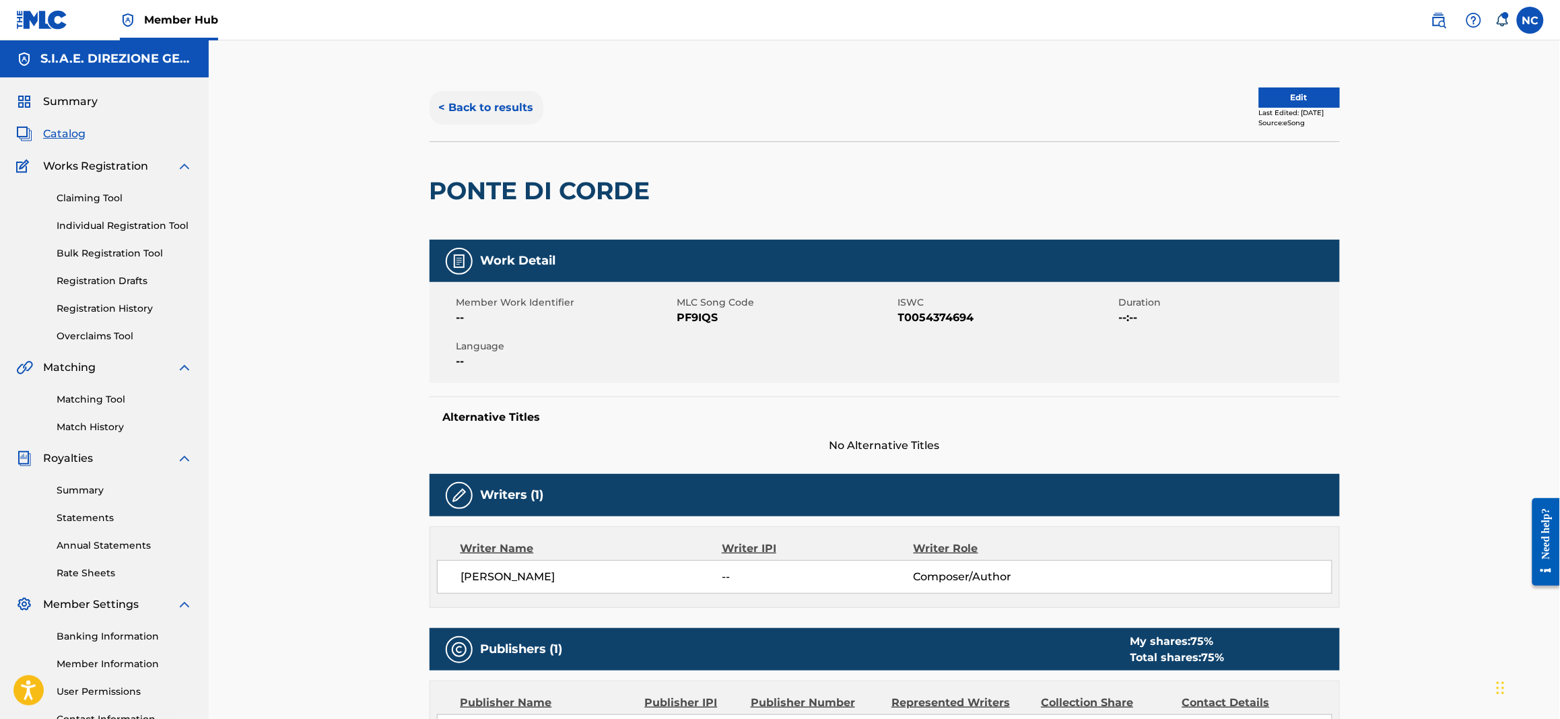
click at [475, 111] on button "< Back to results" at bounding box center [486, 108] width 114 height 34
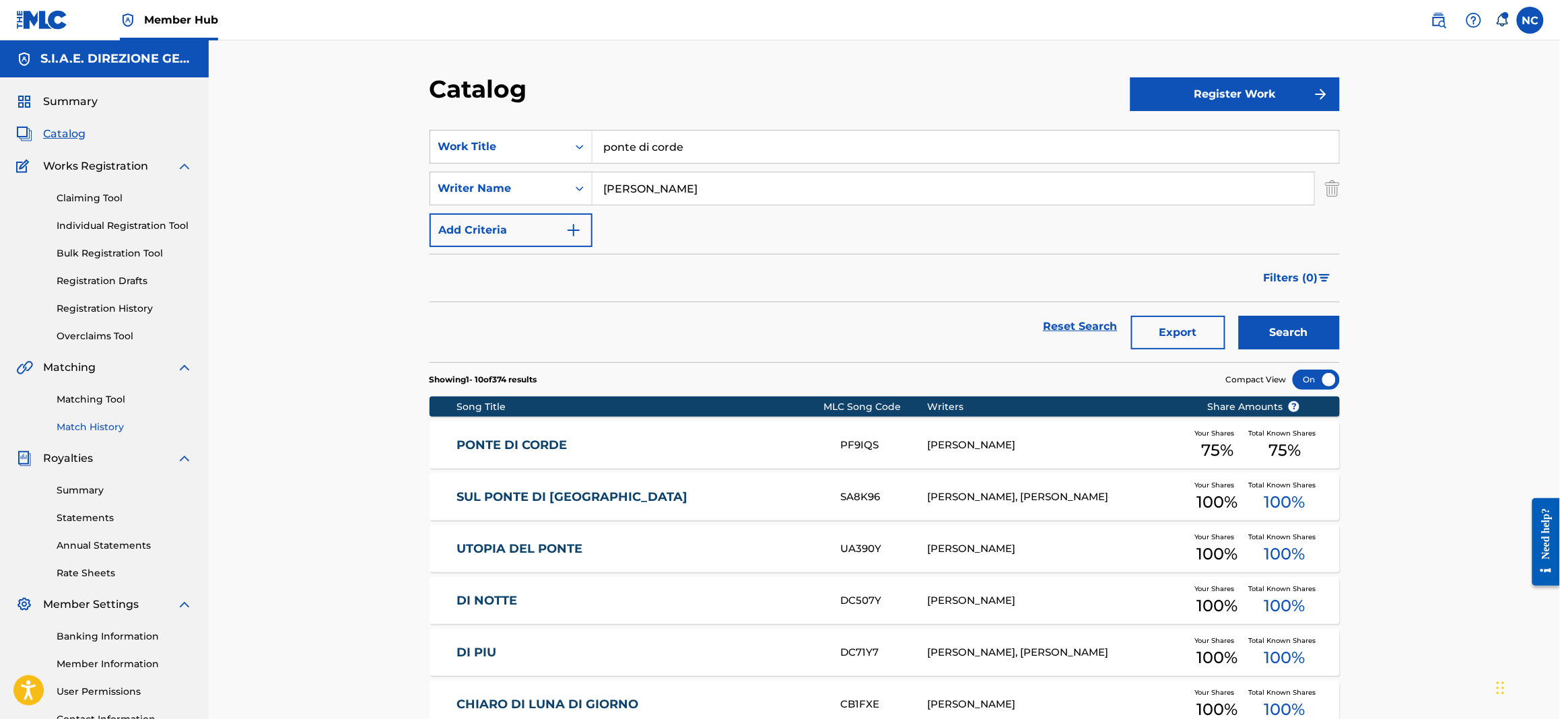
click at [115, 425] on link "Match History" at bounding box center [125, 427] width 136 height 14
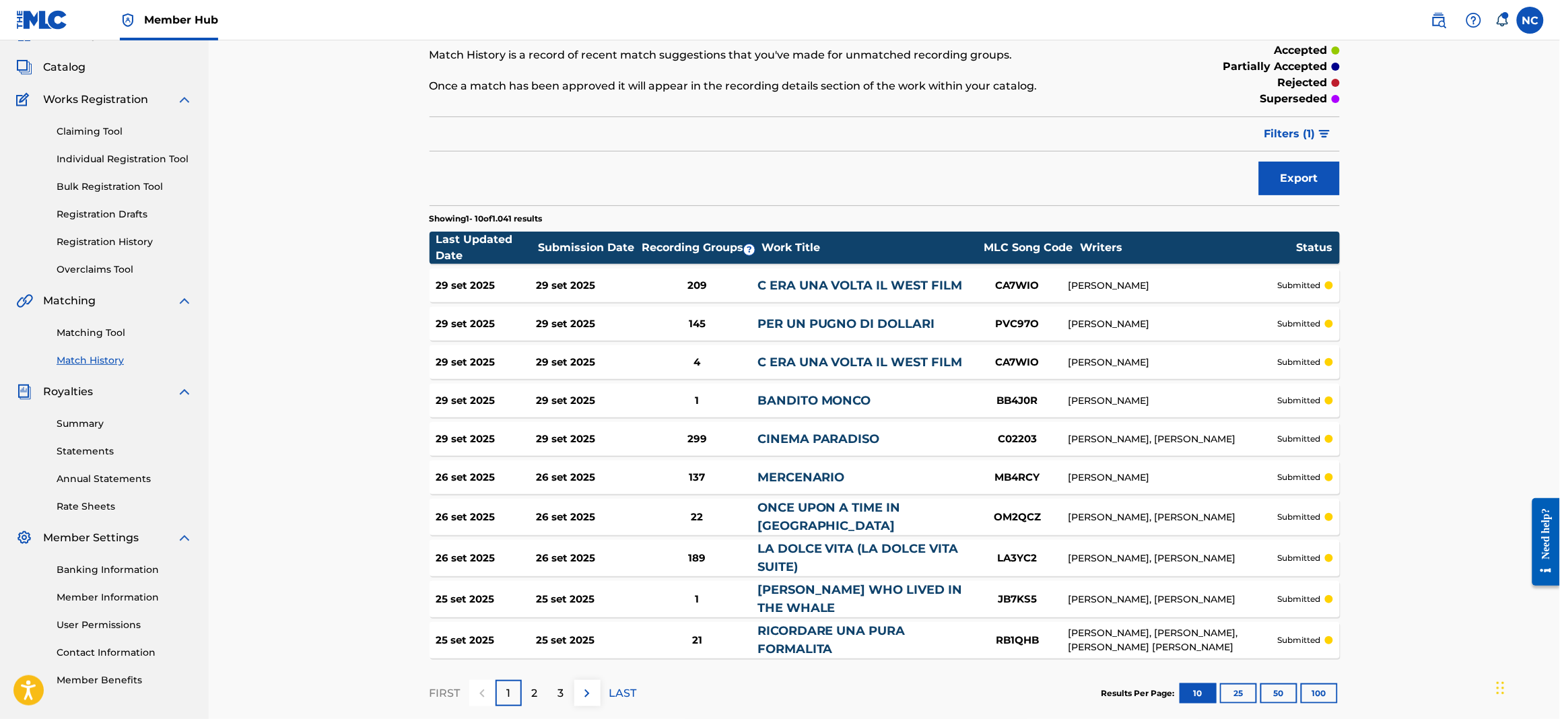
scroll to position [100, 0]
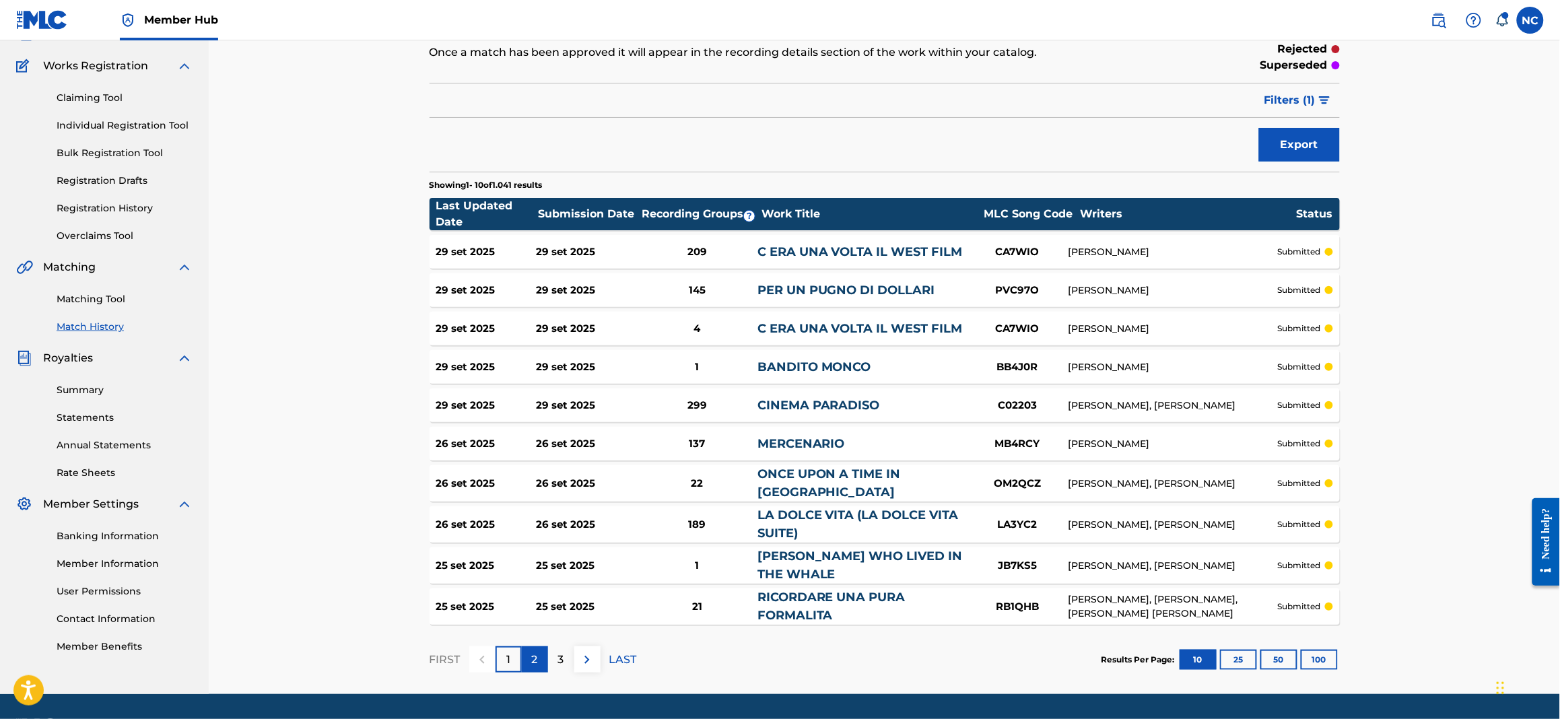
click at [533, 658] on p "2" at bounding box center [535, 660] width 6 height 16
drag, startPoint x: 557, startPoint y: 661, endPoint x: 561, endPoint y: 685, distance: 23.8
click at [561, 685] on div "FIRST 1 2 3 LAST" at bounding box center [532, 659] width 207 height 69
click at [558, 654] on p "3" at bounding box center [561, 660] width 6 height 16
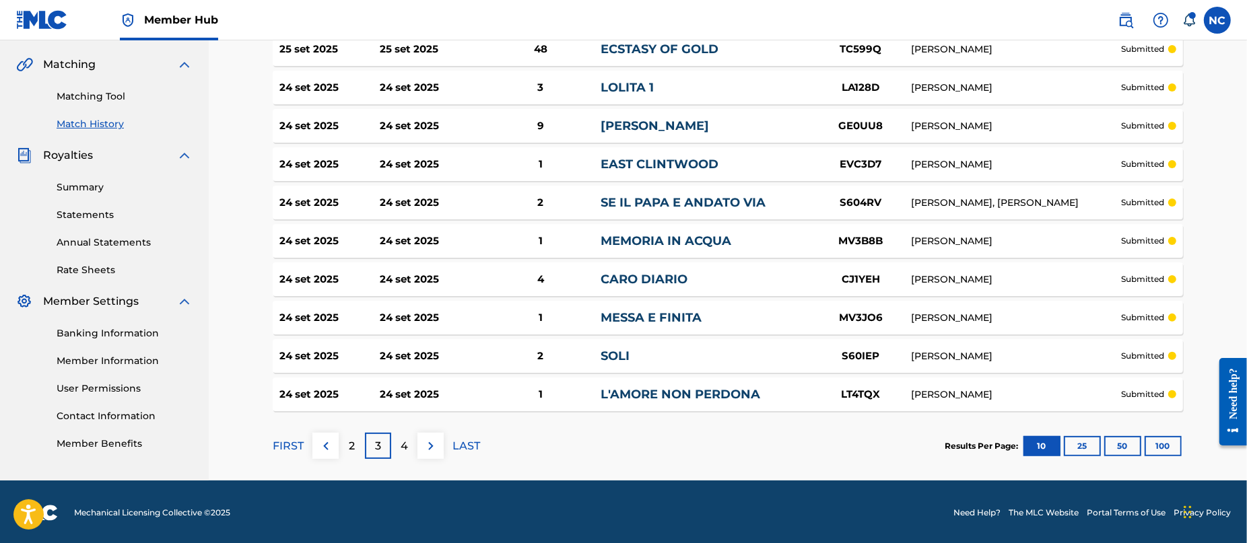
scroll to position [304, 0]
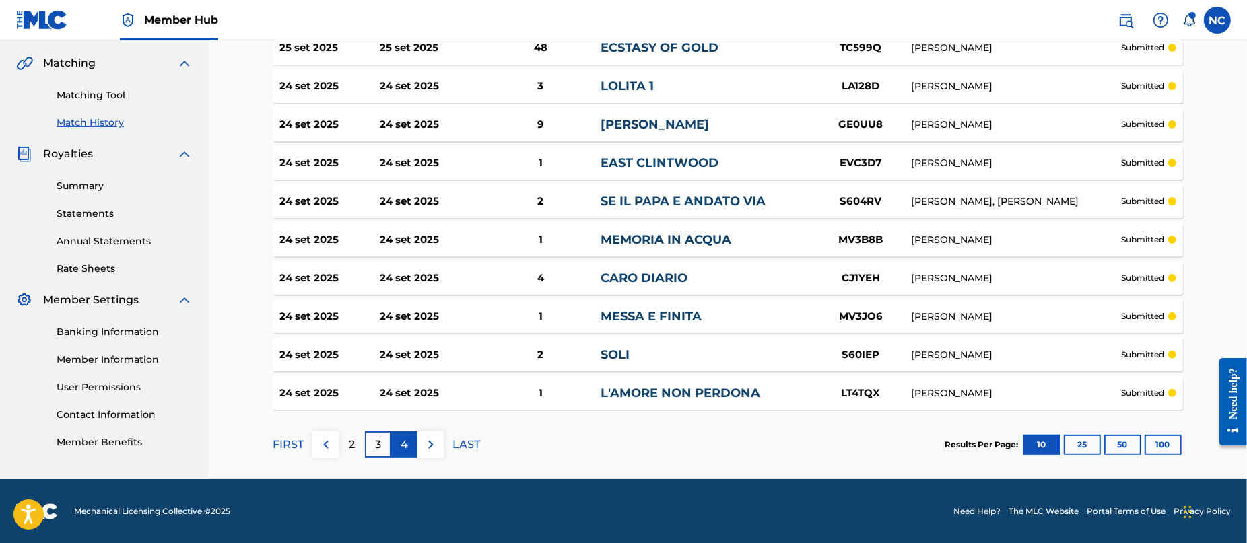
click at [413, 446] on div "4" at bounding box center [404, 444] width 26 height 26
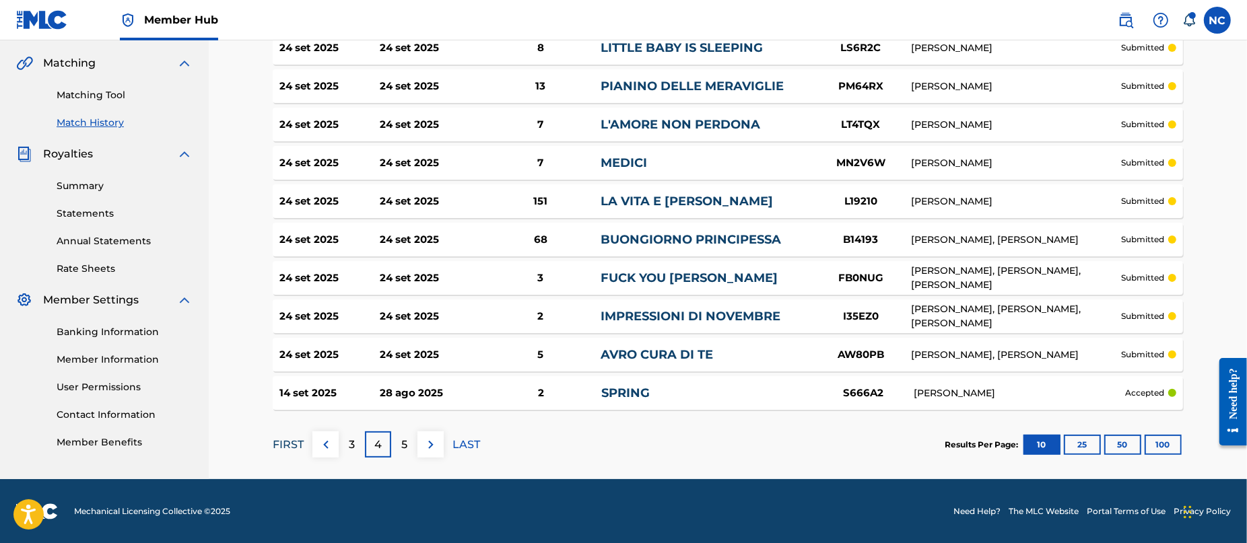
click at [276, 446] on p "FIRST" at bounding box center [288, 445] width 31 height 16
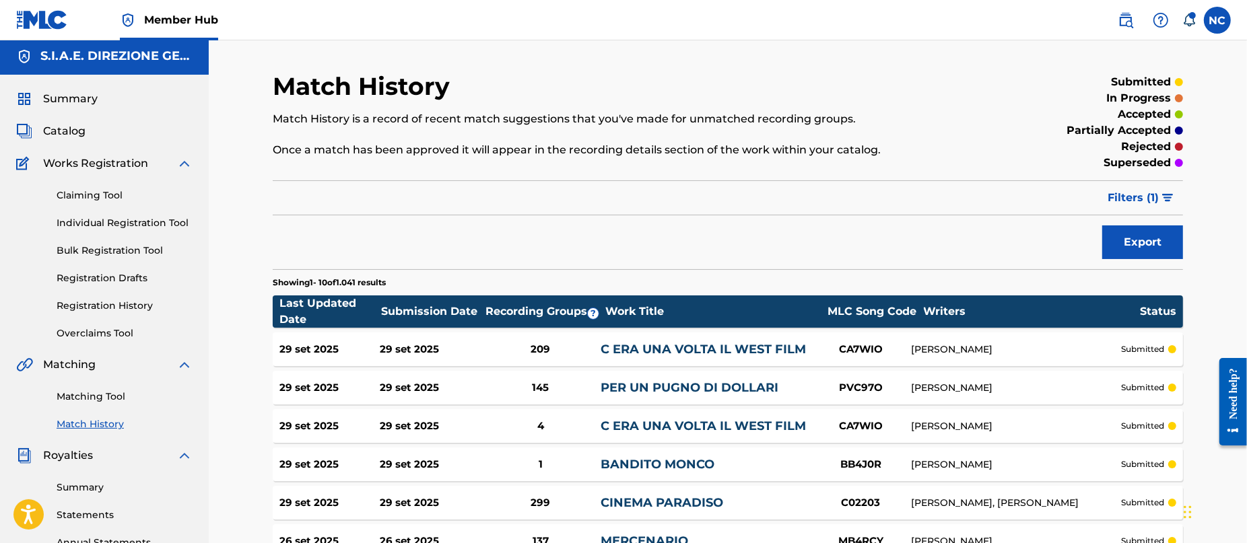
scroll to position [0, 0]
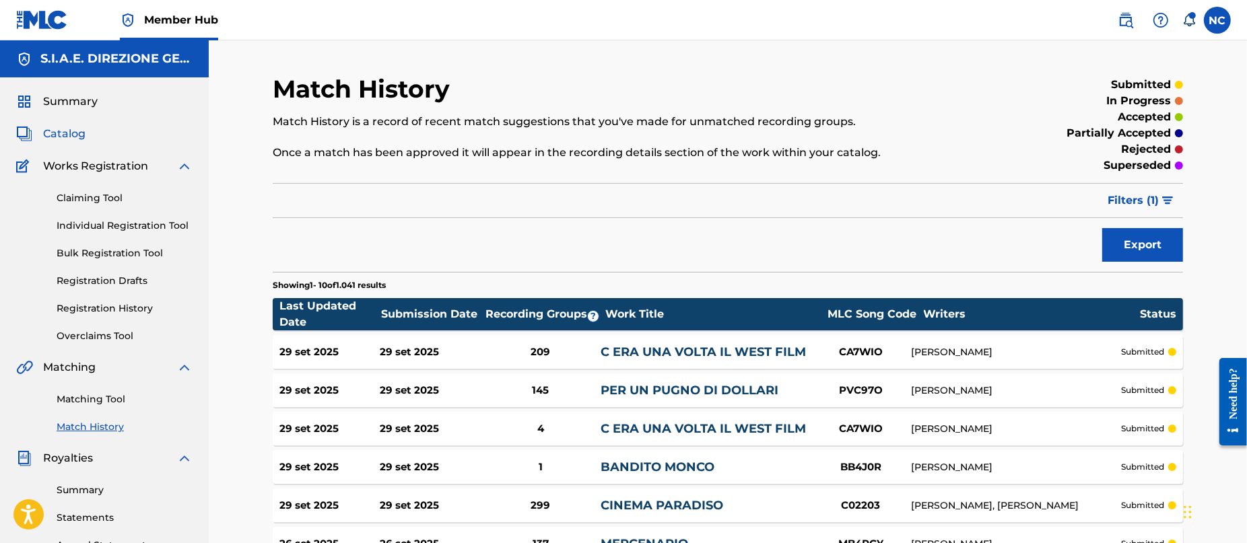
click at [63, 135] on span "Catalog" at bounding box center [64, 134] width 42 height 16
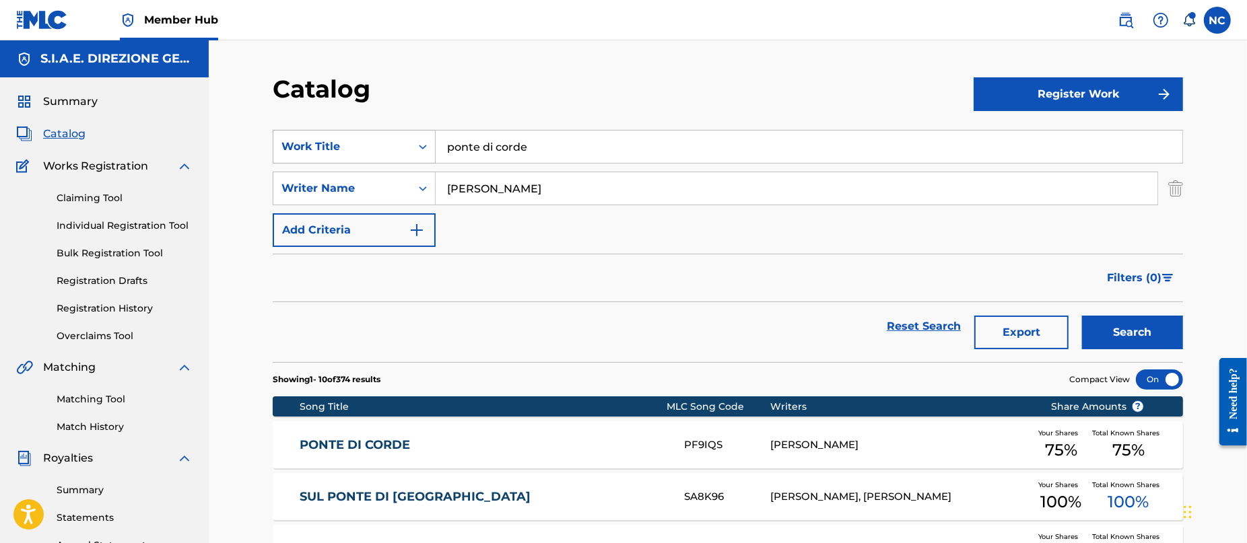
drag, startPoint x: 615, startPoint y: 142, endPoint x: 423, endPoint y: 145, distance: 192.5
click at [423, 145] on div "SearchWithCriteriab3d26811-2d88-416a-85e5-a661a5bc7f26 Work Title ponte di corde" at bounding box center [728, 147] width 910 height 34
type input "bestiality"
click at [1082, 316] on button "Search" at bounding box center [1132, 333] width 101 height 34
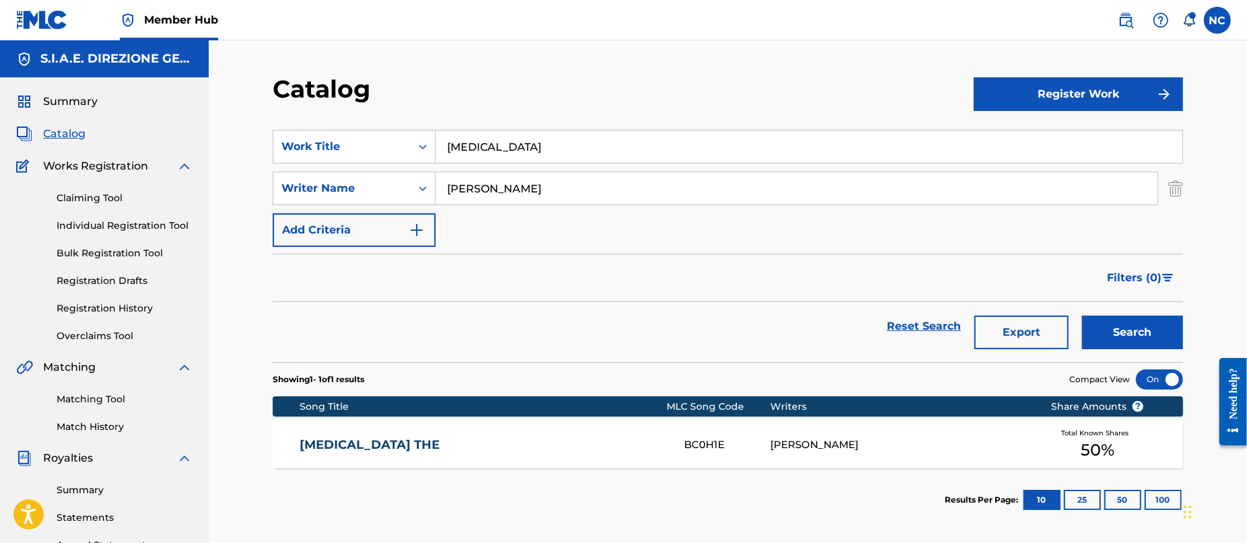
click at [445, 438] on link "BESTIALITY THE" at bounding box center [483, 445] width 366 height 15
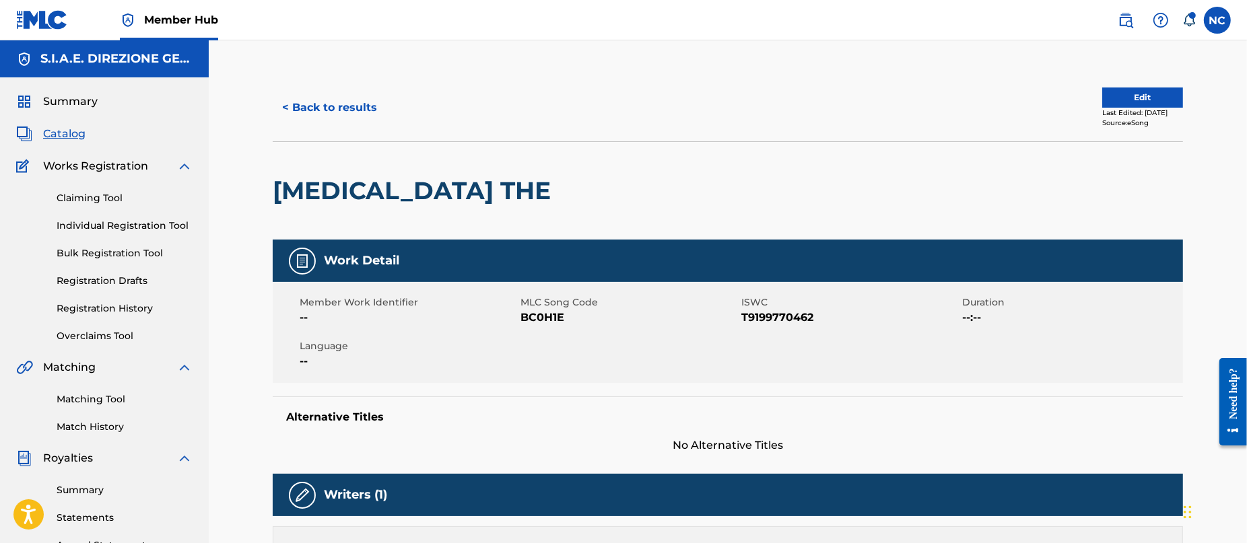
click at [637, 352] on div "Member Work Identifier -- MLC Song Code BC0H1E ISWC T9199770462 Duration --:-- …" at bounding box center [728, 332] width 910 height 101
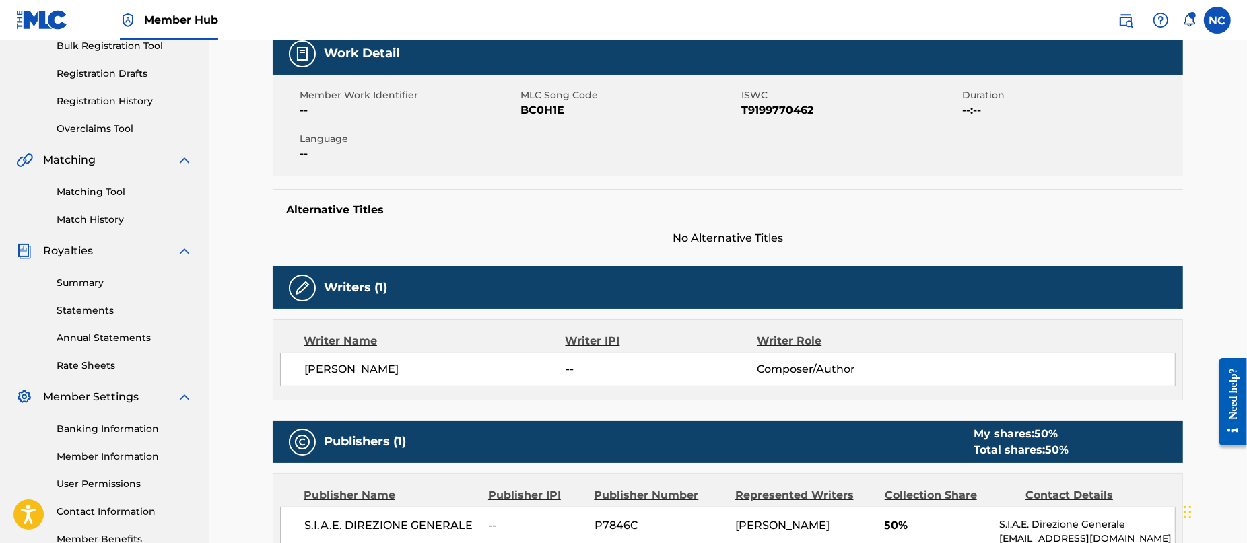
scroll to position [404, 0]
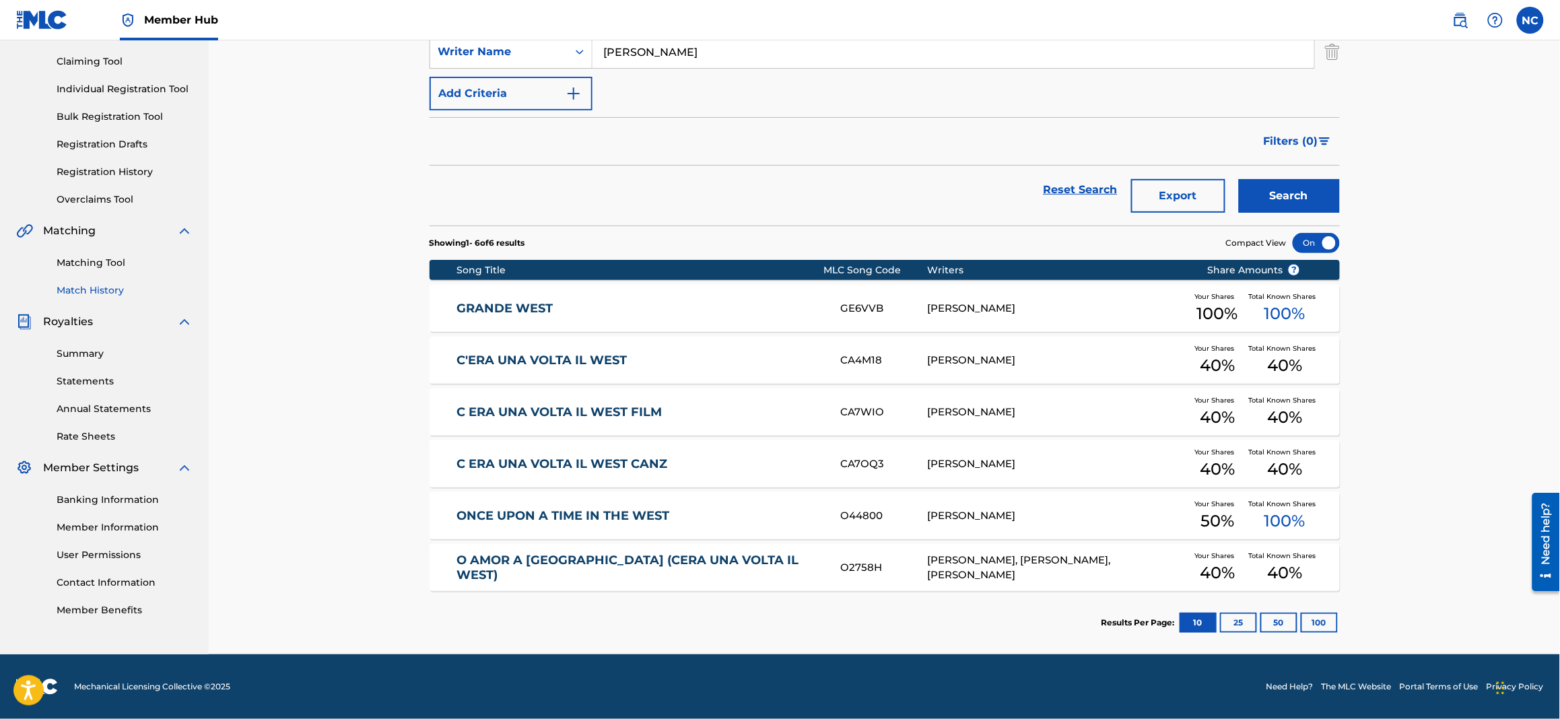
click at [112, 293] on link "Match History" at bounding box center [125, 290] width 136 height 14
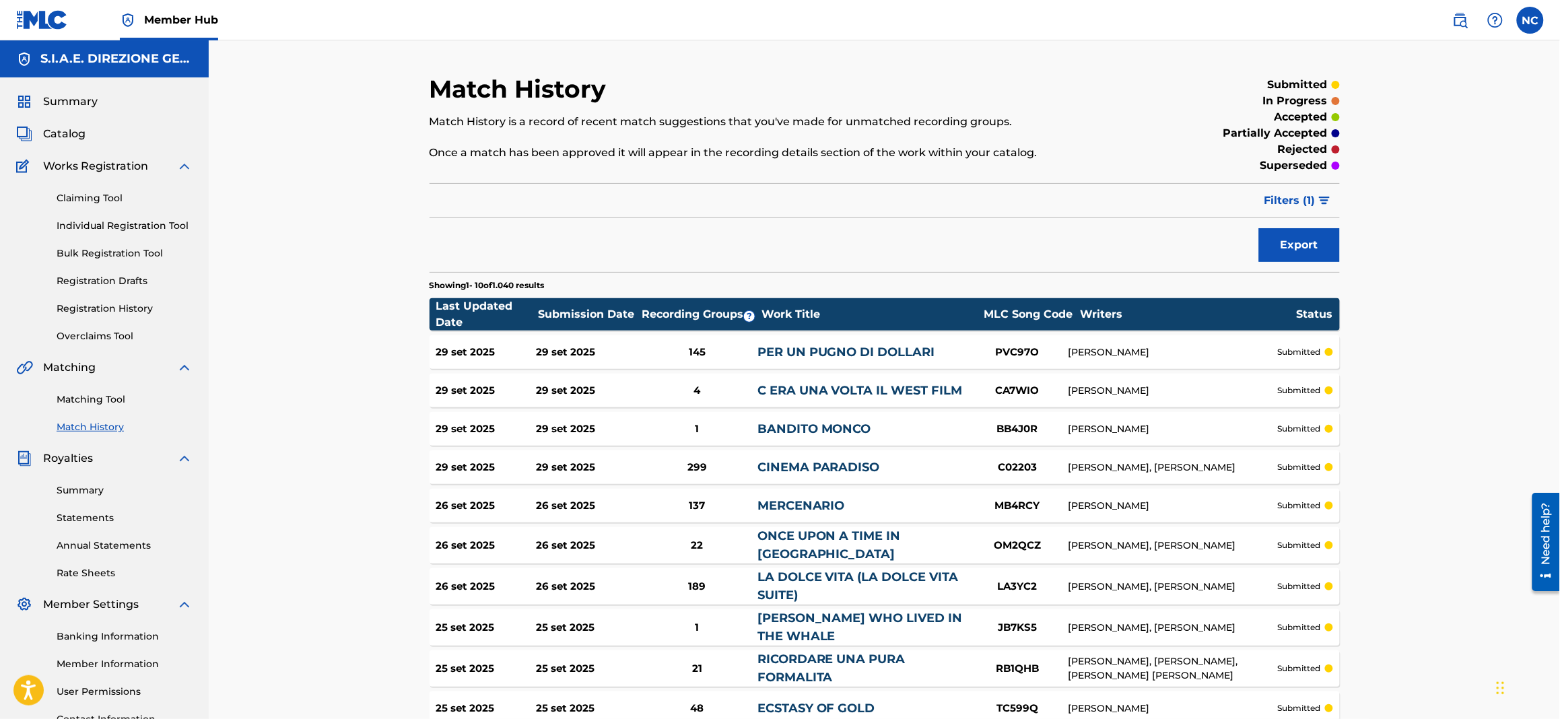
click at [578, 384] on div "29 set 2025" at bounding box center [586, 390] width 100 height 15
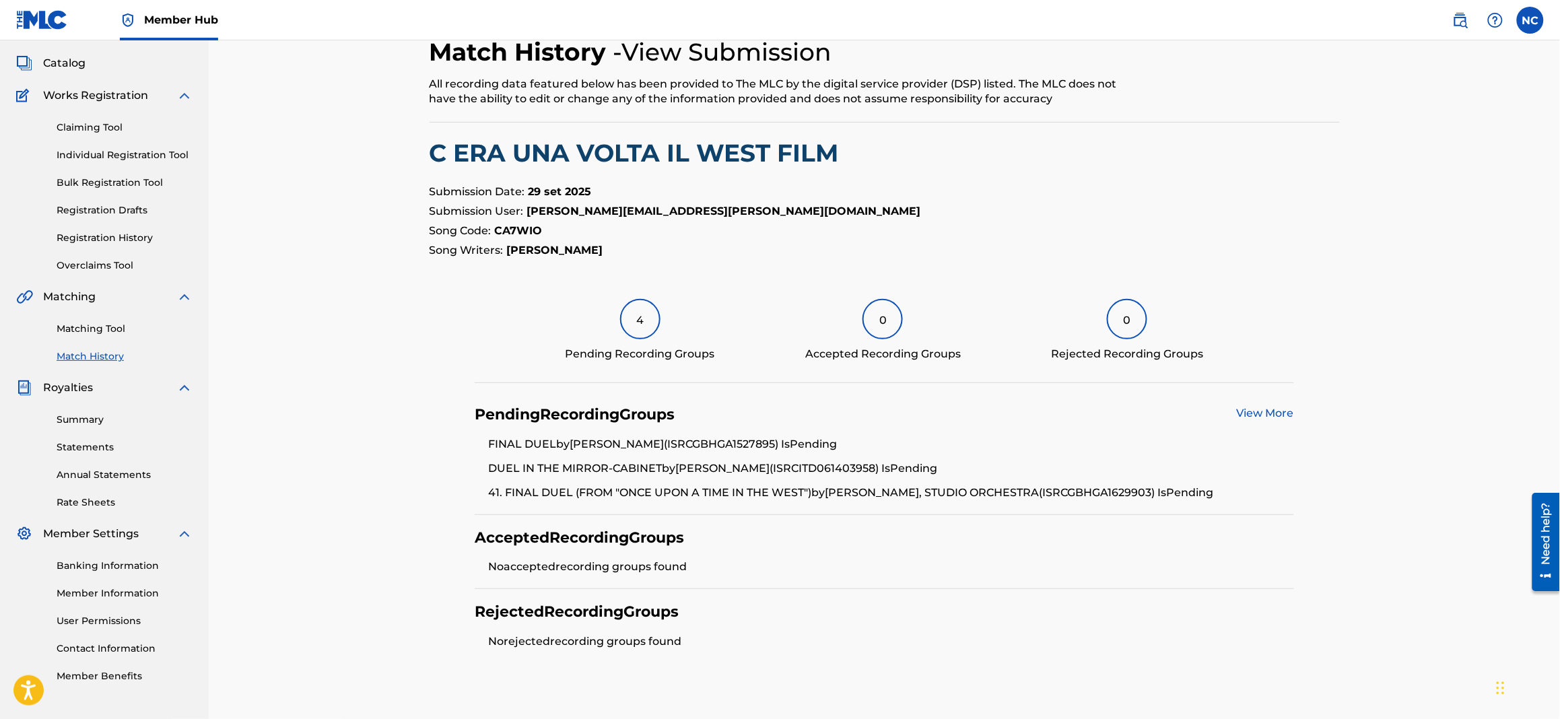
scroll to position [146, 0]
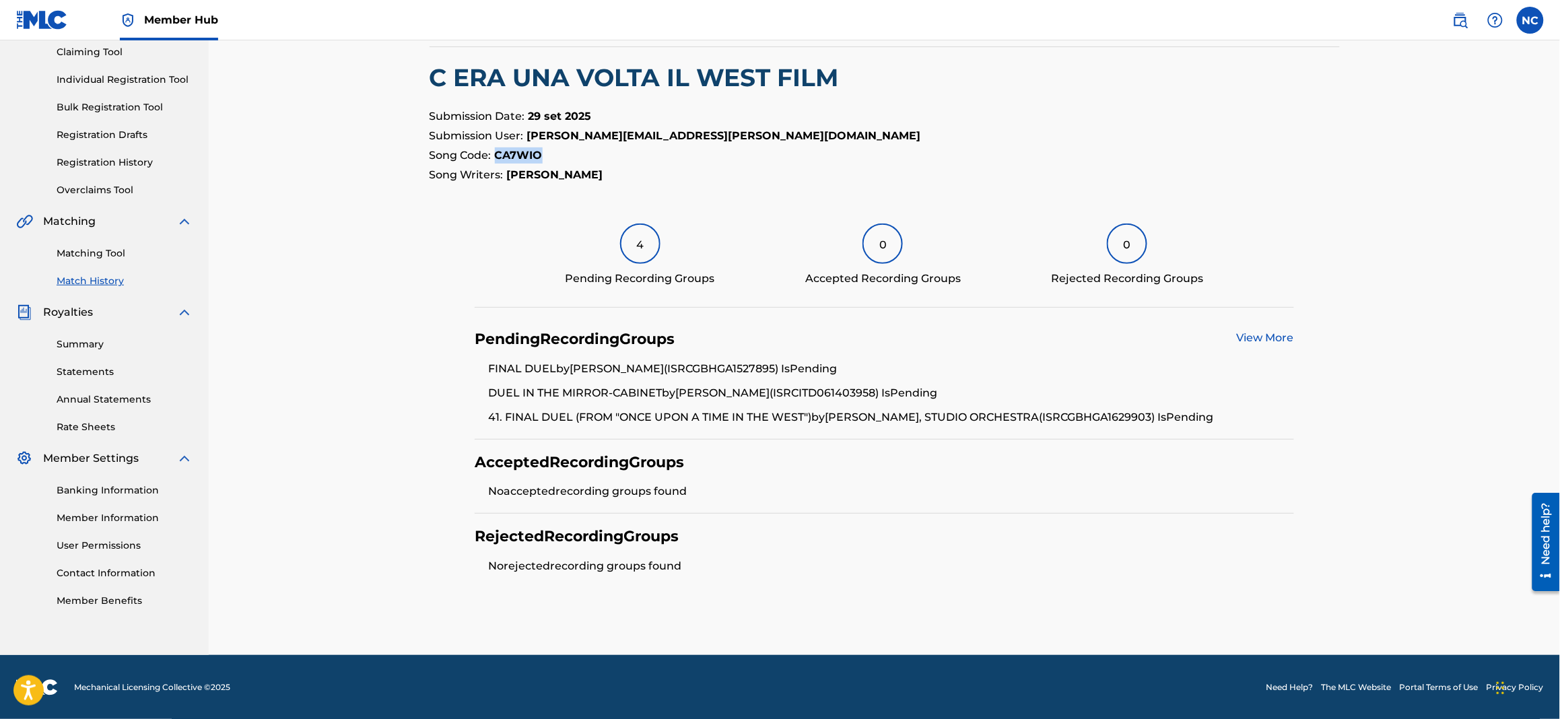
drag, startPoint x: 545, startPoint y: 153, endPoint x: 495, endPoint y: 152, distance: 49.2
click at [495, 152] on p "Song Code: CA7WIO" at bounding box center [884, 155] width 910 height 16
copy strong "CA7WIO"
click at [92, 281] on link "Match History" at bounding box center [125, 281] width 136 height 14
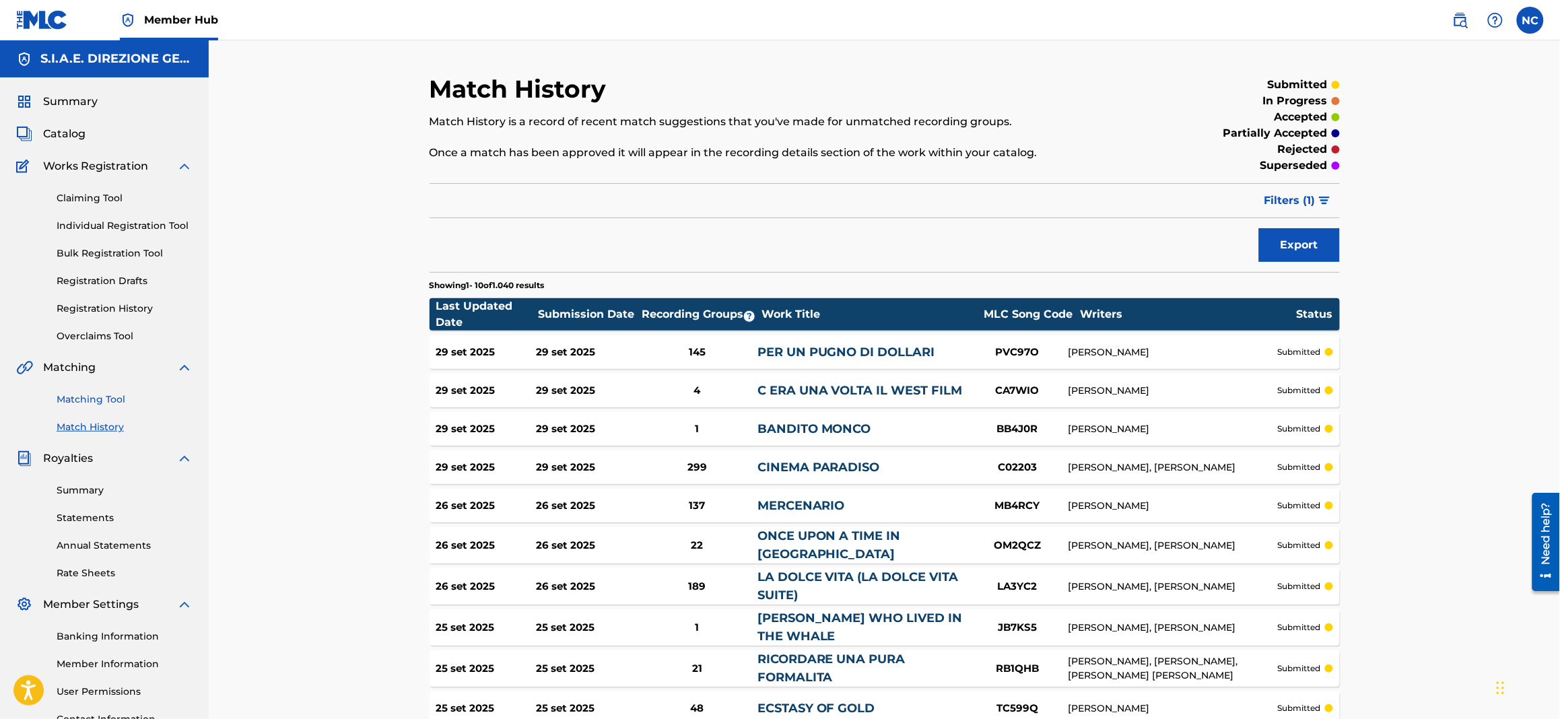
click at [121, 399] on link "Matching Tool" at bounding box center [125, 399] width 136 height 14
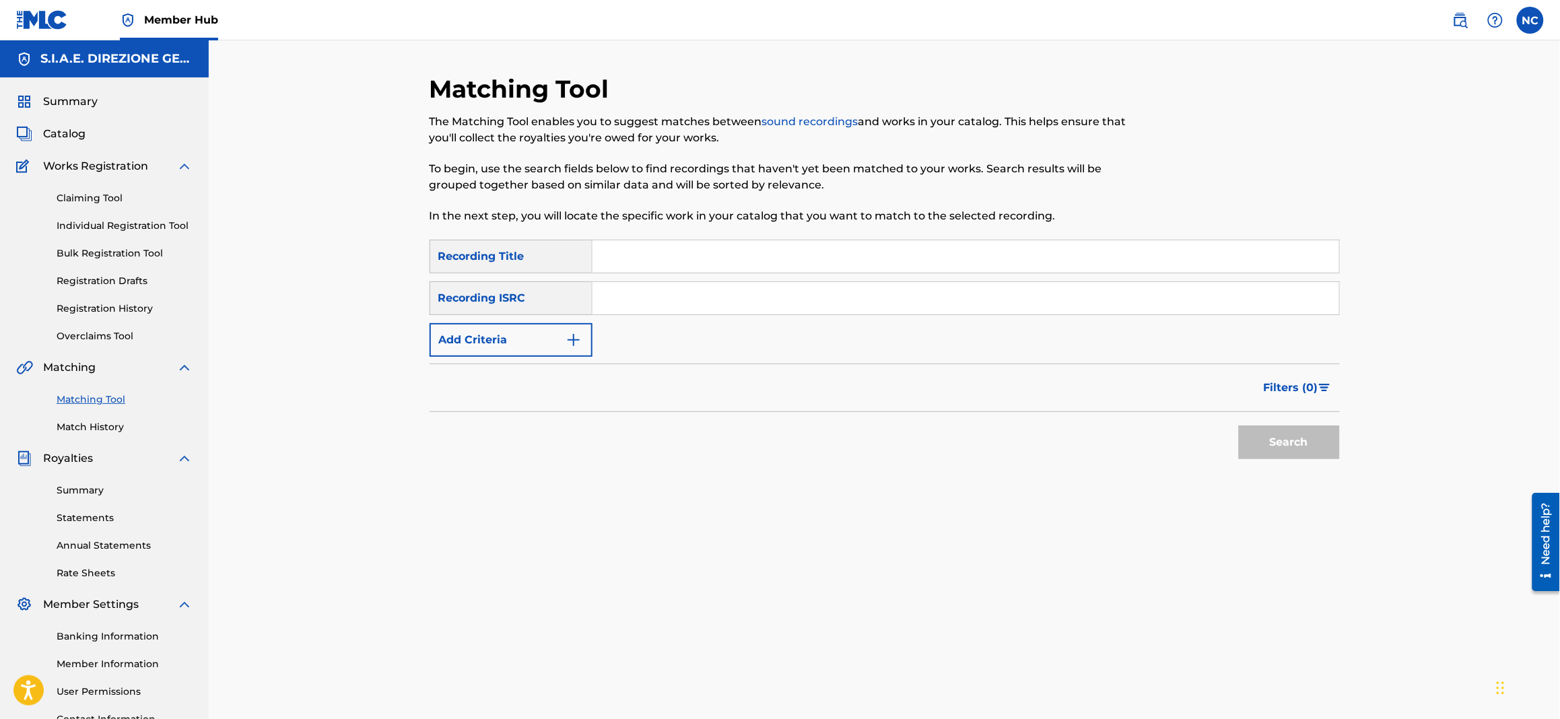
click at [620, 258] on input "Search Form" at bounding box center [965, 256] width 746 height 32
type input "C ERA UNA VOLTA IL WEST"
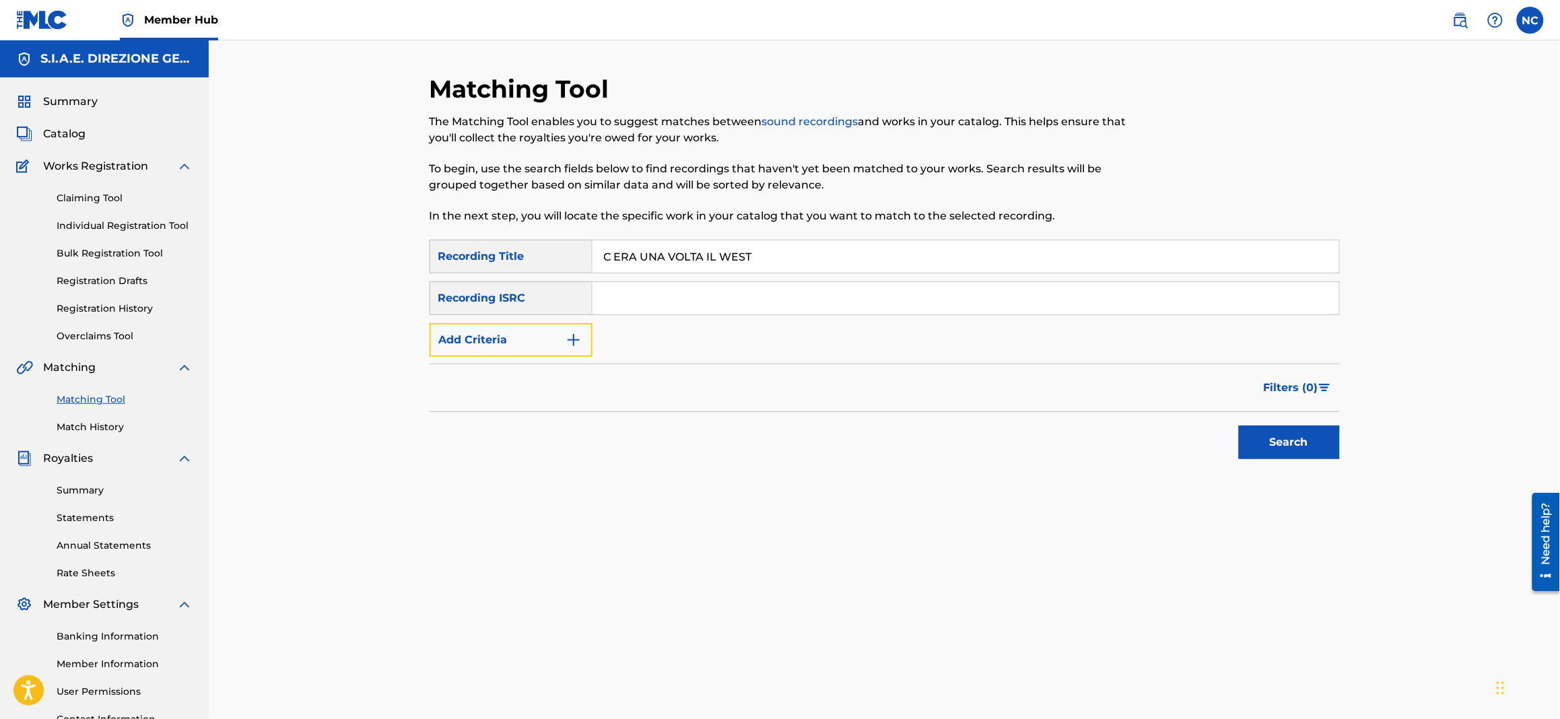
click at [575, 341] on img "Search Form" at bounding box center [573, 340] width 16 height 16
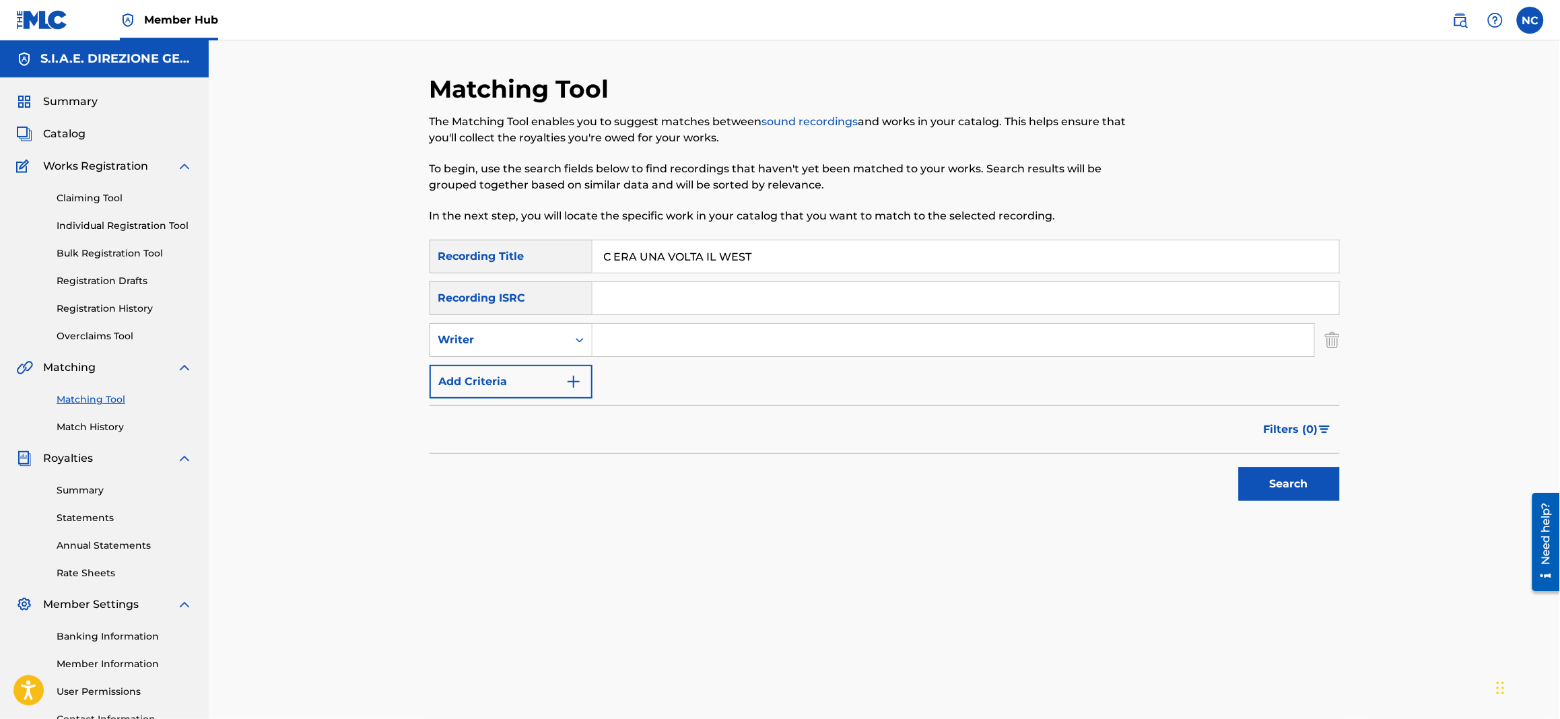
click at [665, 333] on input "Search Form" at bounding box center [953, 340] width 722 height 32
type input "morricone"
click at [1239, 467] on button "Search" at bounding box center [1289, 484] width 101 height 34
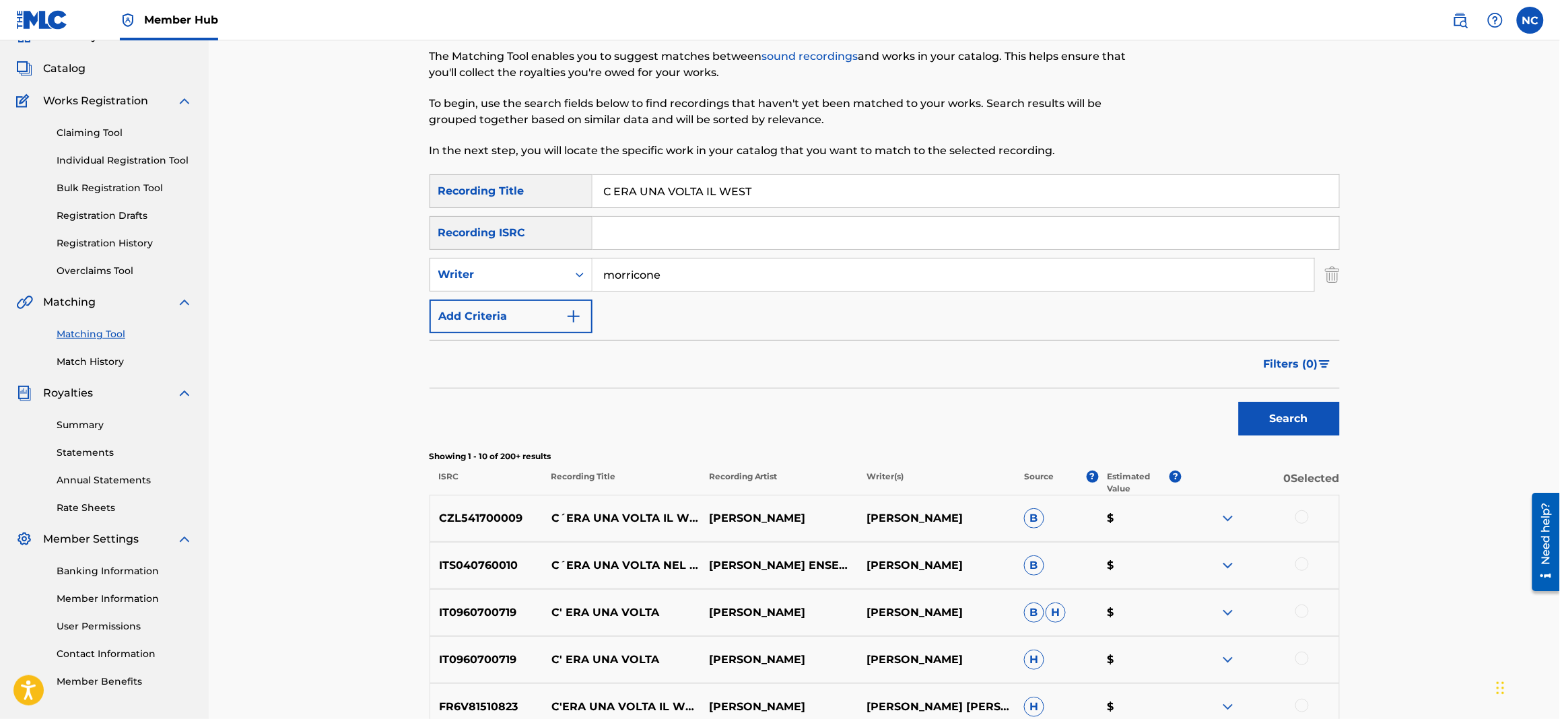
scroll to position [201, 0]
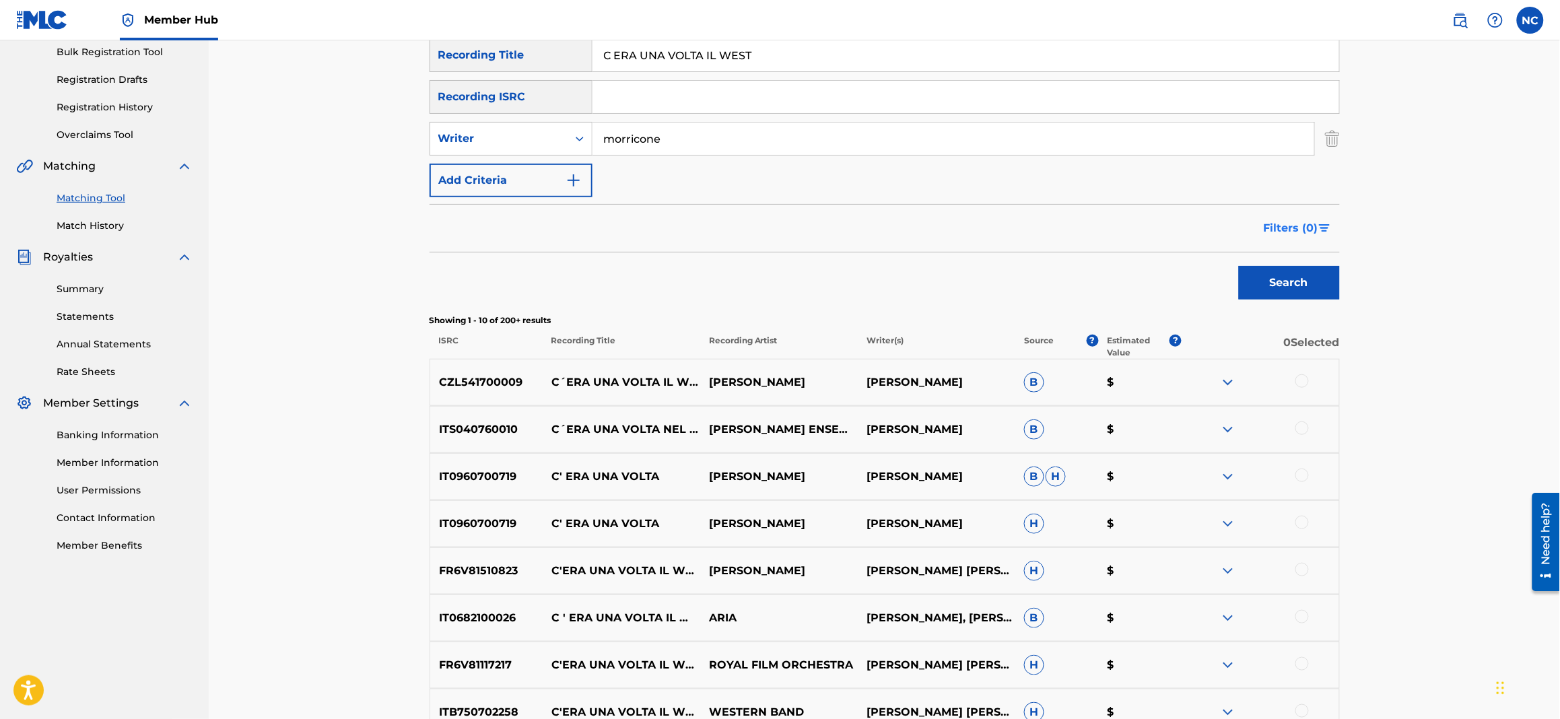
click at [1298, 220] on span "Filters ( 0 )" at bounding box center [1290, 228] width 55 height 16
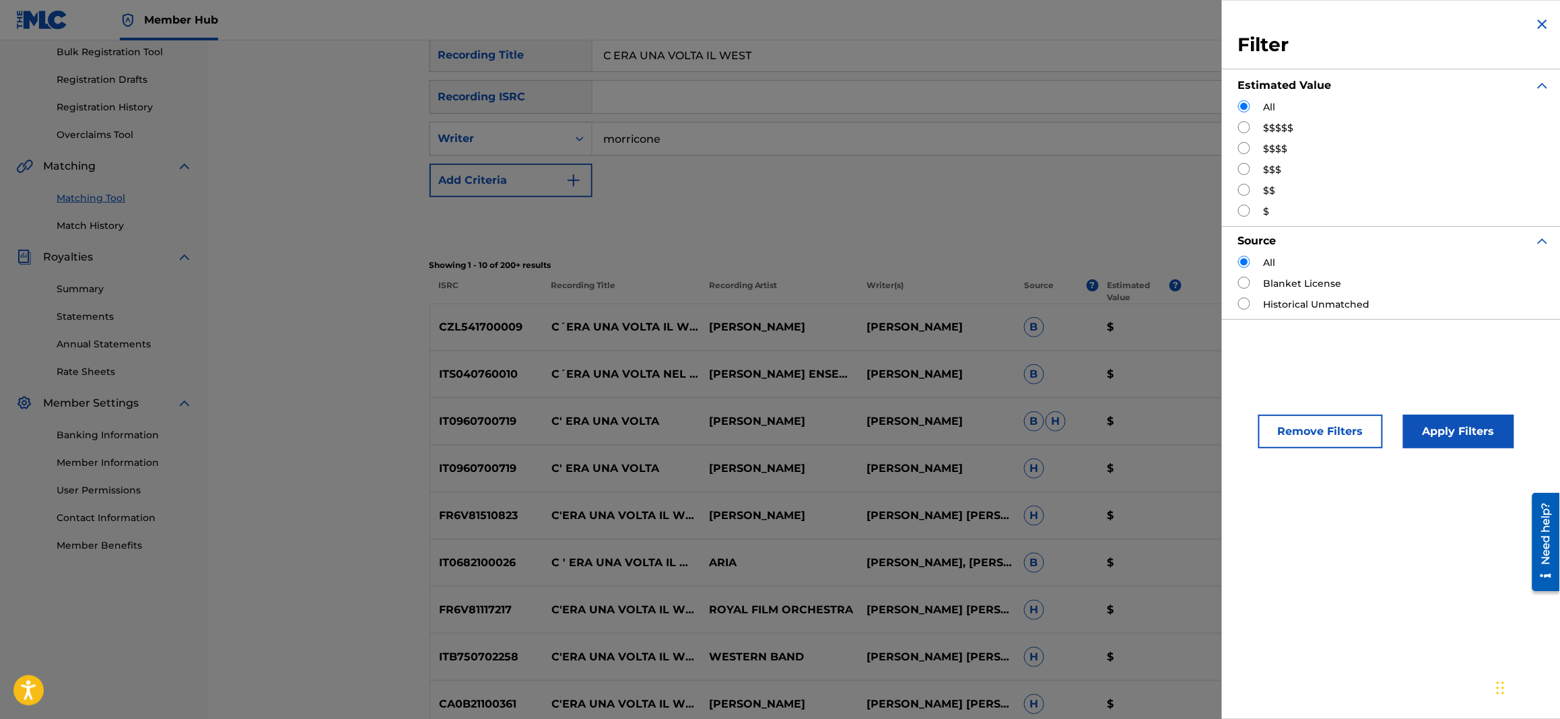
click at [1243, 129] on input "Search Form" at bounding box center [1244, 127] width 12 height 12
radio input "true"
click at [1477, 421] on button "Apply Filters" at bounding box center [1458, 432] width 111 height 34
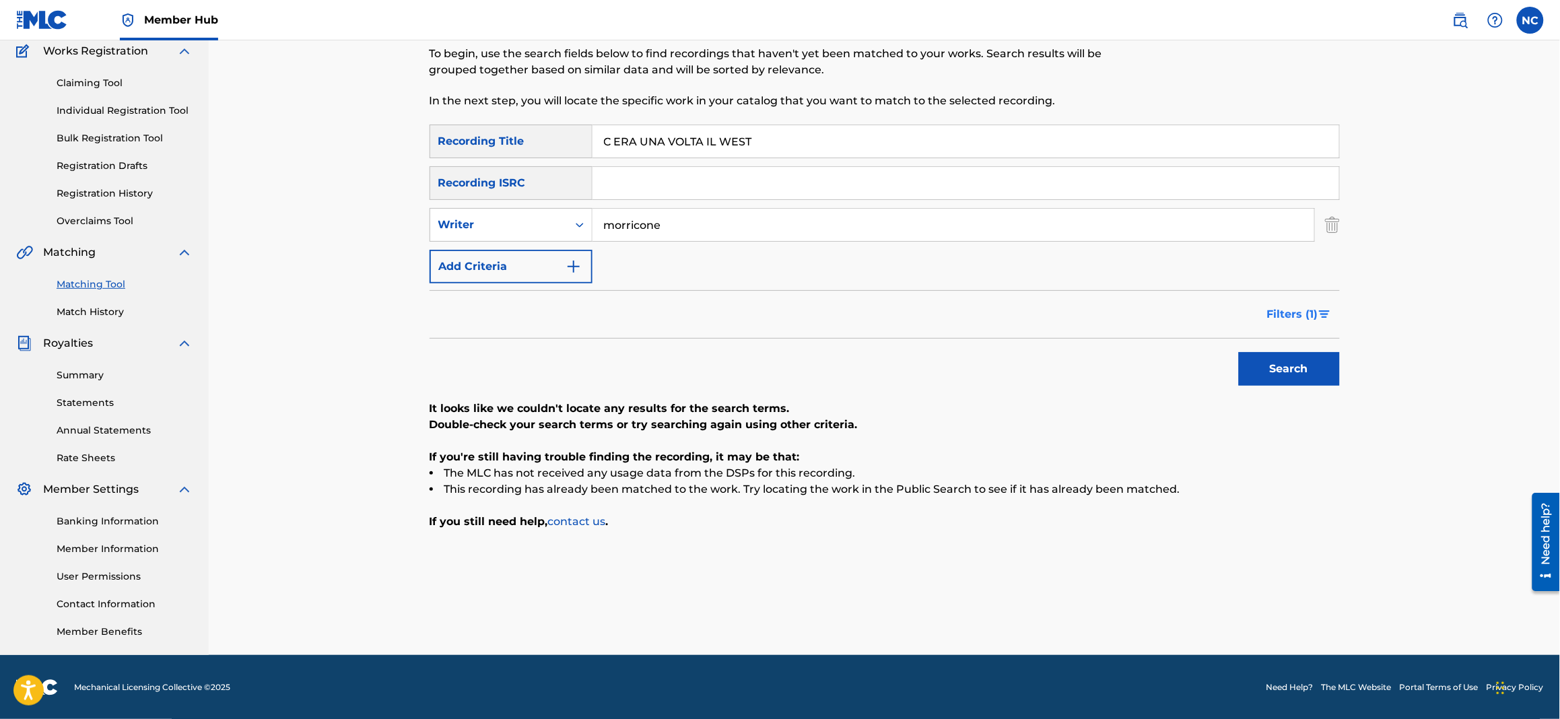
click at [1308, 310] on span "Filters ( 1 )" at bounding box center [1292, 314] width 51 height 16
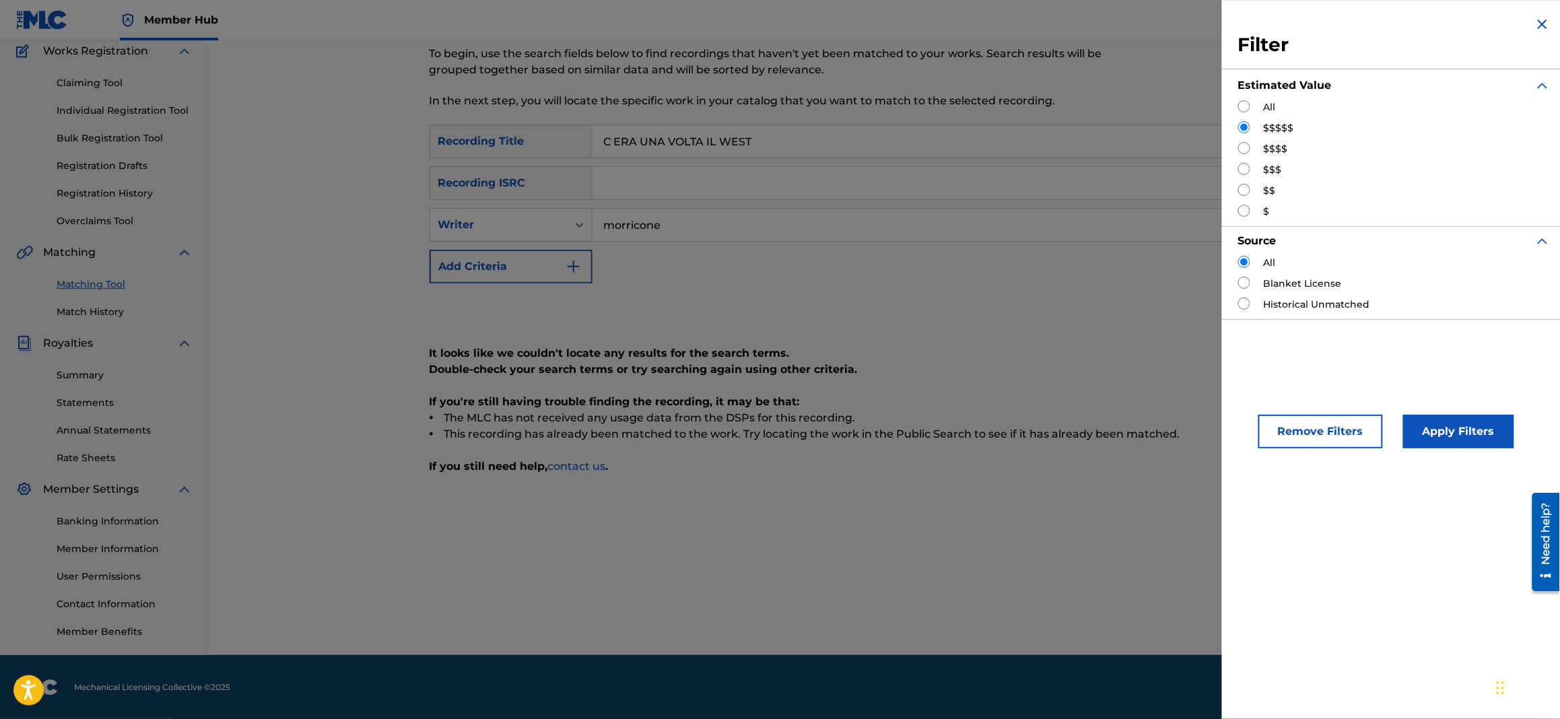
click at [1260, 149] on div "$$$$" at bounding box center [1394, 149] width 312 height 14
click at [1241, 149] on input "Search Form" at bounding box center [1244, 148] width 12 height 12
radio input "true"
click at [1449, 429] on button "Apply Filters" at bounding box center [1458, 432] width 111 height 34
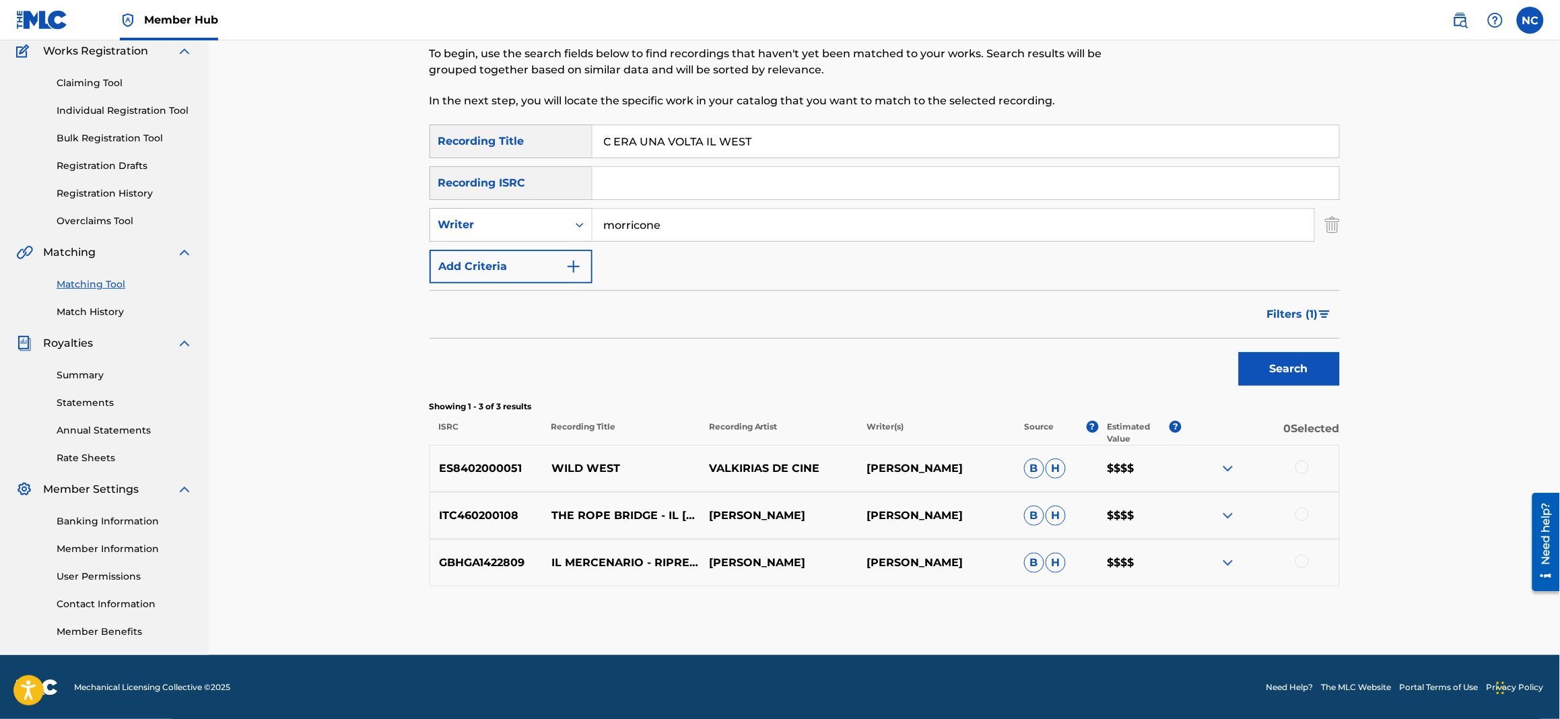
click at [1224, 468] on img at bounding box center [1228, 468] width 16 height 16
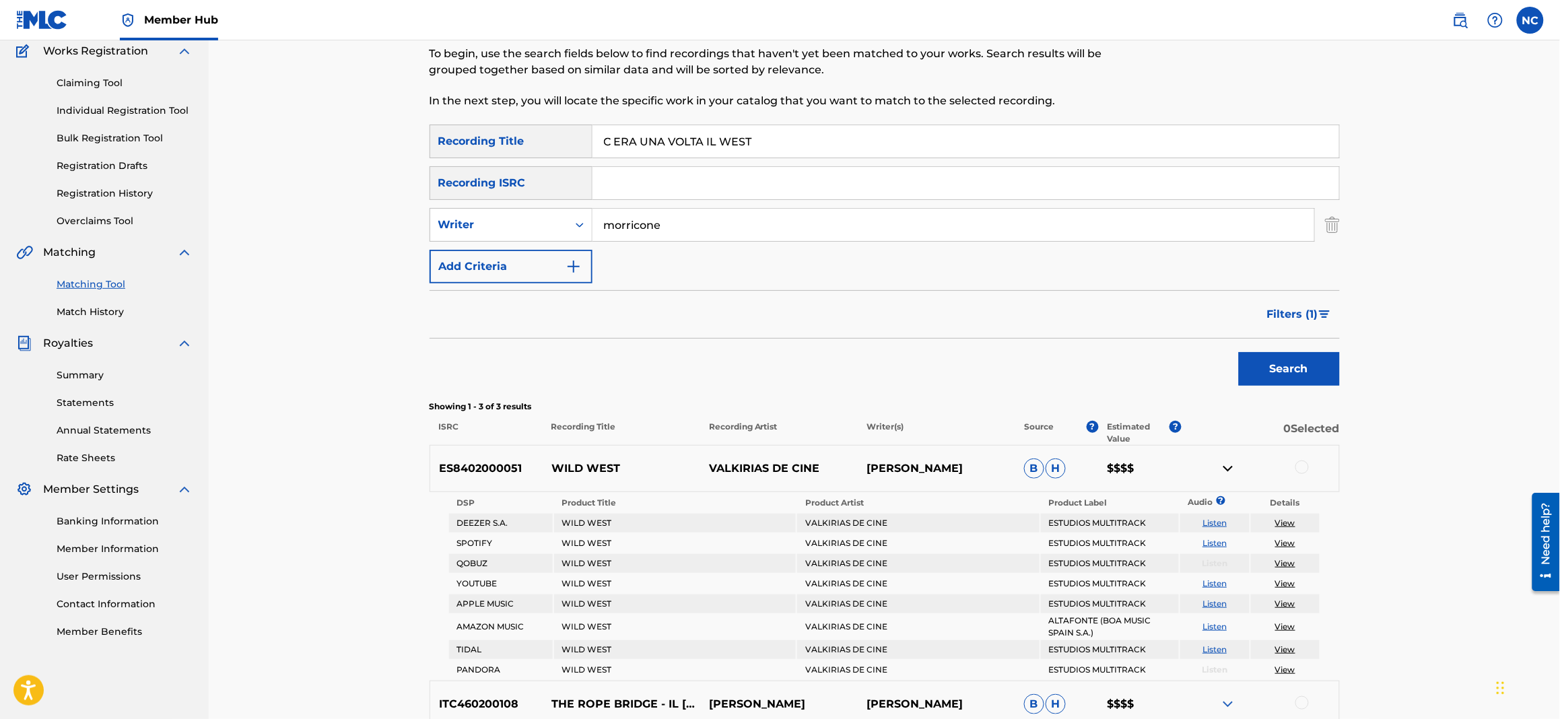
scroll to position [297, 0]
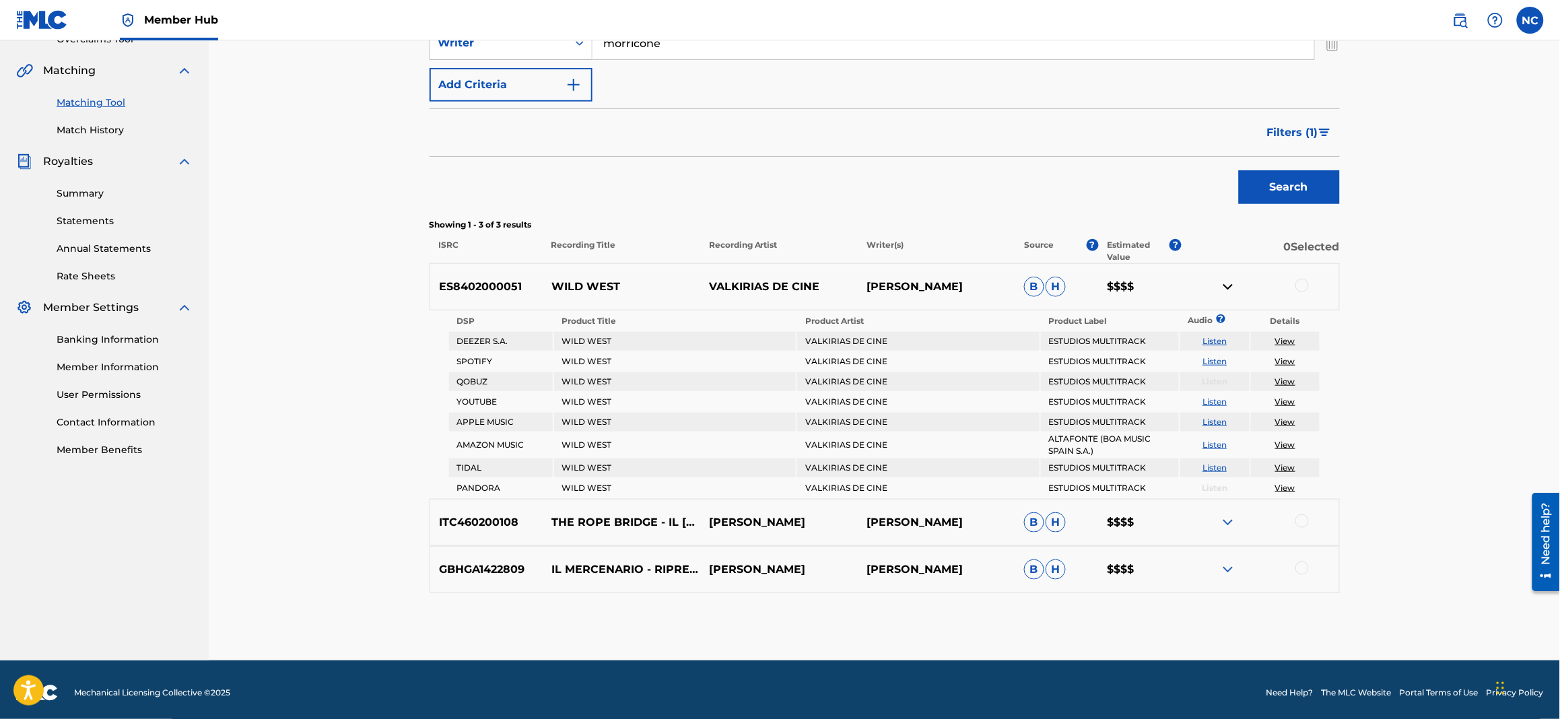
click at [1217, 342] on link "Listen" at bounding box center [1214, 341] width 24 height 10
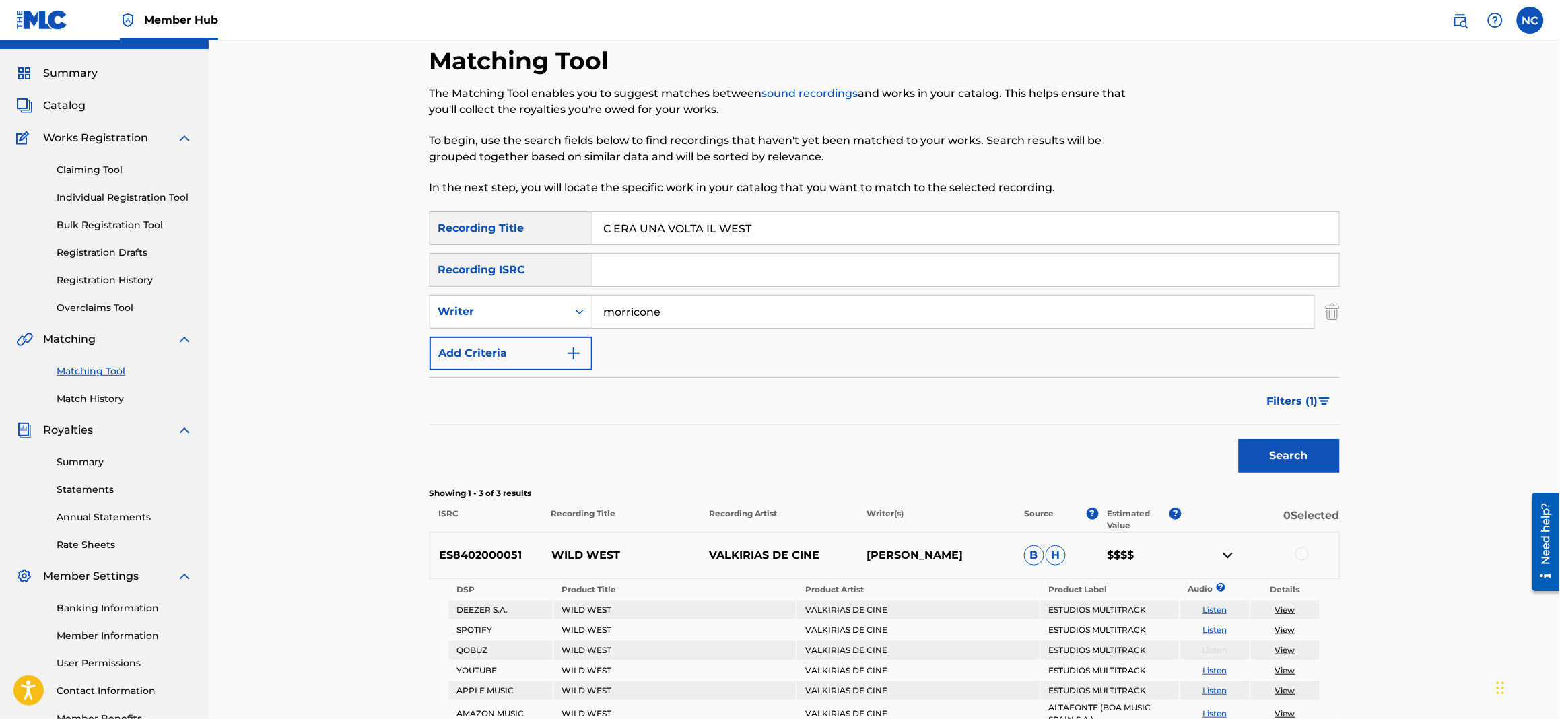
scroll to position [0, 0]
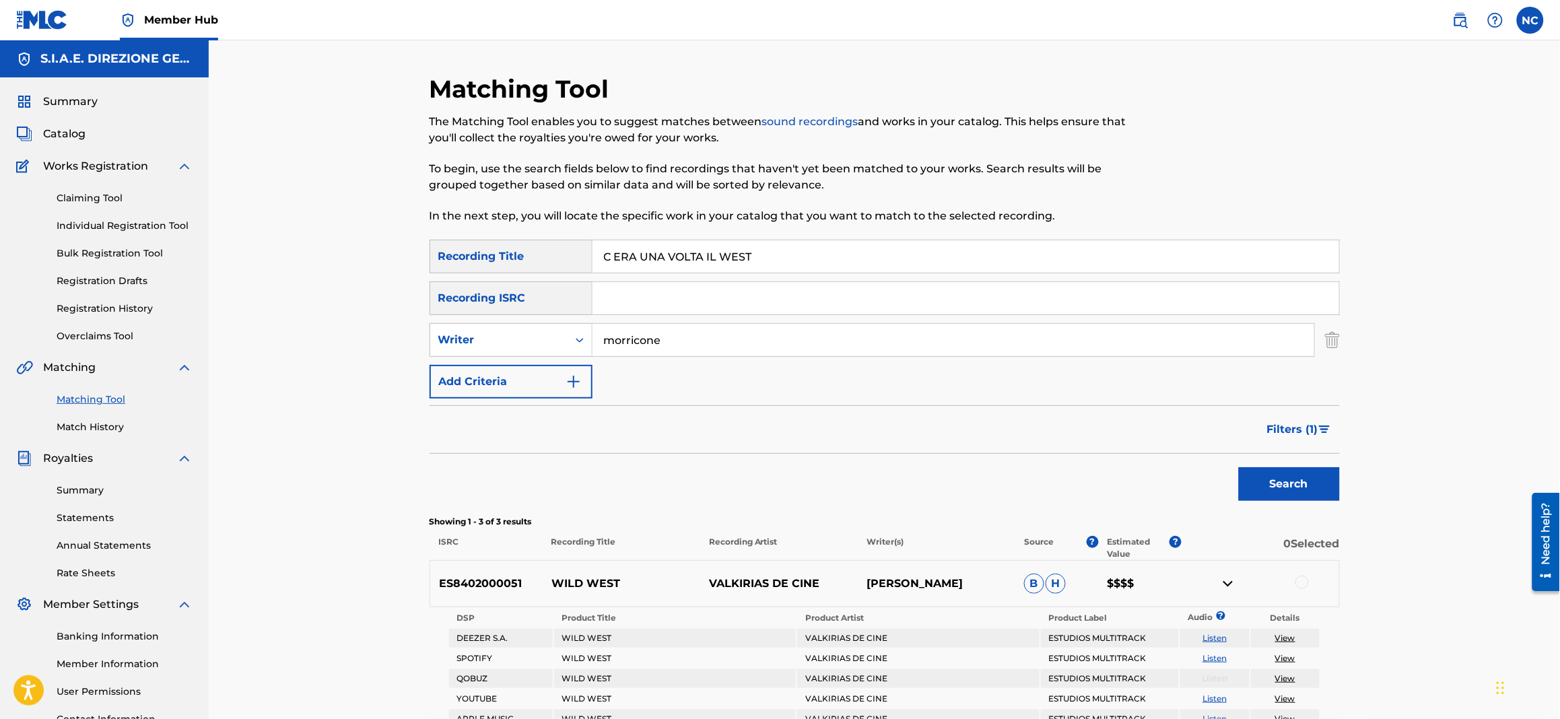
drag, startPoint x: 809, startPoint y: 251, endPoint x: 587, endPoint y: 250, distance: 222.1
click at [587, 250] on div "SearchWithCriteria7d603965-29d8-4ada-9385-226383f4fcd2 Recording Title C ERA UN…" at bounding box center [884, 257] width 910 height 34
type input "my name is ste"
click at [1321, 480] on button "Search" at bounding box center [1289, 484] width 101 height 34
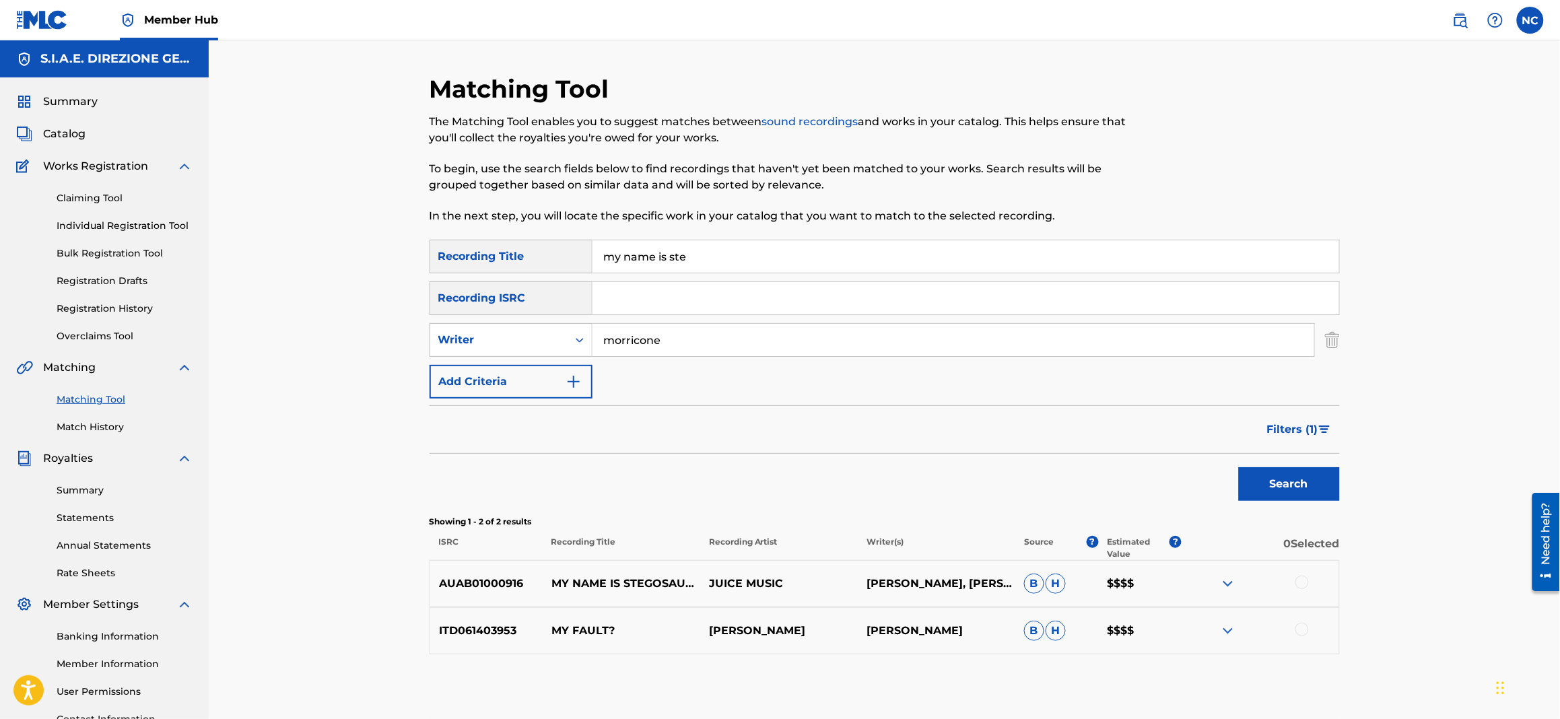
click at [1224, 585] on img at bounding box center [1228, 584] width 16 height 16
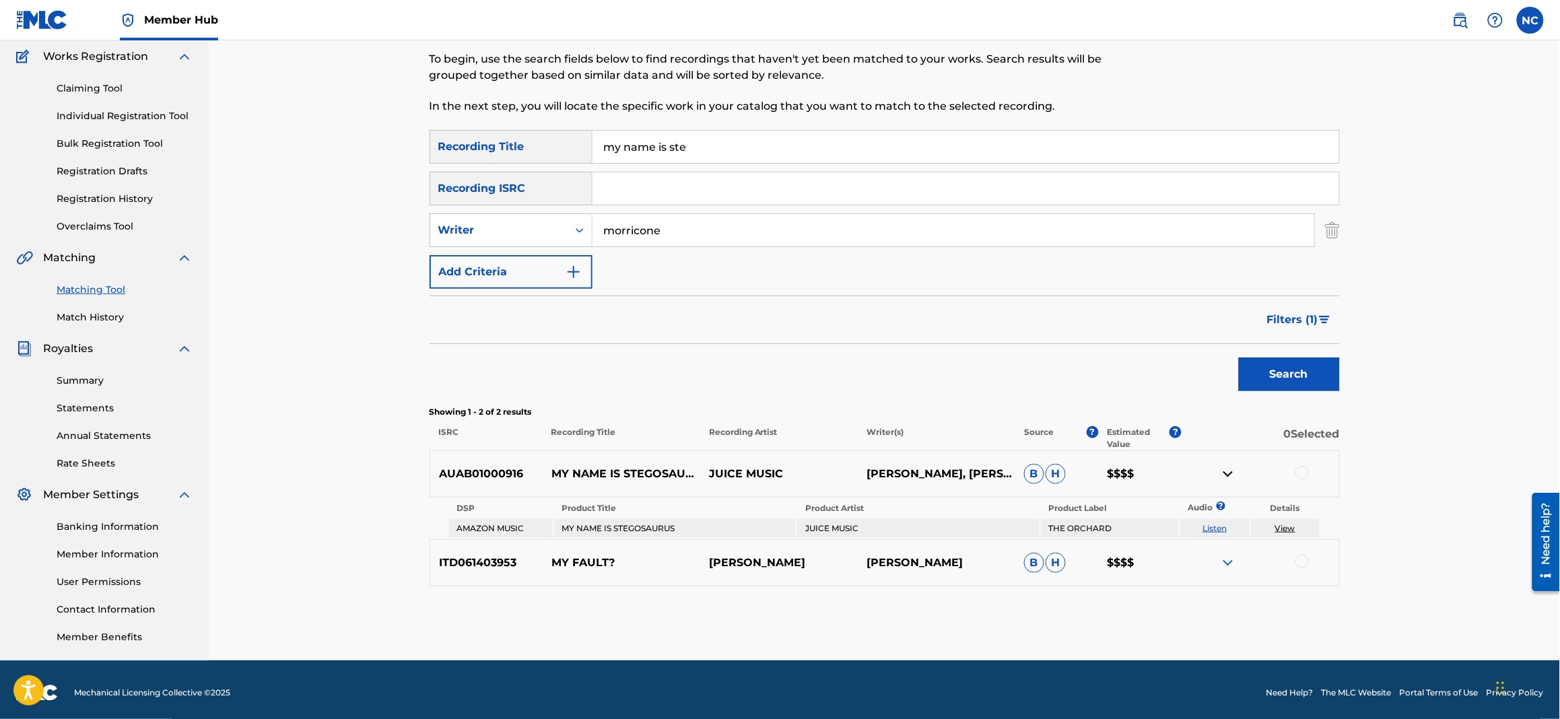
scroll to position [115, 0]
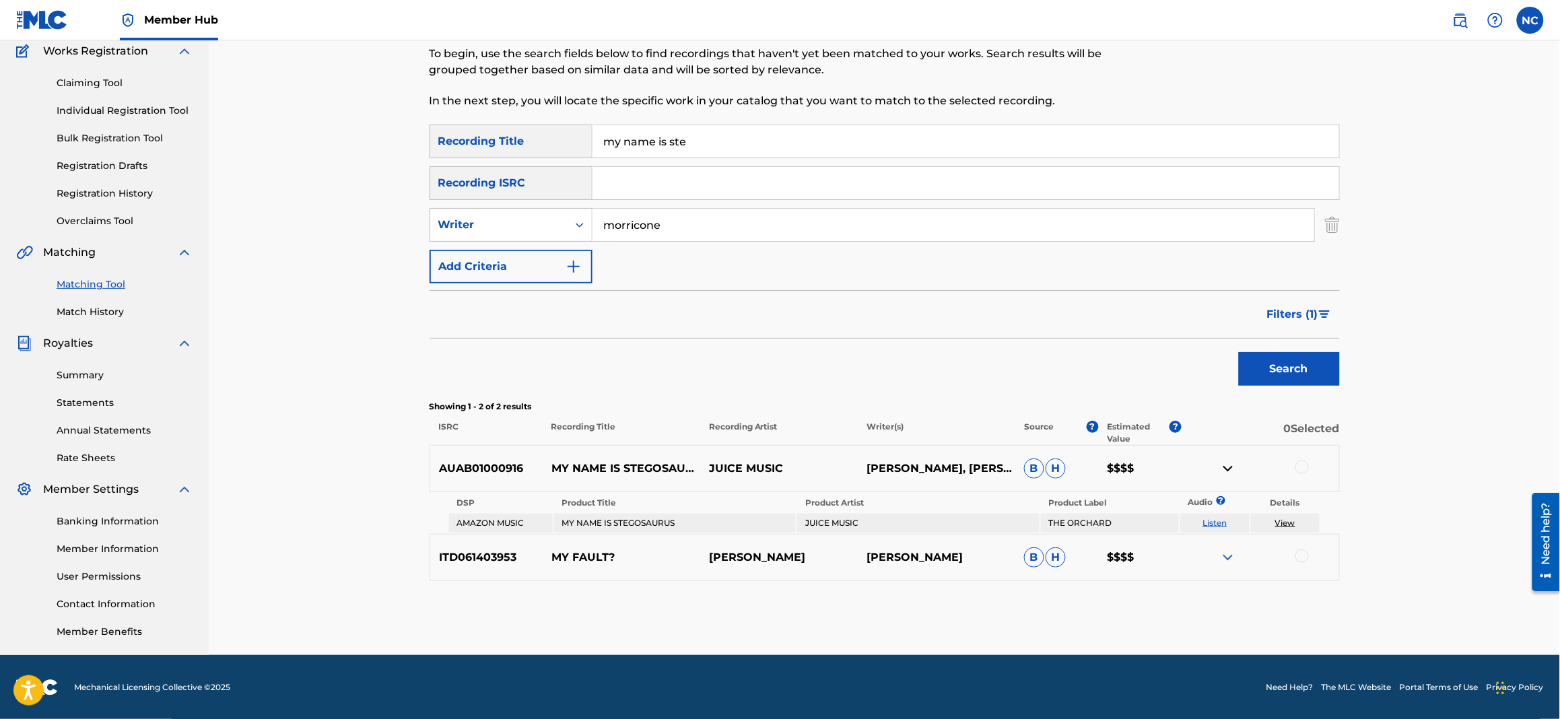
click at [1216, 522] on link "Listen" at bounding box center [1214, 523] width 24 height 10
drag, startPoint x: 650, startPoint y: 473, endPoint x: 548, endPoint y: 456, distance: 103.0
click at [548, 456] on p "MY NAME IS STEGOSAURUS" at bounding box center [622, 468] width 158 height 32
copy p "MY NAME IS STEGOSAURUS"
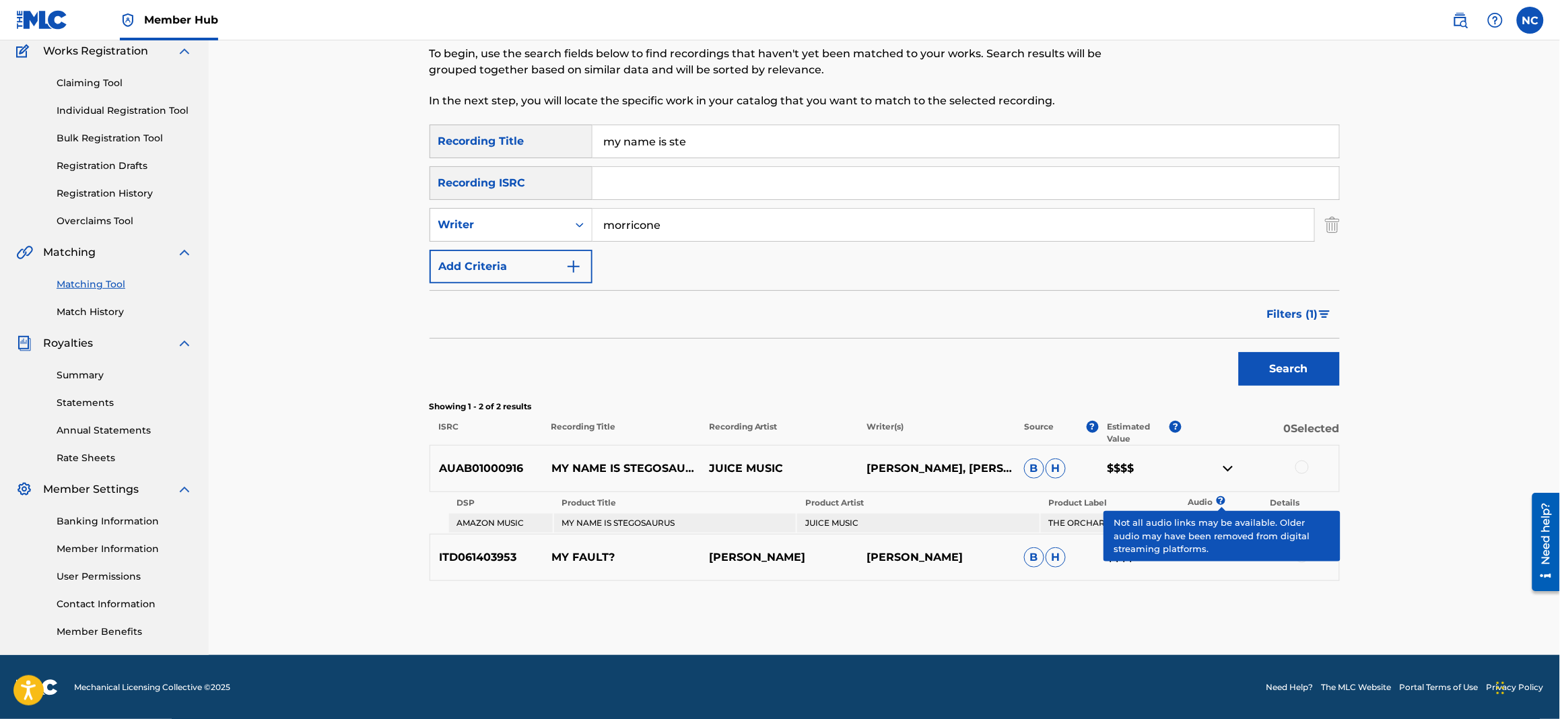
click at [1220, 496] on span "?" at bounding box center [1220, 500] width 1 height 9
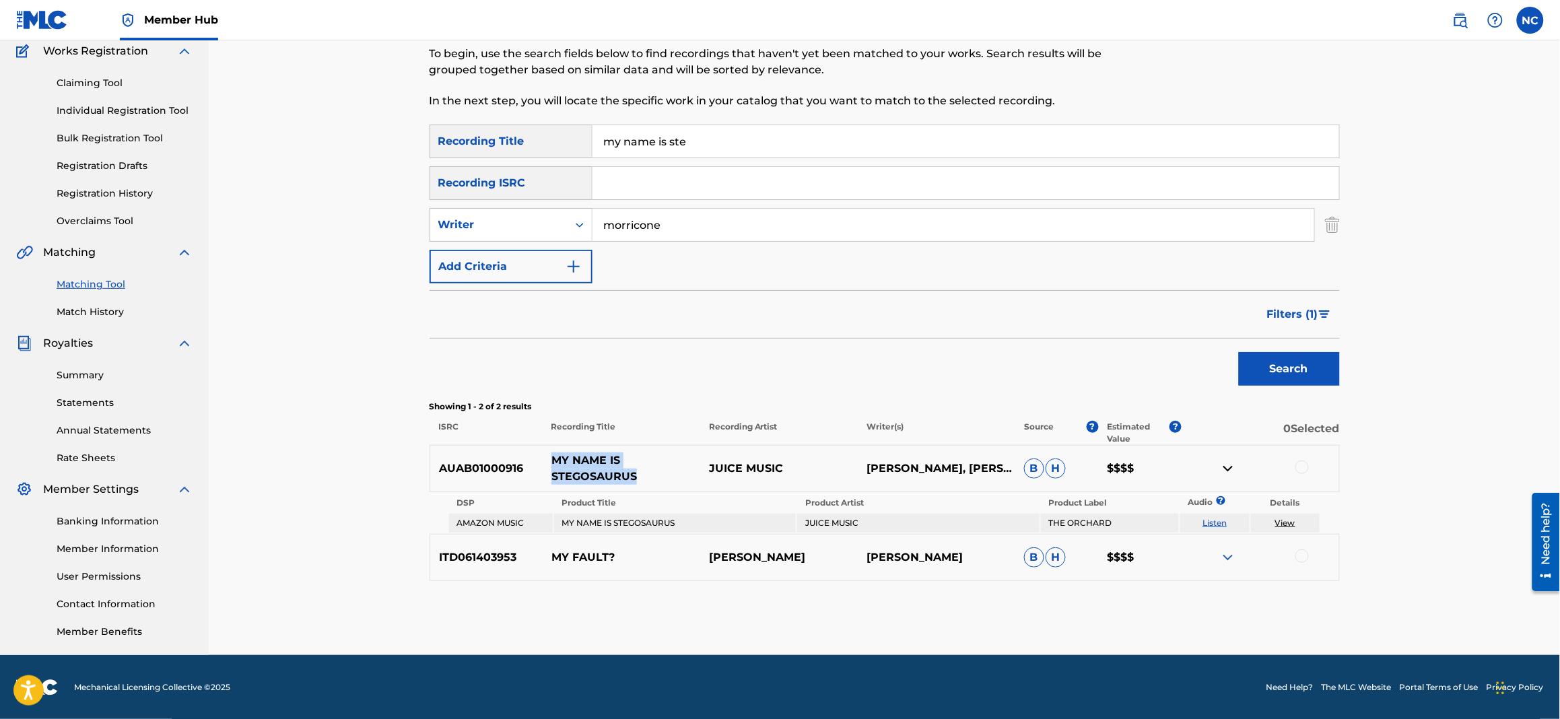
drag, startPoint x: 646, startPoint y: 471, endPoint x: 555, endPoint y: 452, distance: 92.7
click at [555, 452] on p "MY NAME IS STEGOSAURUS" at bounding box center [622, 468] width 158 height 32
copy p "MY NAME IS STEGOSAURUS"
click at [95, 314] on link "Match History" at bounding box center [125, 312] width 136 height 14
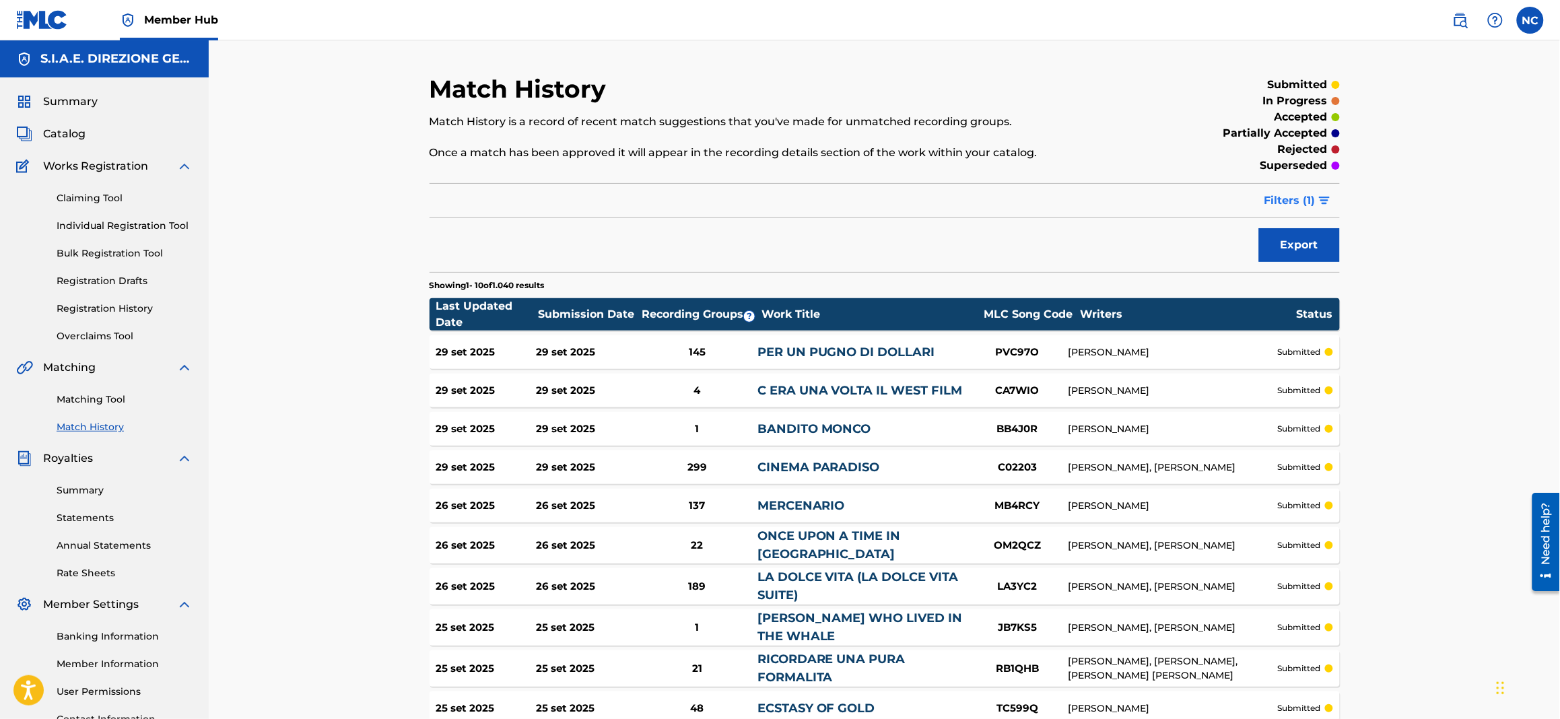
click at [1300, 199] on span "Filters ( 1 )" at bounding box center [1289, 201] width 51 height 16
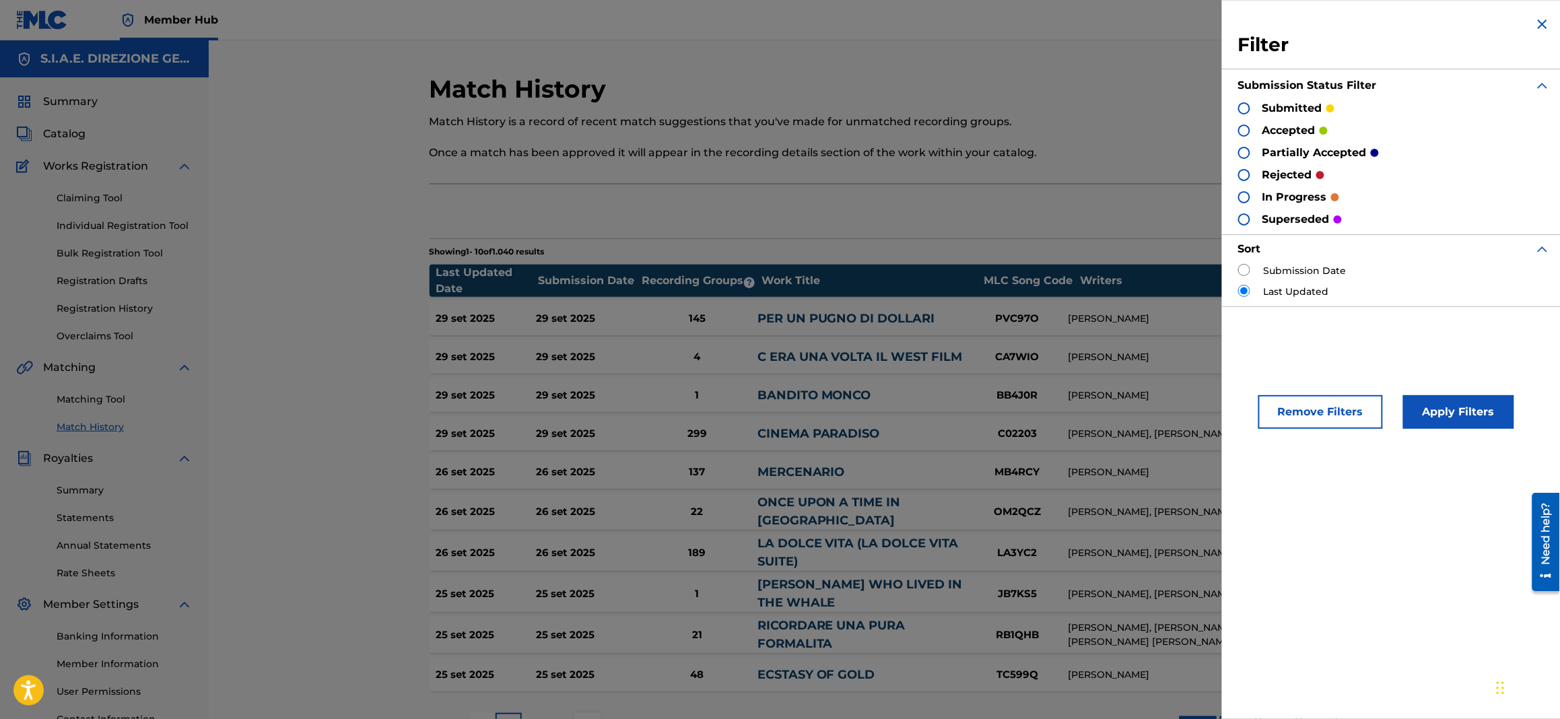
click at [1251, 173] on div "rejected" at bounding box center [1281, 174] width 86 height 15
click at [1238, 170] on div "rejected" at bounding box center [1281, 174] width 86 height 15
click at [1242, 172] on div at bounding box center [1244, 175] width 12 height 12
click at [1453, 421] on button "Apply Filters" at bounding box center [1458, 412] width 111 height 34
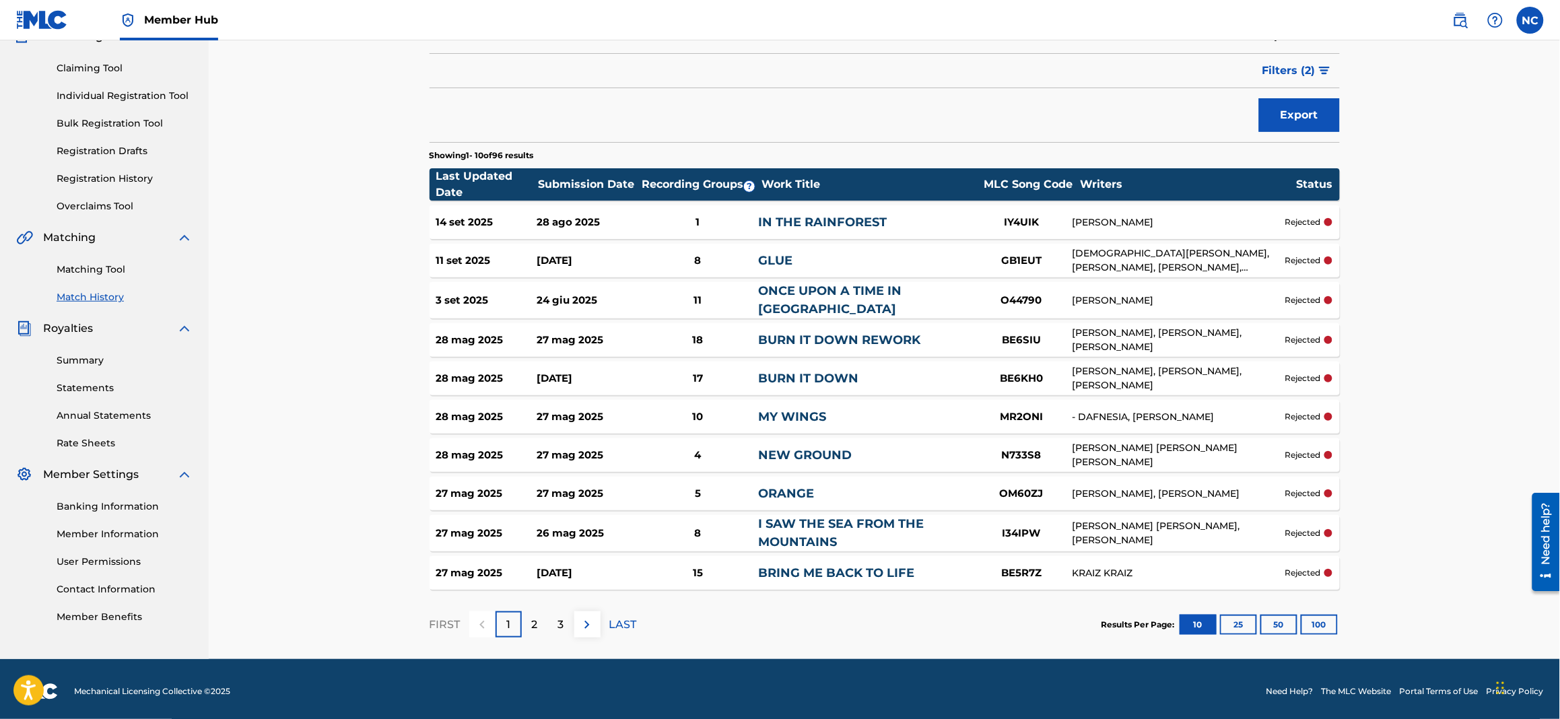
scroll to position [131, 0]
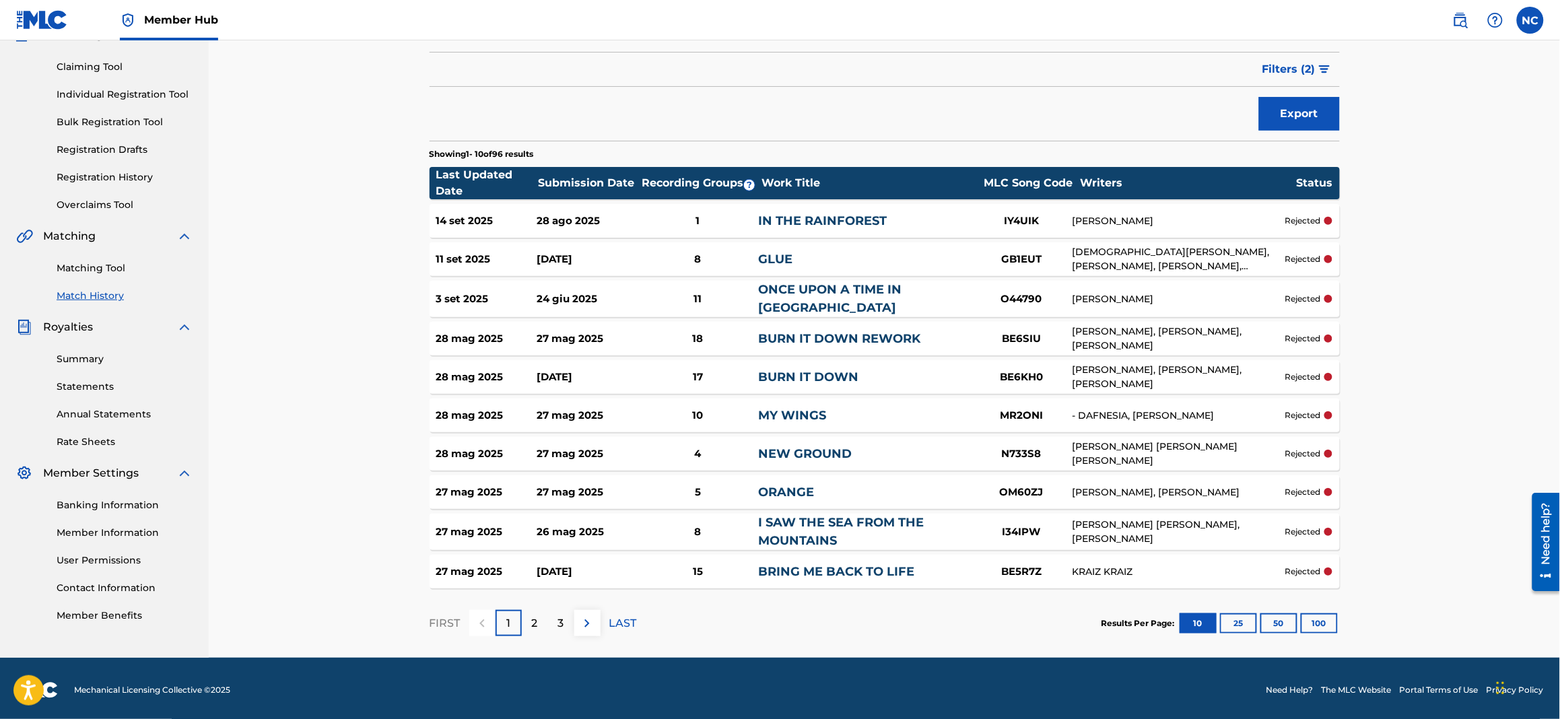
click at [924, 311] on div "3 set 2025 24 giu 2025 11 ONCE UPON A TIME IN [GEOGRAPHIC_DATA] O44790 [PERSON_…" at bounding box center [884, 299] width 910 height 36
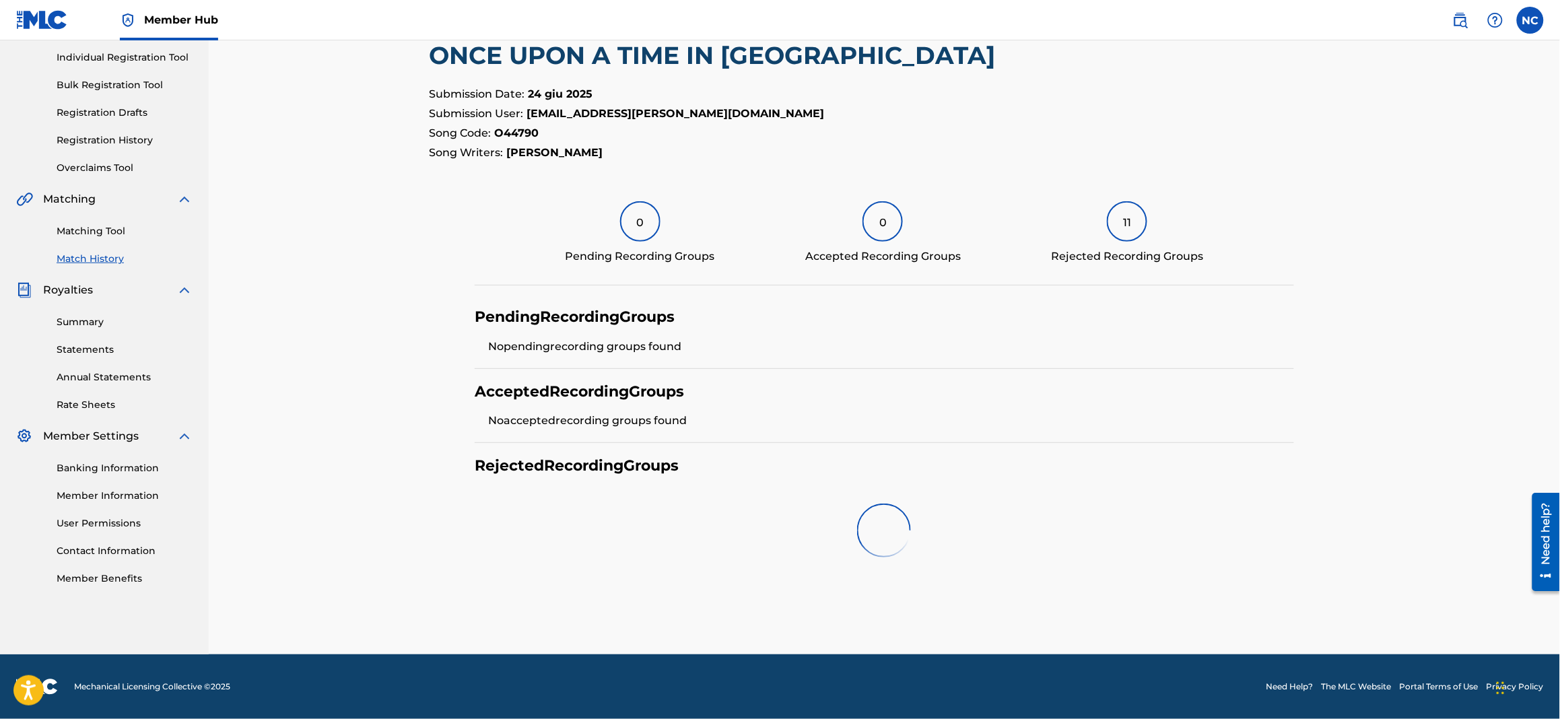
scroll to position [146, 0]
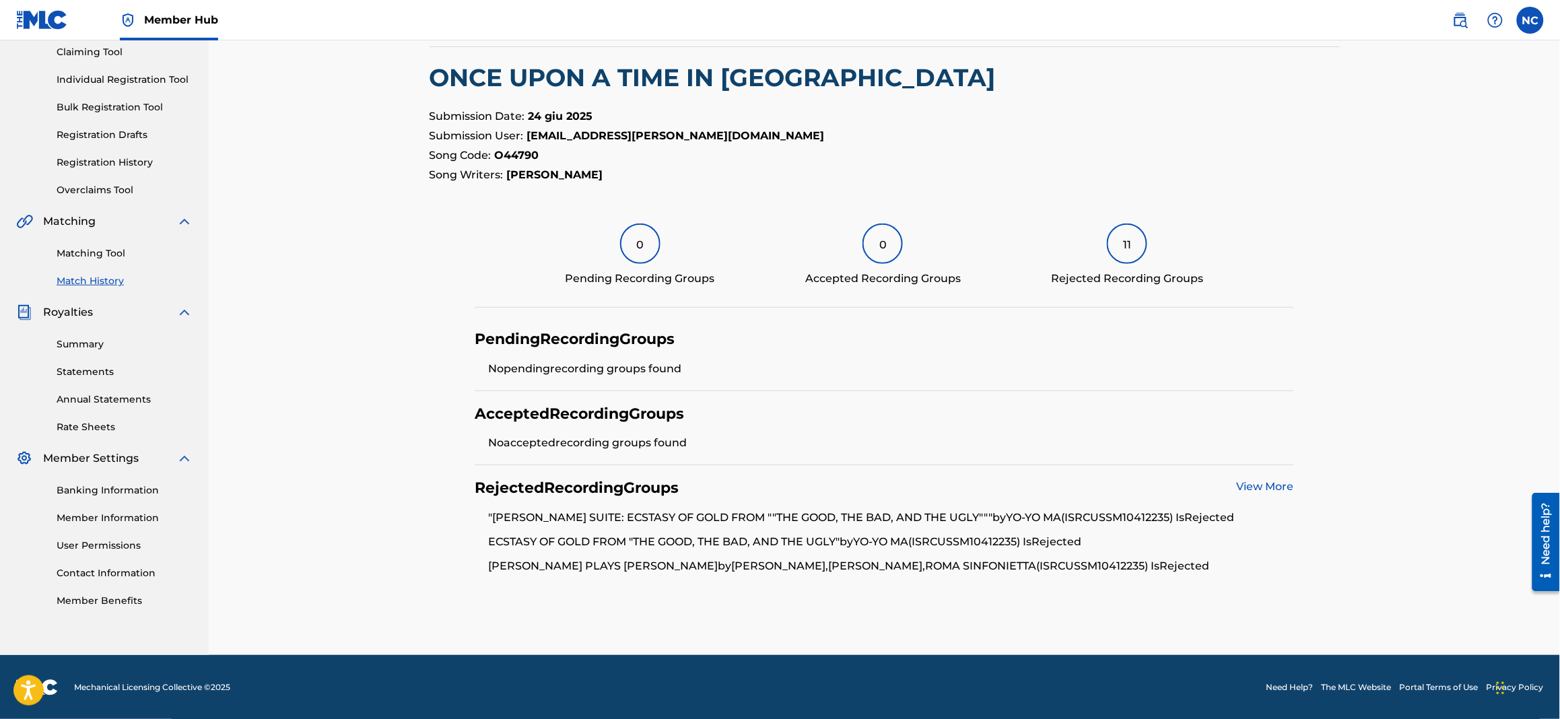
click at [1273, 487] on link "View More" at bounding box center [1265, 486] width 57 height 13
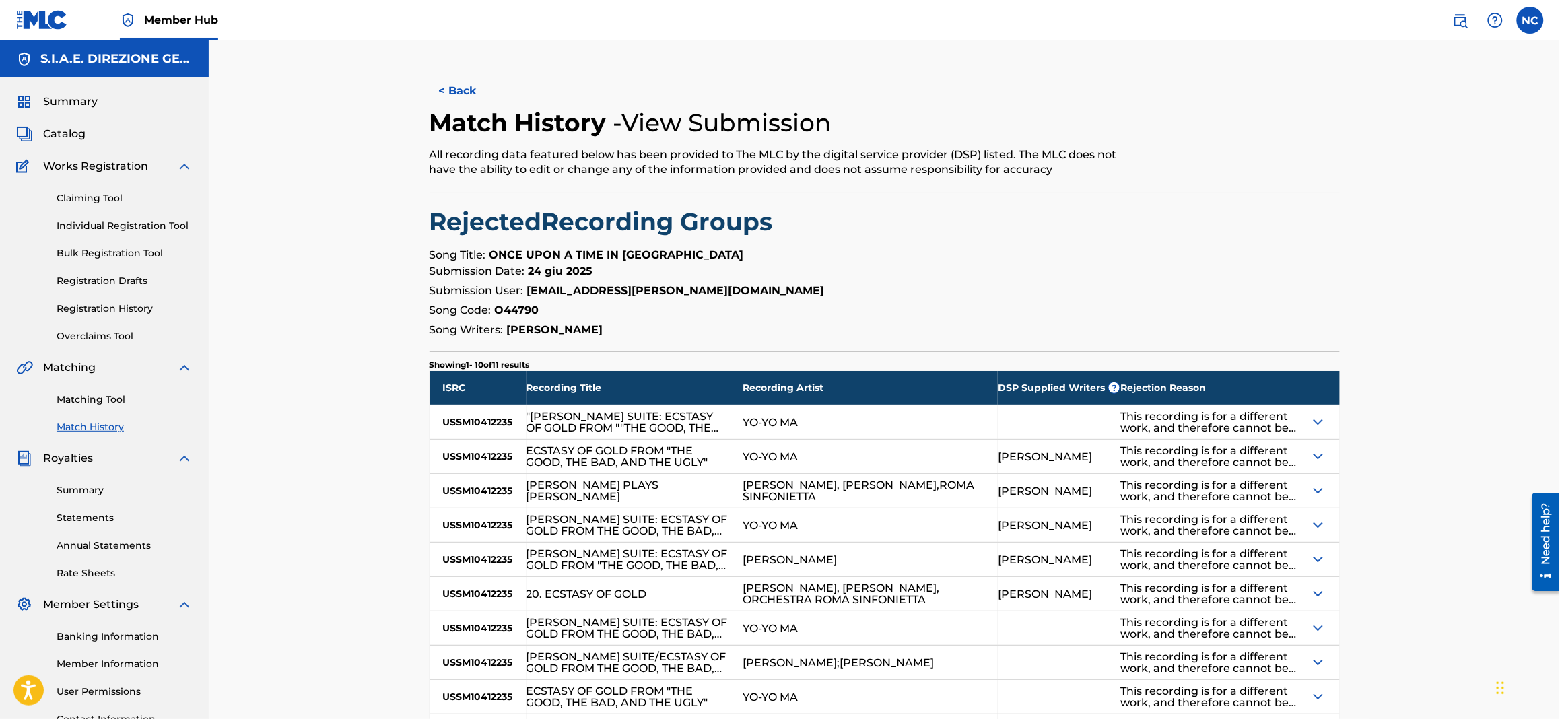
scroll to position [162, 0]
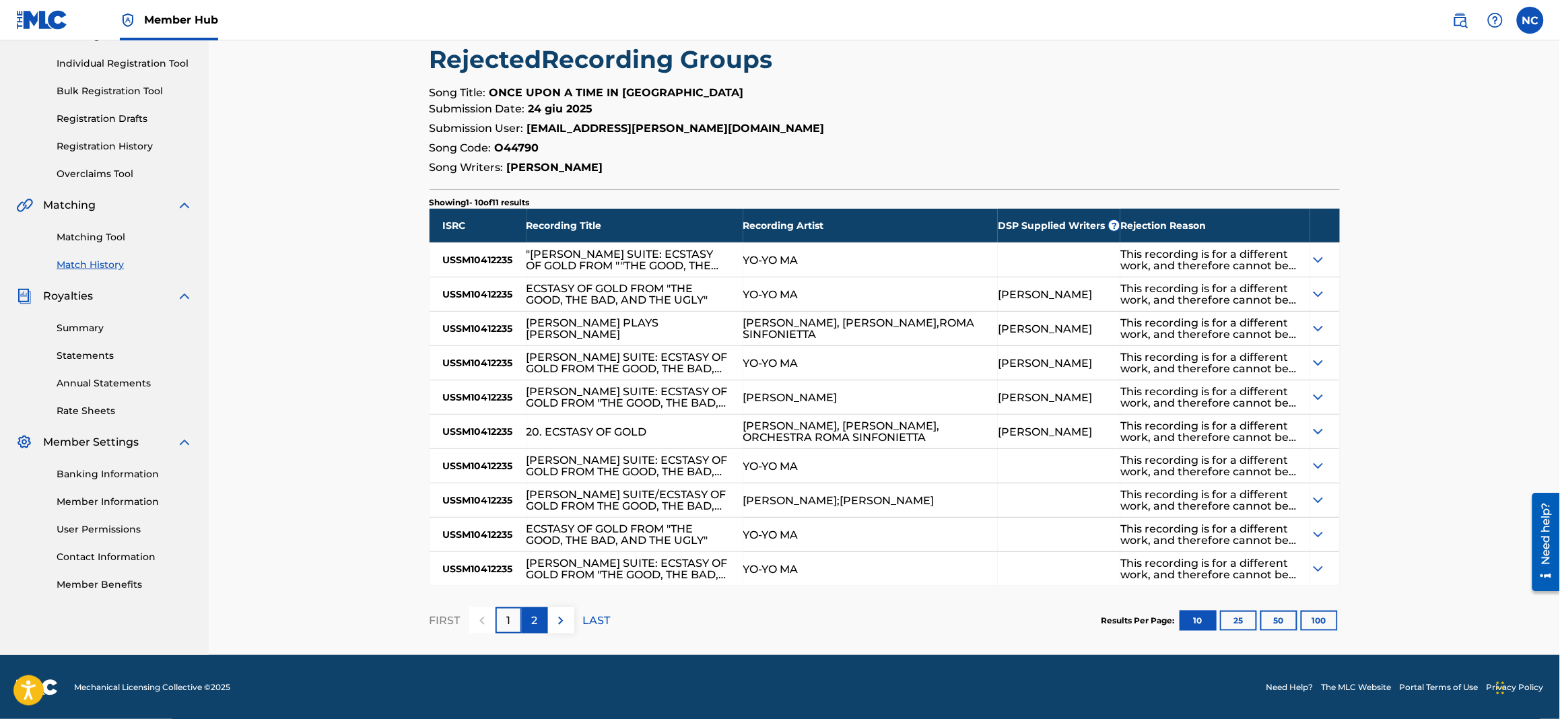
click at [532, 617] on p "2" at bounding box center [535, 621] width 6 height 16
click at [1319, 363] on img at bounding box center [1318, 363] width 16 height 16
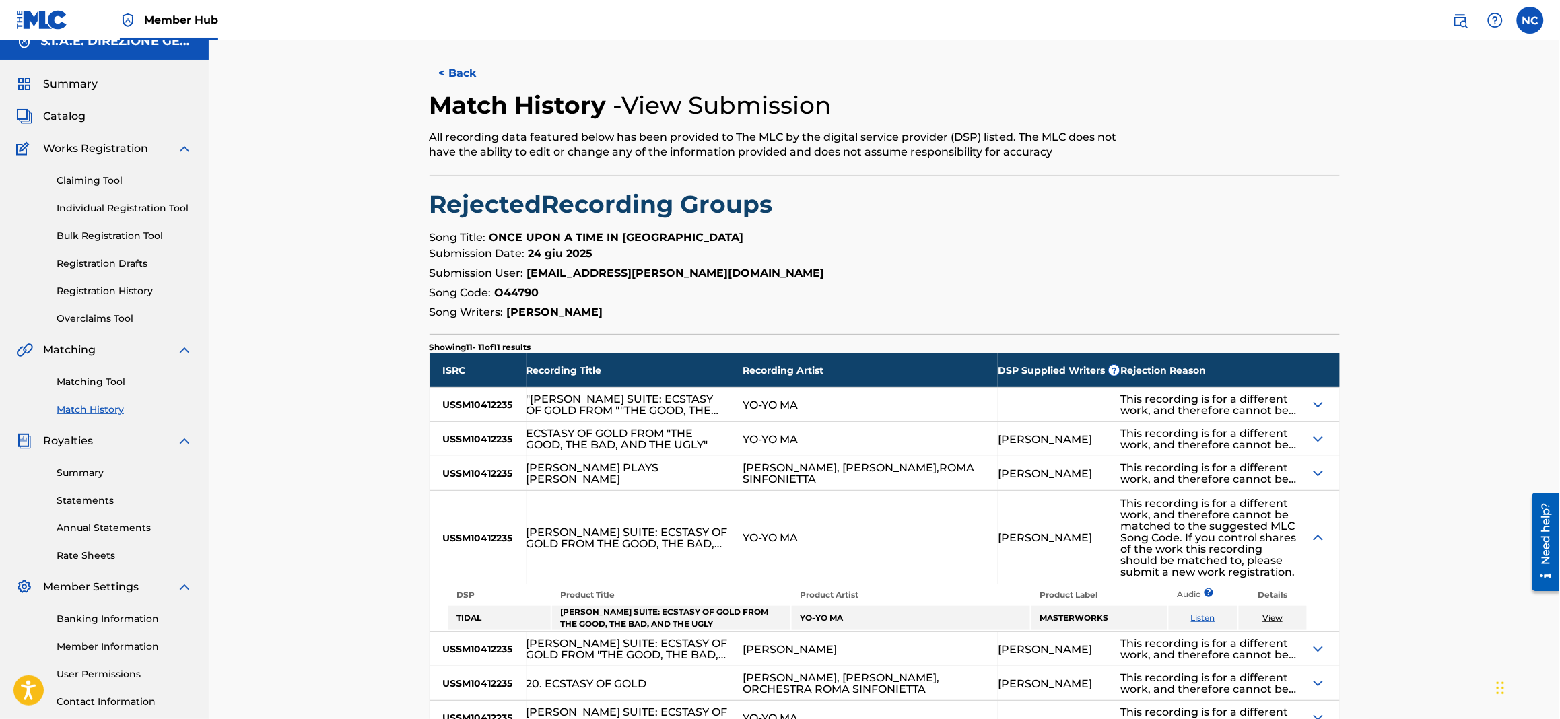
scroll to position [0, 0]
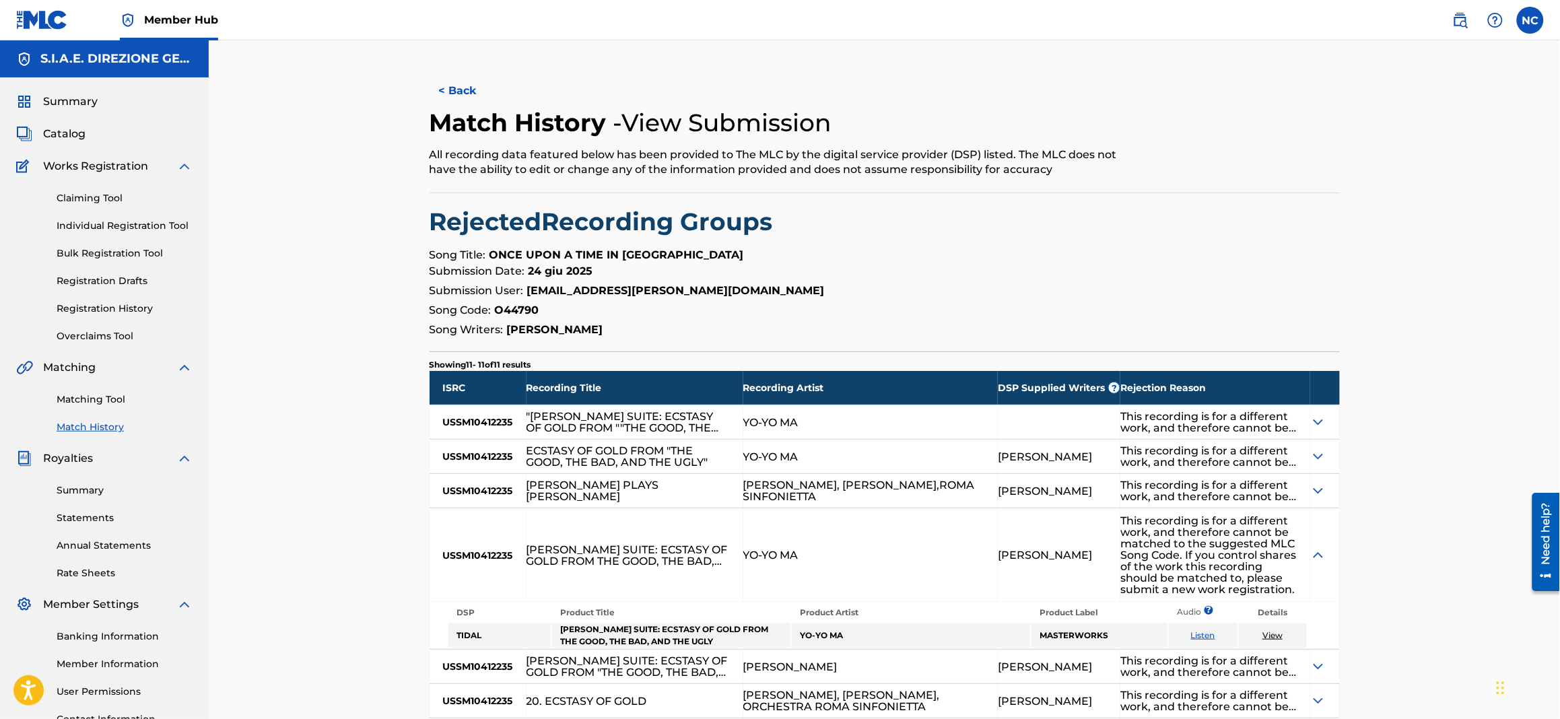
click at [1471, 483] on div "< Back Match History - View Submission All recording data featured below has be…" at bounding box center [884, 482] width 1351 height 884
click at [431, 94] on button "< Back" at bounding box center [469, 91] width 81 height 34
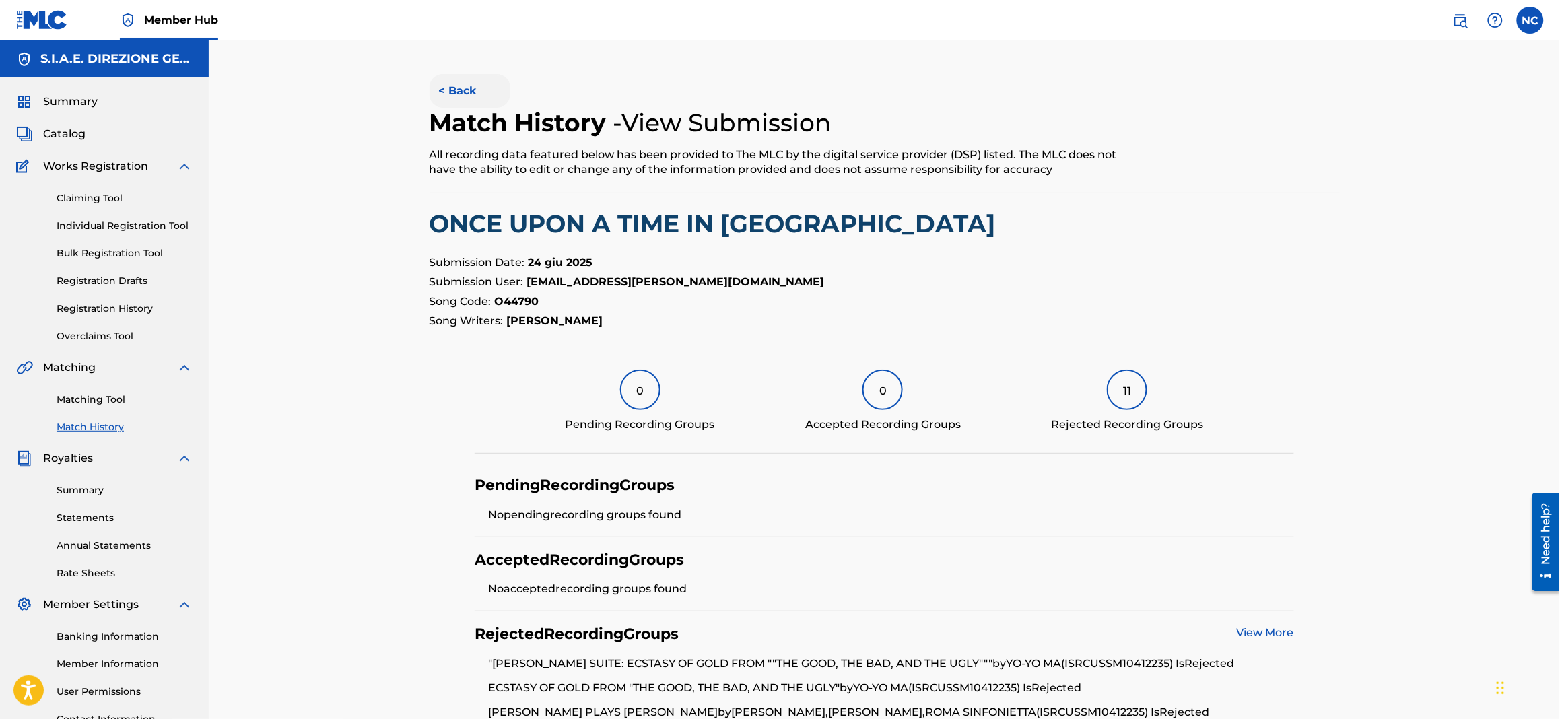
click at [436, 95] on button "< Back" at bounding box center [469, 91] width 81 height 34
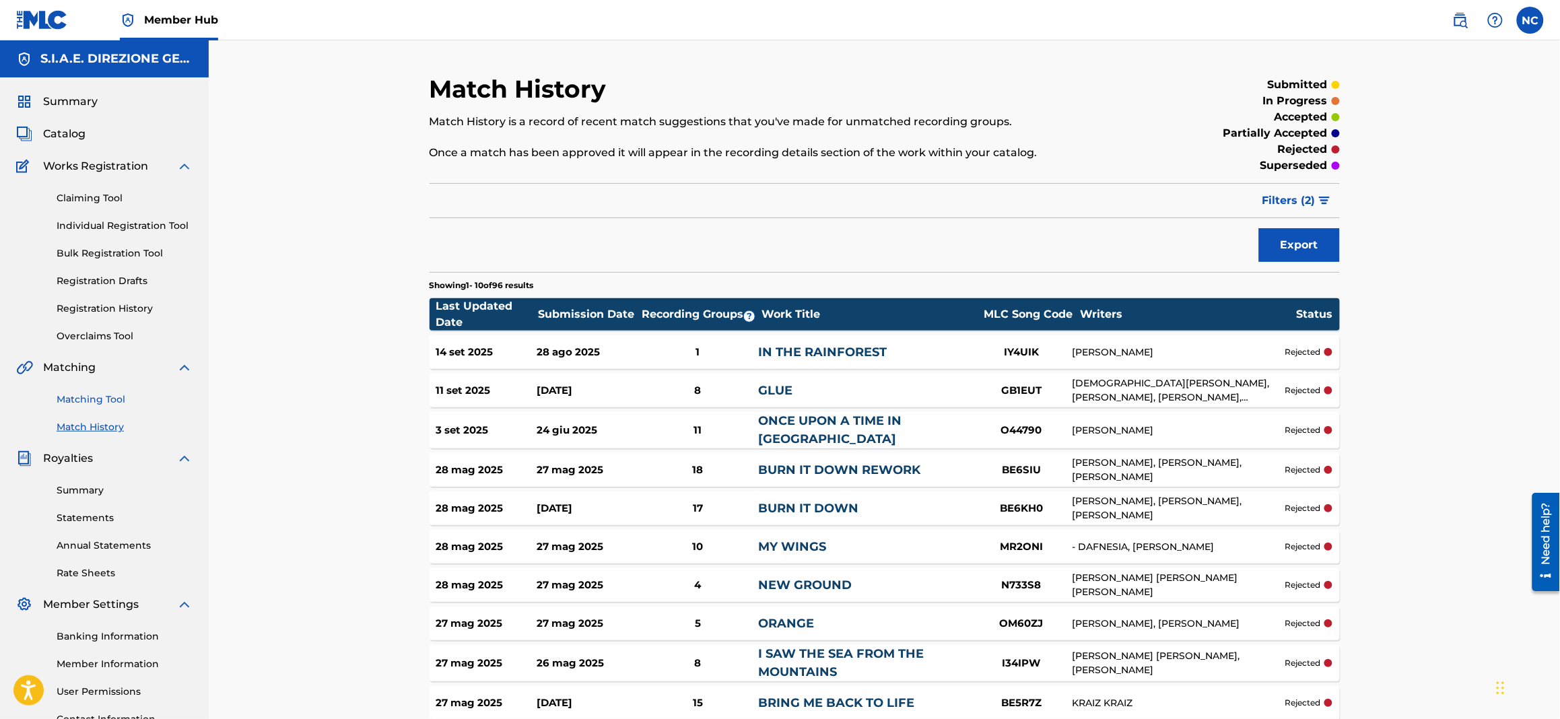
click at [98, 405] on link "Matching Tool" at bounding box center [125, 399] width 136 height 14
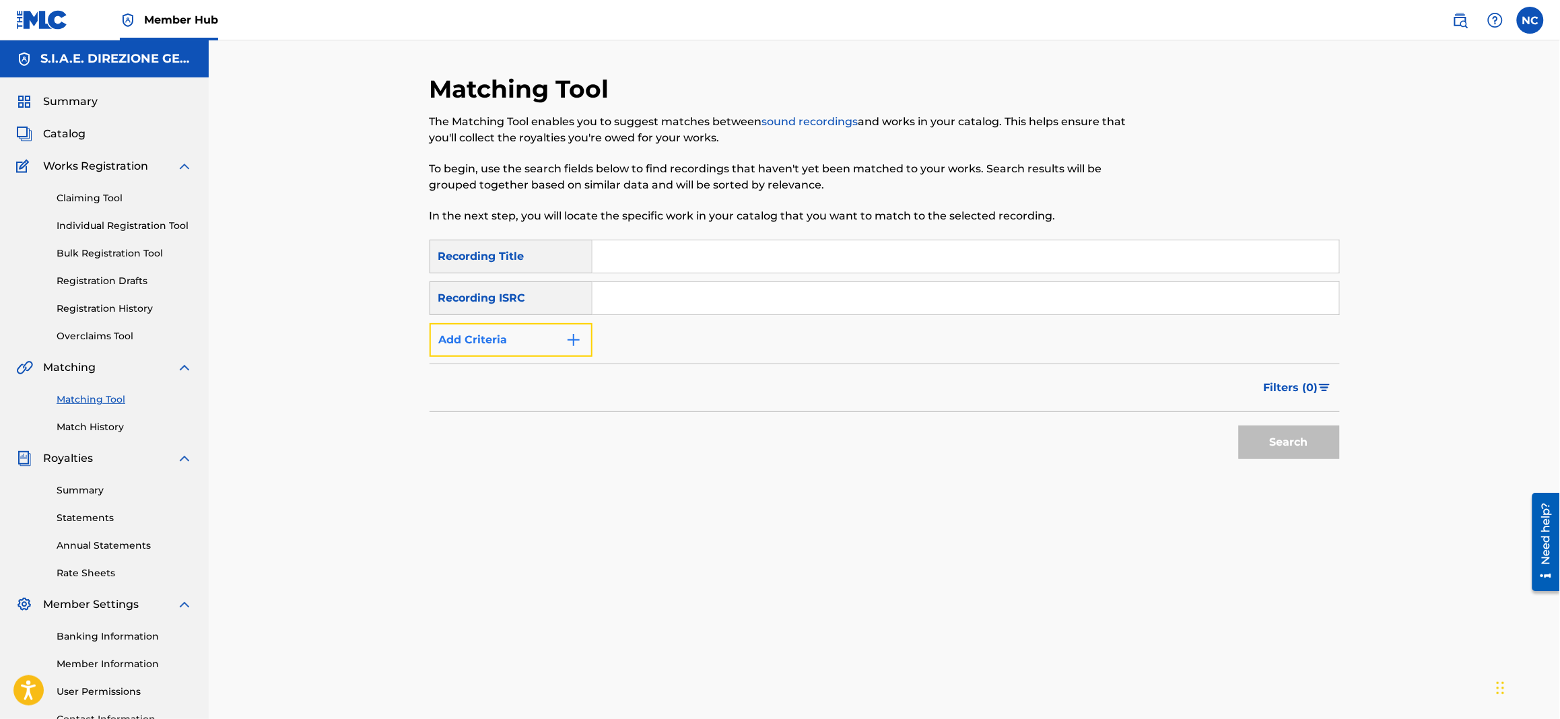
click at [583, 332] on button "Add Criteria" at bounding box center [510, 340] width 163 height 34
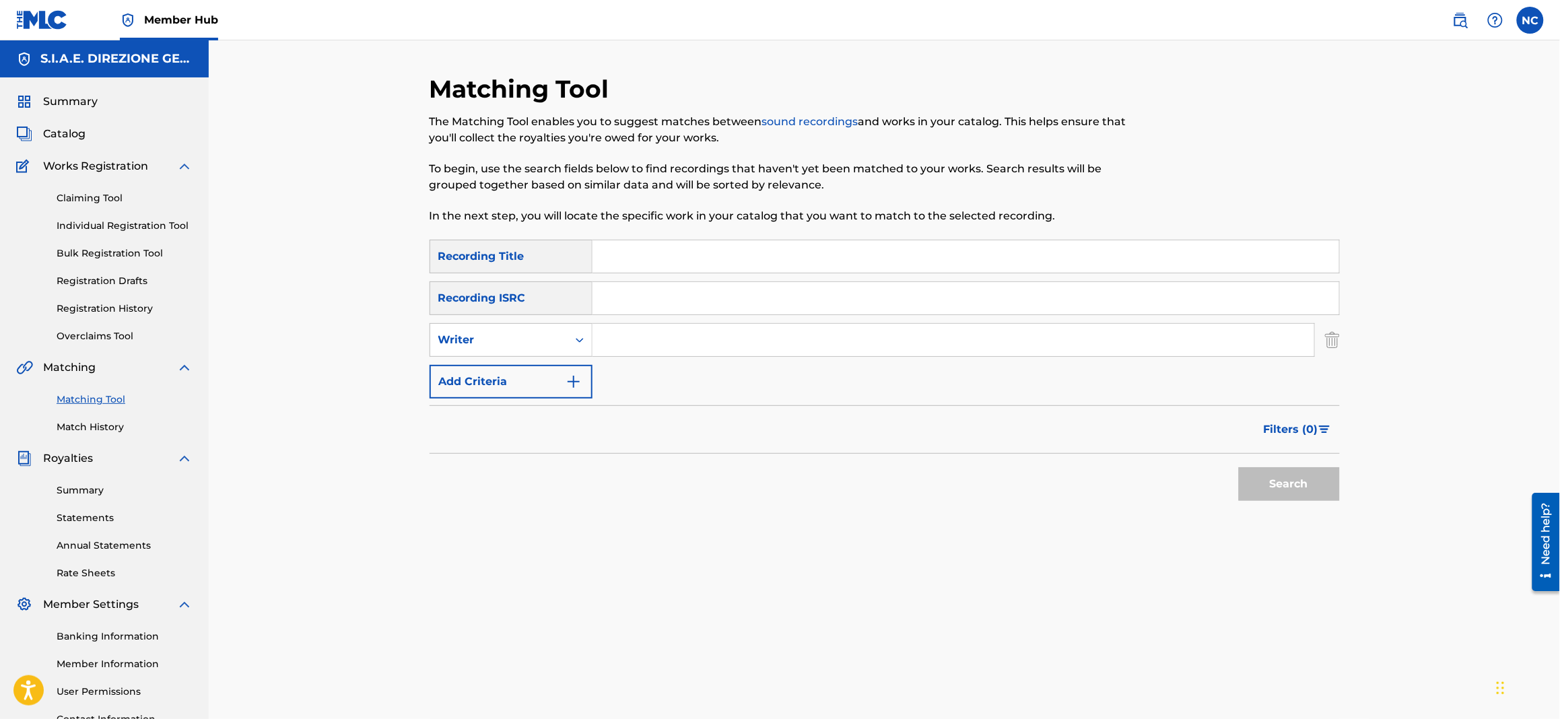
drag, startPoint x: 611, startPoint y: 343, endPoint x: 619, endPoint y: 343, distance: 7.4
click at [611, 343] on input "Search Form" at bounding box center [953, 340] width 722 height 32
type input "[PERSON_NAME]"
click at [1307, 493] on button "Search" at bounding box center [1289, 484] width 101 height 34
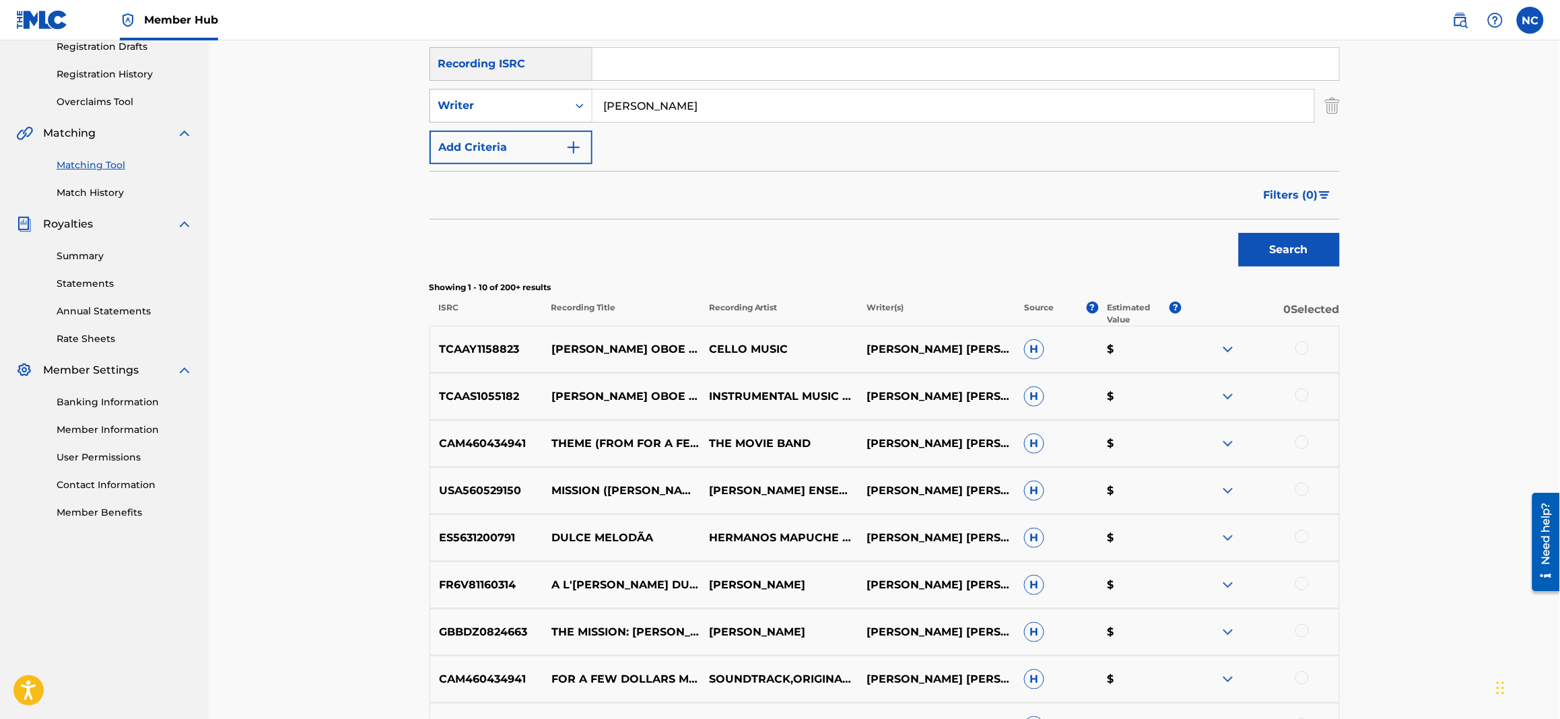
scroll to position [100, 0]
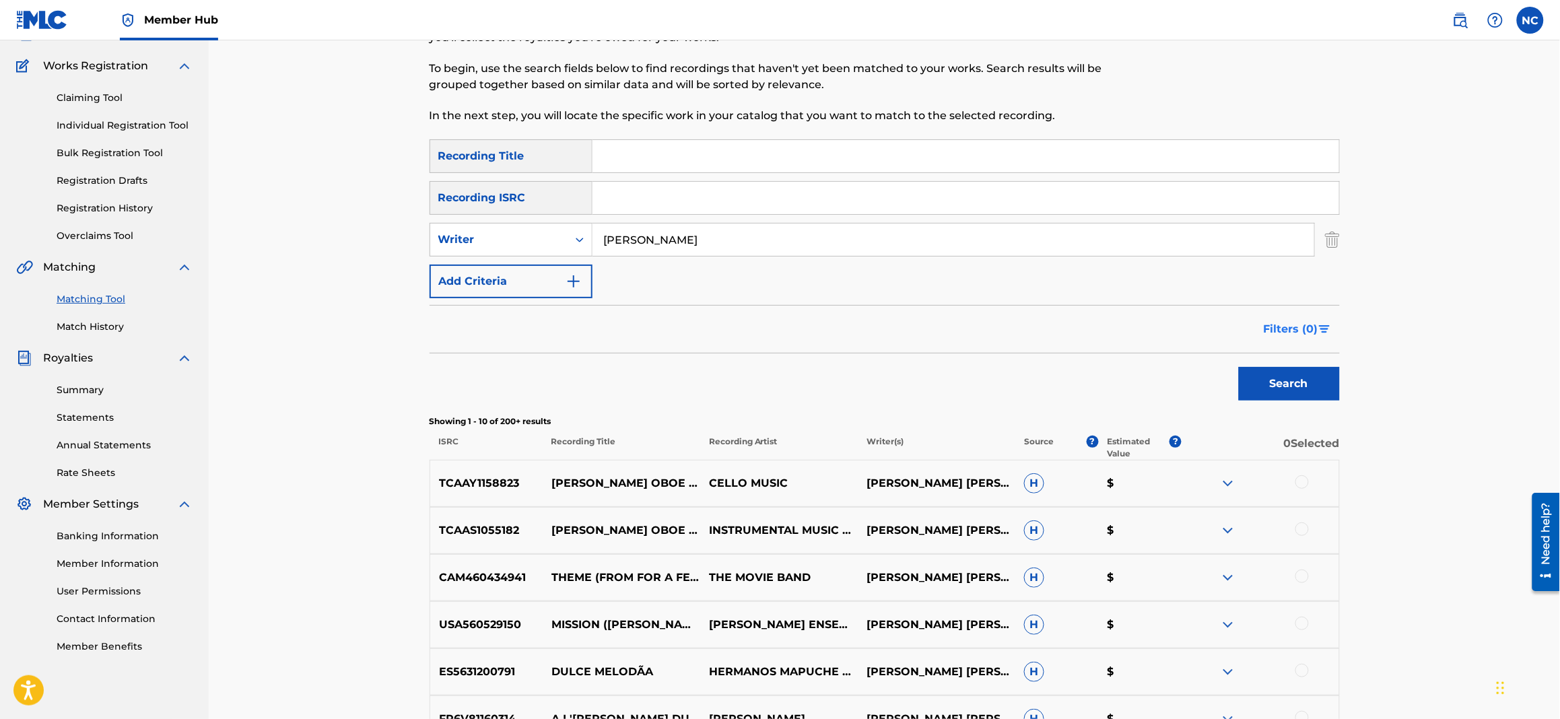
click at [1325, 325] on img "Search Form" at bounding box center [1324, 329] width 11 height 8
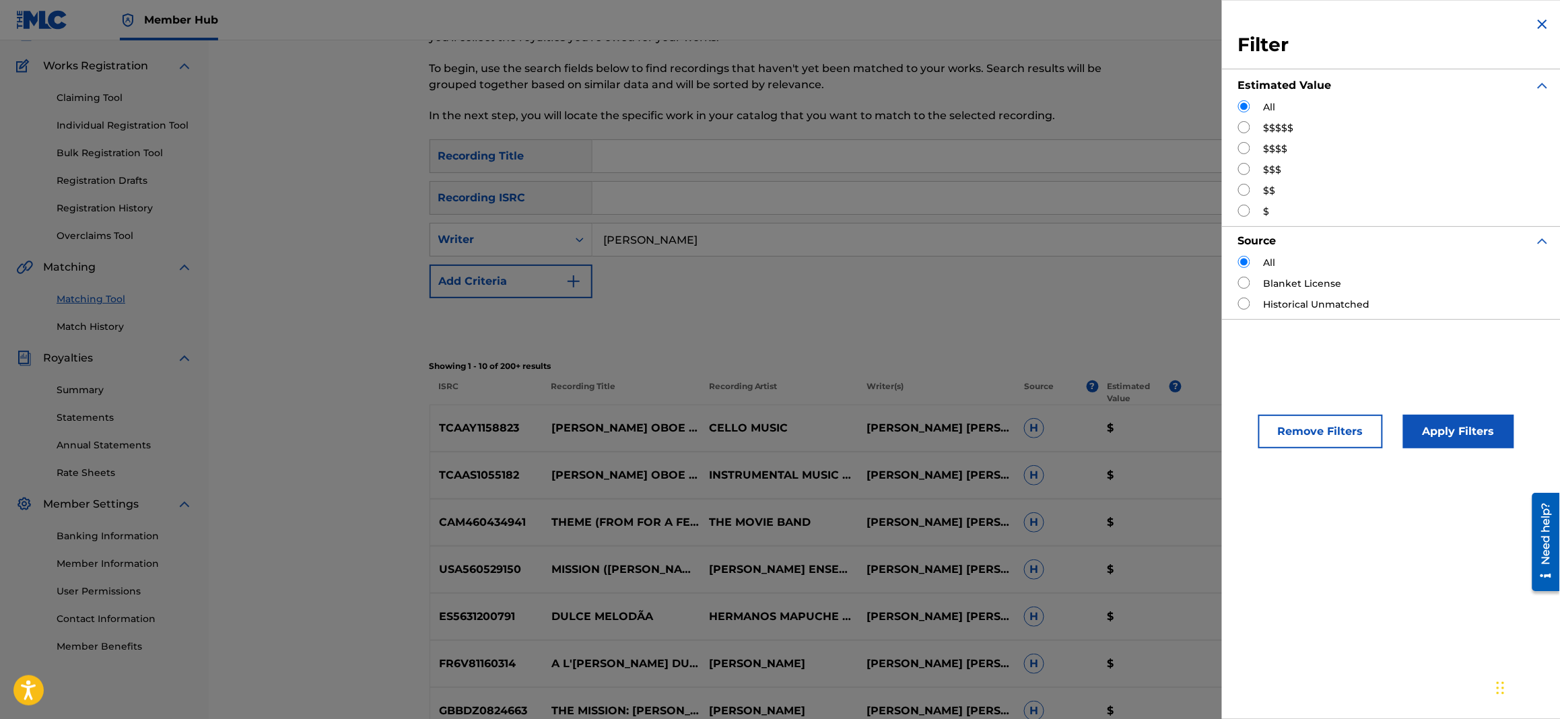
click at [1248, 150] on input "Search Form" at bounding box center [1244, 148] width 12 height 12
radio input "true"
click at [1458, 438] on button "Apply Filters" at bounding box center [1458, 432] width 111 height 34
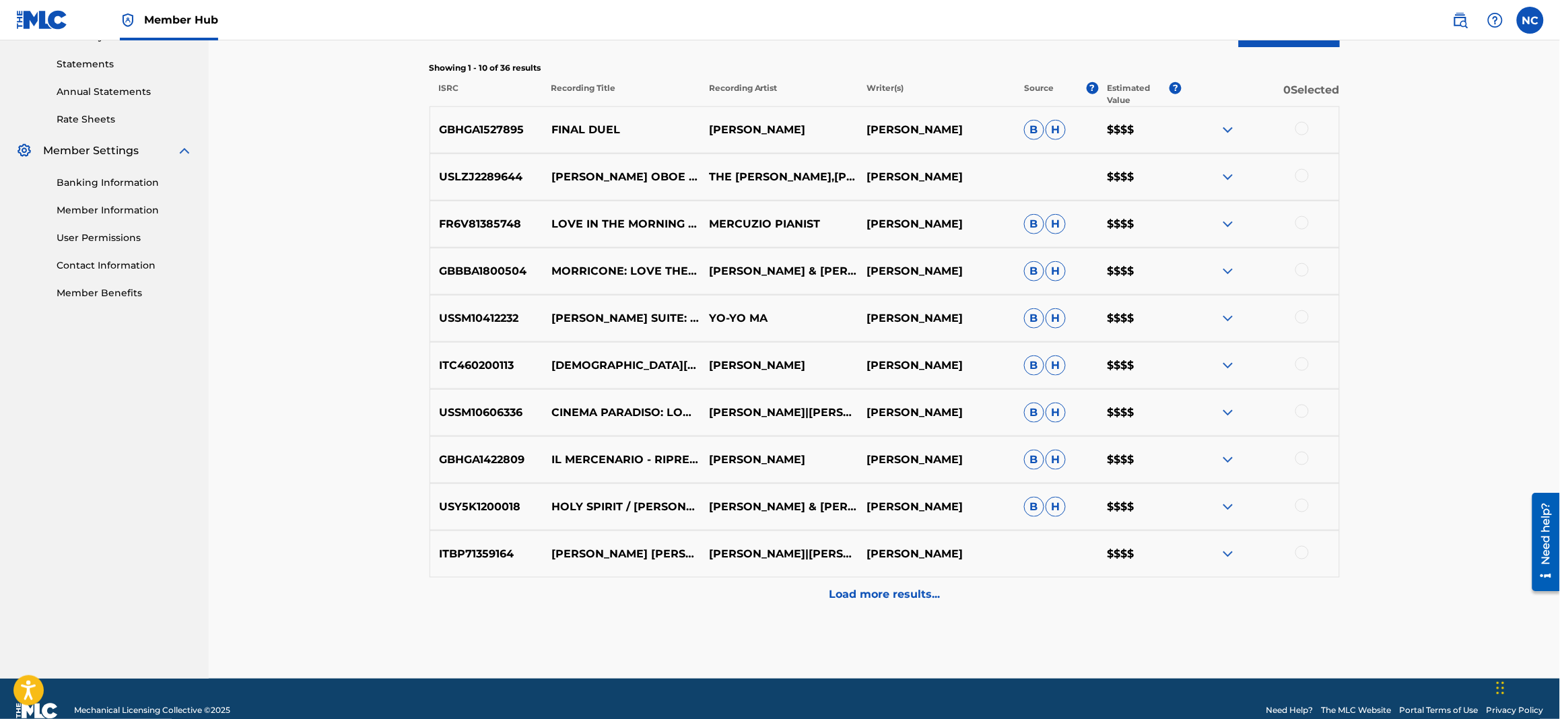
scroll to position [478, 0]
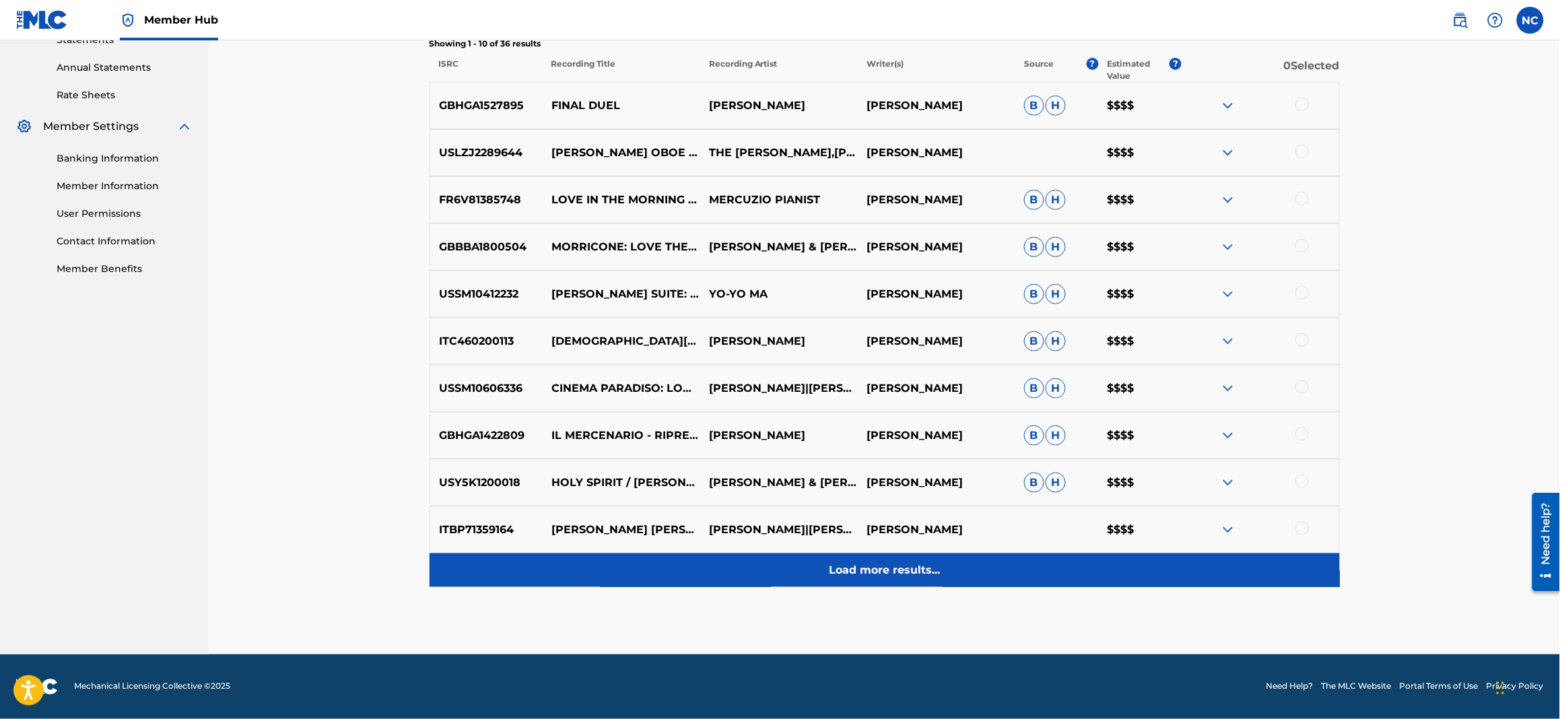
click at [859, 555] on div "Load more results..." at bounding box center [884, 570] width 910 height 34
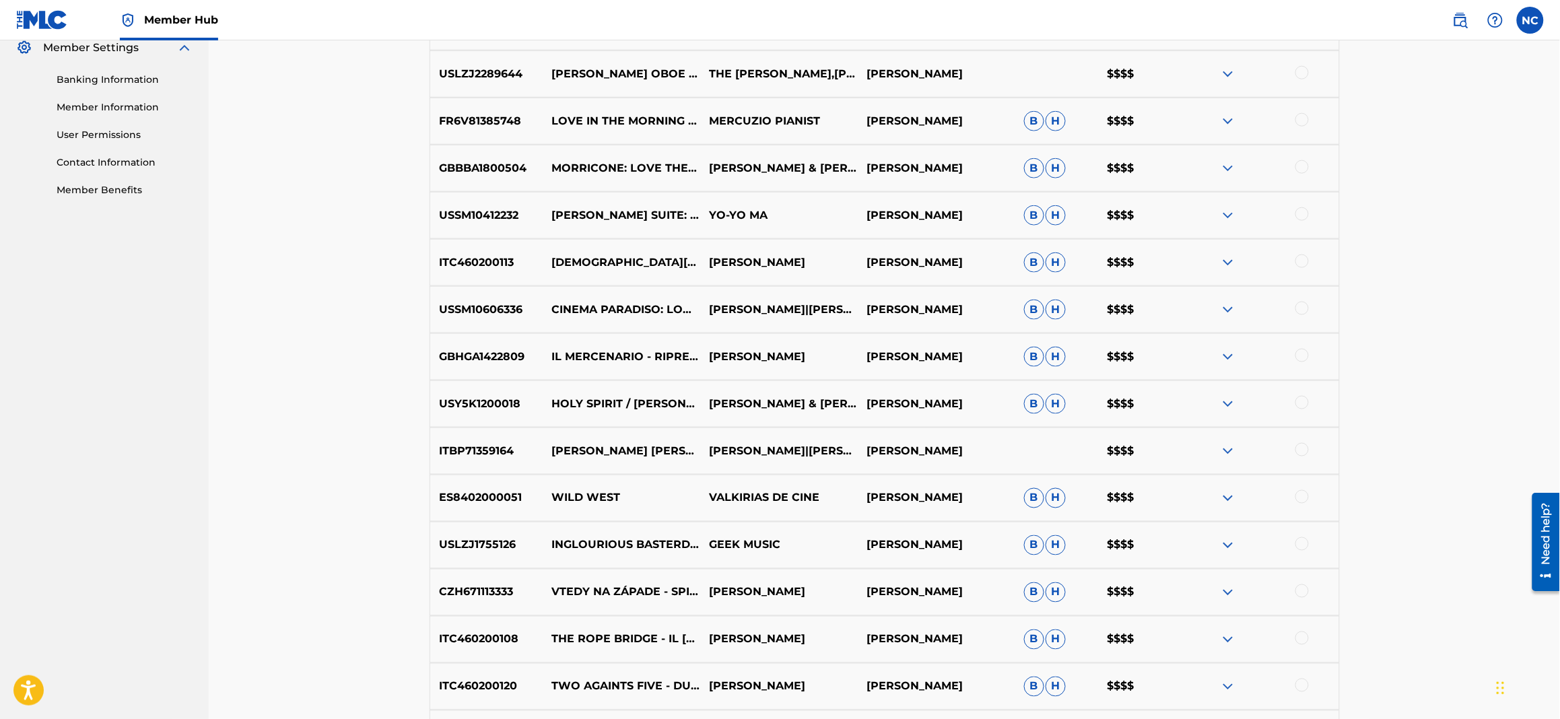
scroll to position [579, 0]
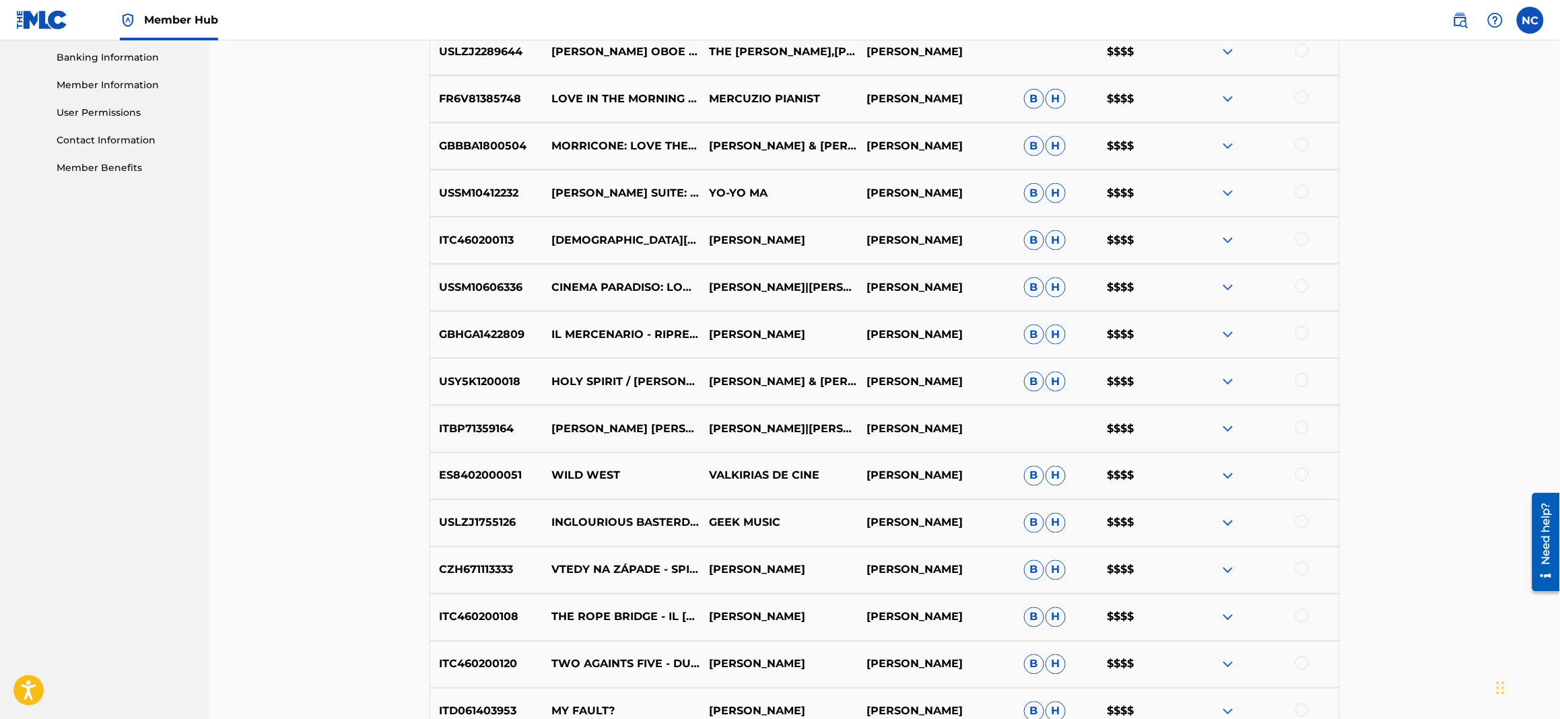
click at [1231, 520] on img at bounding box center [1228, 523] width 16 height 16
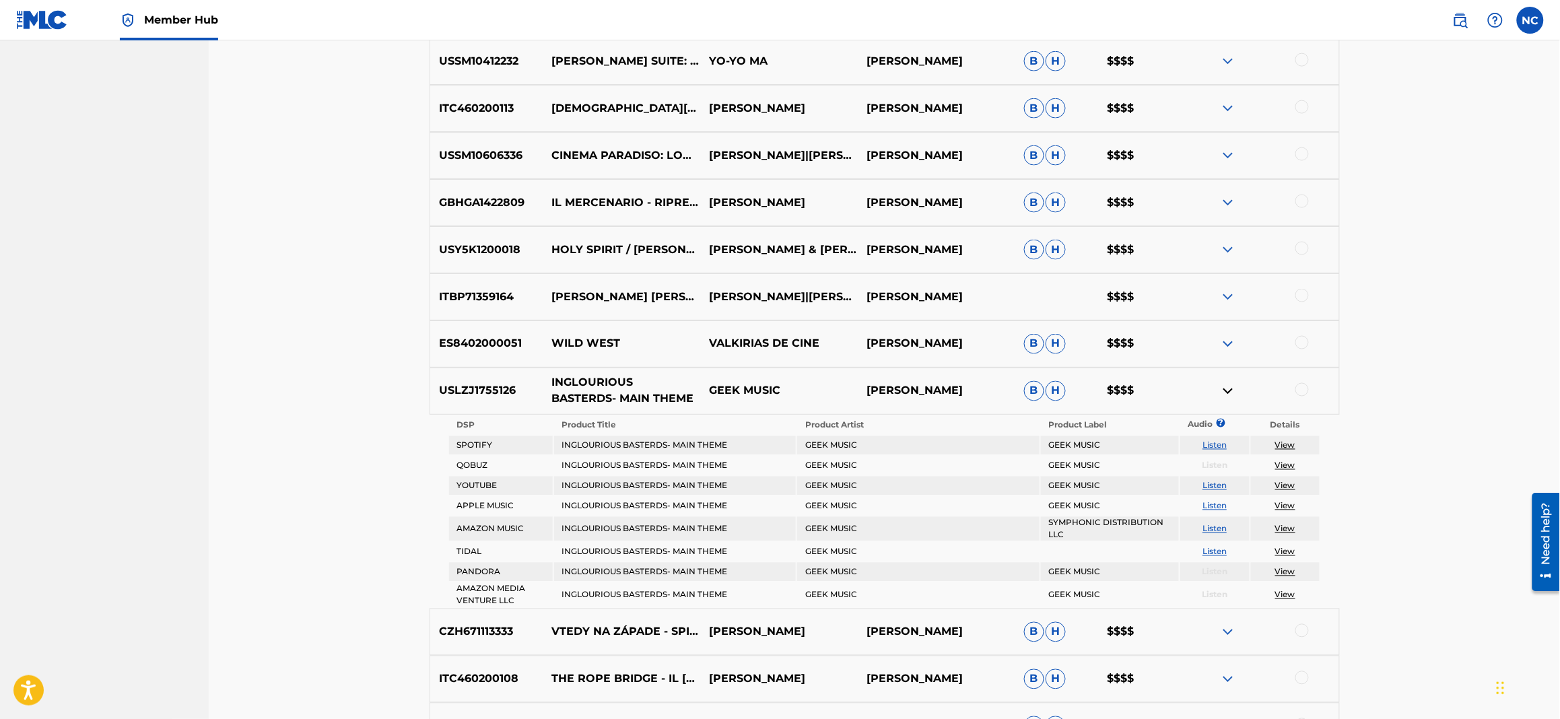
scroll to position [781, 0]
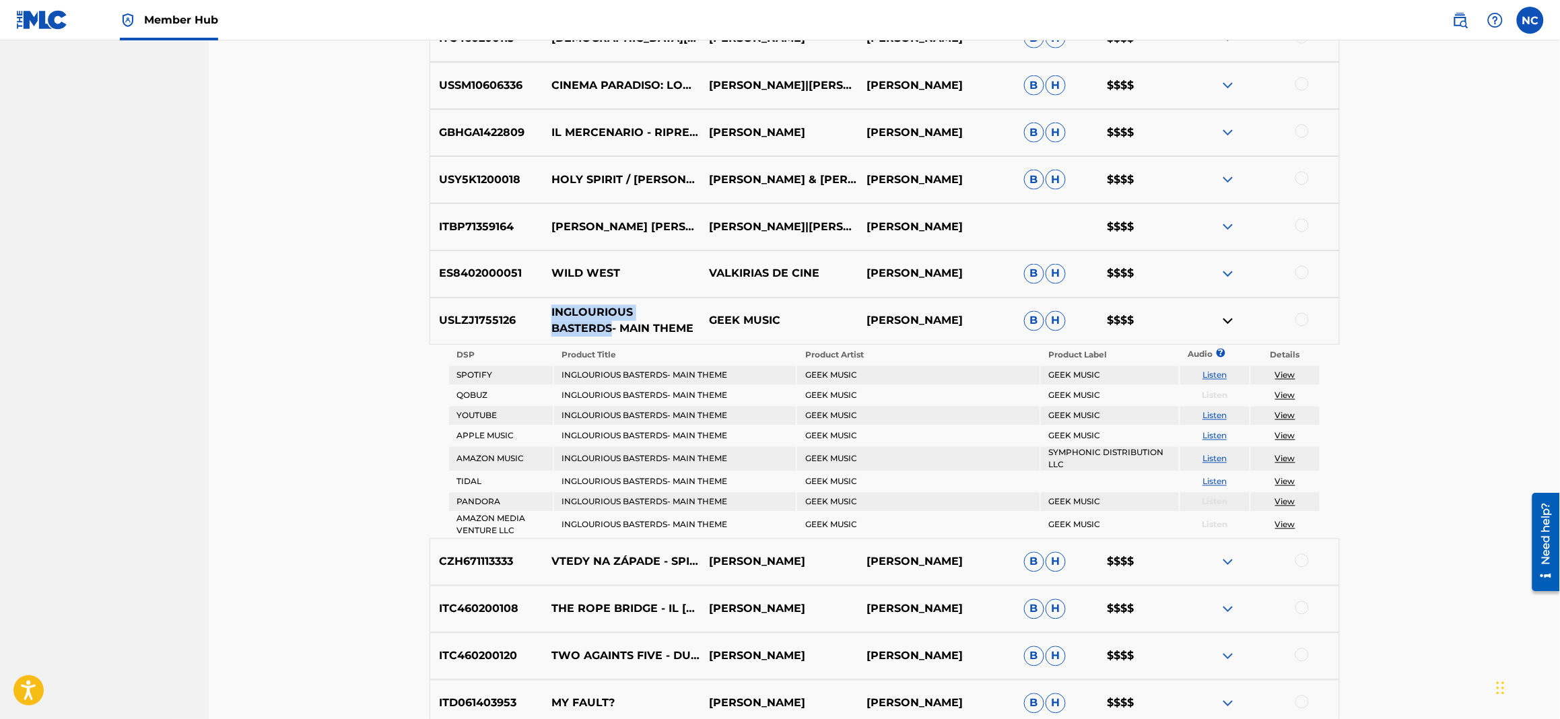
drag, startPoint x: 610, startPoint y: 328, endPoint x: 552, endPoint y: 308, distance: 61.3
click at [552, 308] on p "INGLOURIOUS BASTERDS- MAIN THEME" at bounding box center [622, 321] width 158 height 32
copy p "INGLOURIOUS BASTERDS"
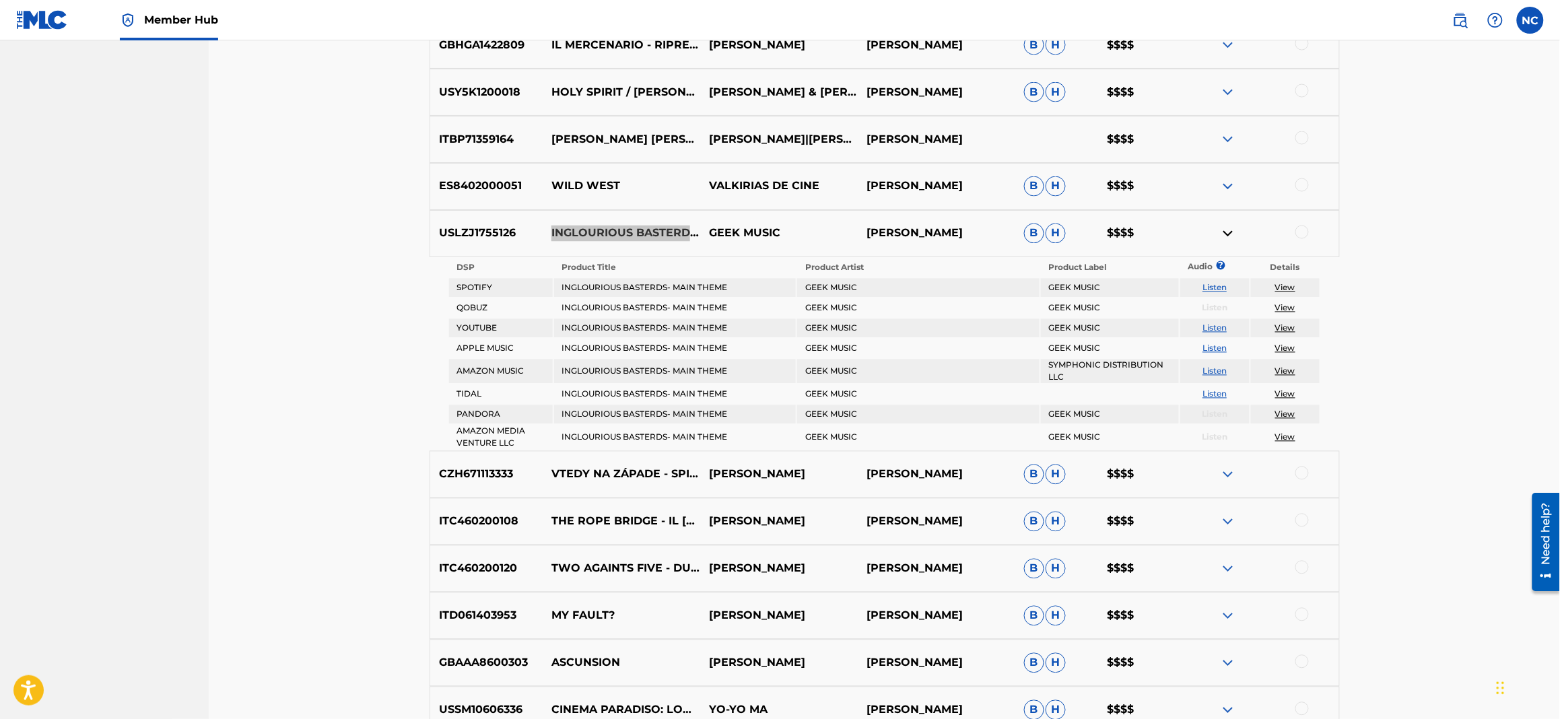
scroll to position [983, 0]
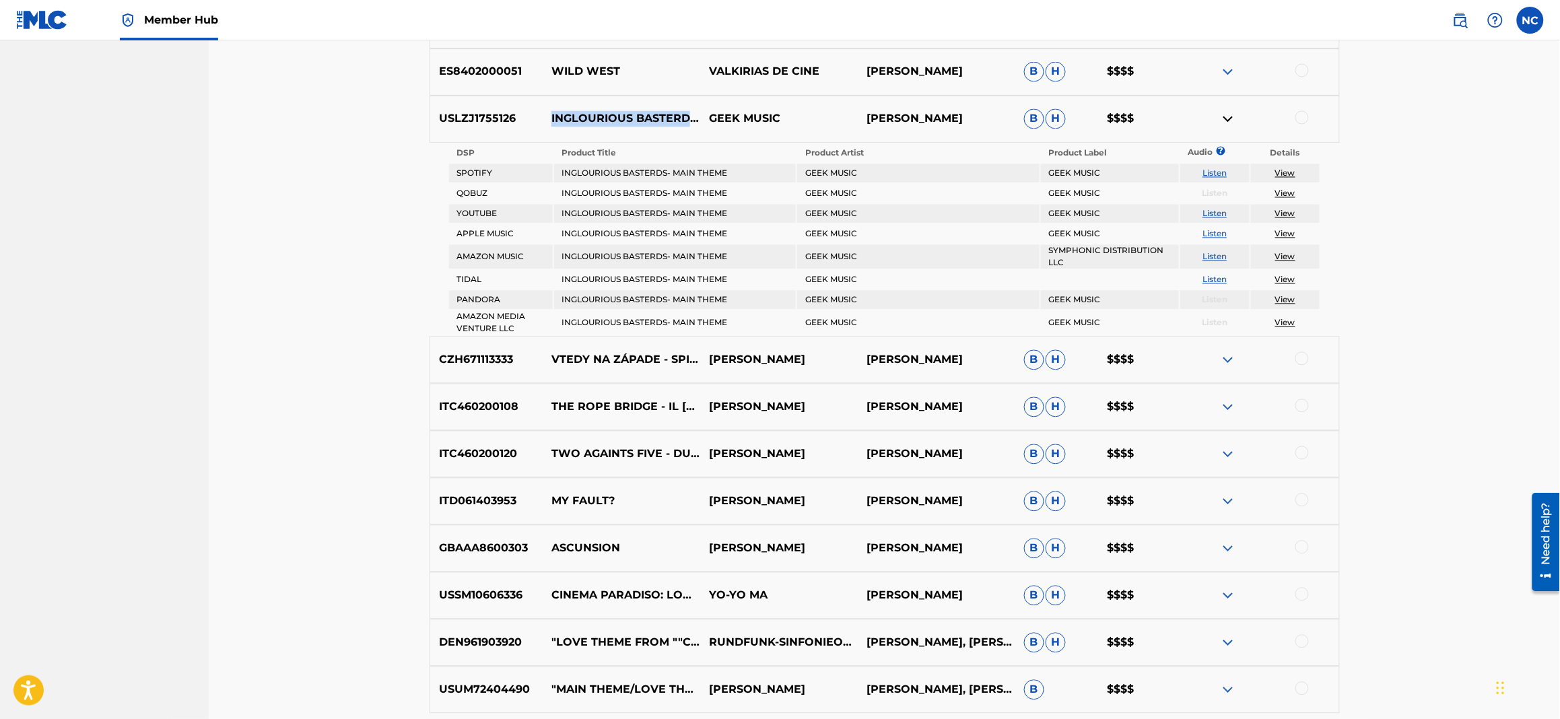
click at [1226, 353] on img at bounding box center [1228, 360] width 16 height 16
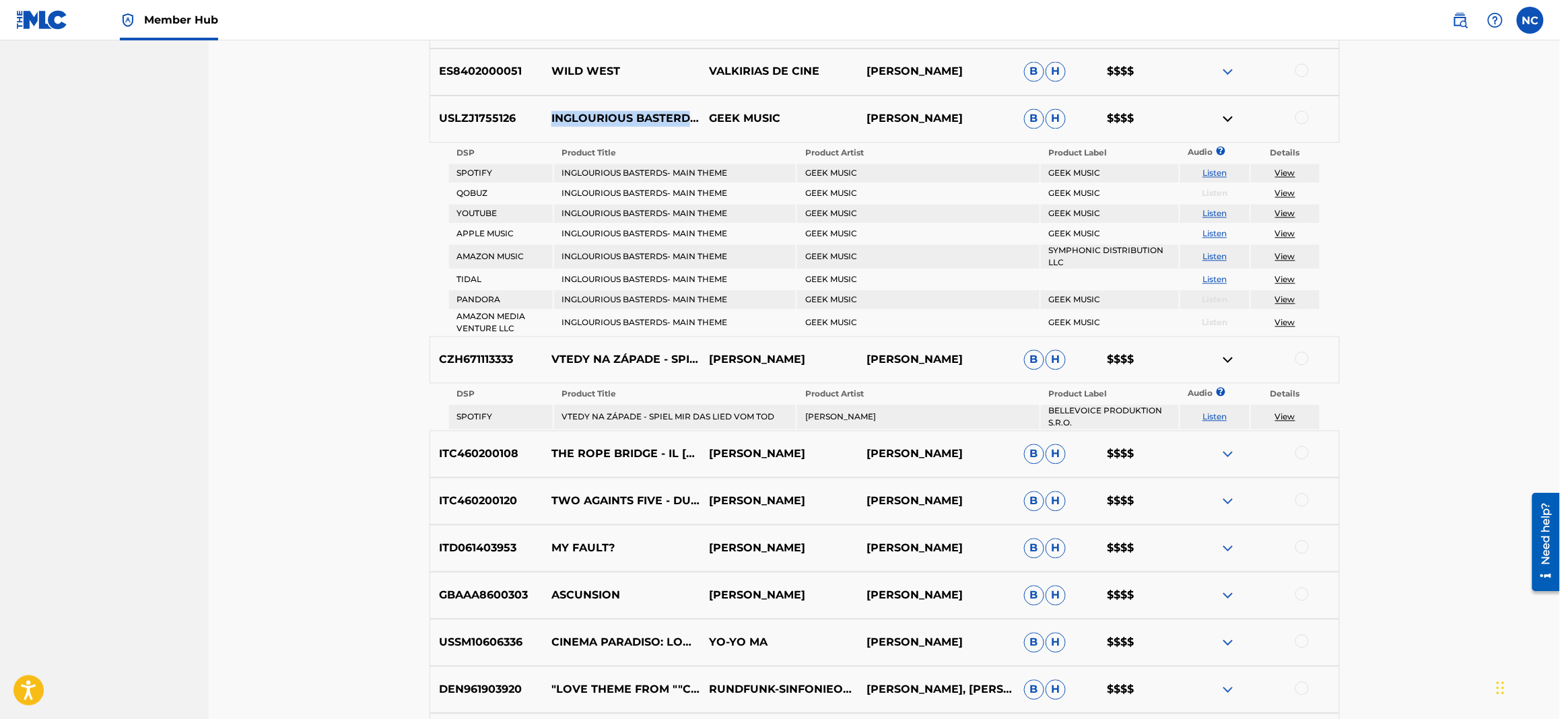
click at [1224, 449] on img at bounding box center [1228, 454] width 16 height 16
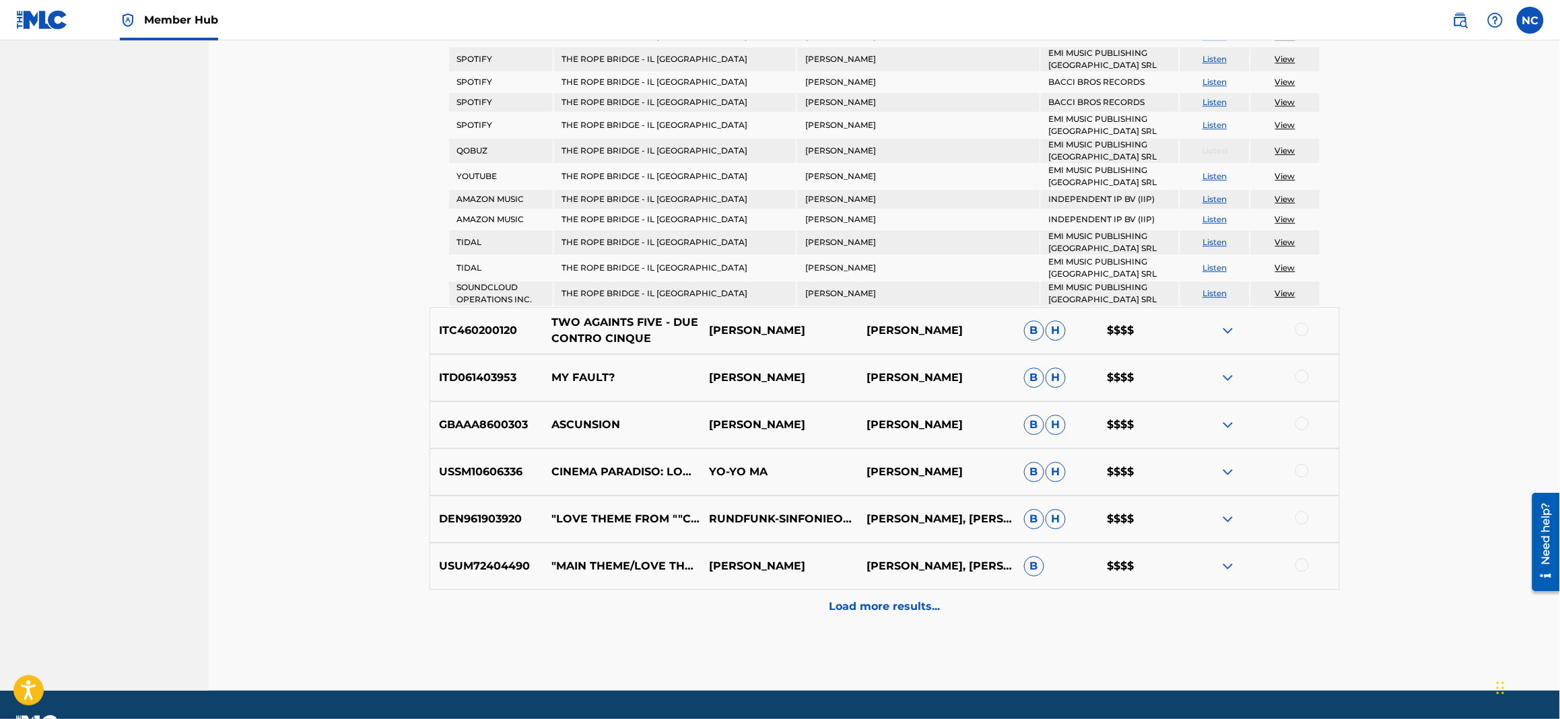
scroll to position [1541, 0]
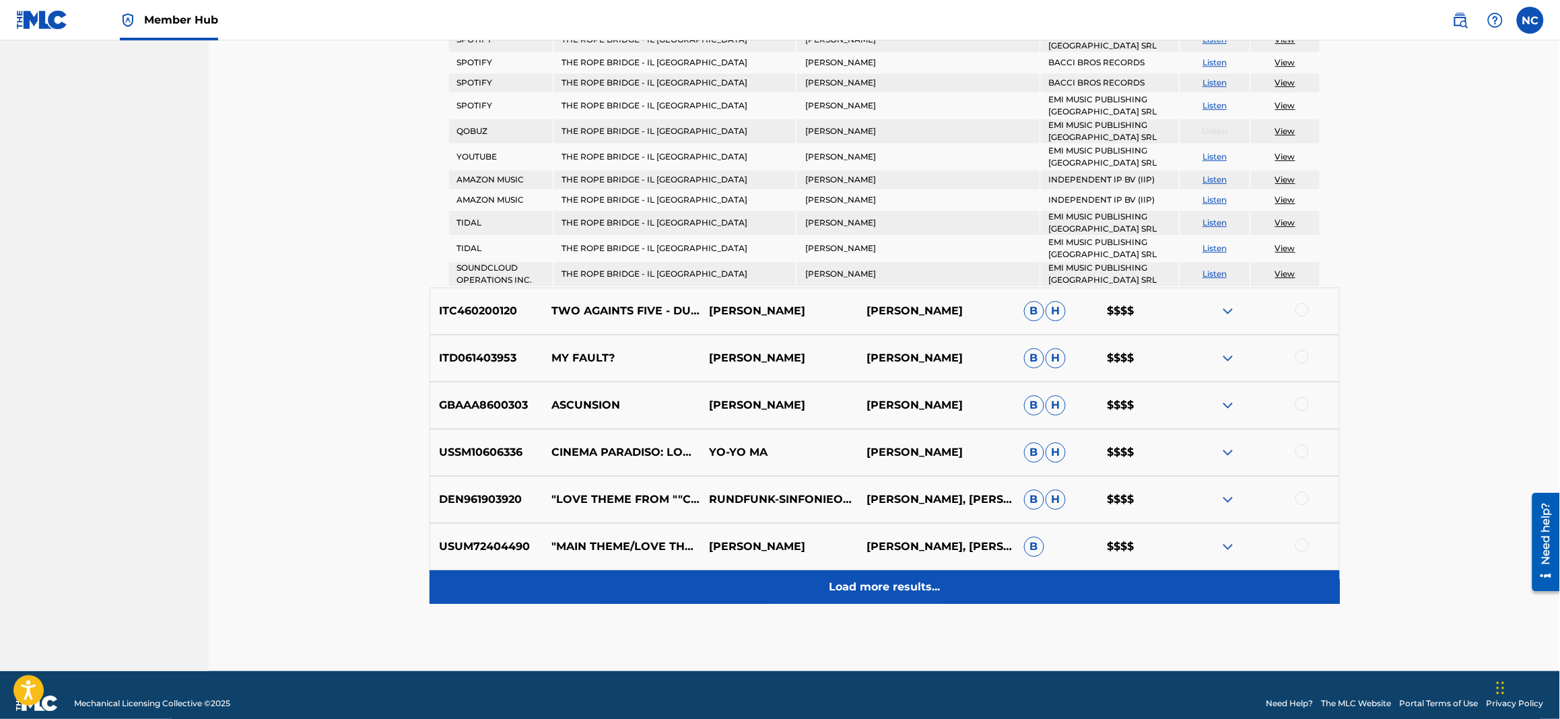
click at [896, 579] on p "Load more results..." at bounding box center [884, 587] width 111 height 16
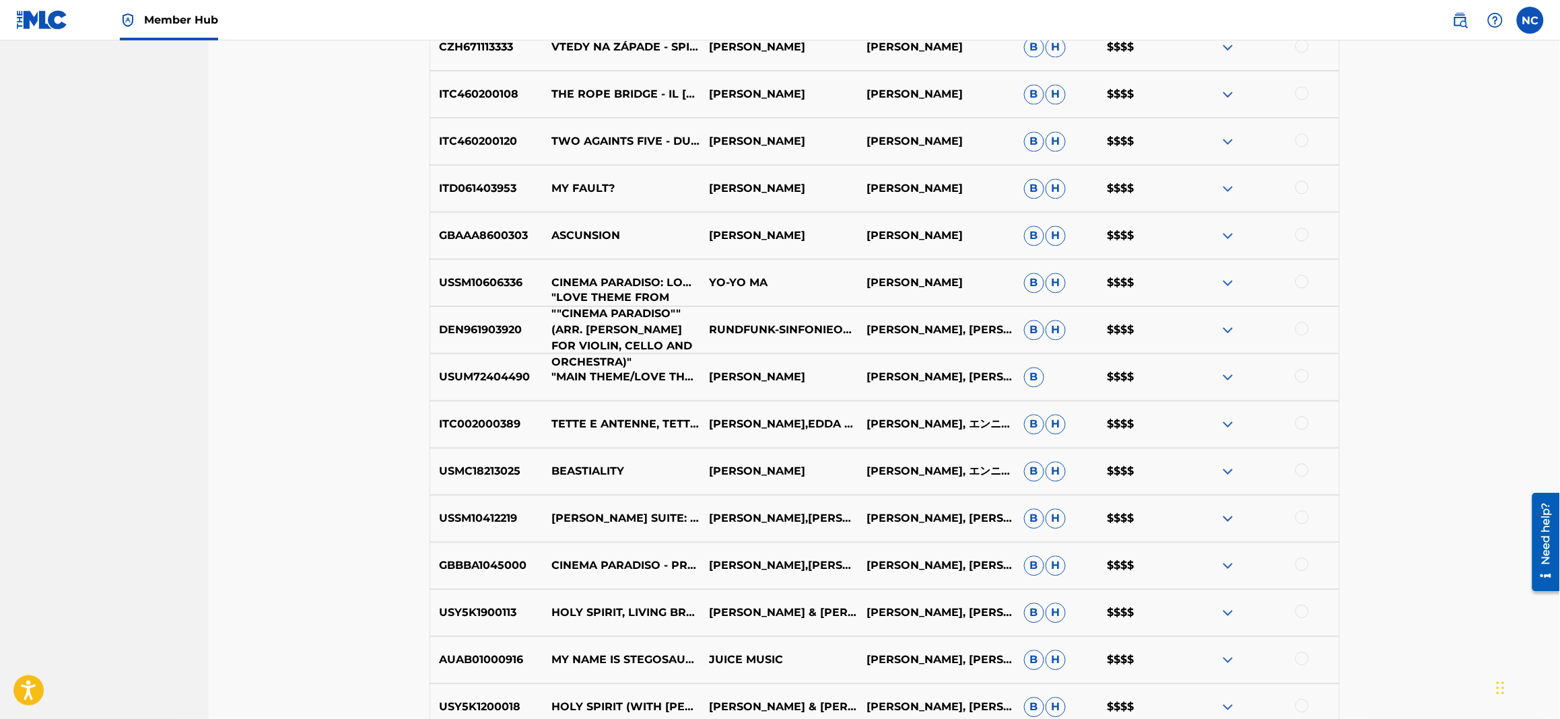
scroll to position [1218, 0]
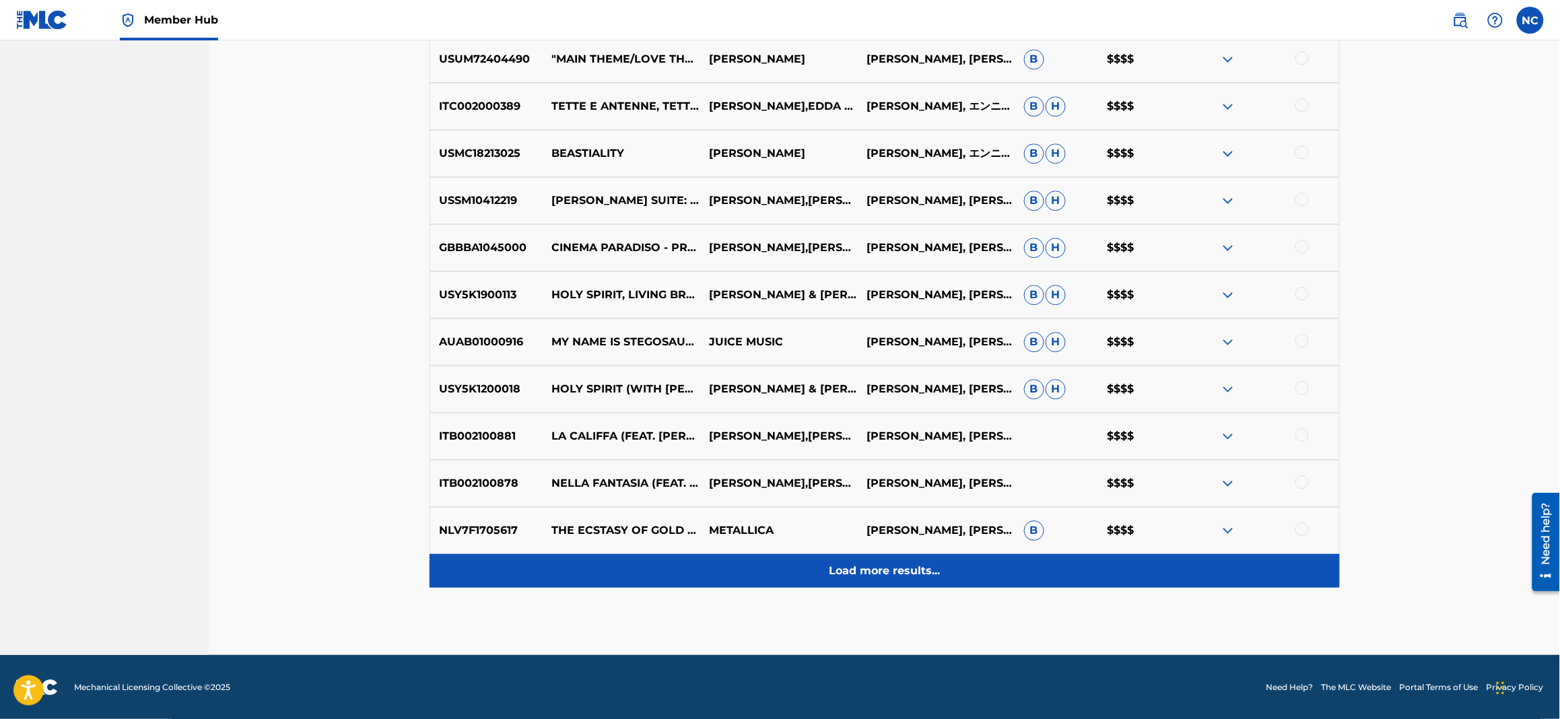
click at [871, 574] on p "Load more results..." at bounding box center [884, 571] width 111 height 16
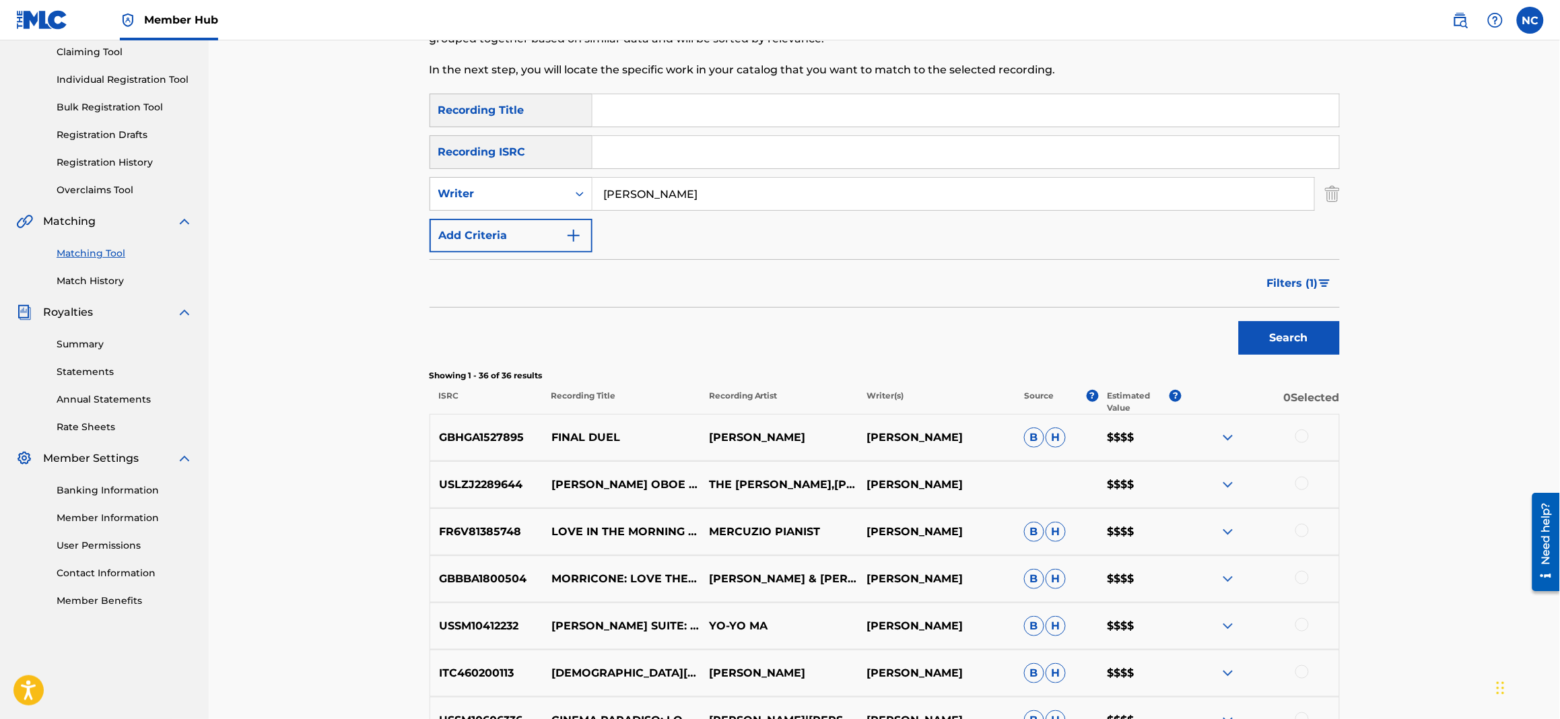
scroll to position [0, 0]
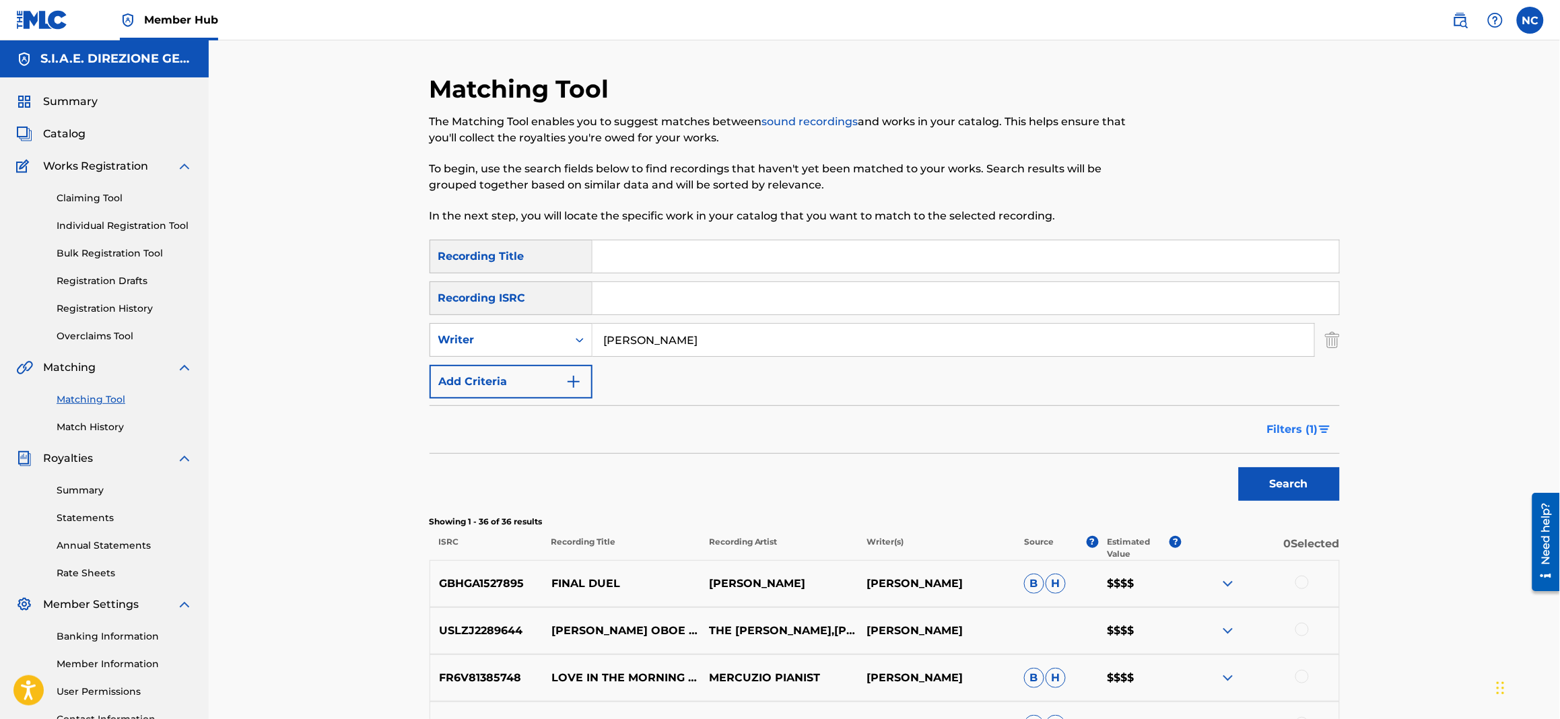
click at [1291, 429] on span "Filters ( 1 )" at bounding box center [1292, 429] width 51 height 16
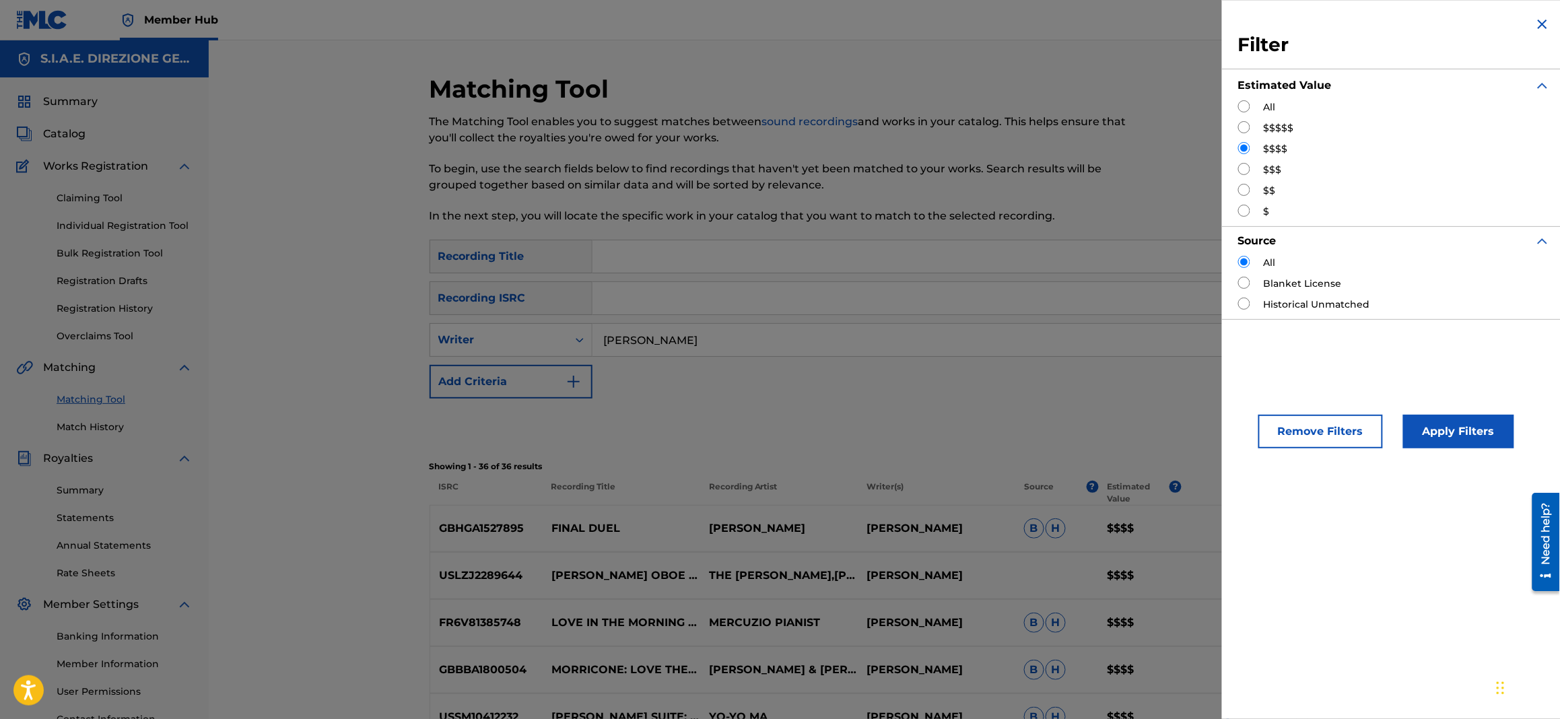
click at [1247, 168] on input "Search Form" at bounding box center [1244, 169] width 12 height 12
radio input "true"
click at [1492, 433] on button "Apply Filters" at bounding box center [1458, 432] width 111 height 34
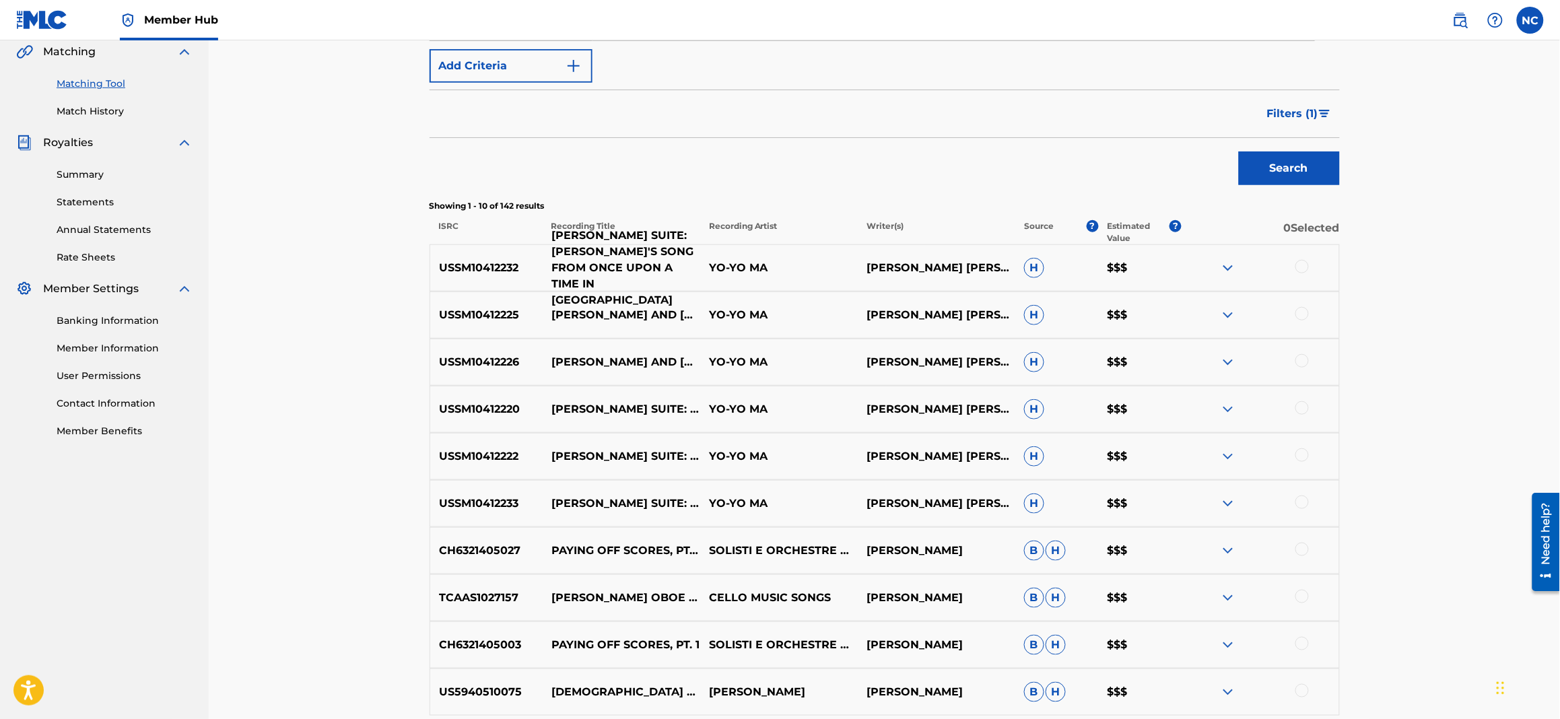
scroll to position [403, 0]
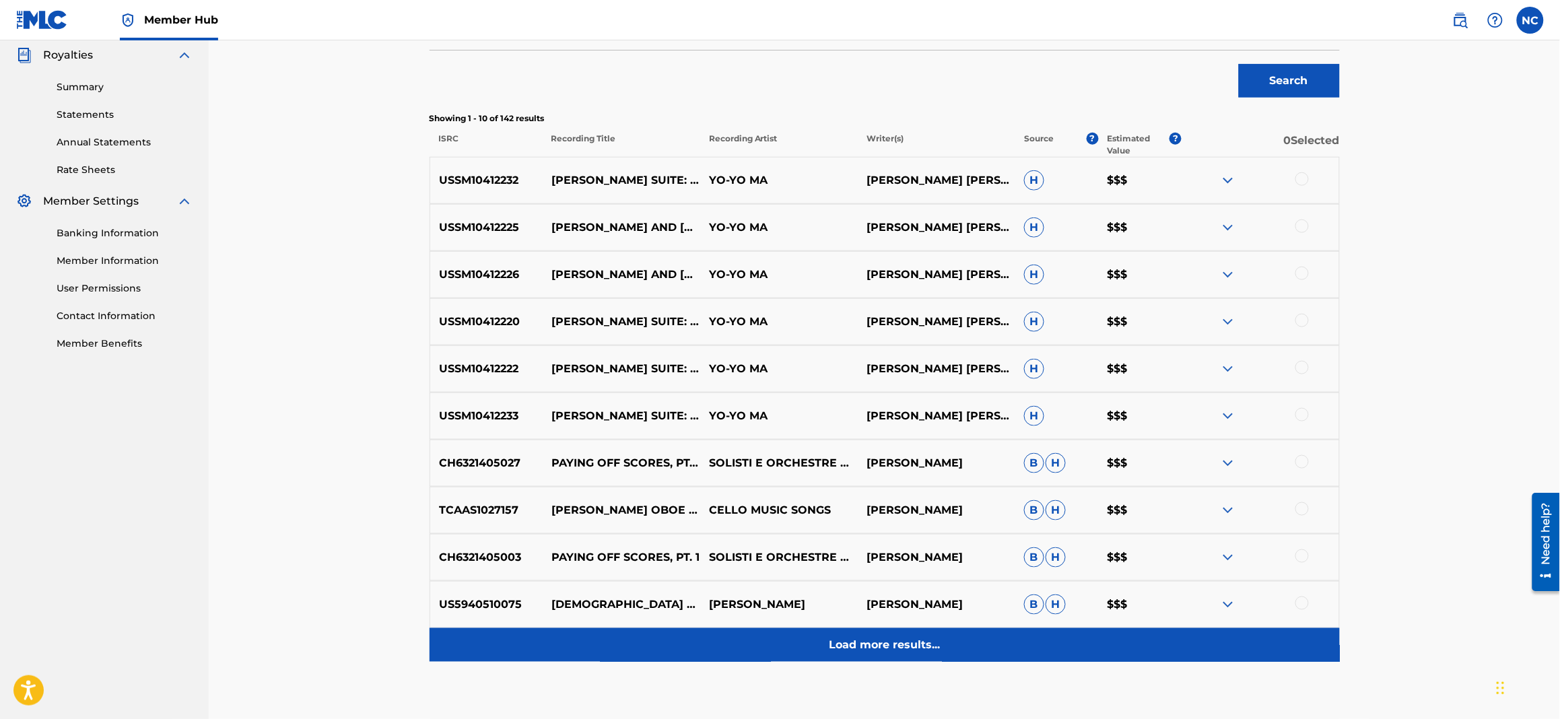
click at [865, 650] on p "Load more results..." at bounding box center [884, 645] width 111 height 16
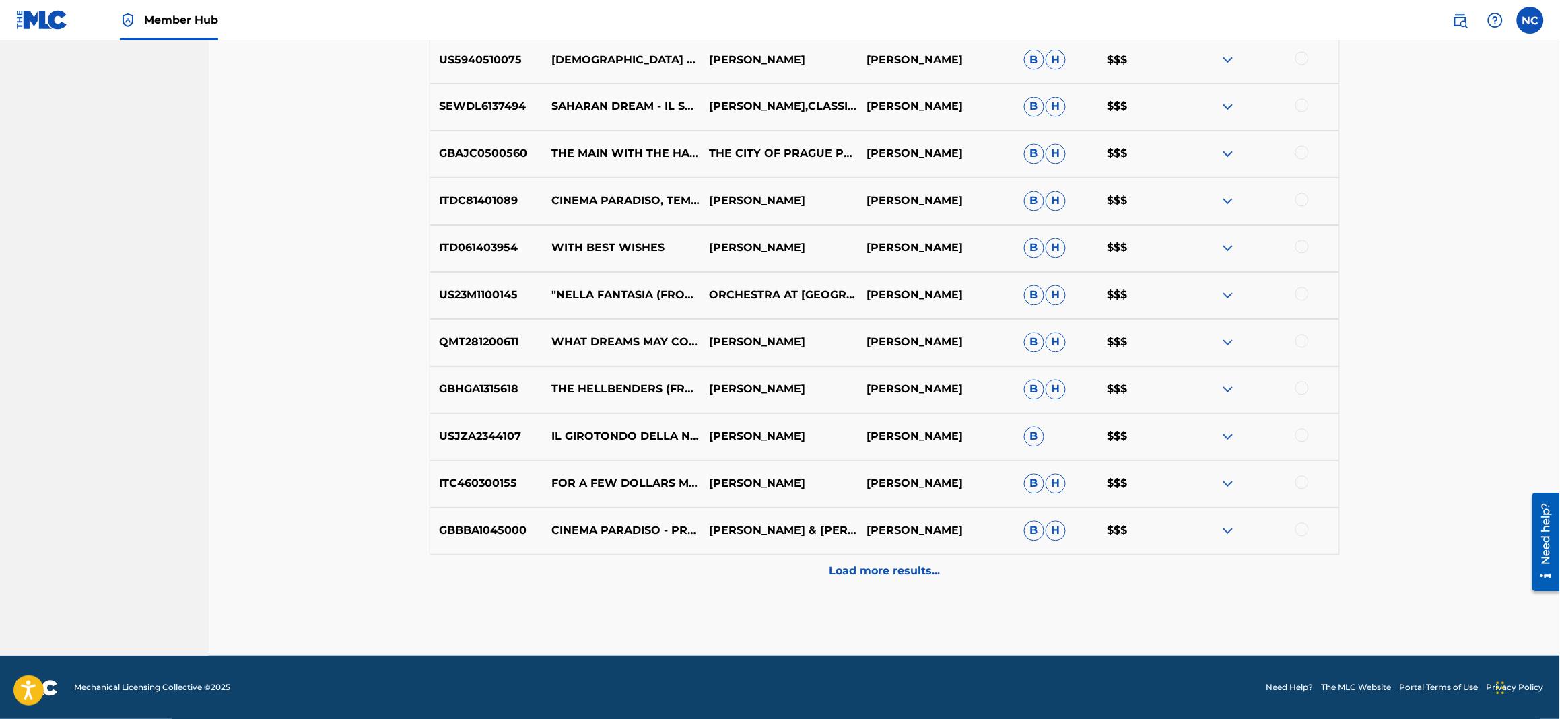
scroll to position [948, 0]
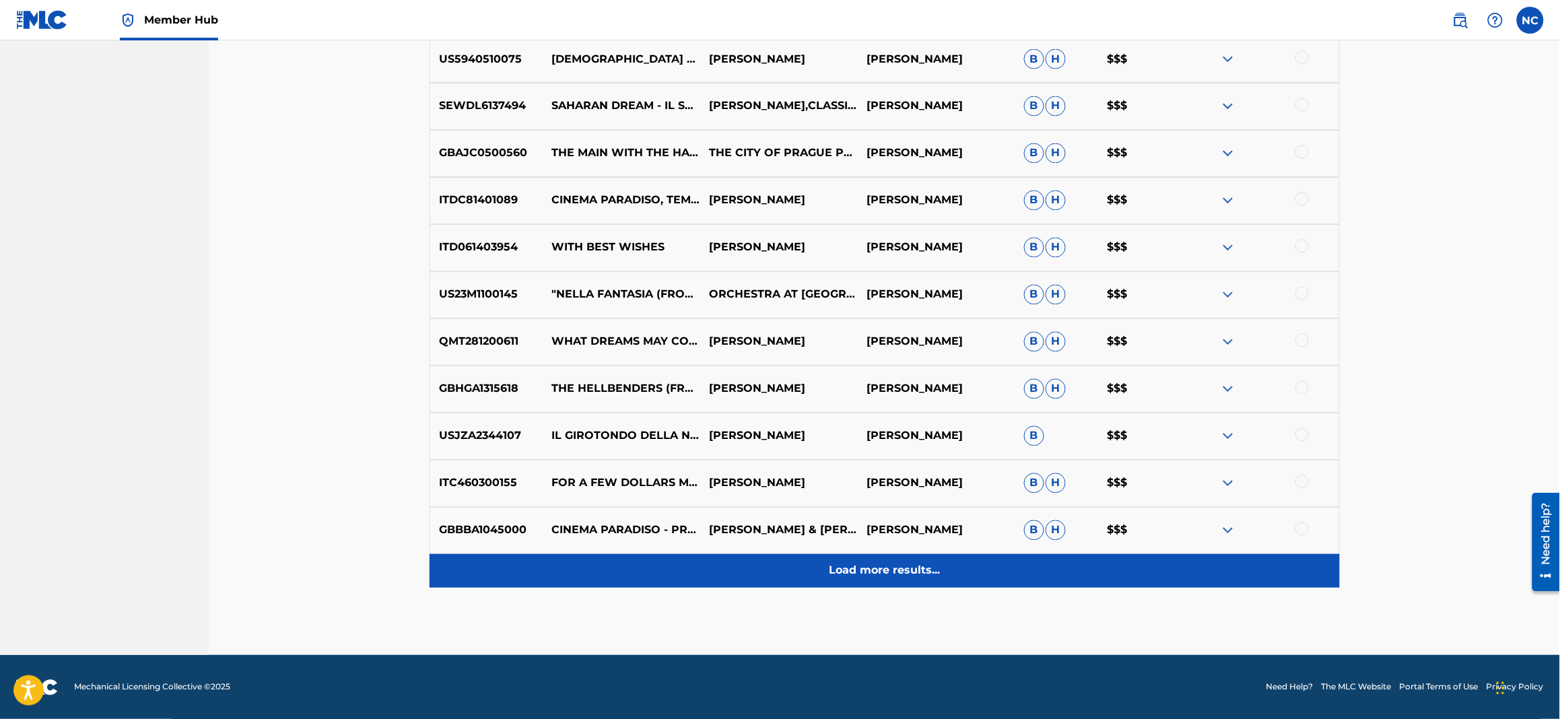
click at [879, 571] on p "Load more results..." at bounding box center [884, 571] width 111 height 16
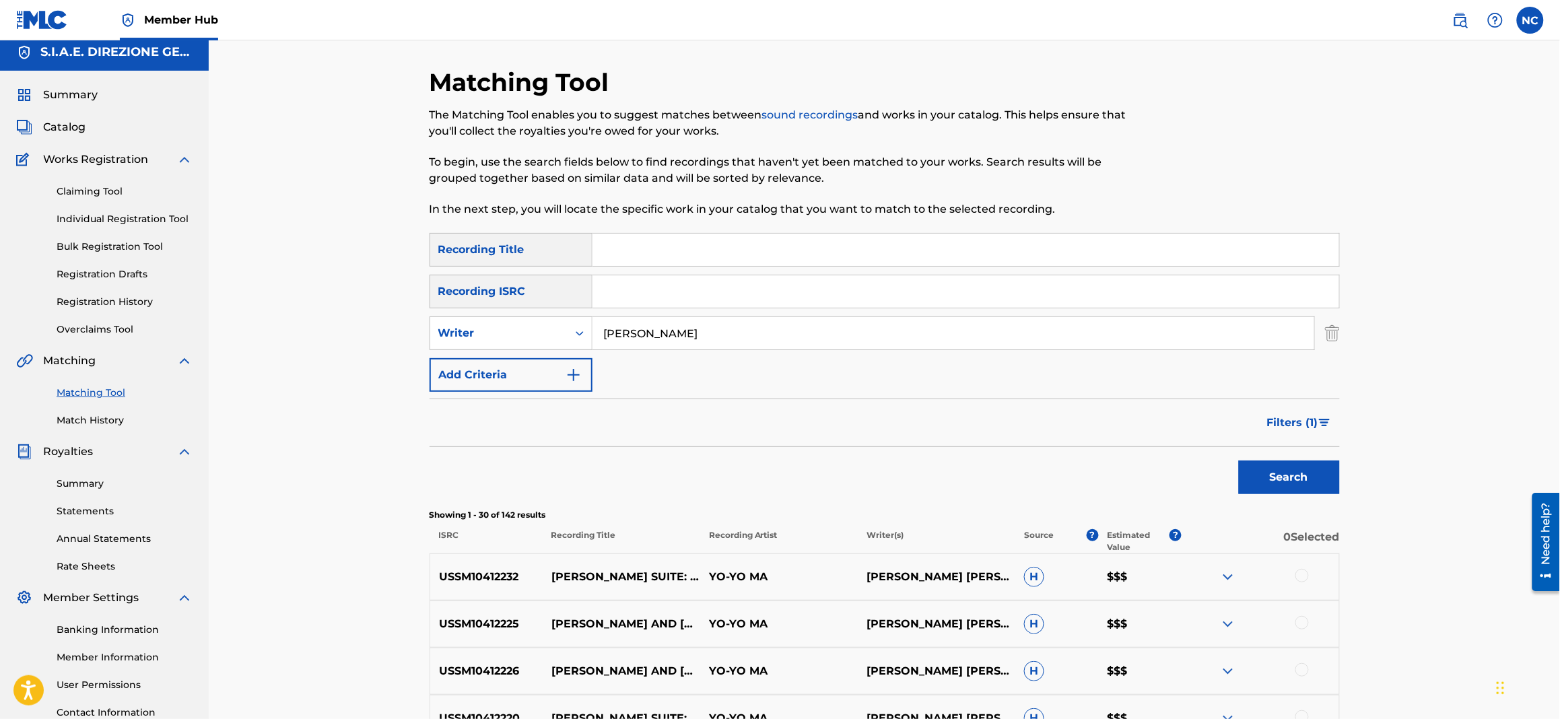
scroll to position [0, 0]
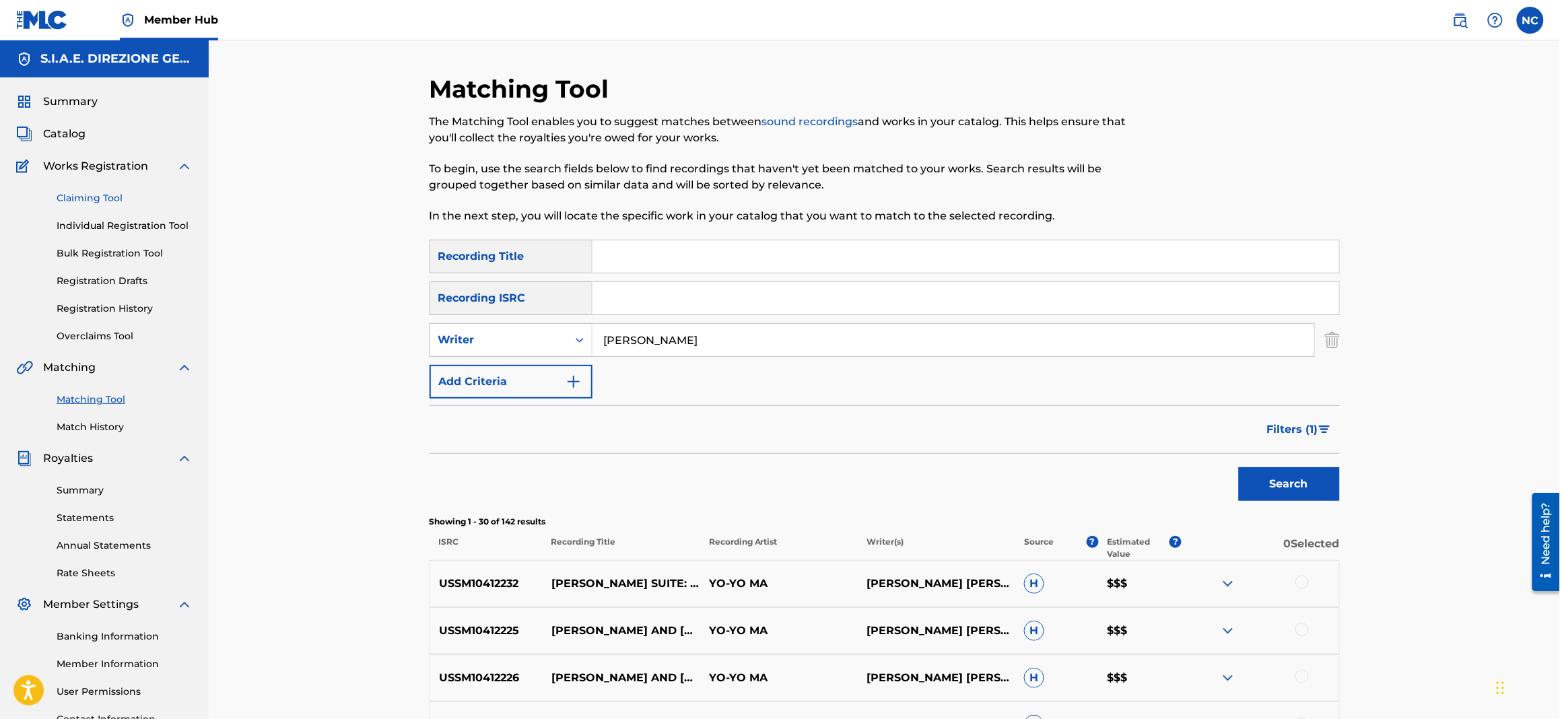
click at [83, 196] on link "Claiming Tool" at bounding box center [125, 198] width 136 height 14
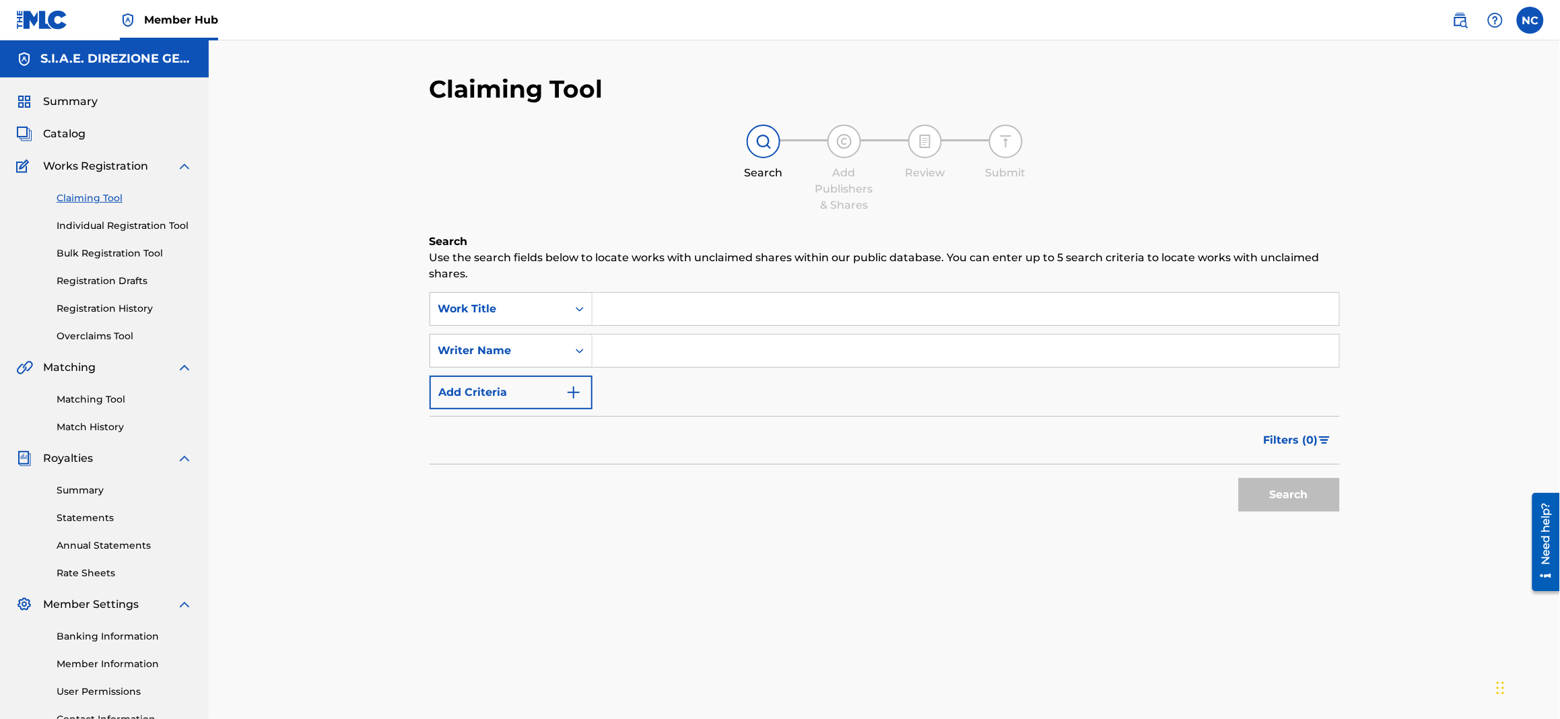
click at [664, 314] on input "Search Form" at bounding box center [965, 309] width 746 height 32
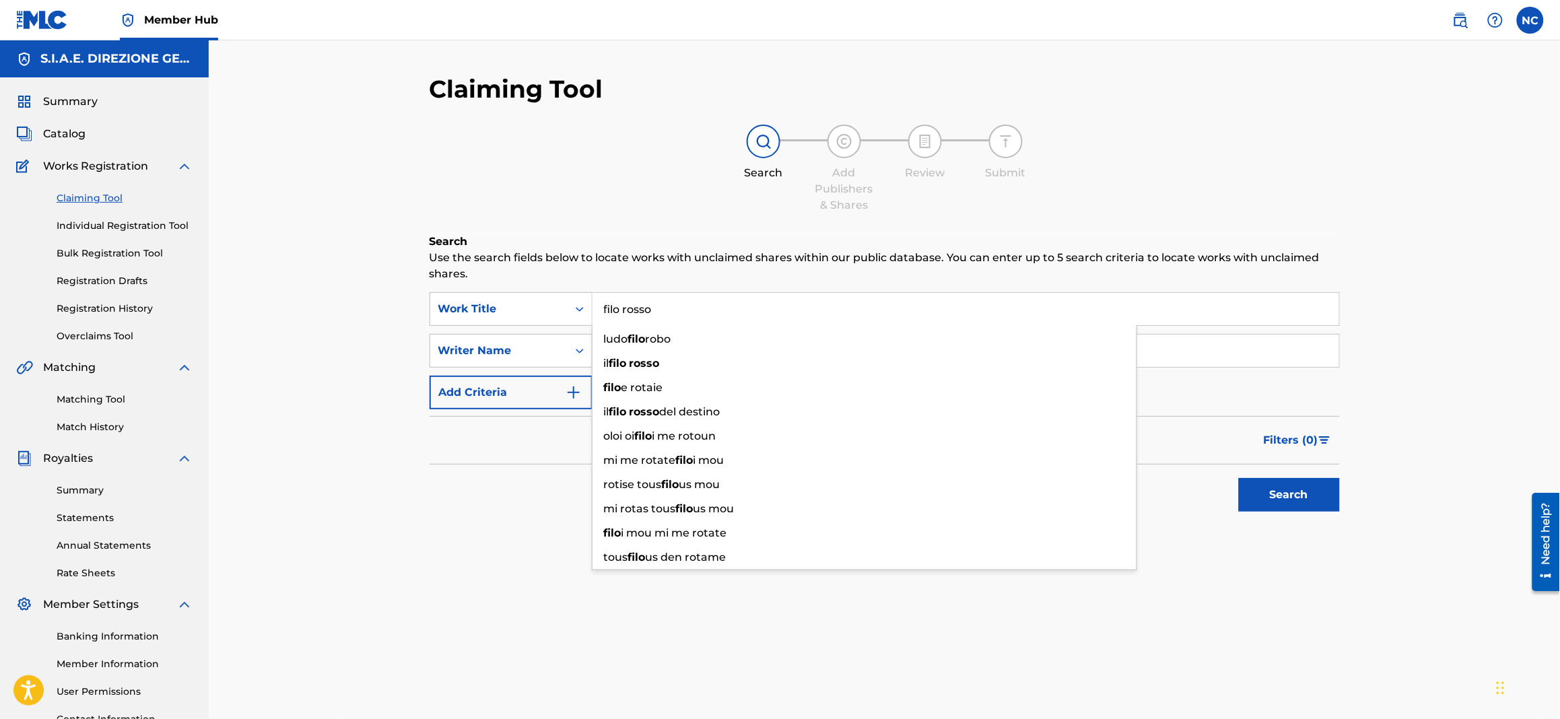
type input "filo rosso"
click at [1239, 478] on button "Search" at bounding box center [1289, 495] width 101 height 34
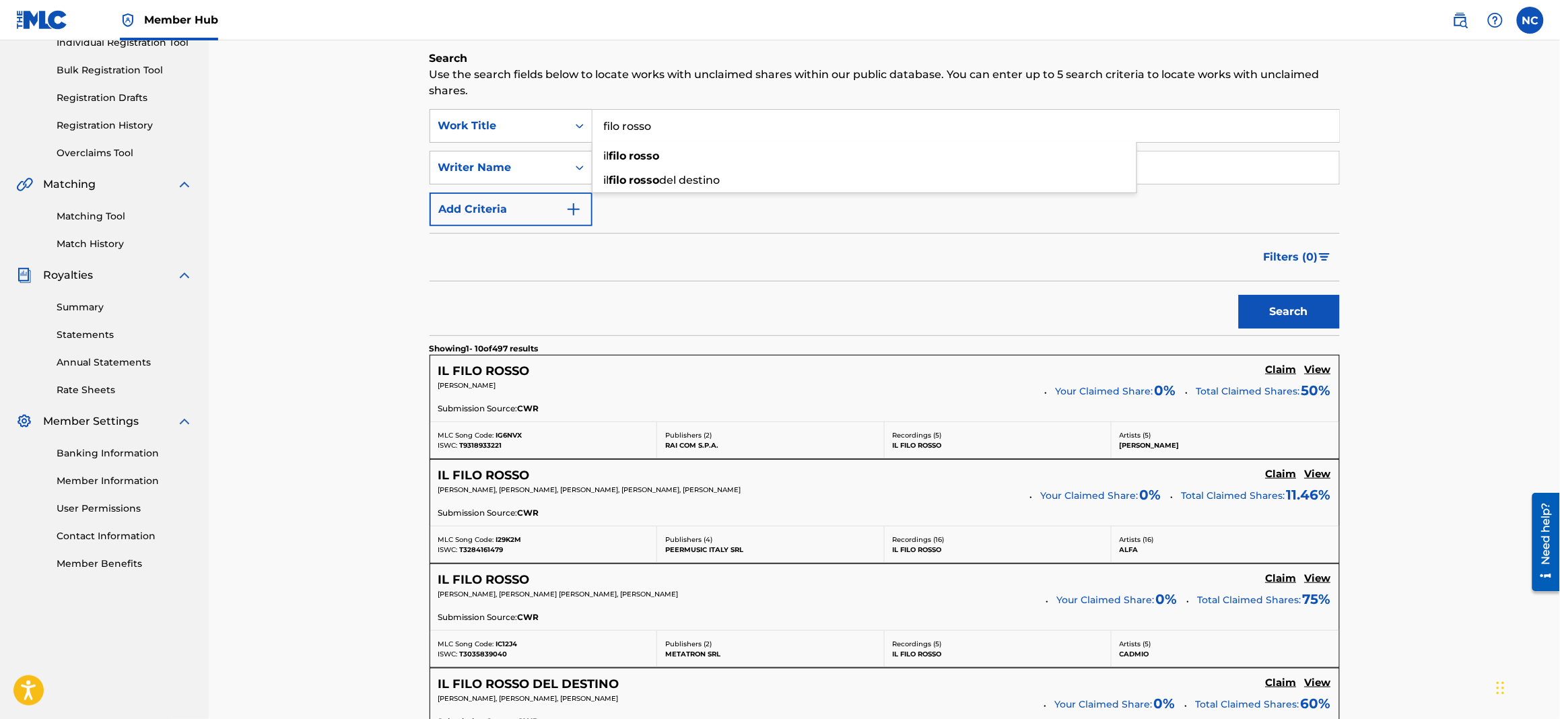
scroll to position [100, 0]
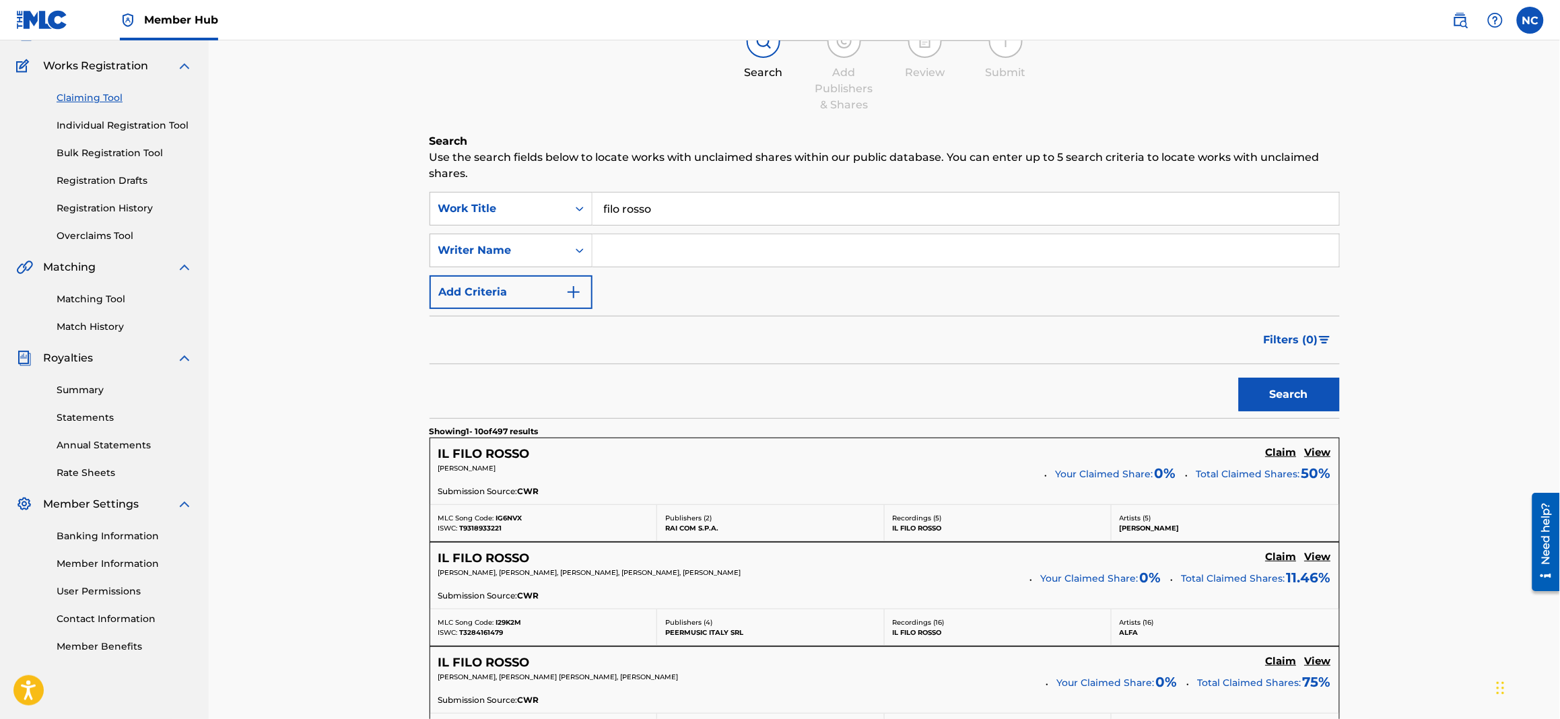
click at [662, 360] on div "Filters ( 0 )" at bounding box center [884, 340] width 910 height 48
click at [615, 250] on input "Search Form" at bounding box center [965, 250] width 746 height 32
type input "di [DEMOGRAPHIC_DATA]"
click at [1239, 378] on button "Search" at bounding box center [1289, 395] width 101 height 34
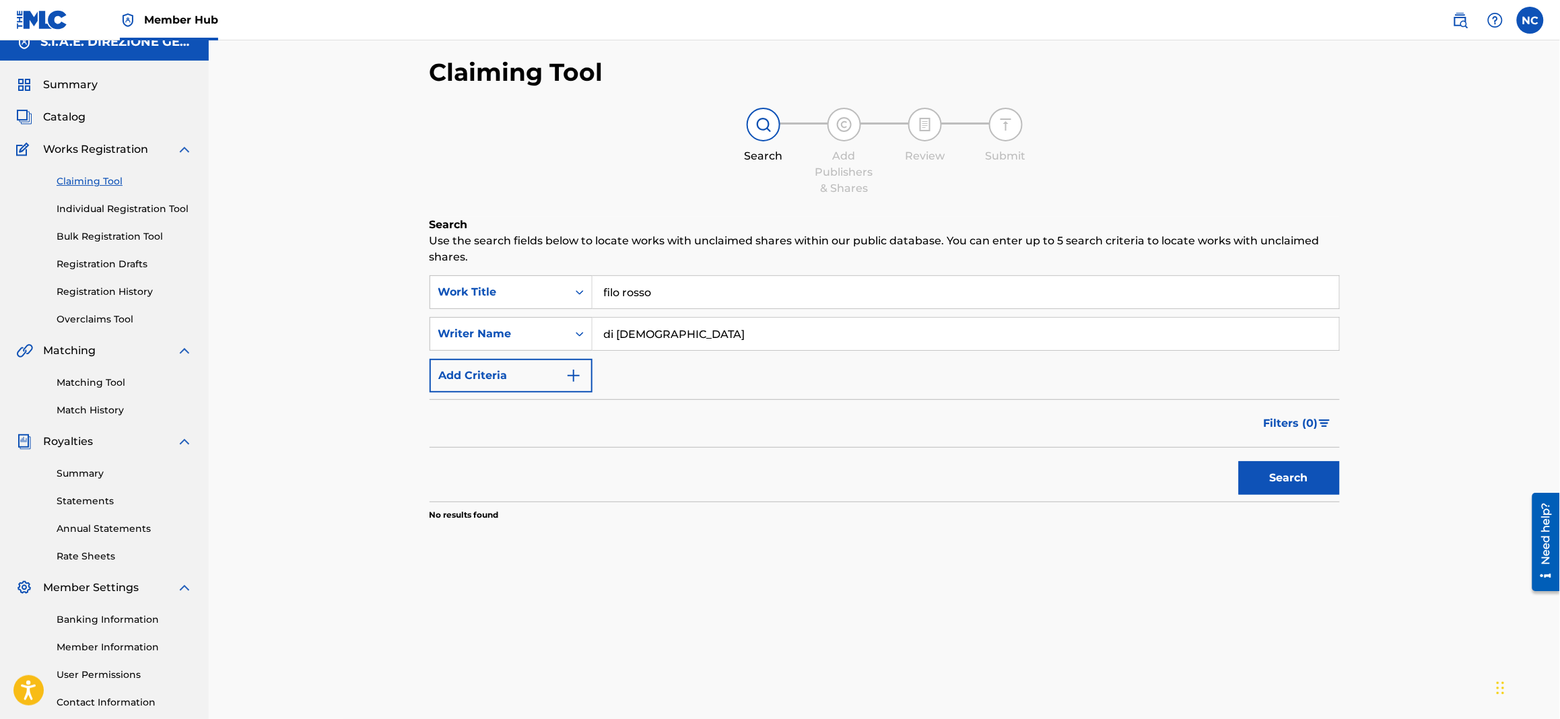
scroll to position [0, 0]
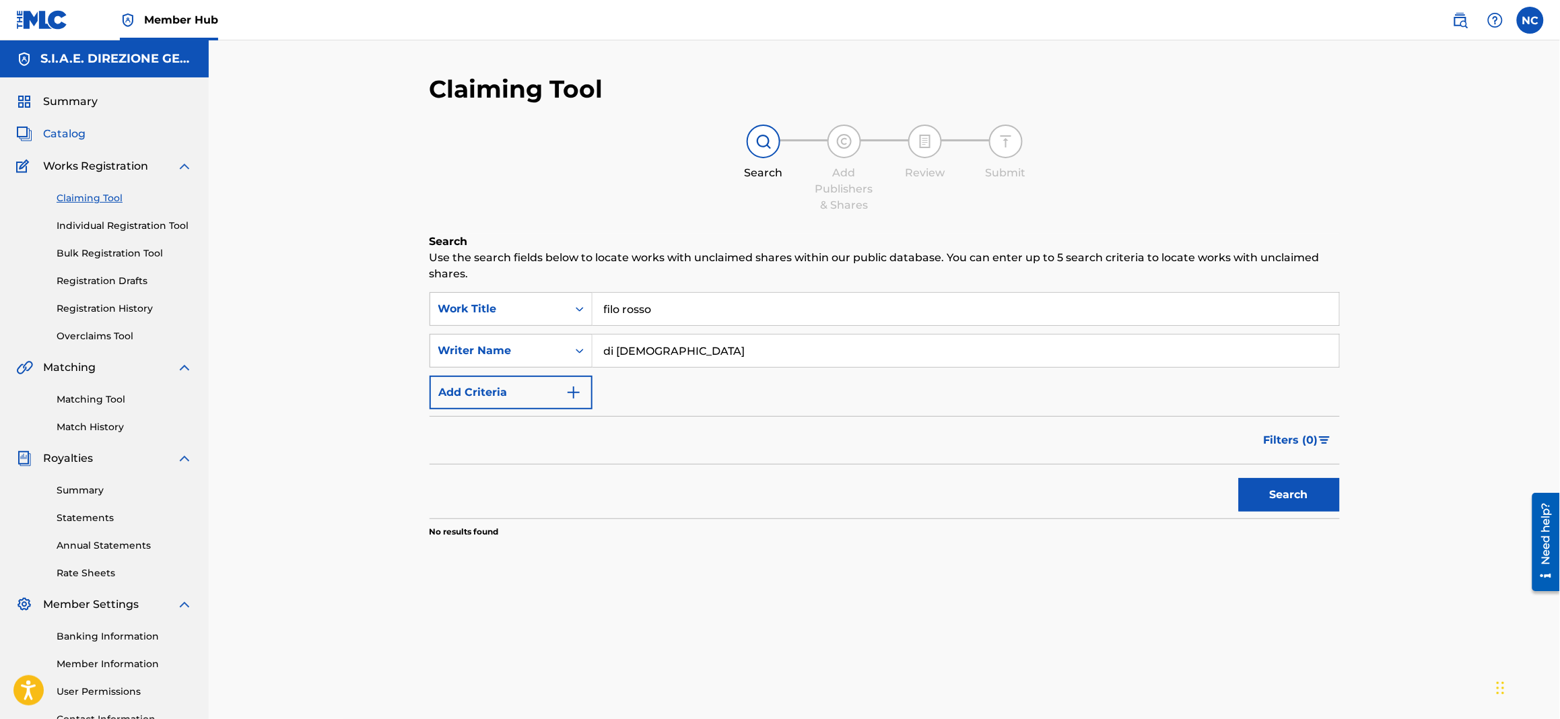
click at [59, 133] on span "Catalog" at bounding box center [64, 134] width 42 height 16
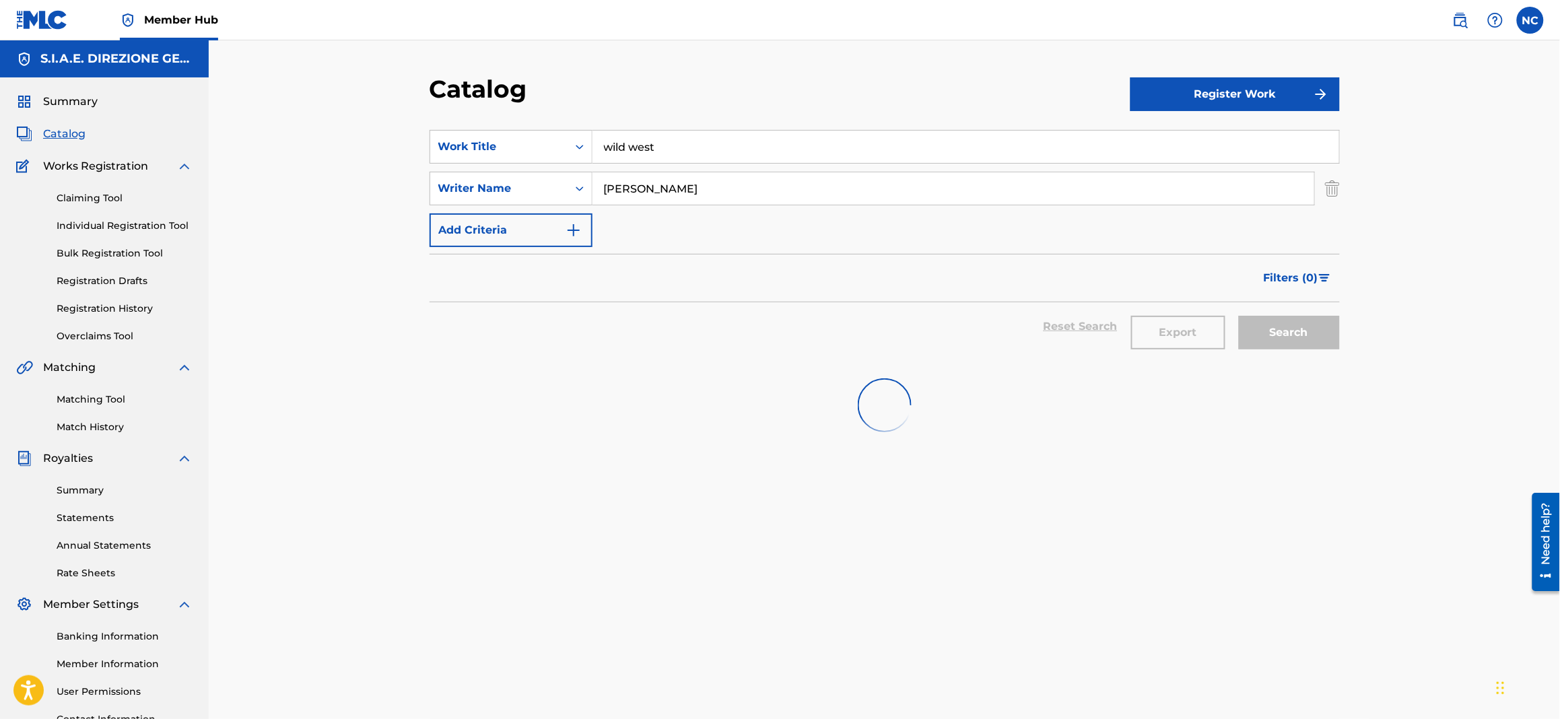
click at [355, 155] on div "Catalog Register Work SearchWithCriteria24cd72b3-41f4-42c7-9ed7-3d471df3bbc2 Wo…" at bounding box center [884, 405] width 1351 height 730
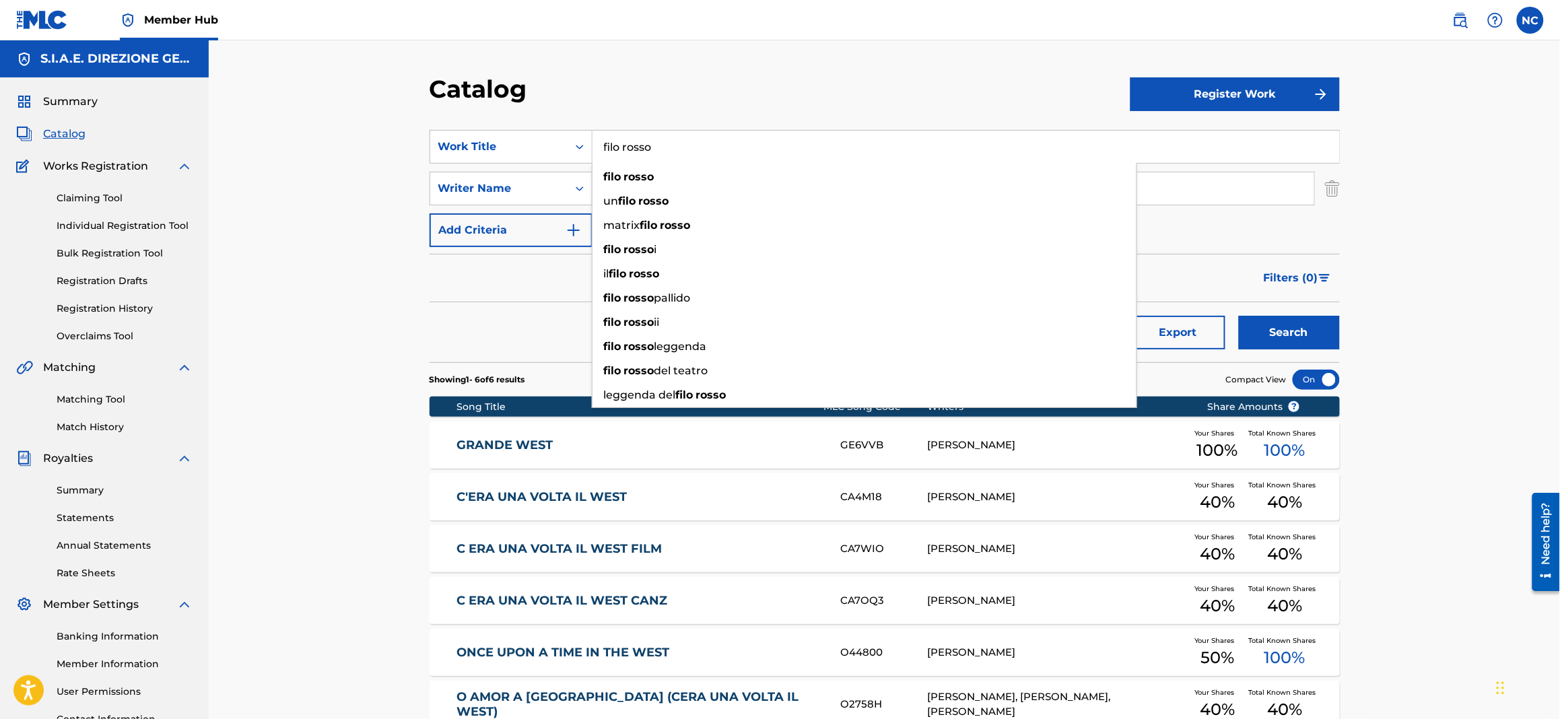
type input "filo rosso"
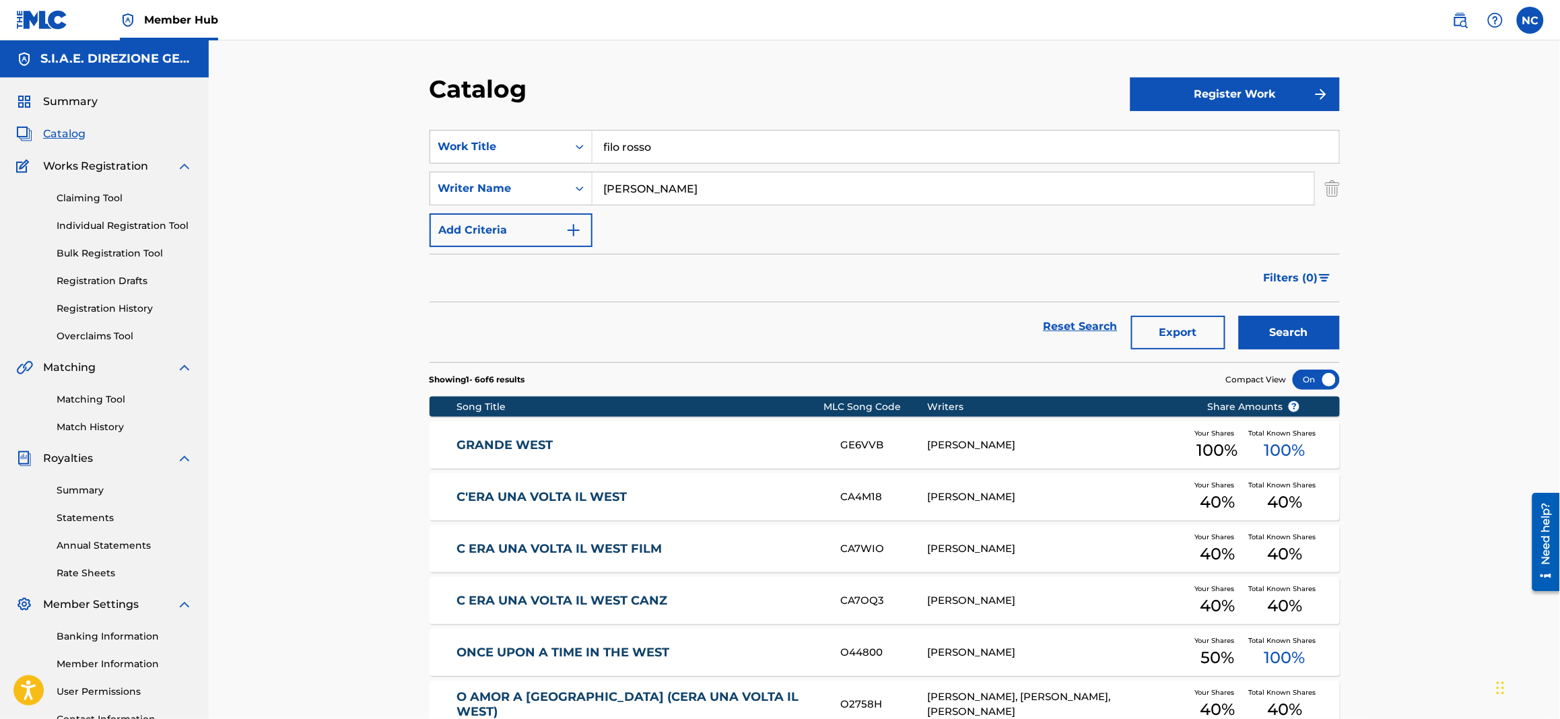
click at [496, 309] on div "Reset Search Export Search" at bounding box center [884, 326] width 910 height 48
drag, startPoint x: 735, startPoint y: 179, endPoint x: 407, endPoint y: 187, distance: 328.6
click at [407, 187] on div "Catalog Register Work SearchWithCriteria24cd72b3-41f4-42c7-9ed7-3d471df3bbc2 Wo…" at bounding box center [884, 415] width 1351 height 751
type input "di [DEMOGRAPHIC_DATA]"
click at [1239, 316] on button "Search" at bounding box center [1289, 333] width 101 height 34
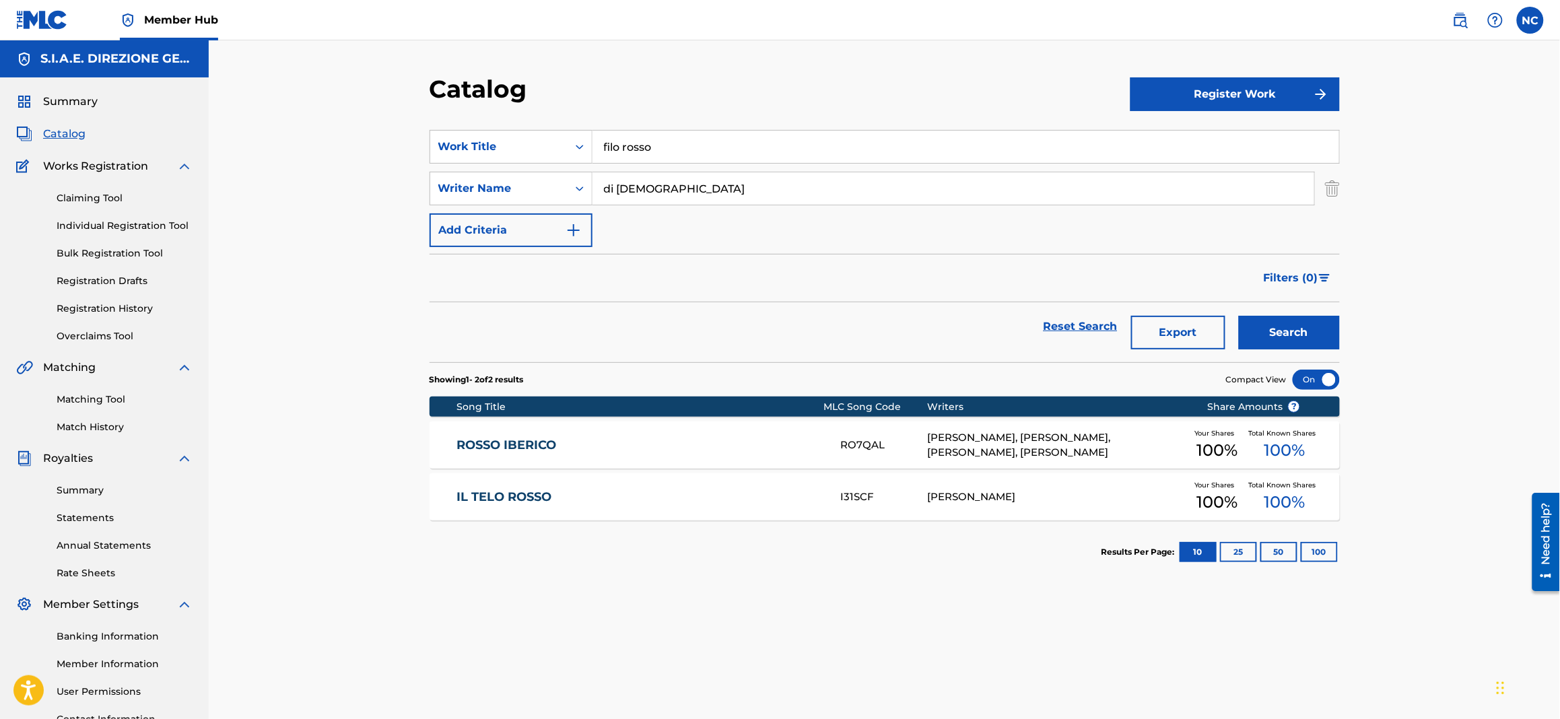
drag, startPoint x: 752, startPoint y: 154, endPoint x: 426, endPoint y: 153, distance: 325.8
click at [426, 153] on div "Catalog Register Work SearchWithCriteria24cd72b3-41f4-42c7-9ed7-3d471df3bbc2 Wo…" at bounding box center [884, 422] width 942 height 696
type input "sofia"
click at [1239, 316] on button "Search" at bounding box center [1289, 333] width 101 height 34
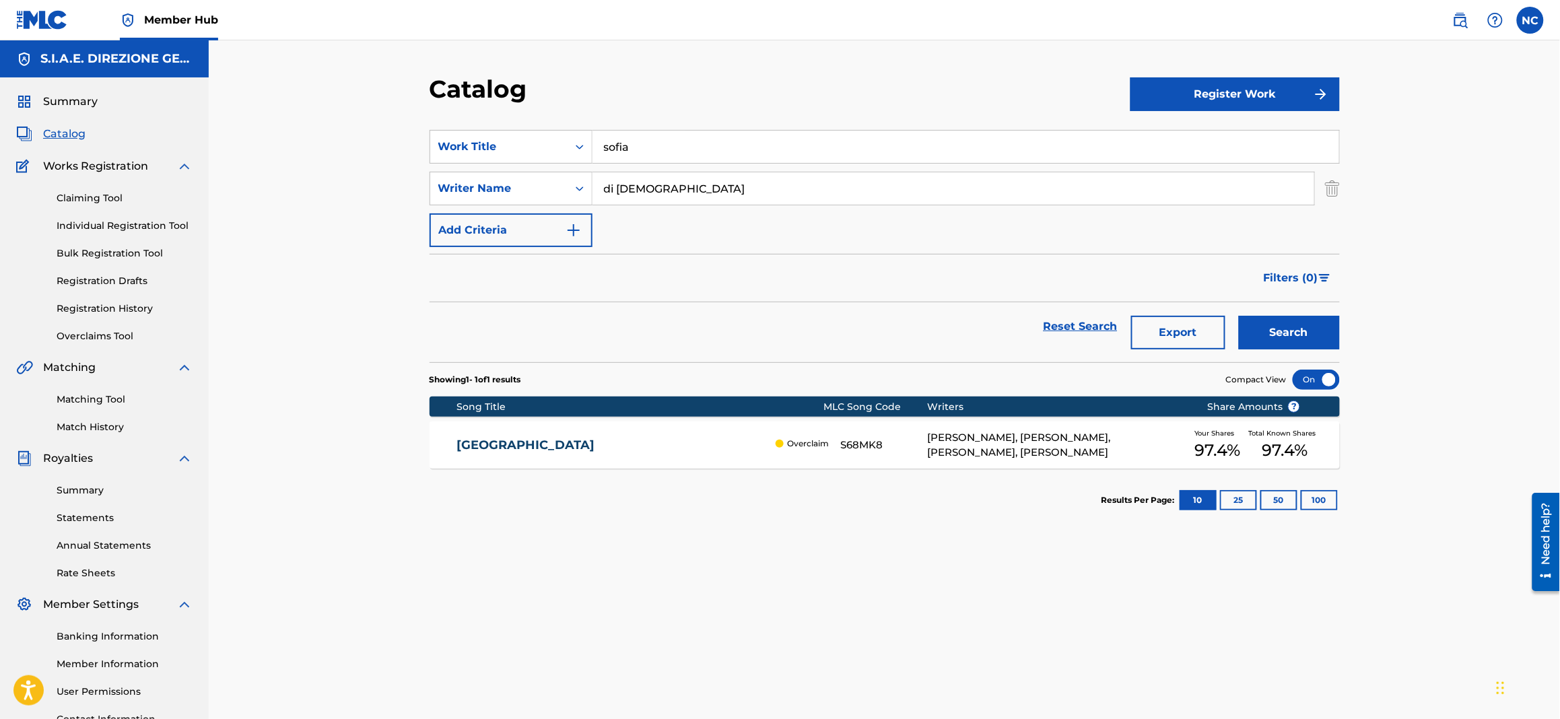
click at [966, 455] on div "[PERSON_NAME], [PERSON_NAME], [PERSON_NAME], [PERSON_NAME]" at bounding box center [1056, 445] width 259 height 30
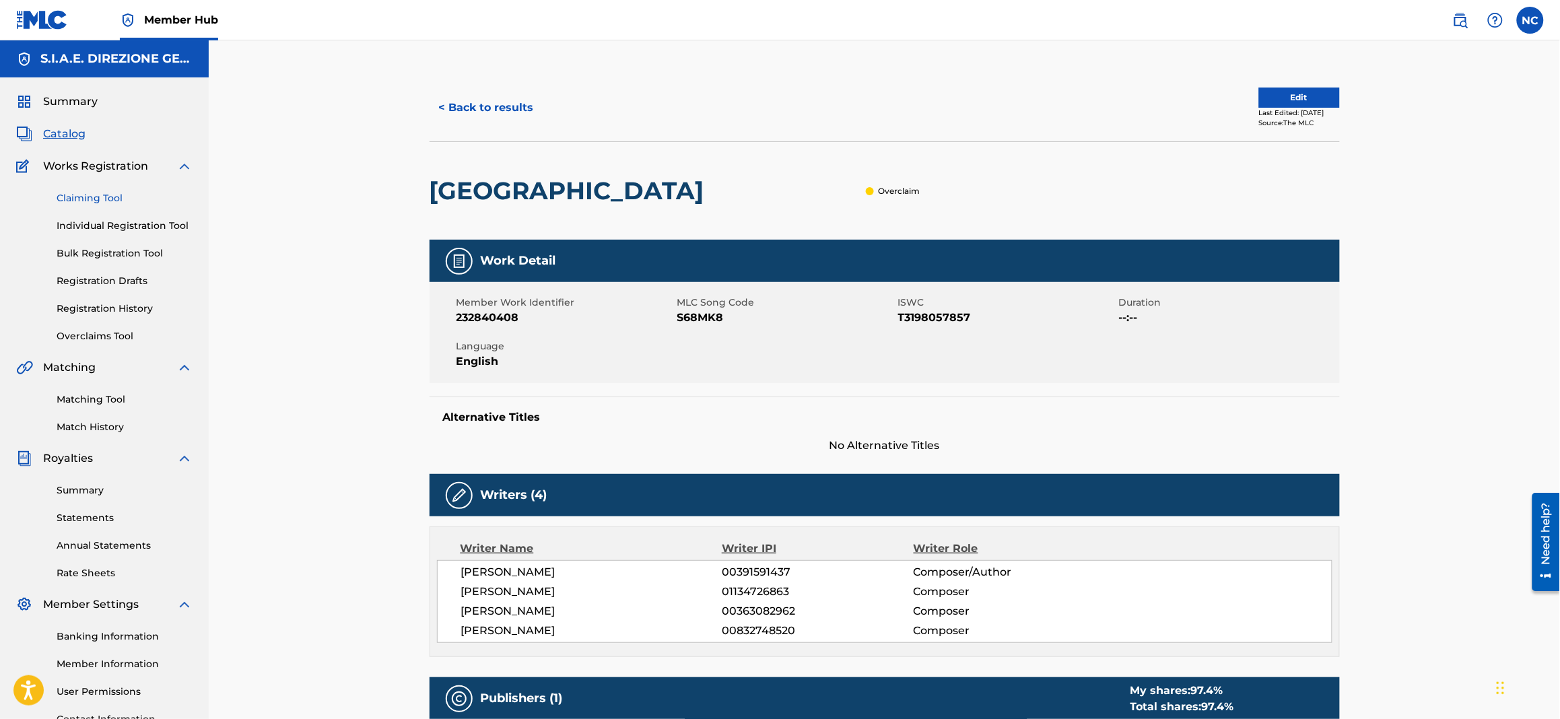
click at [102, 193] on link "Claiming Tool" at bounding box center [125, 198] width 136 height 14
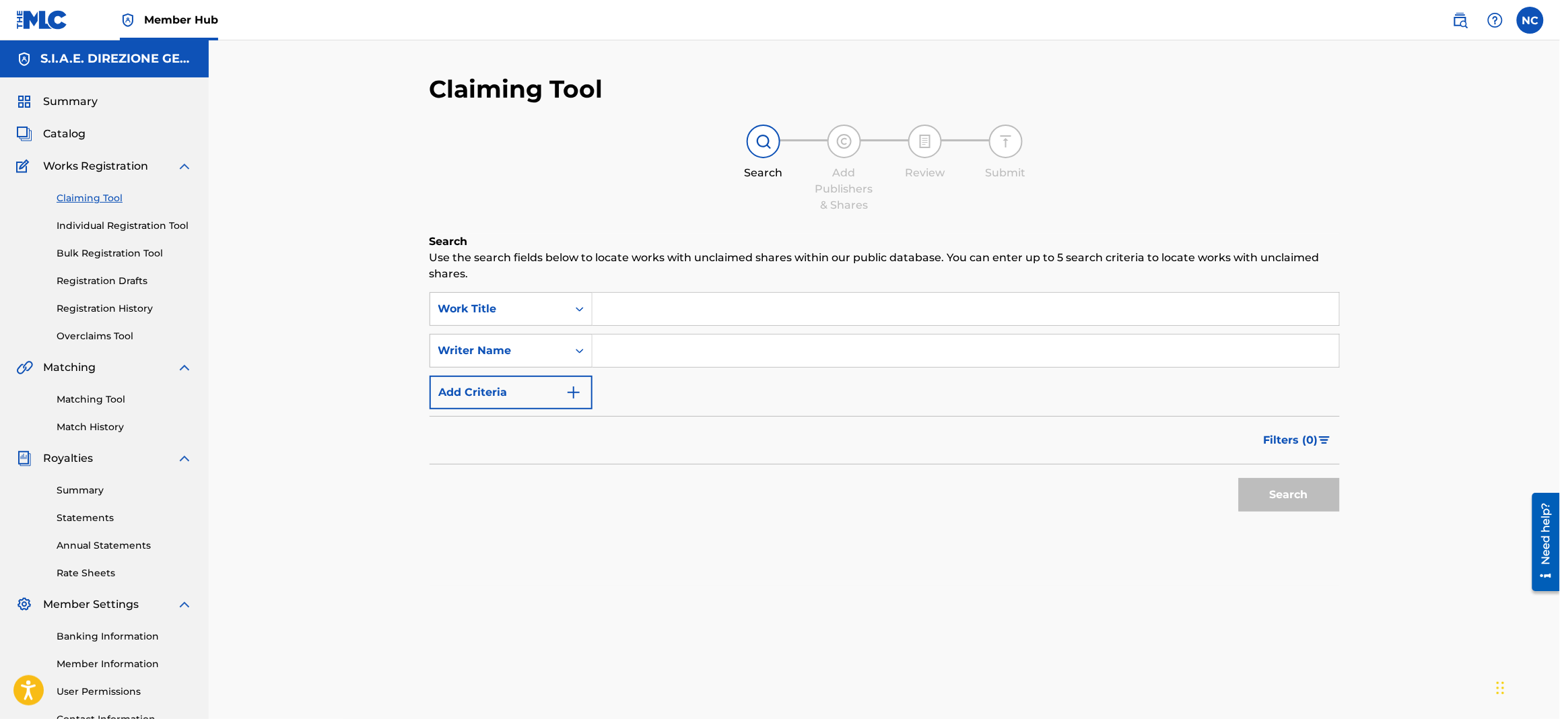
click at [766, 306] on input "Search Form" at bounding box center [965, 309] width 746 height 32
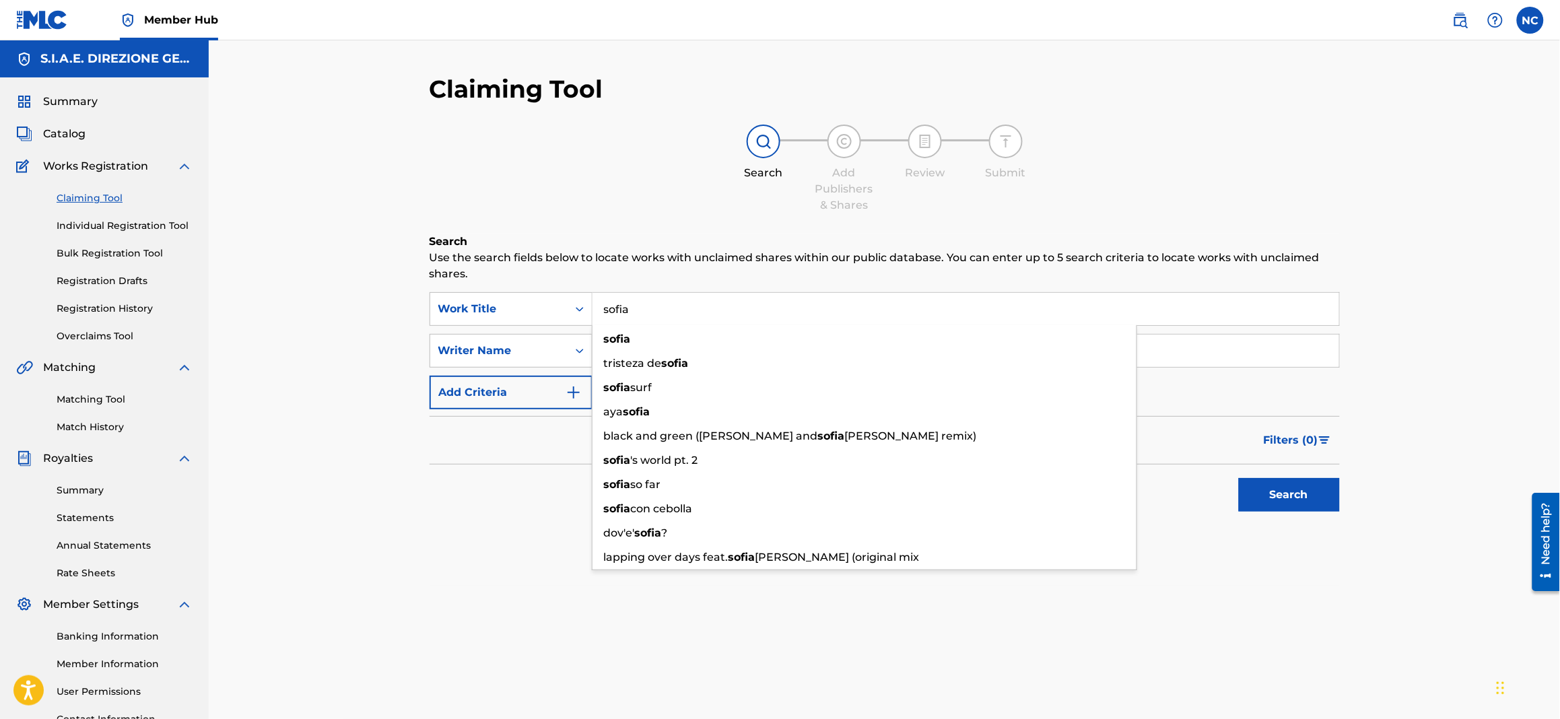
type input "sofia"
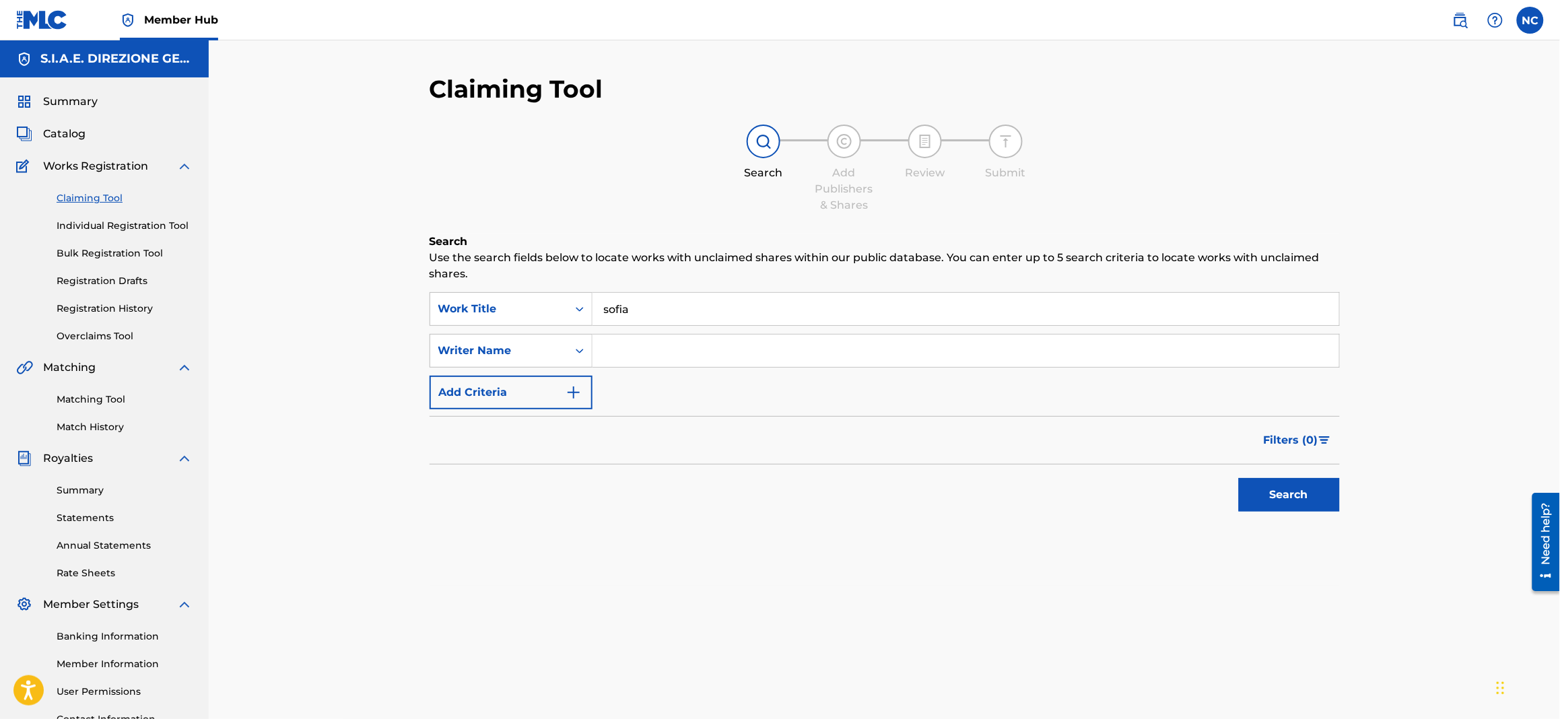
click at [475, 512] on div "Search" at bounding box center [884, 491] width 910 height 54
click at [797, 361] on input "Search Form" at bounding box center [965, 351] width 746 height 32
type input "di [DEMOGRAPHIC_DATA]"
click at [1239, 478] on button "Search" at bounding box center [1289, 495] width 101 height 34
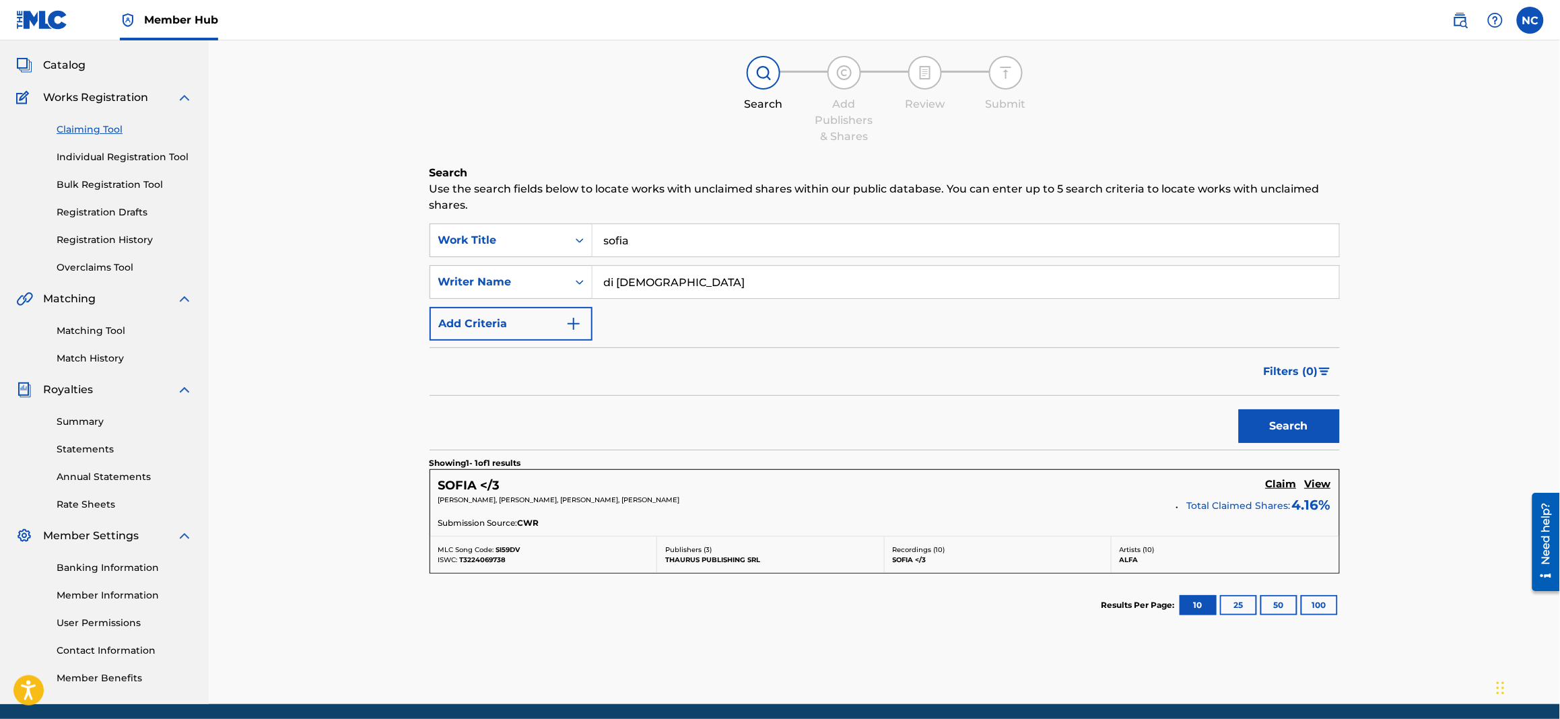
scroll to position [100, 0]
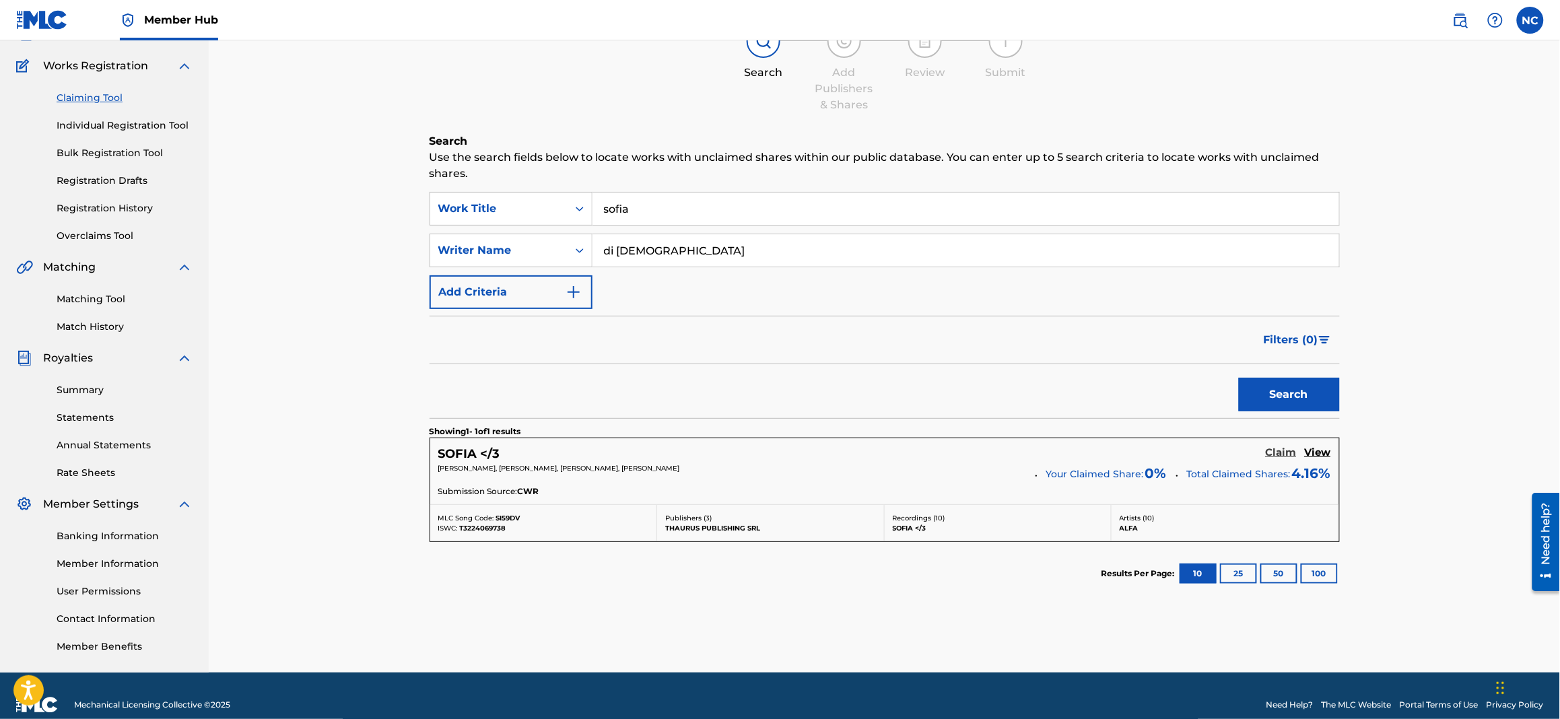
click at [1283, 457] on h5 "Claim" at bounding box center [1280, 452] width 31 height 13
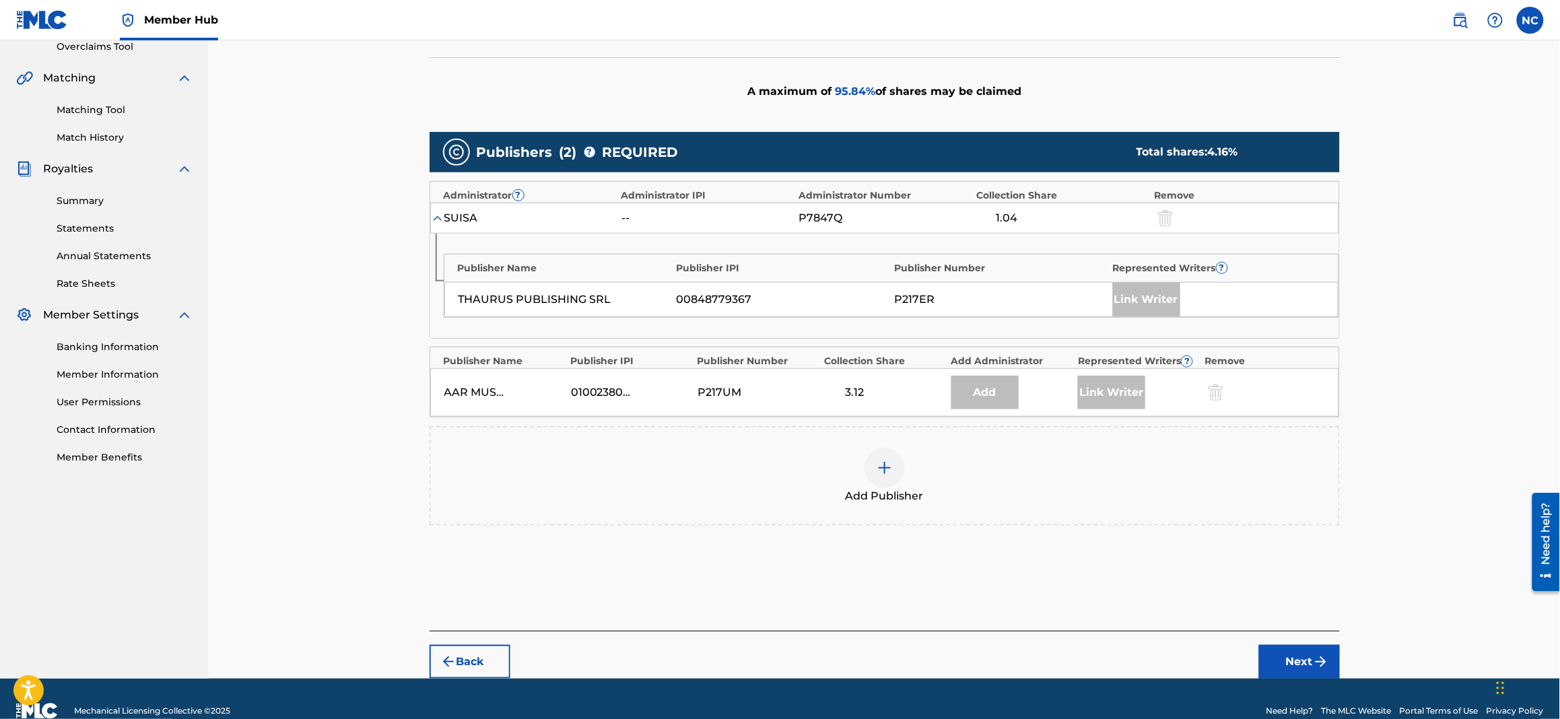
scroll to position [302, 0]
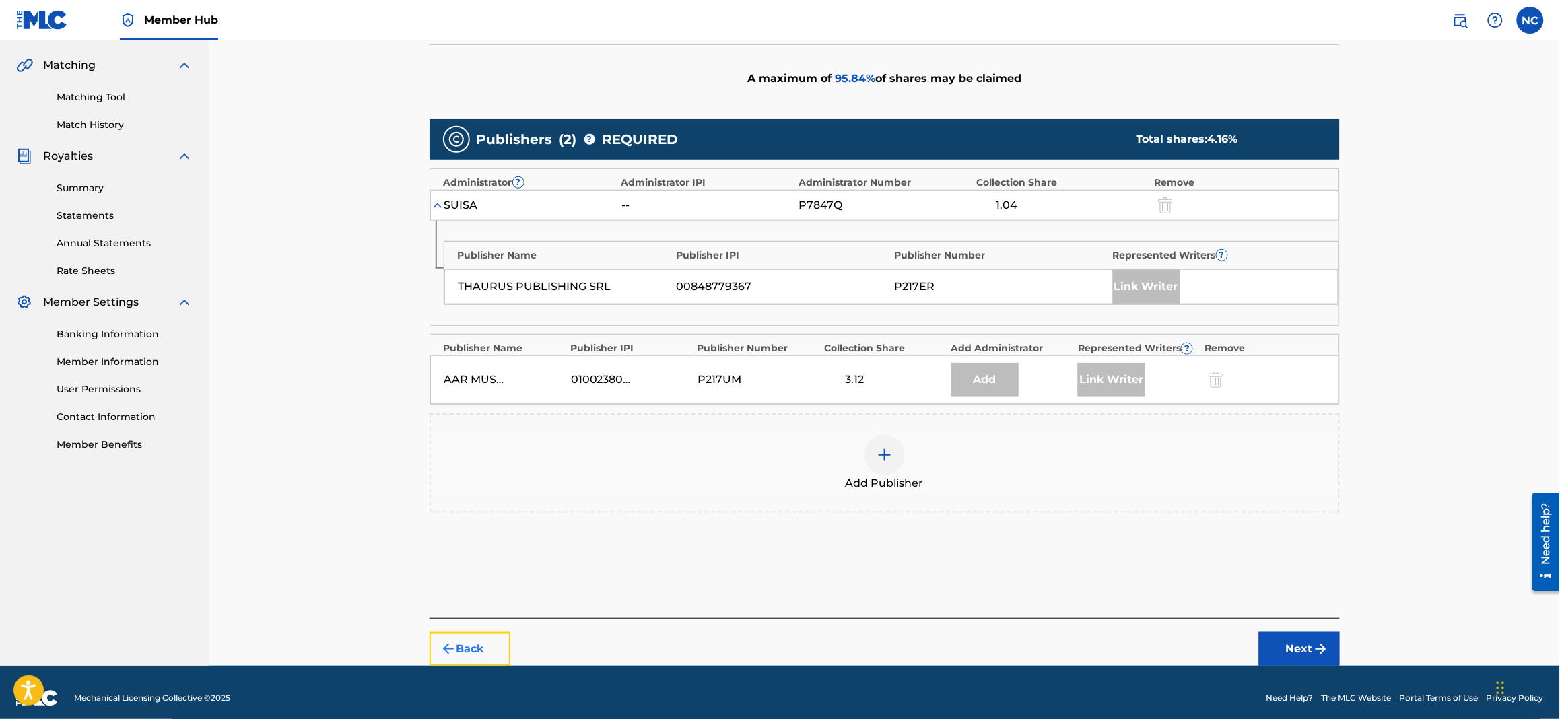
click at [475, 646] on button "Back" at bounding box center [469, 649] width 81 height 34
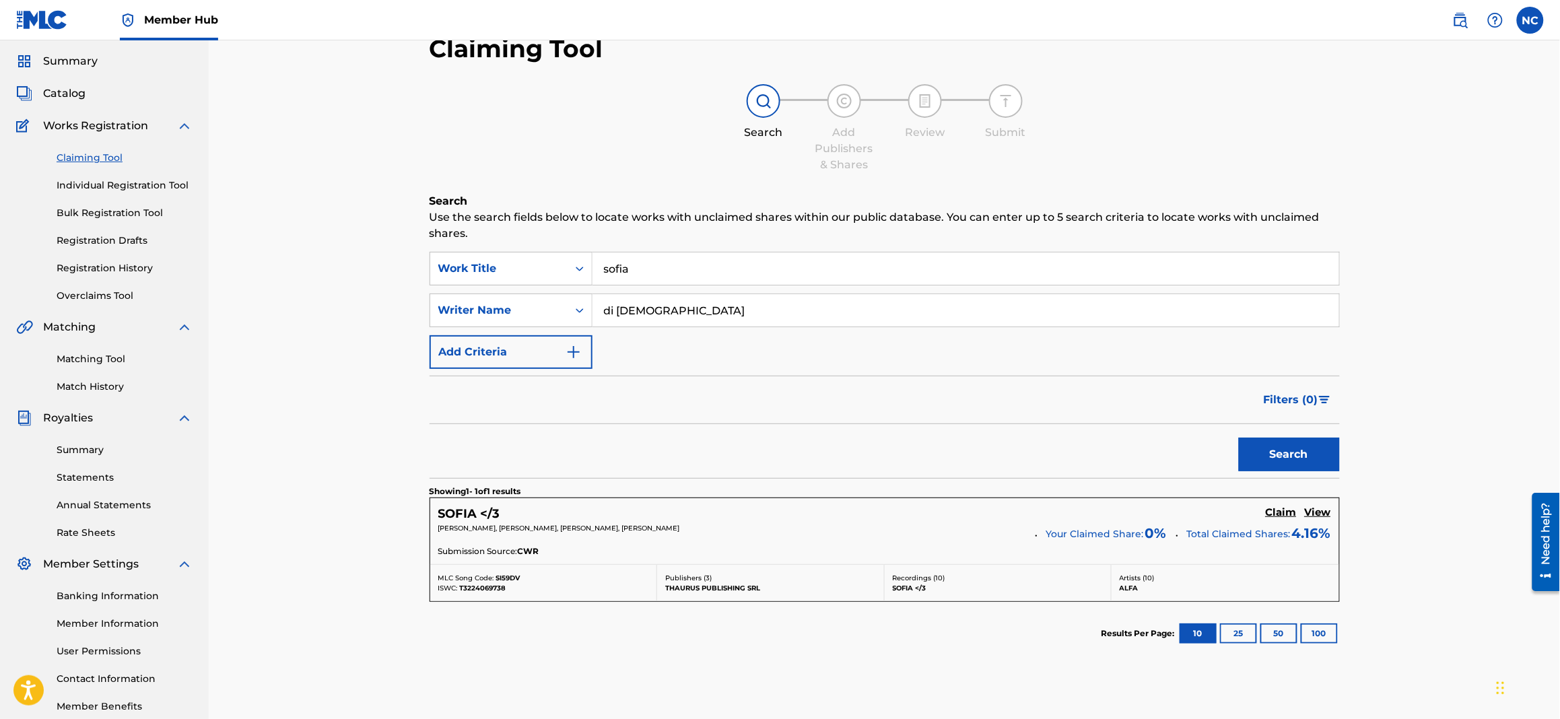
scroll to position [0, 0]
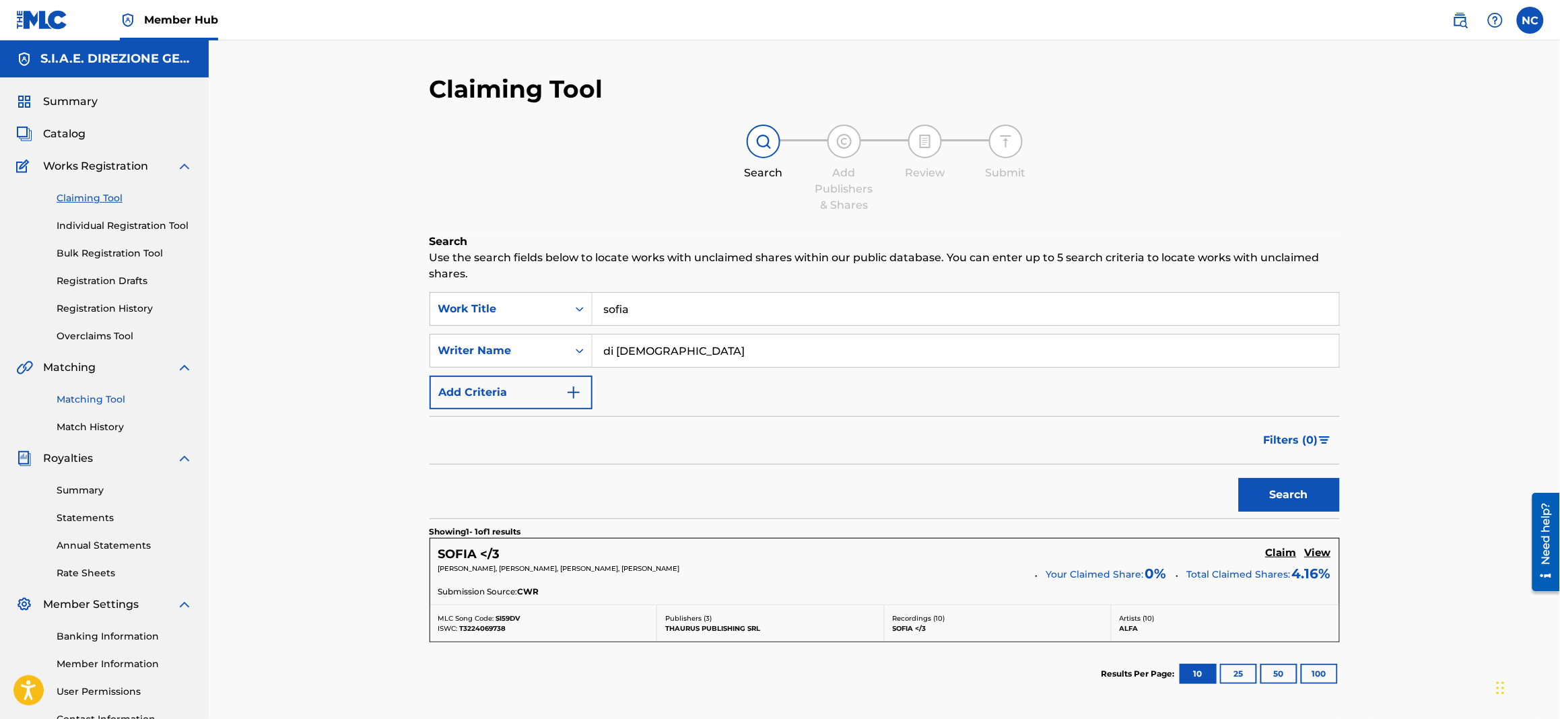
click at [98, 401] on link "Matching Tool" at bounding box center [125, 399] width 136 height 14
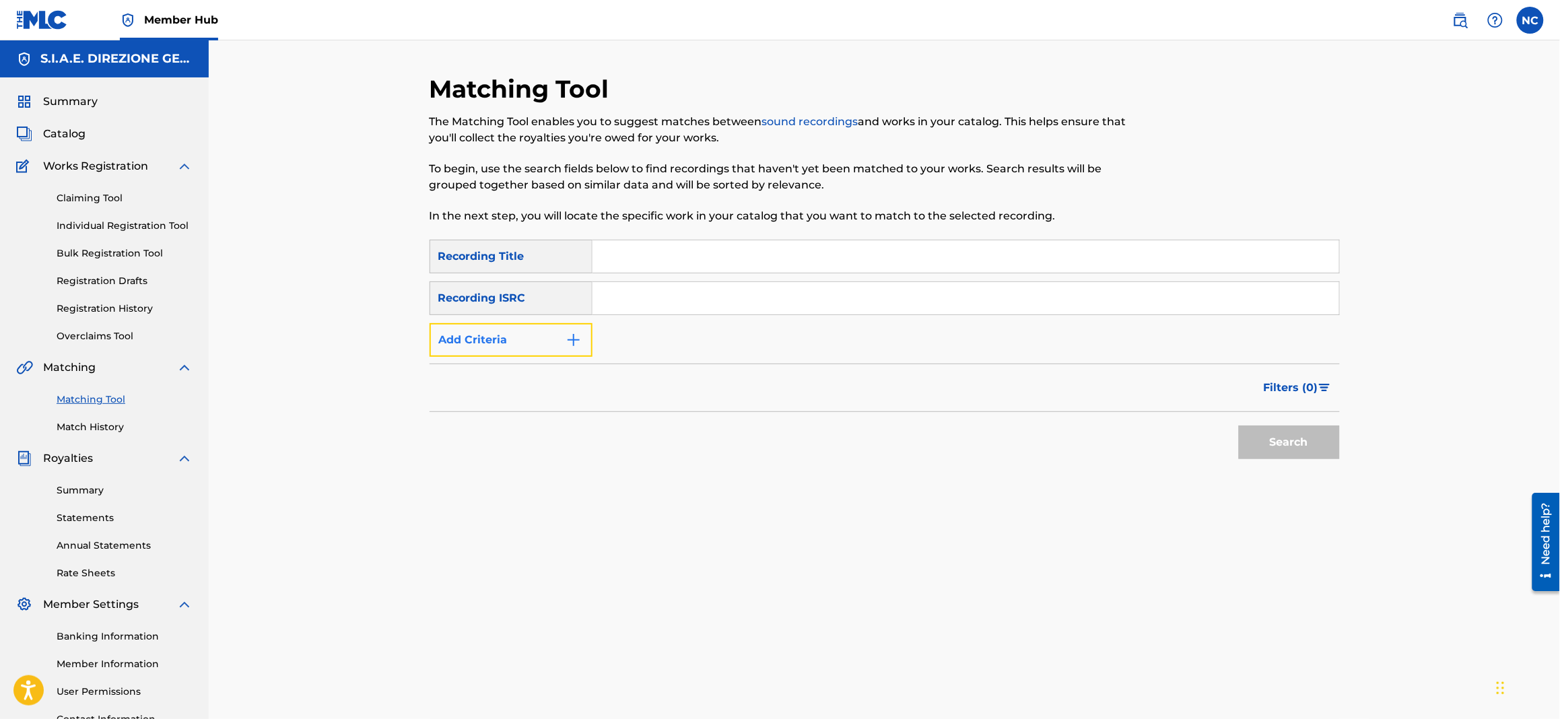
click at [575, 346] on img "Search Form" at bounding box center [573, 340] width 16 height 16
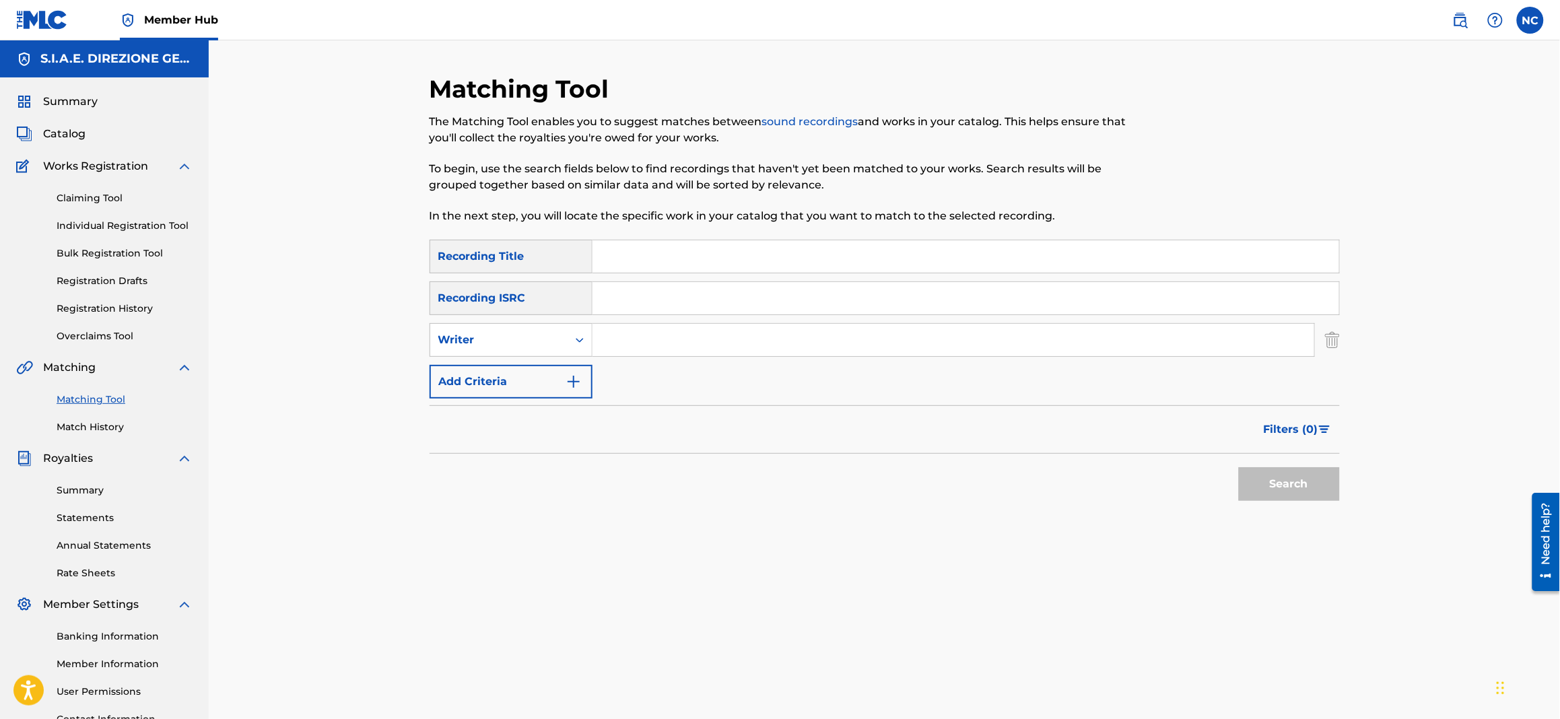
drag, startPoint x: 588, startPoint y: 346, endPoint x: 616, endPoint y: 346, distance: 27.6
click at [614, 346] on input "Search Form" at bounding box center [953, 340] width 722 height 32
type input "[PERSON_NAME]"
click at [1239, 467] on button "Search" at bounding box center [1289, 484] width 101 height 34
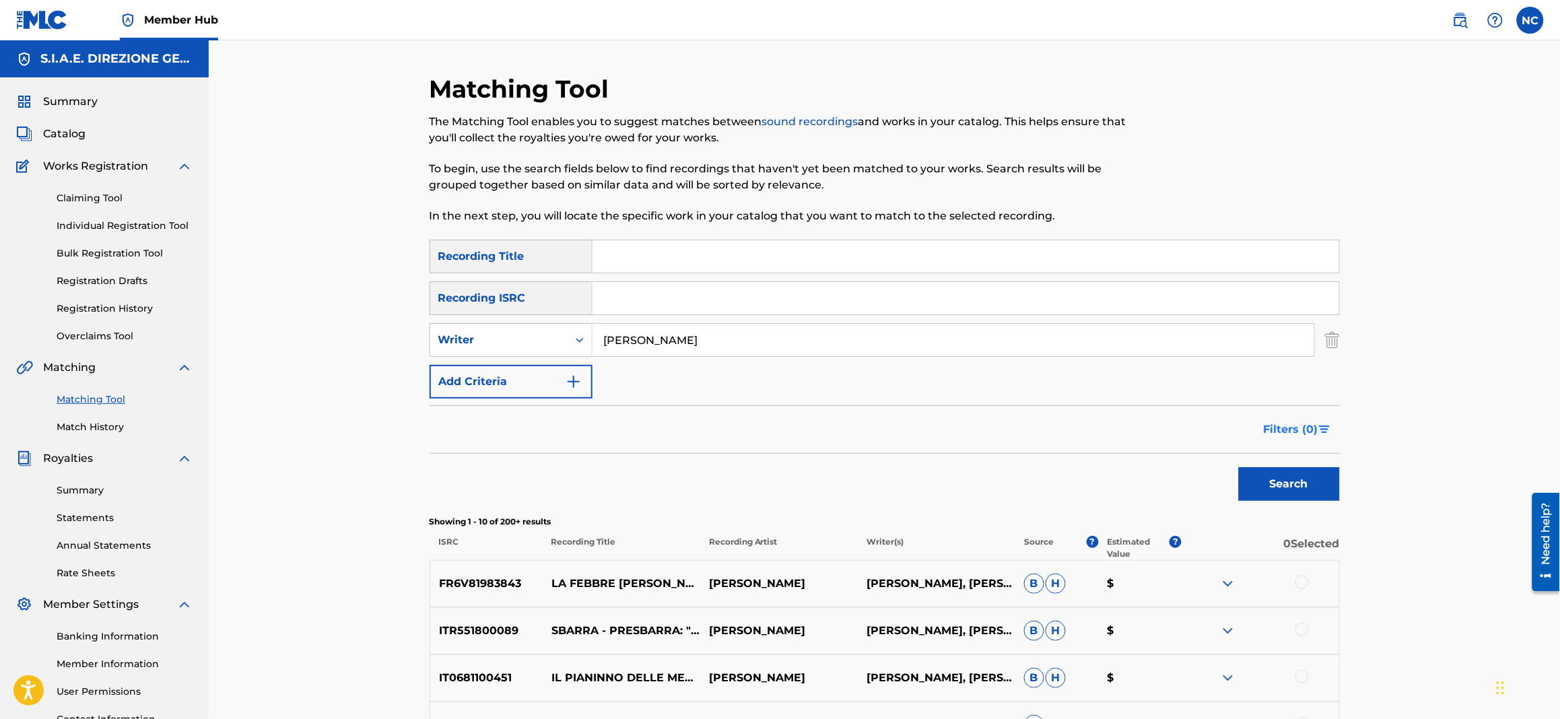
click at [1288, 430] on span "Filters ( 0 )" at bounding box center [1290, 429] width 55 height 16
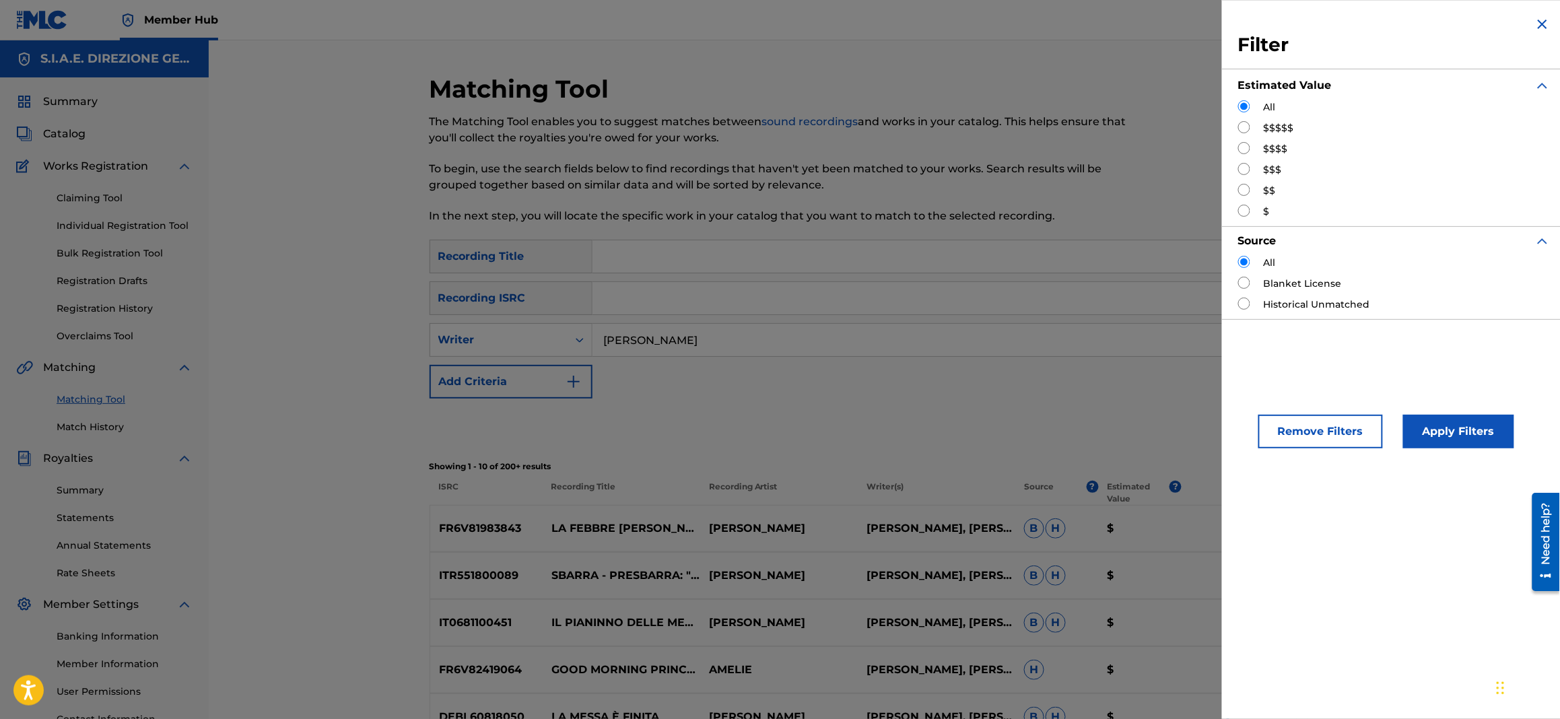
click at [1241, 166] on input "Search Form" at bounding box center [1244, 169] width 12 height 12
radio input "true"
click at [1467, 429] on button "Apply Filters" at bounding box center [1458, 432] width 111 height 34
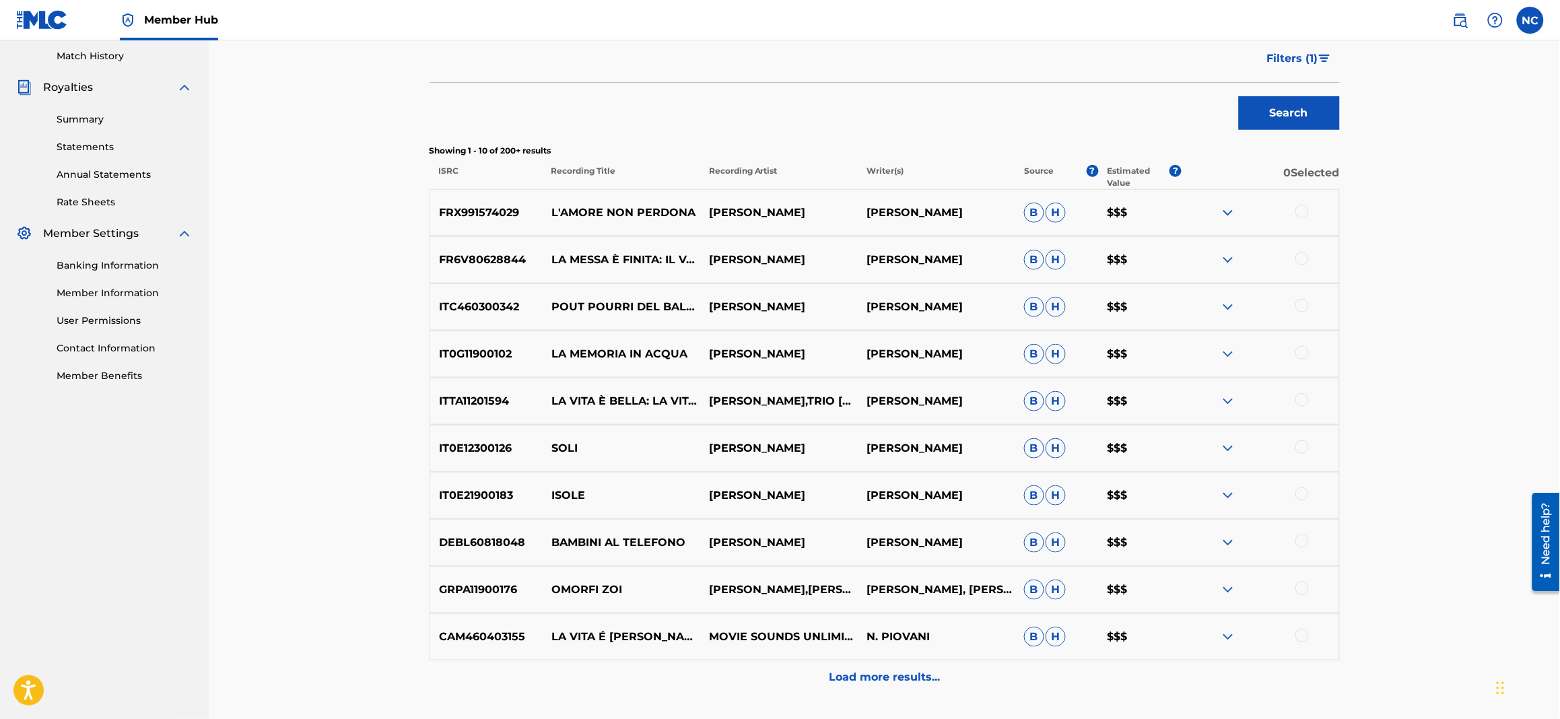
scroll to position [403, 0]
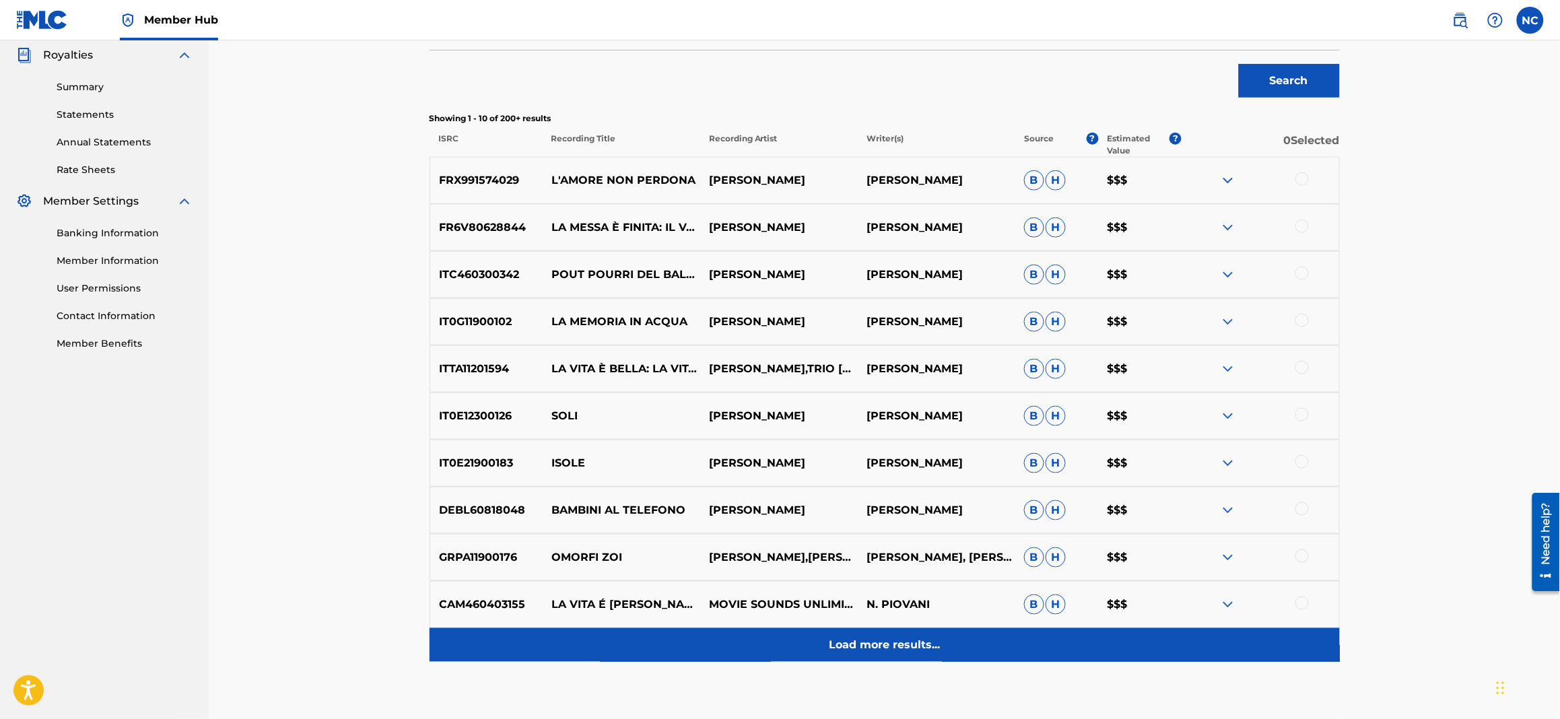
click at [890, 640] on p "Load more results..." at bounding box center [884, 645] width 111 height 16
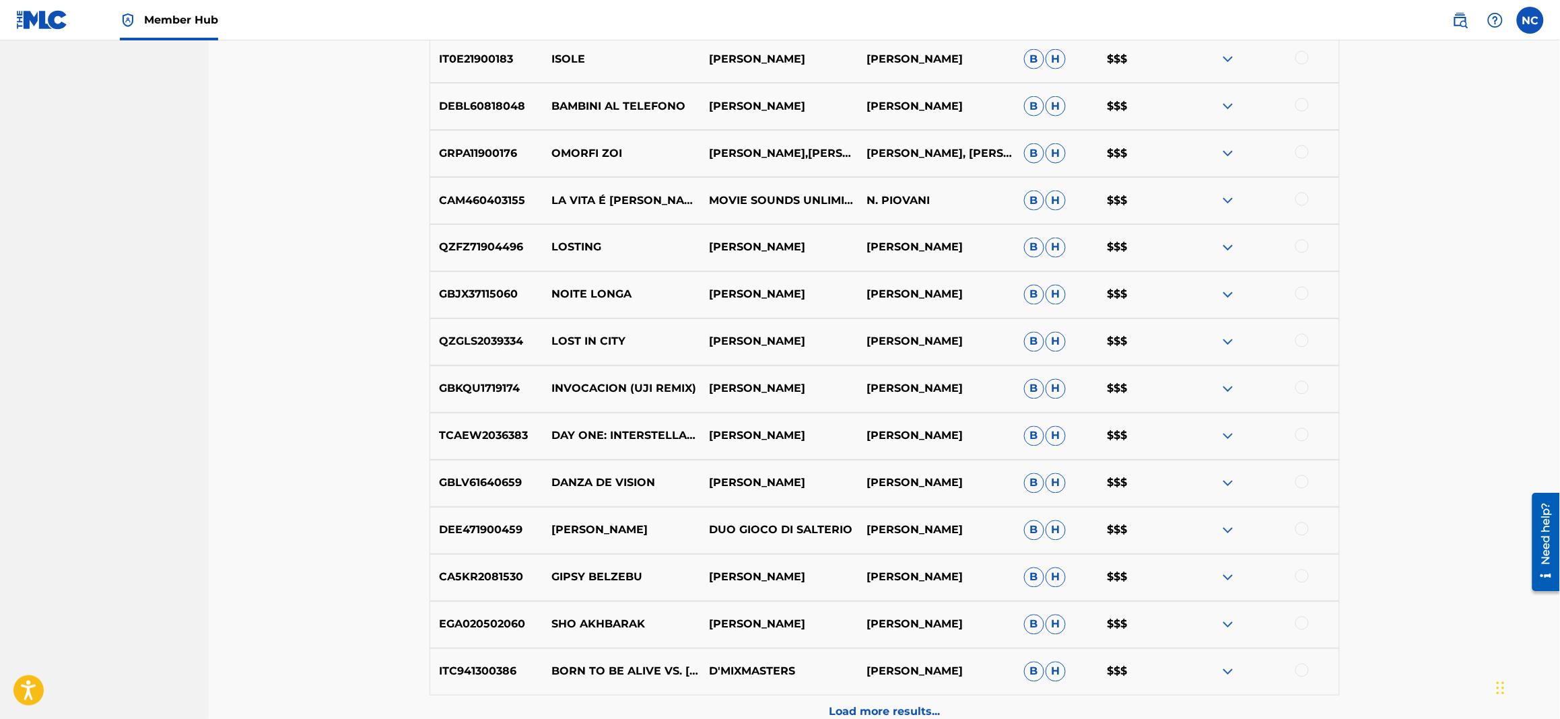
scroll to position [908, 0]
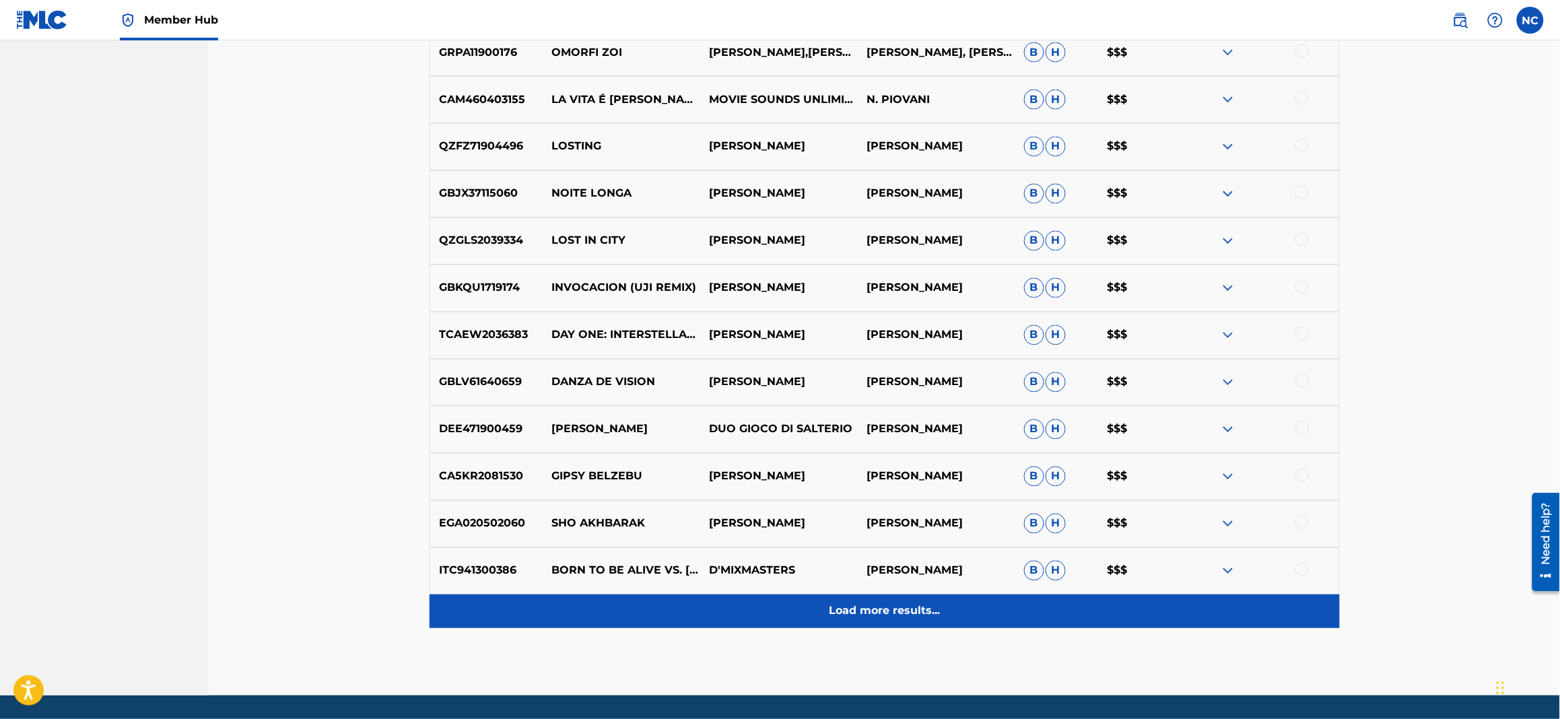
click at [813, 609] on div "Load more results..." at bounding box center [884, 611] width 910 height 34
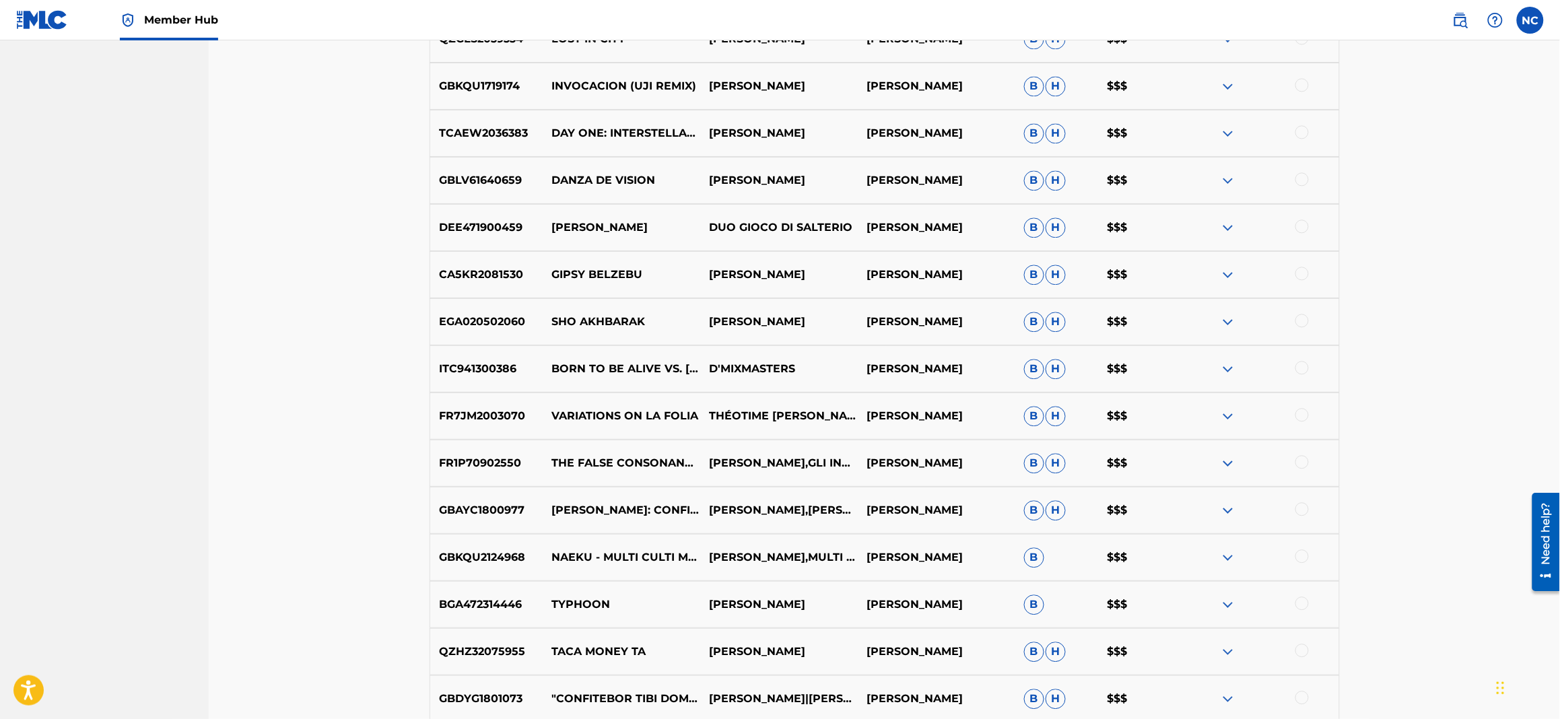
scroll to position [1211, 0]
